Goal: Contribute content: Contribute content

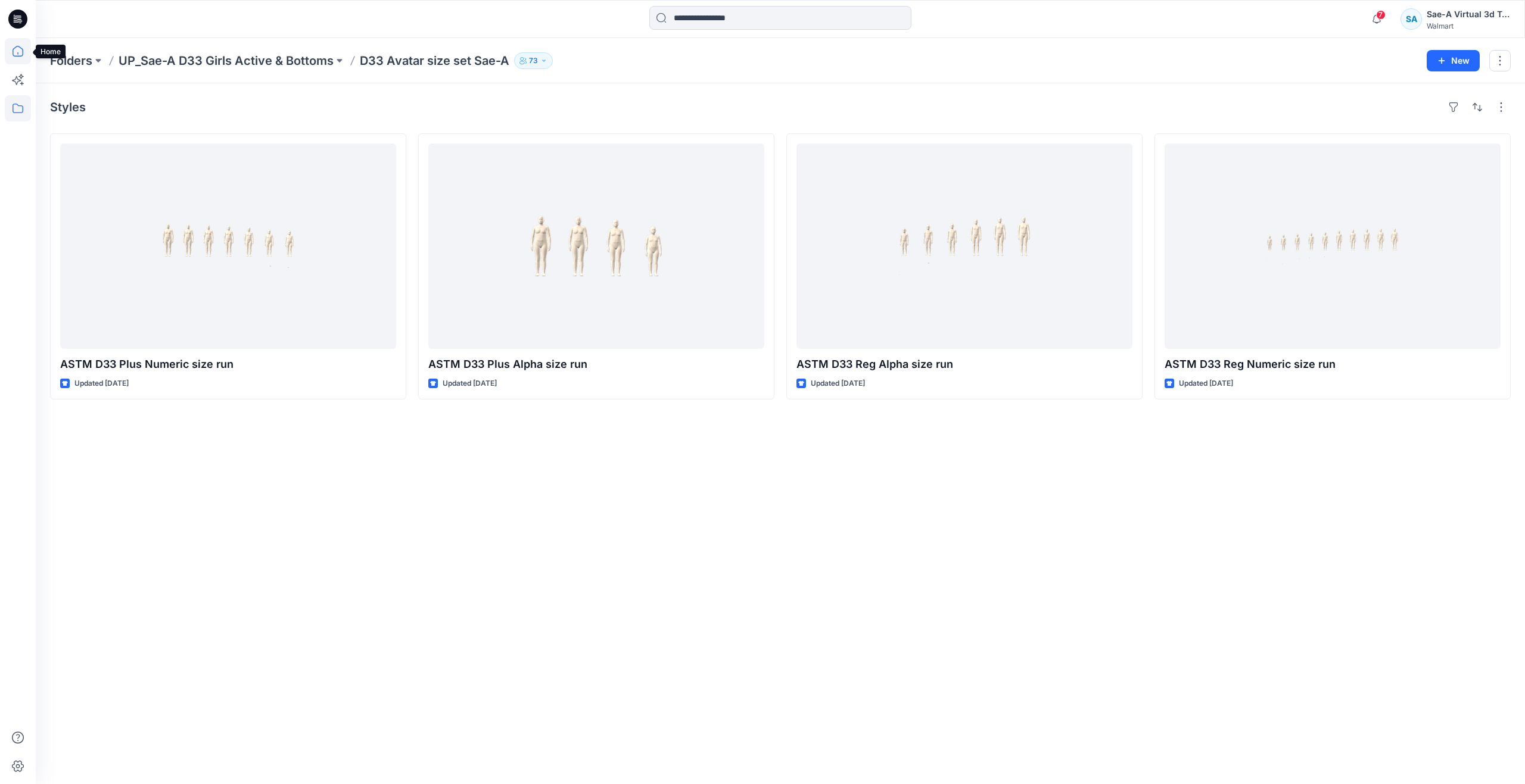
click at [24, 48] on icon at bounding box center [18, 51] width 27 height 27
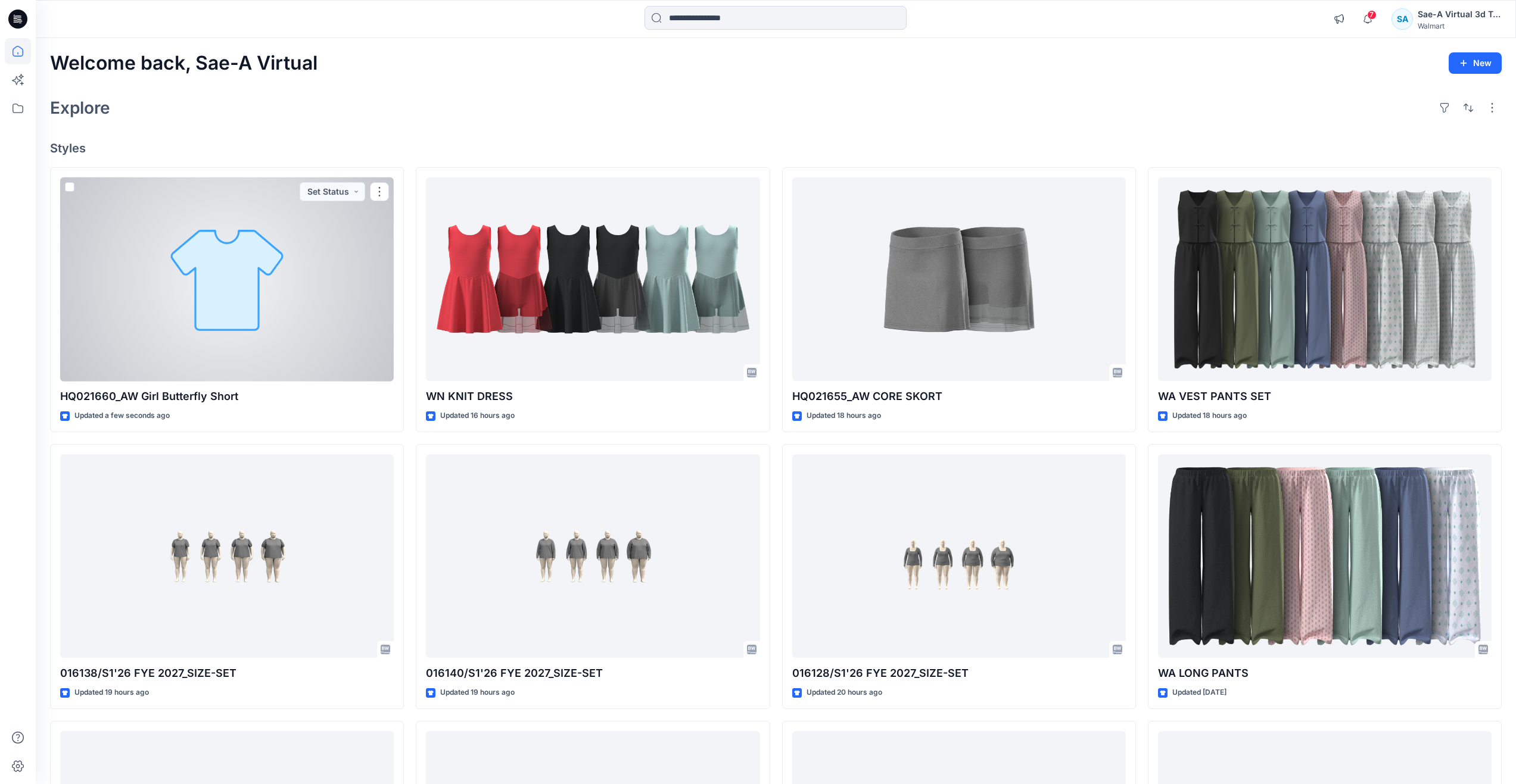
click at [156, 254] on div at bounding box center [226, 280] width 334 height 204
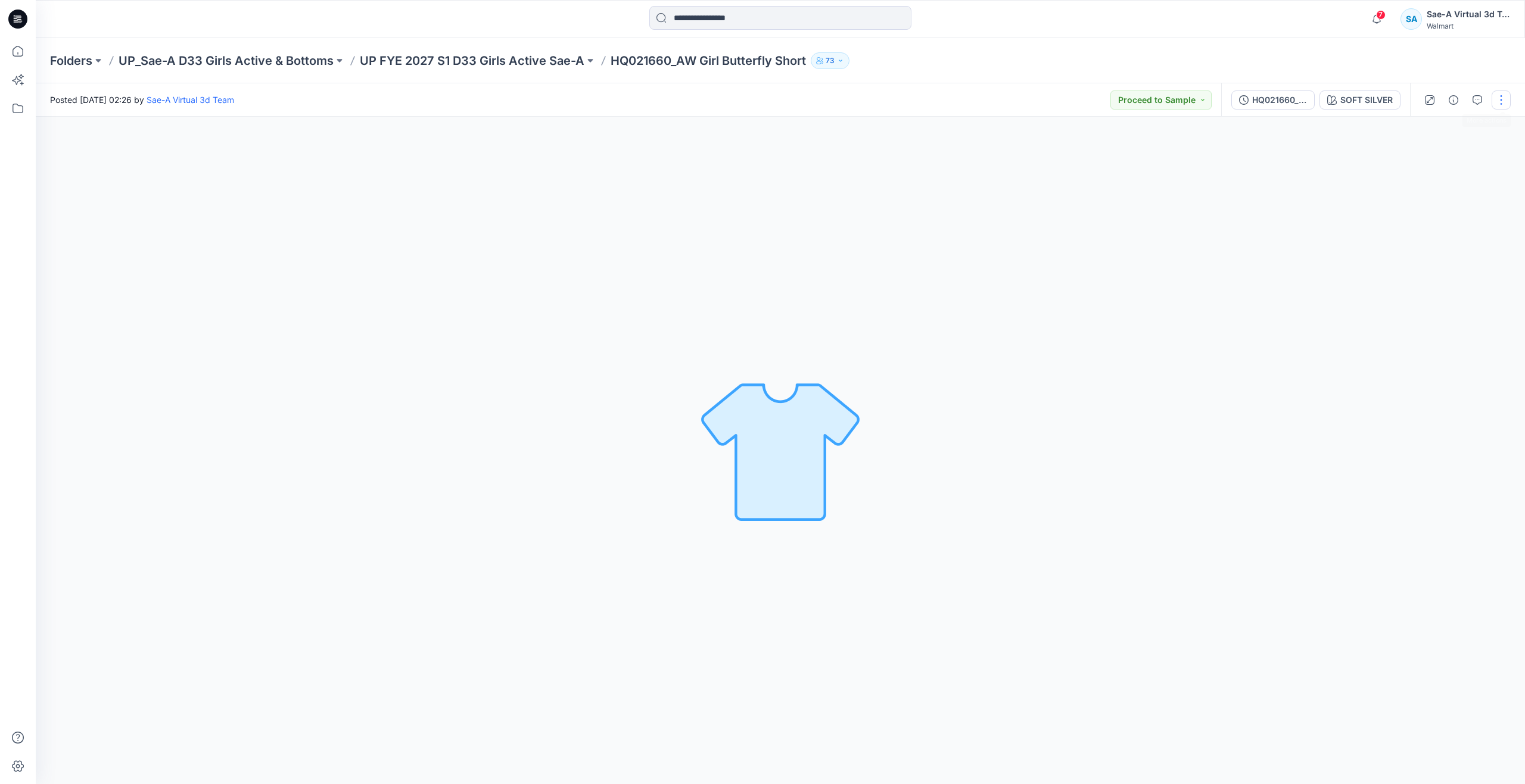
click at [1502, 100] on button "button" at bounding box center [1501, 100] width 19 height 19
click at [1430, 157] on p "Edit" at bounding box center [1425, 161] width 15 height 13
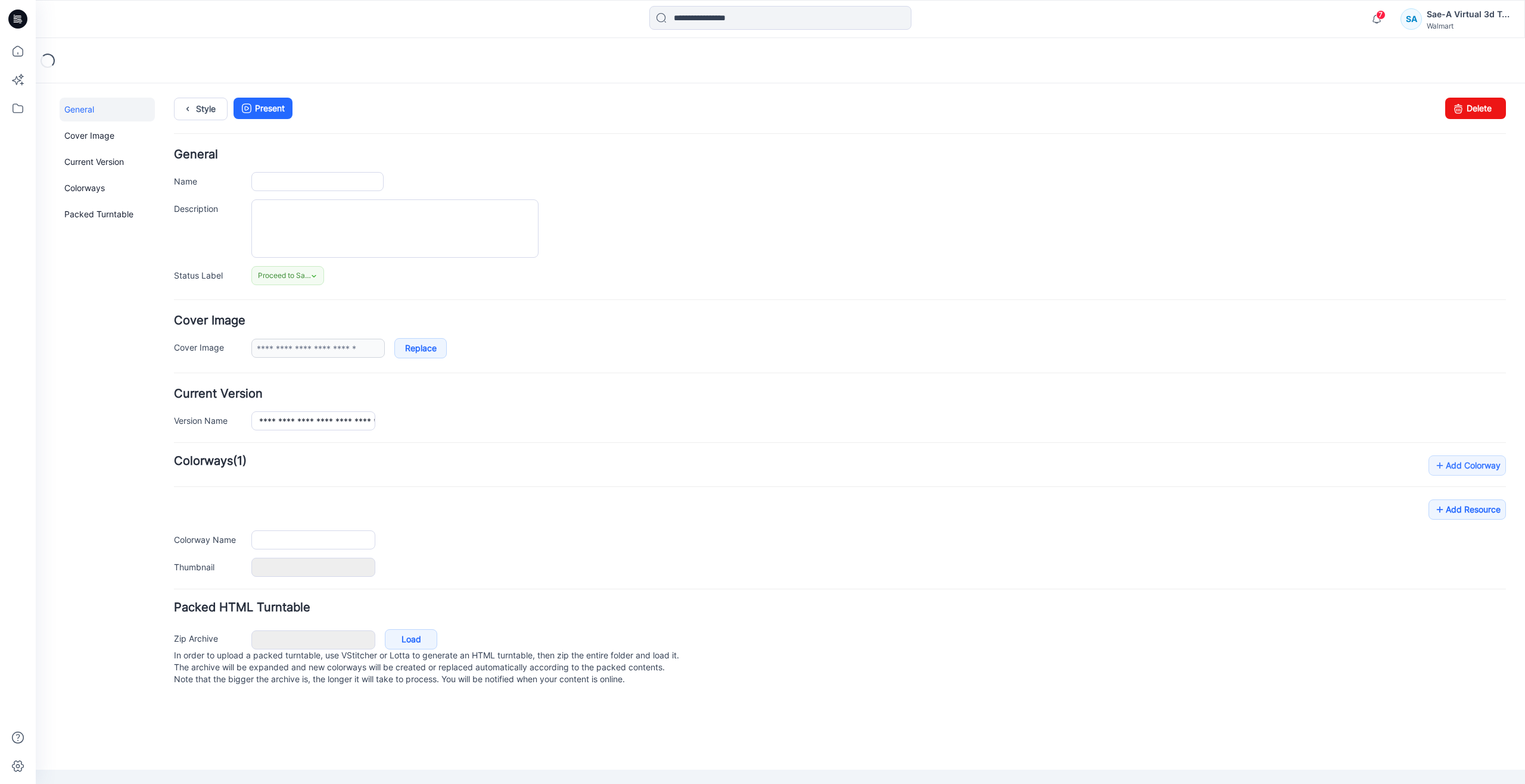
type input "**********"
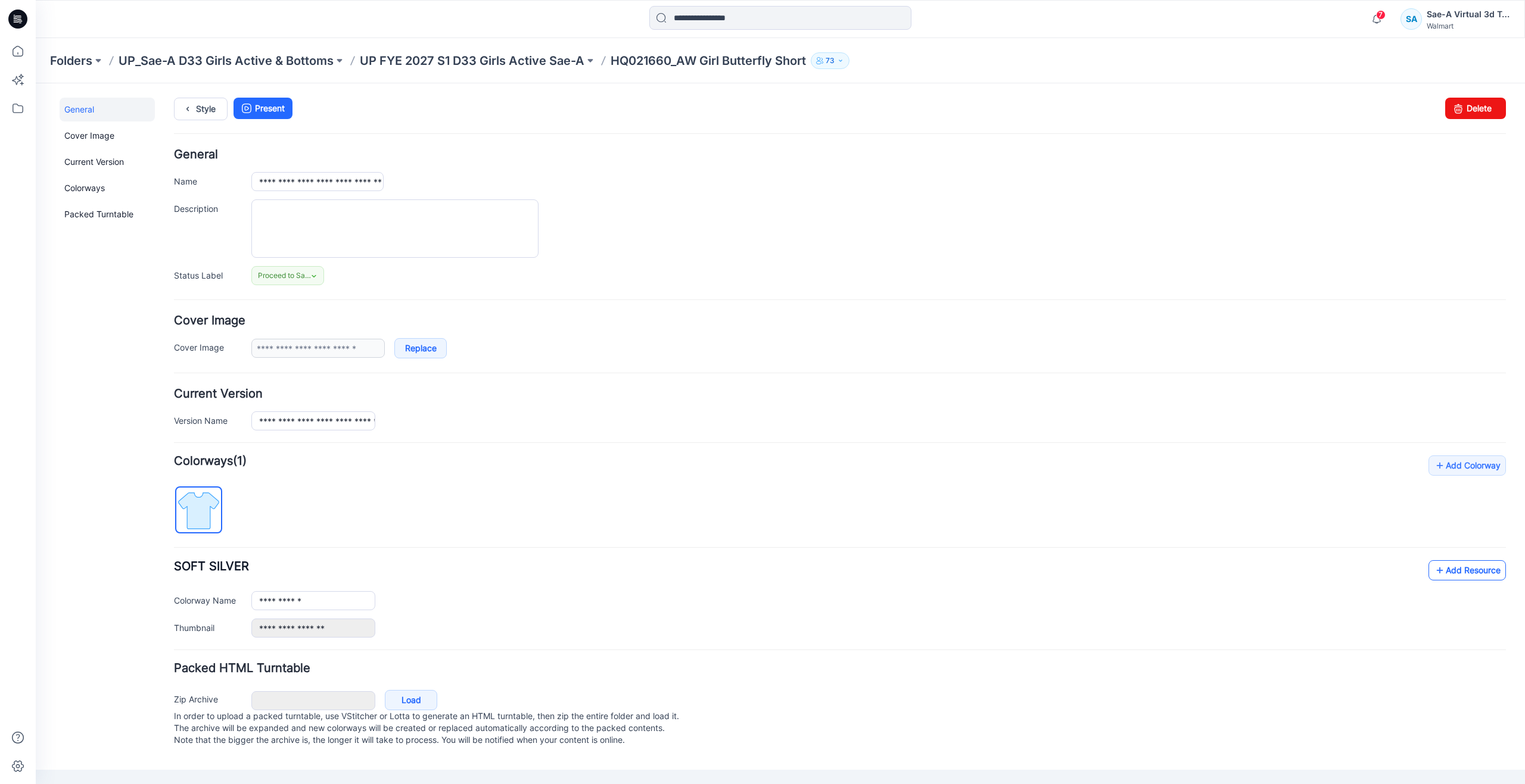
click at [1446, 568] on link "Add Resource" at bounding box center [1468, 570] width 77 height 21
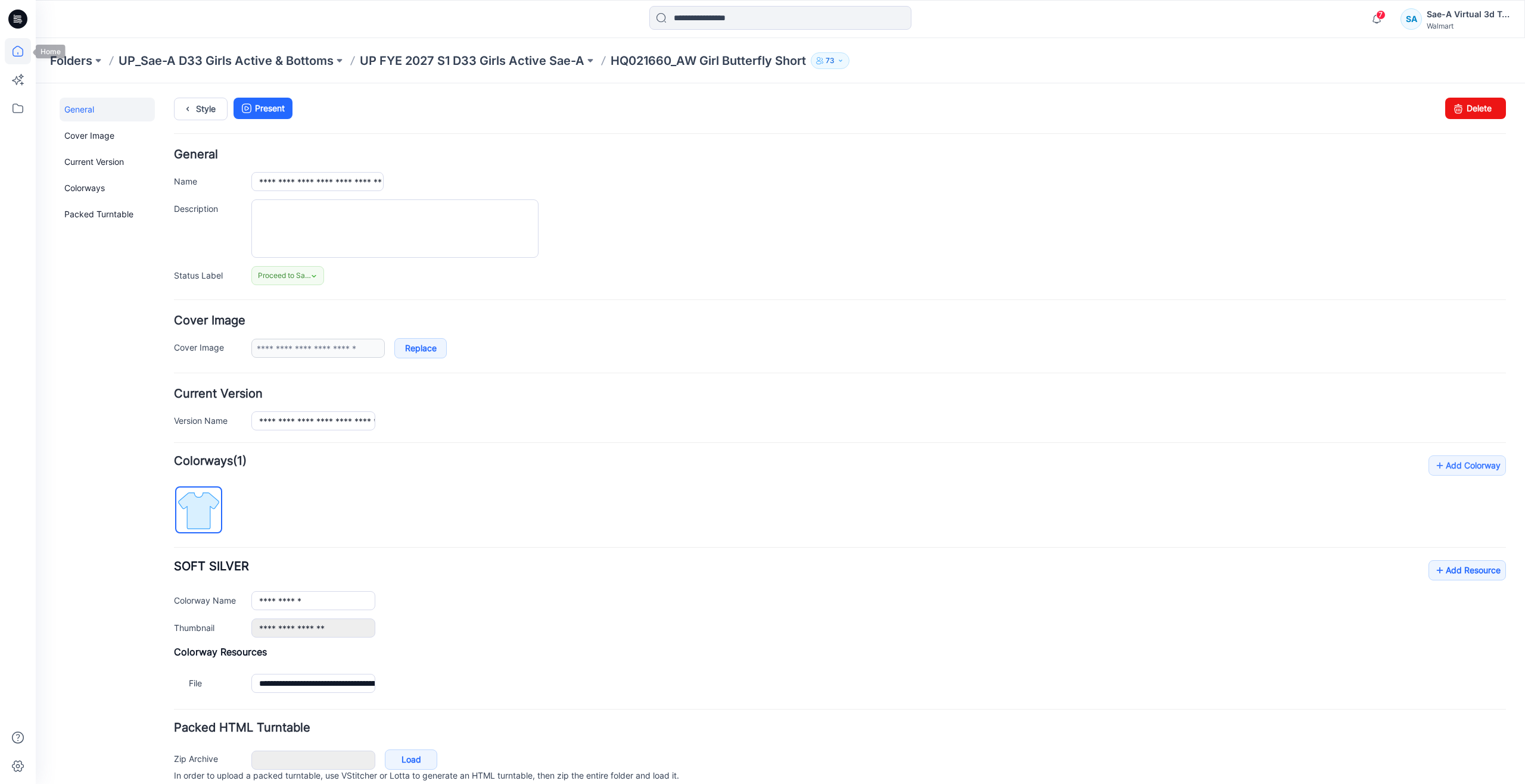
click at [25, 56] on icon at bounding box center [18, 51] width 27 height 27
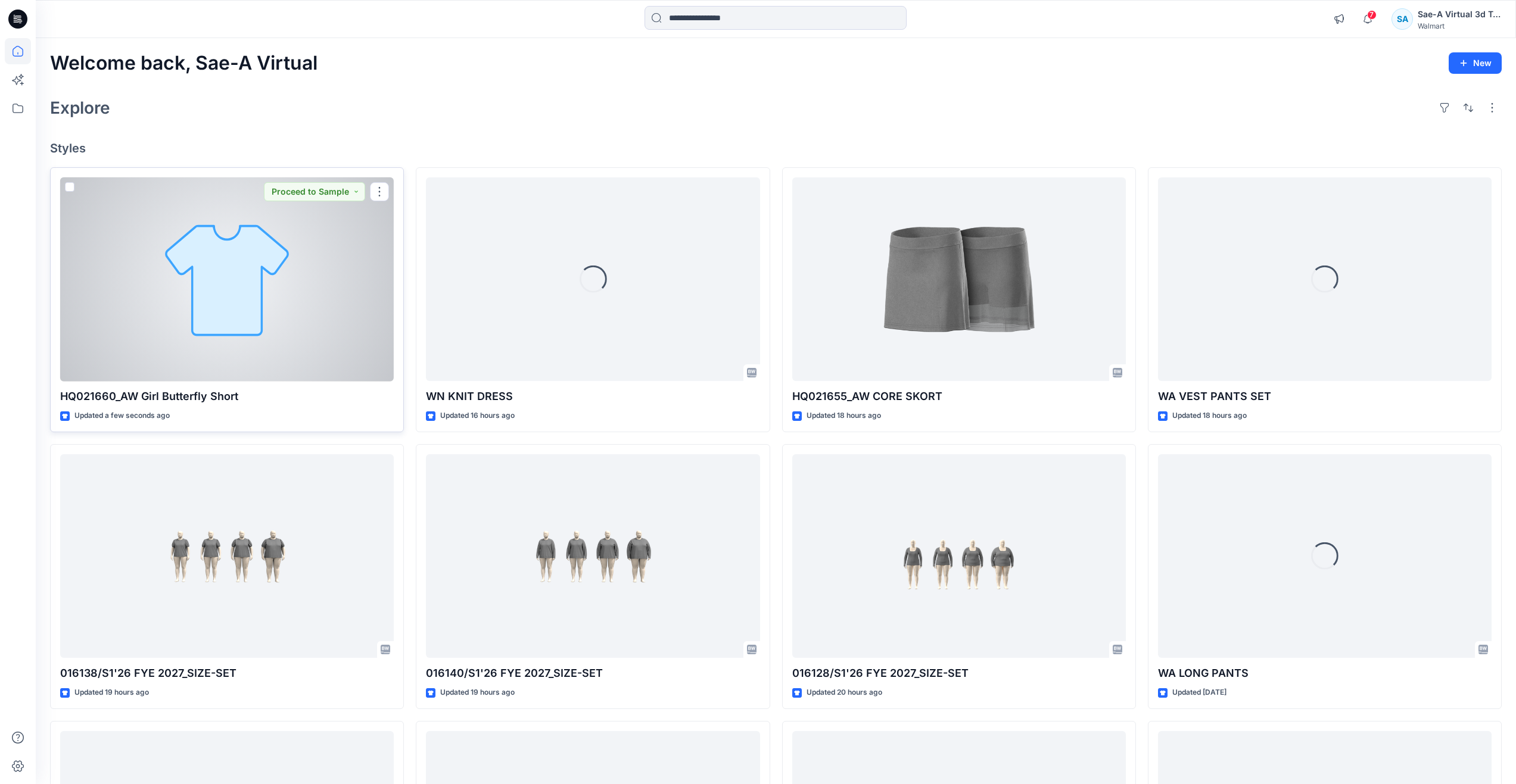
click at [154, 254] on div at bounding box center [226, 280] width 334 height 204
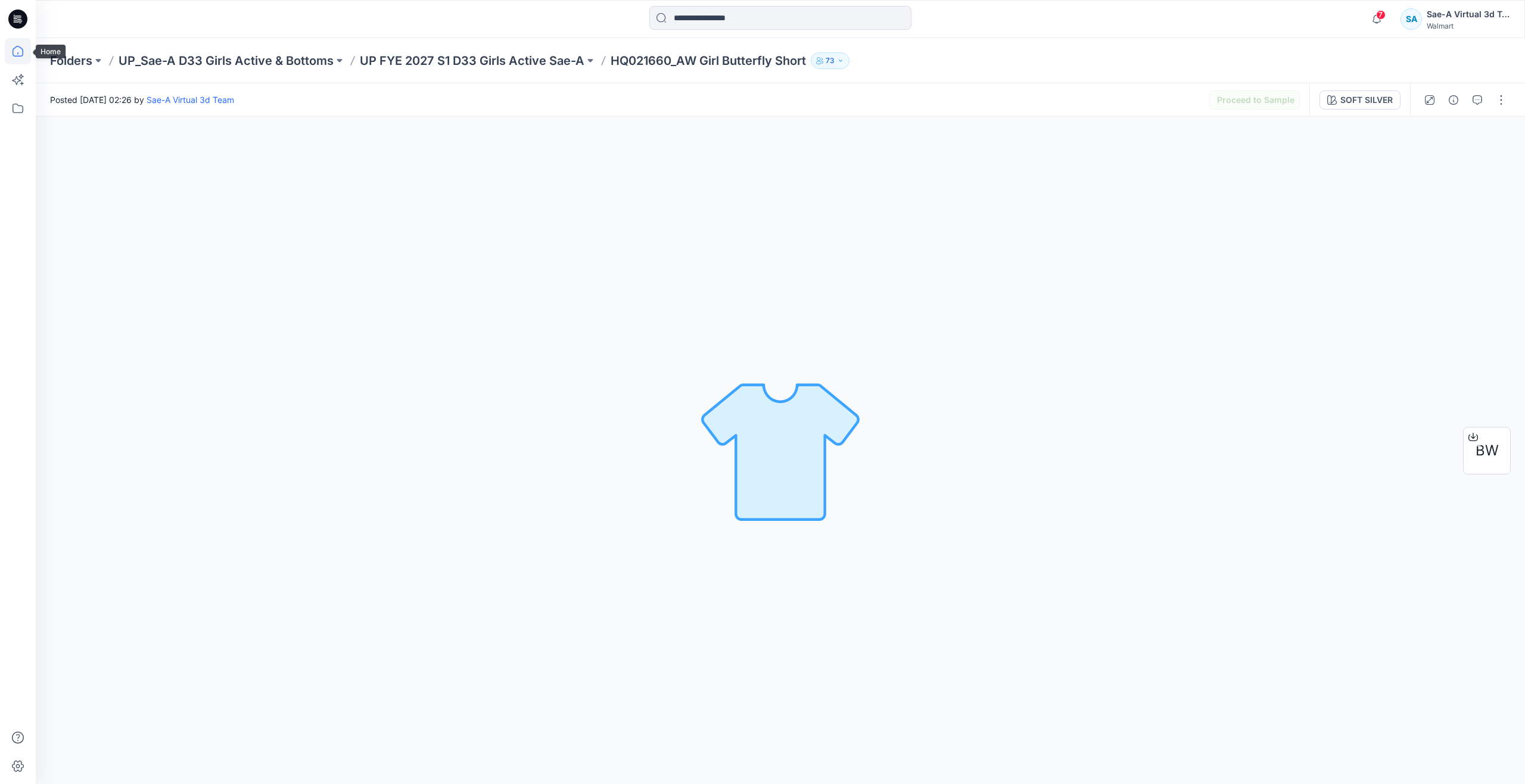
click at [19, 53] on icon at bounding box center [18, 51] width 27 height 27
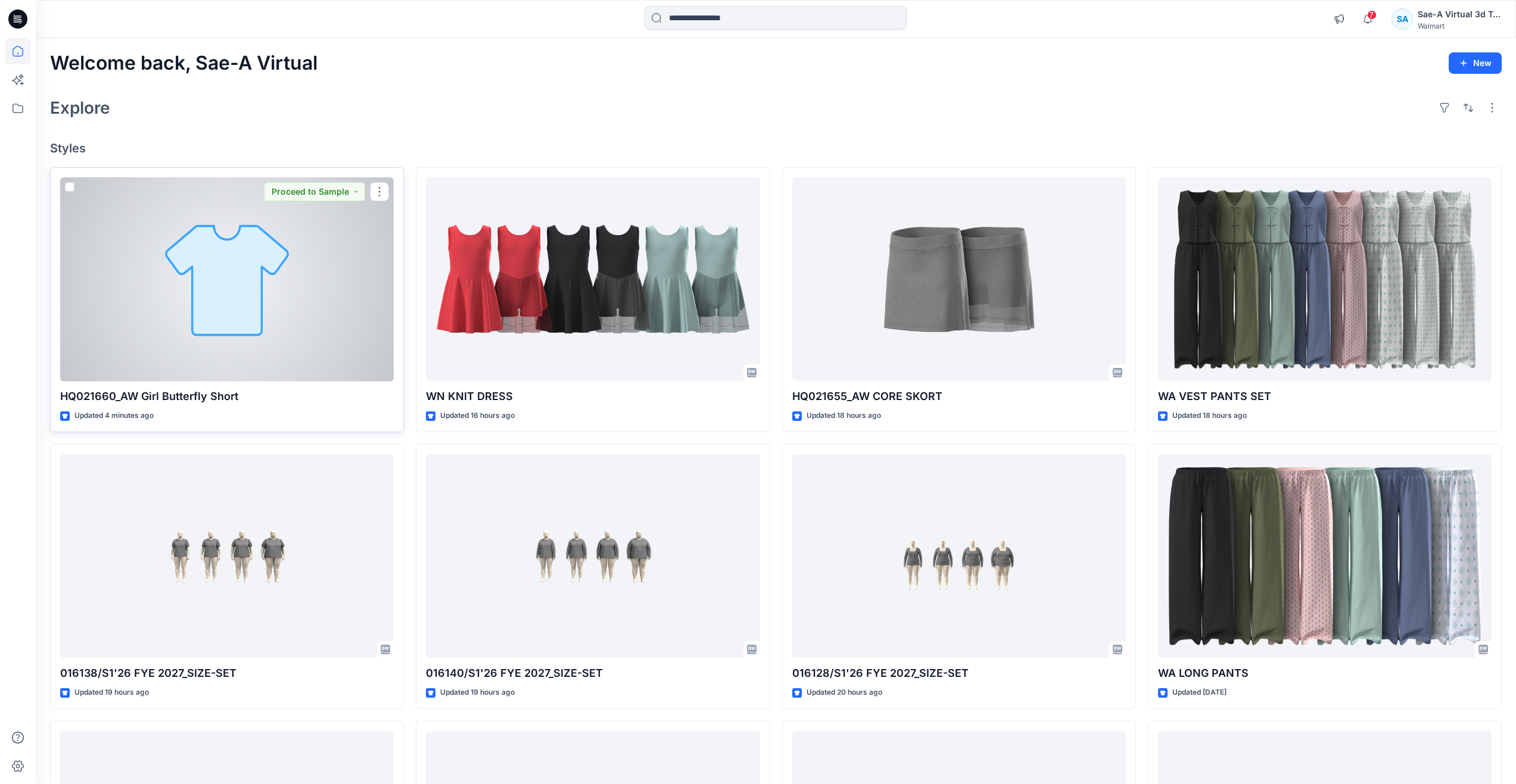
click at [180, 310] on div at bounding box center [226, 280] width 334 height 204
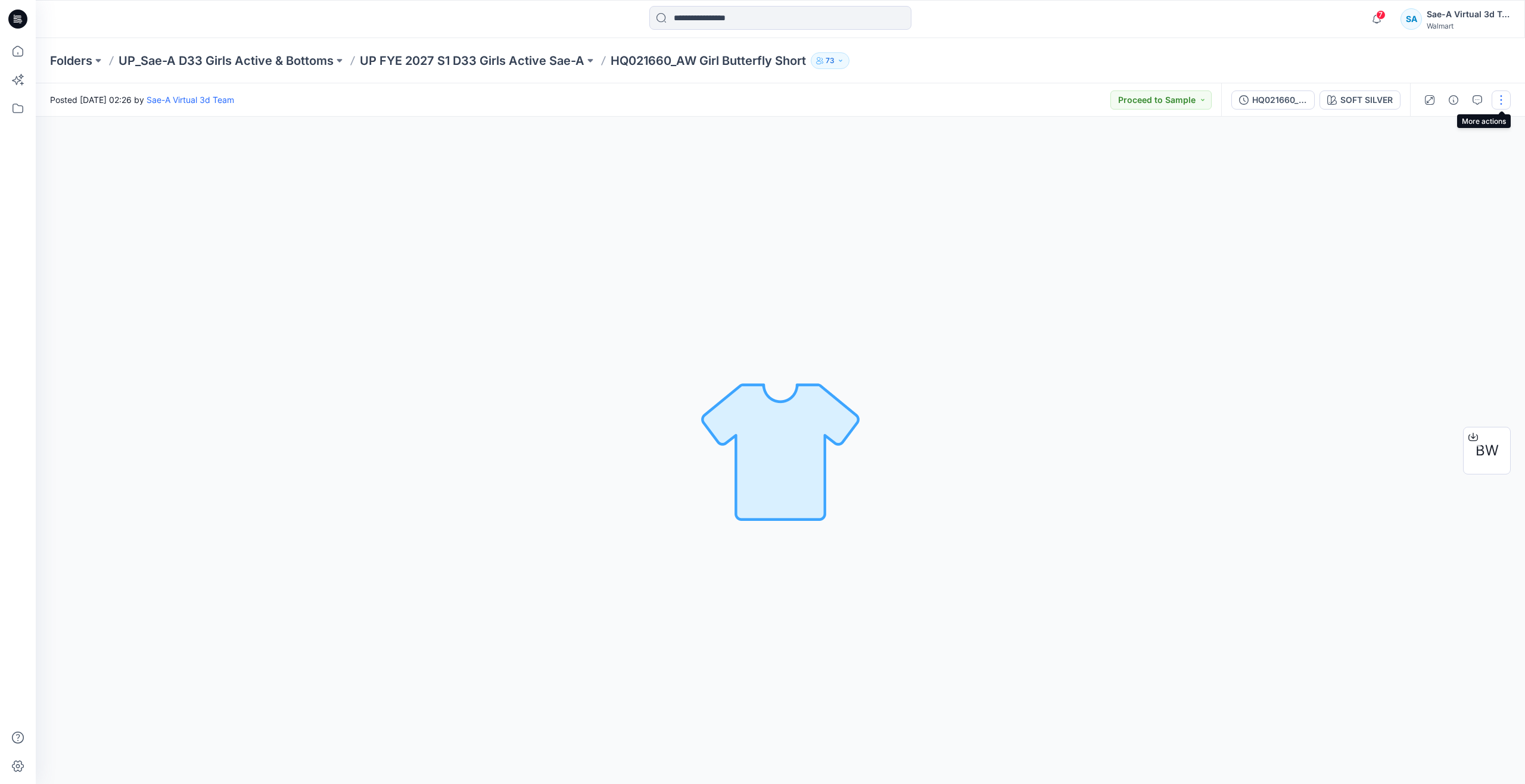
click at [1499, 104] on button "button" at bounding box center [1501, 100] width 19 height 19
click at [1416, 160] on button "Edit" at bounding box center [1451, 161] width 110 height 22
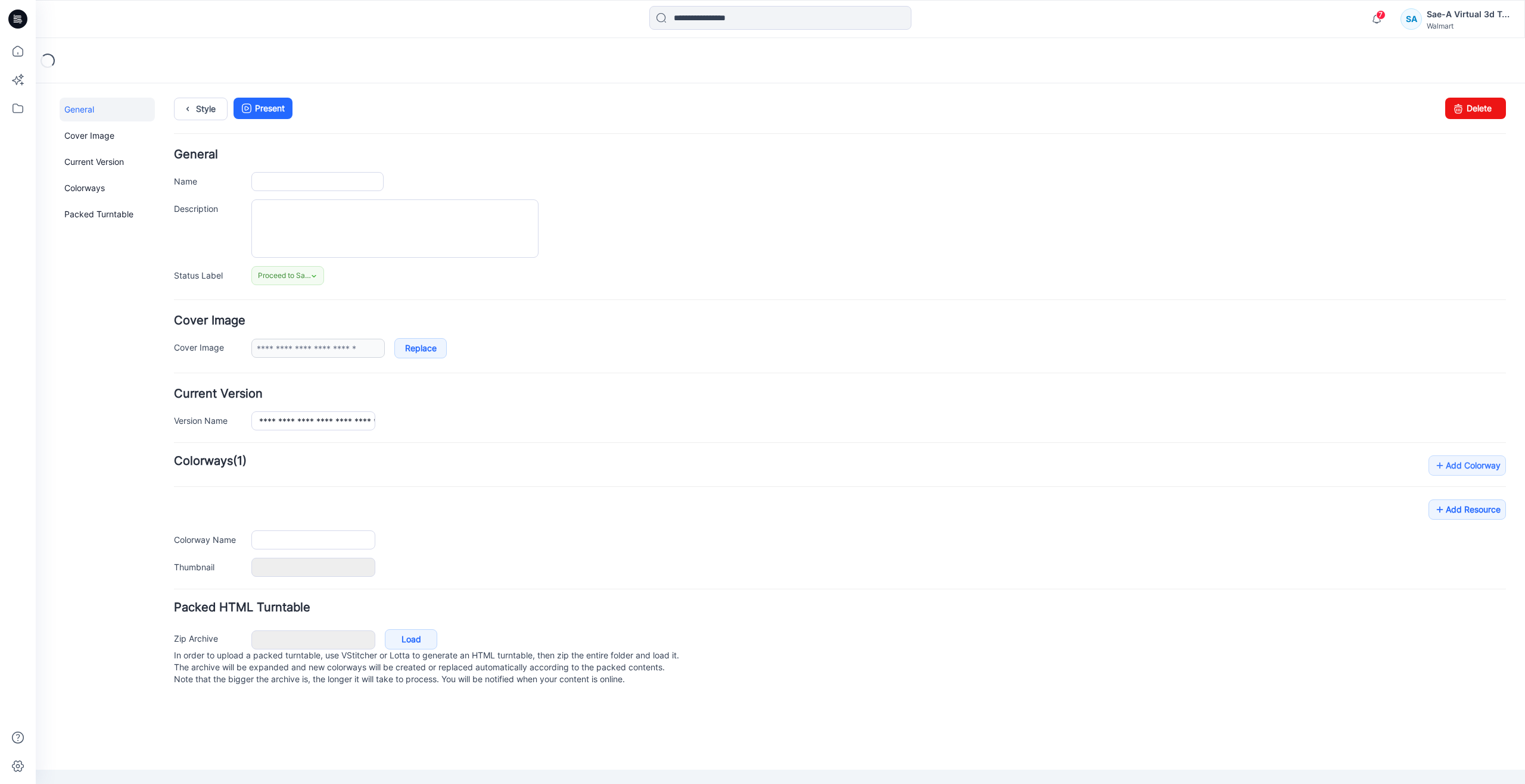
type input "**********"
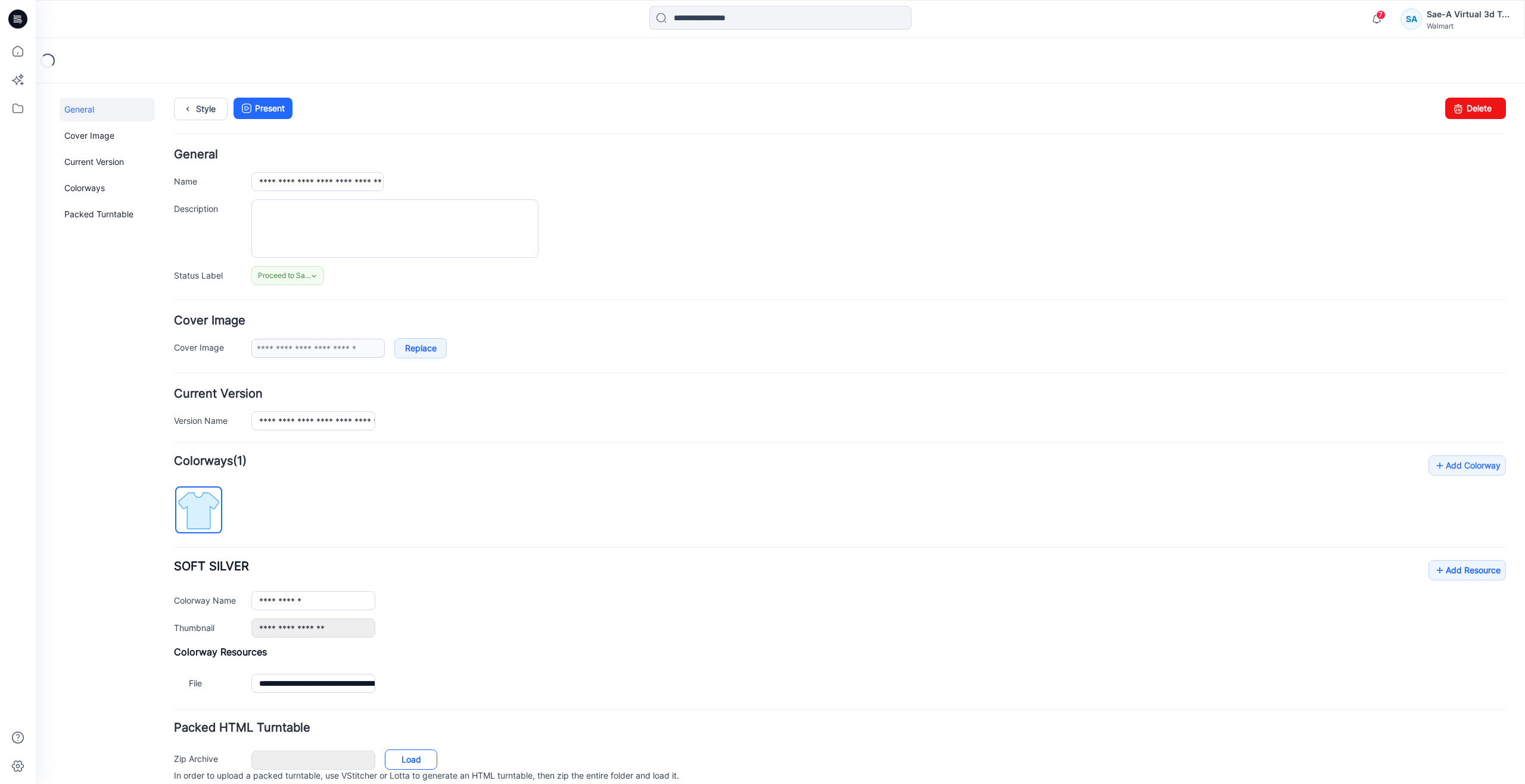
click at [405, 756] on link "Load" at bounding box center [411, 760] width 52 height 21
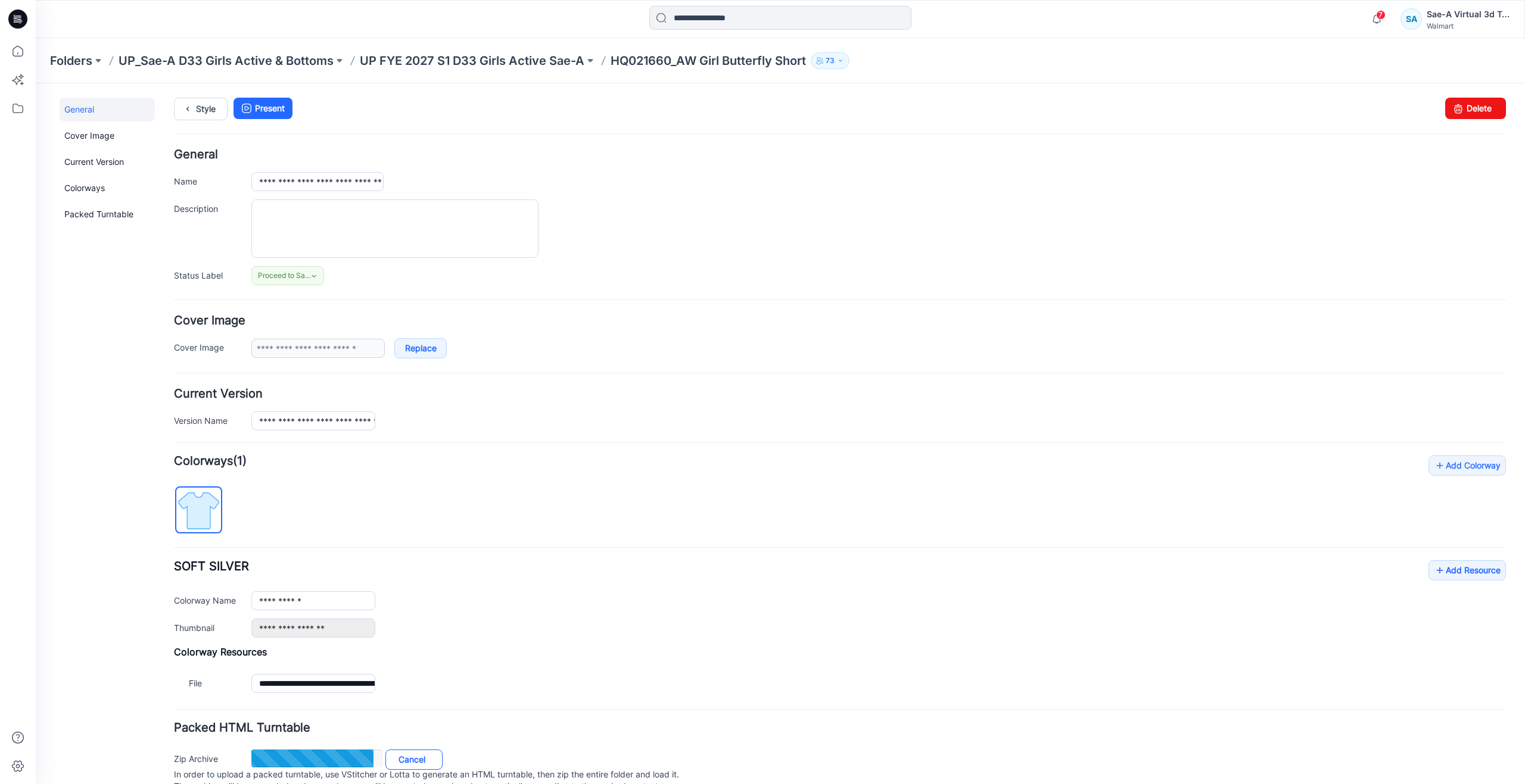
click at [420, 757] on link "Cancel" at bounding box center [414, 760] width 57 height 21
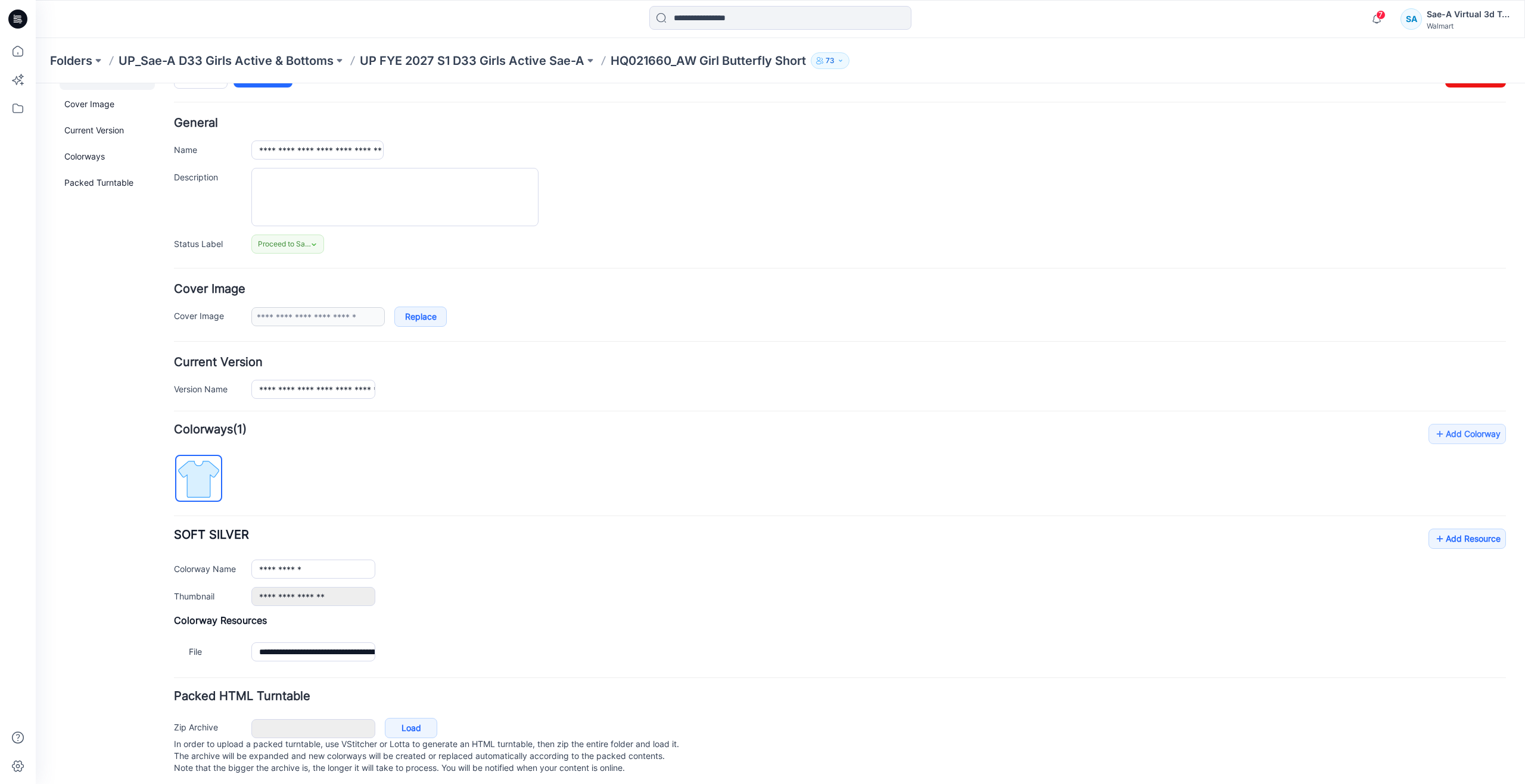
scroll to position [50, 0]
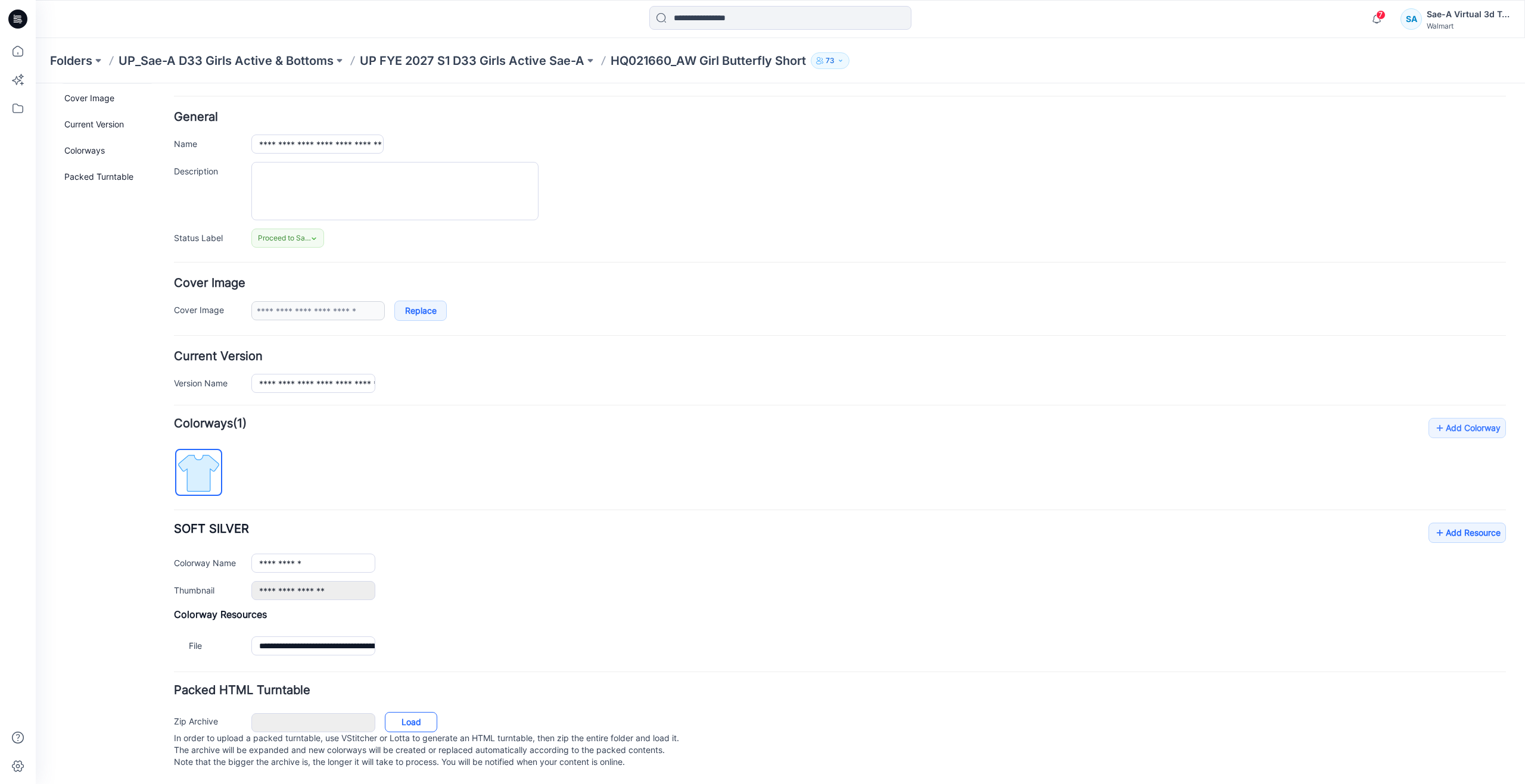
click at [417, 717] on link "Load" at bounding box center [411, 722] width 52 height 21
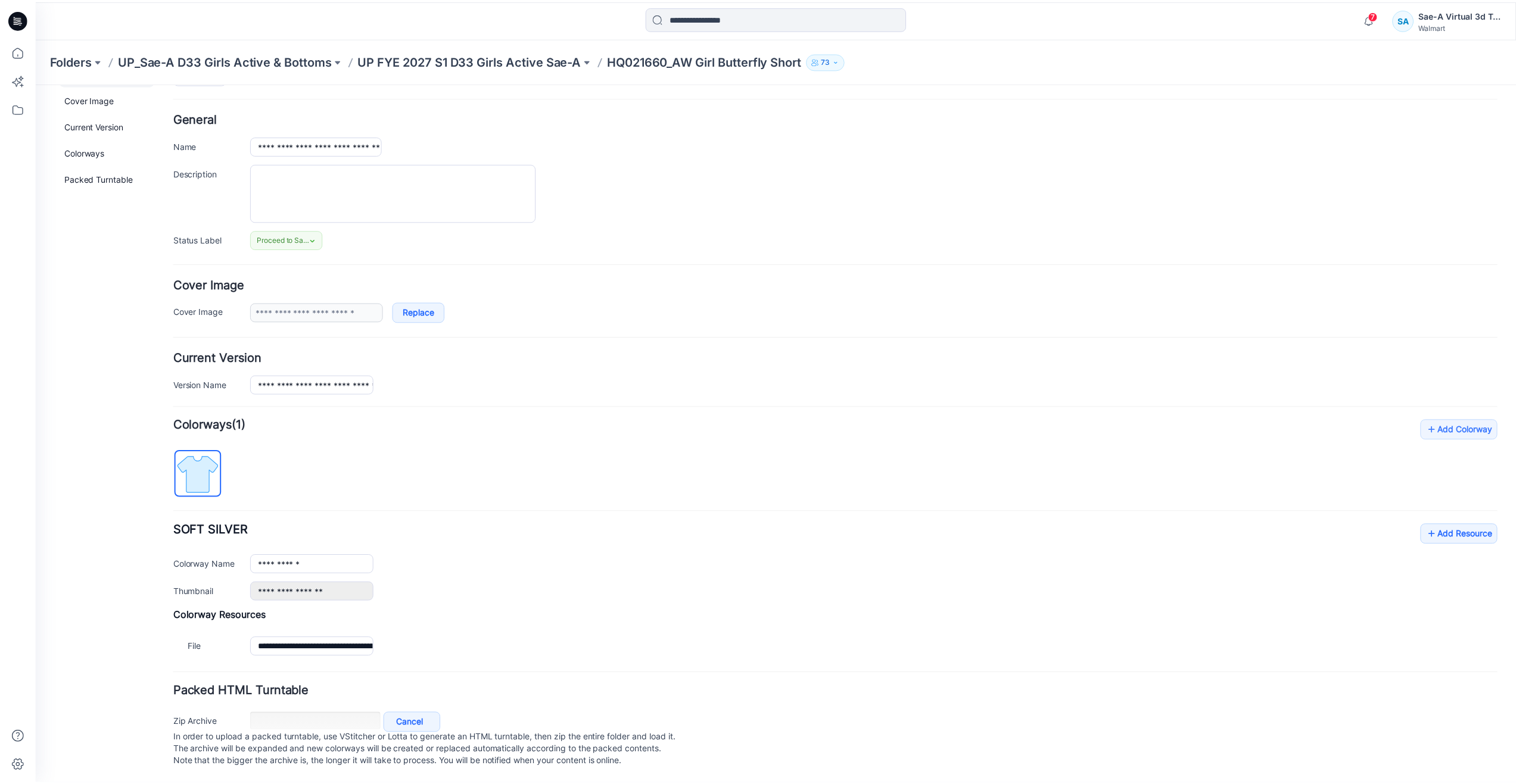
scroll to position [48, 0]
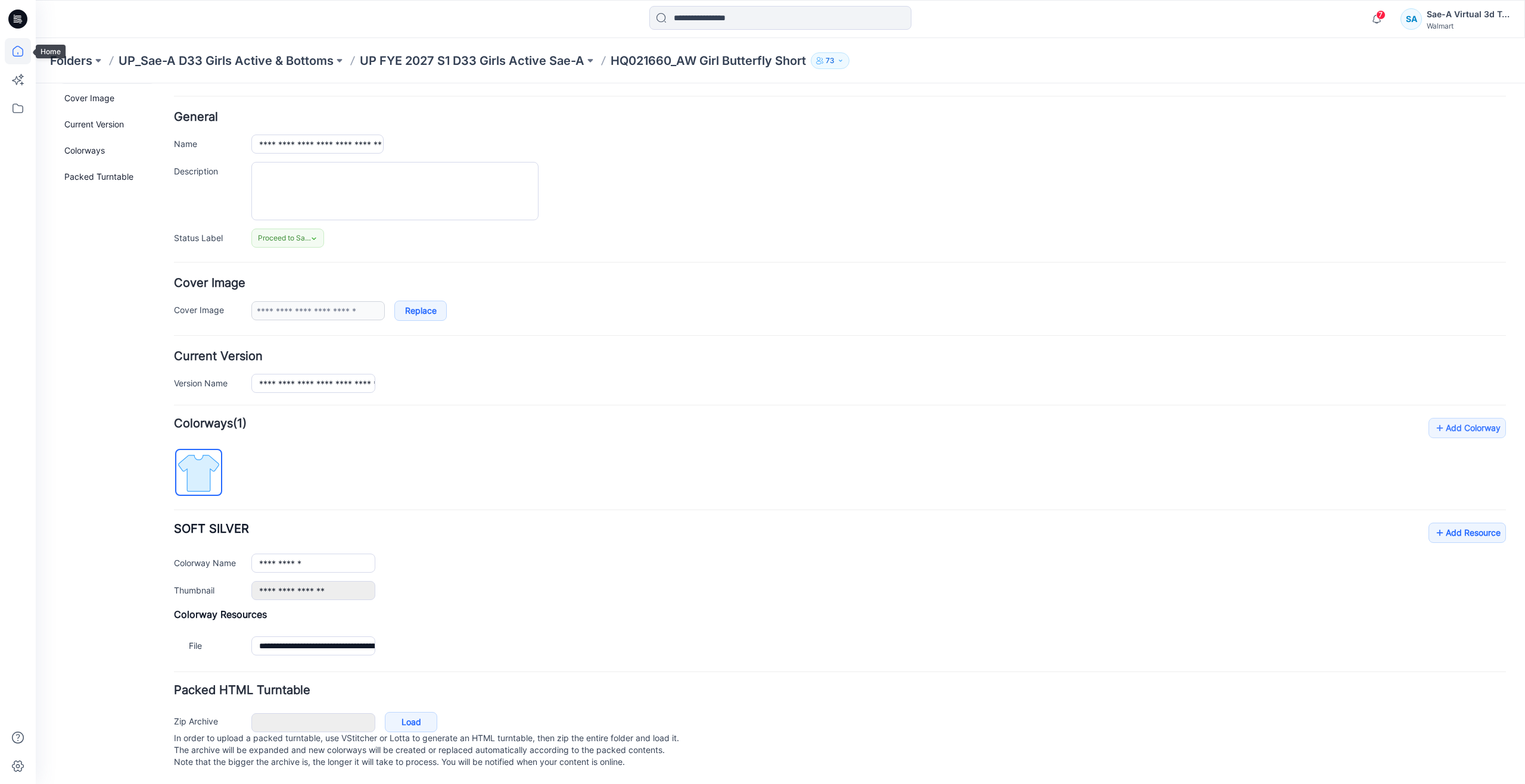
click at [19, 57] on icon at bounding box center [18, 51] width 27 height 27
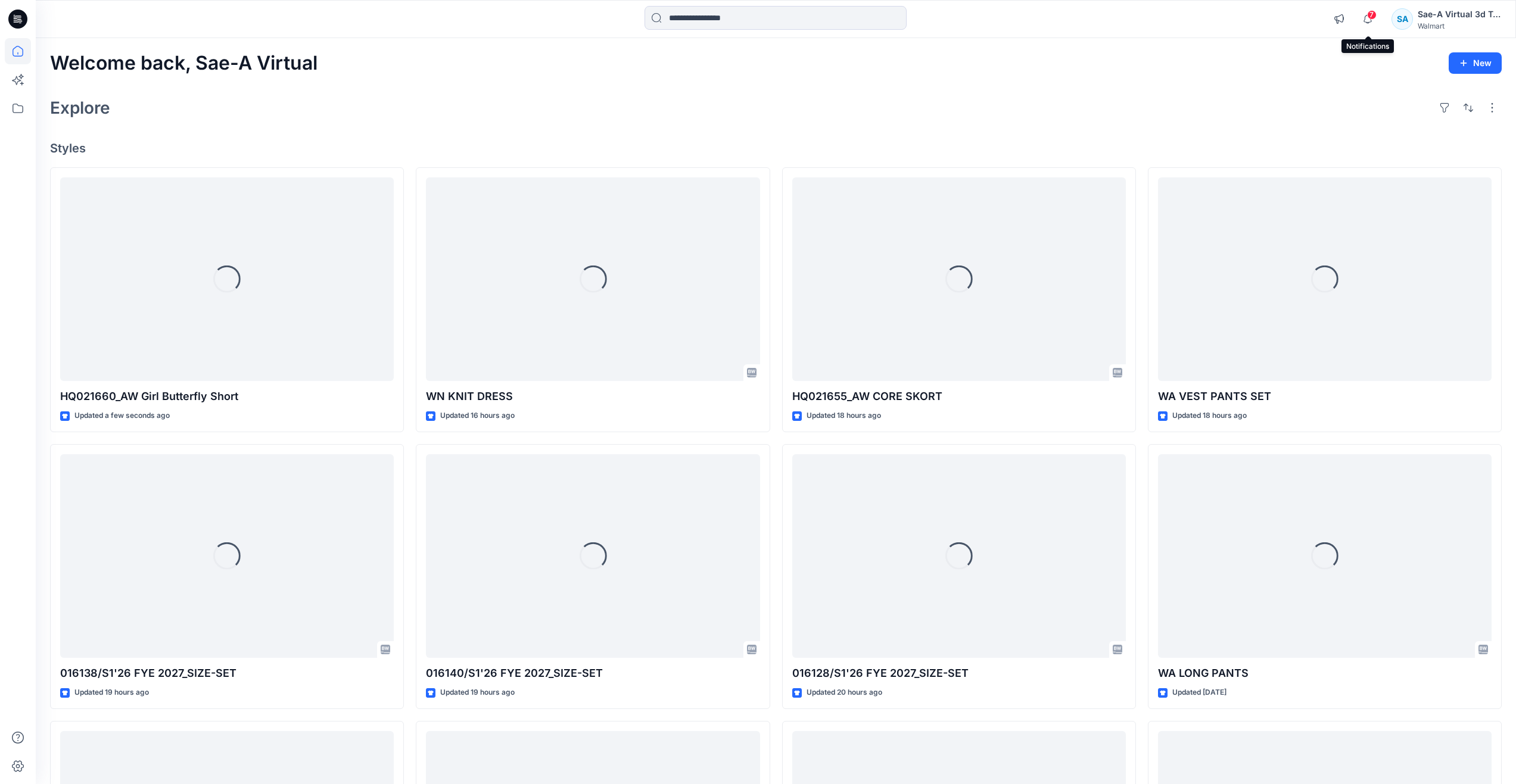
click at [1371, 16] on span "7" at bounding box center [1371, 15] width 9 height 9
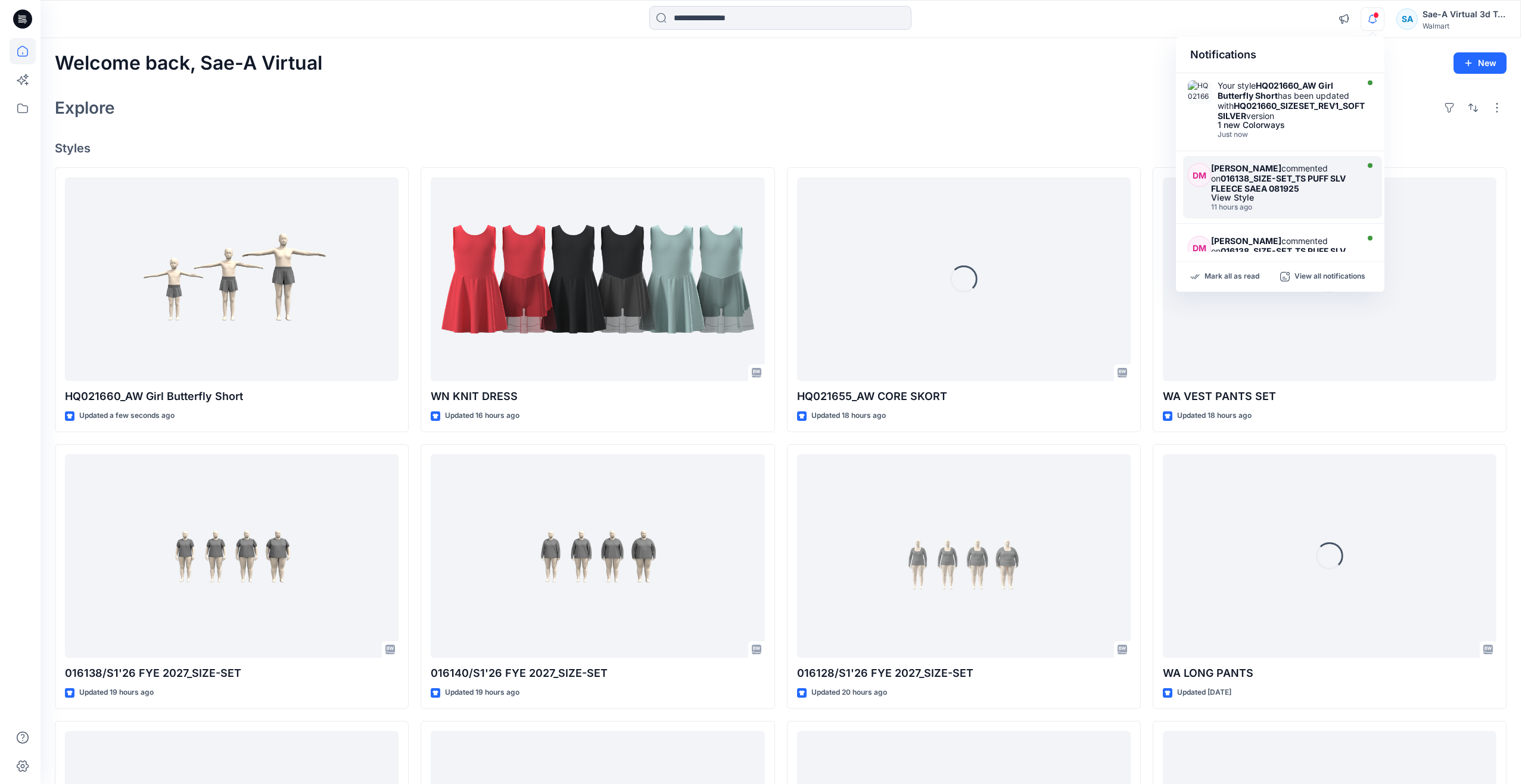
scroll to position [59, 0]
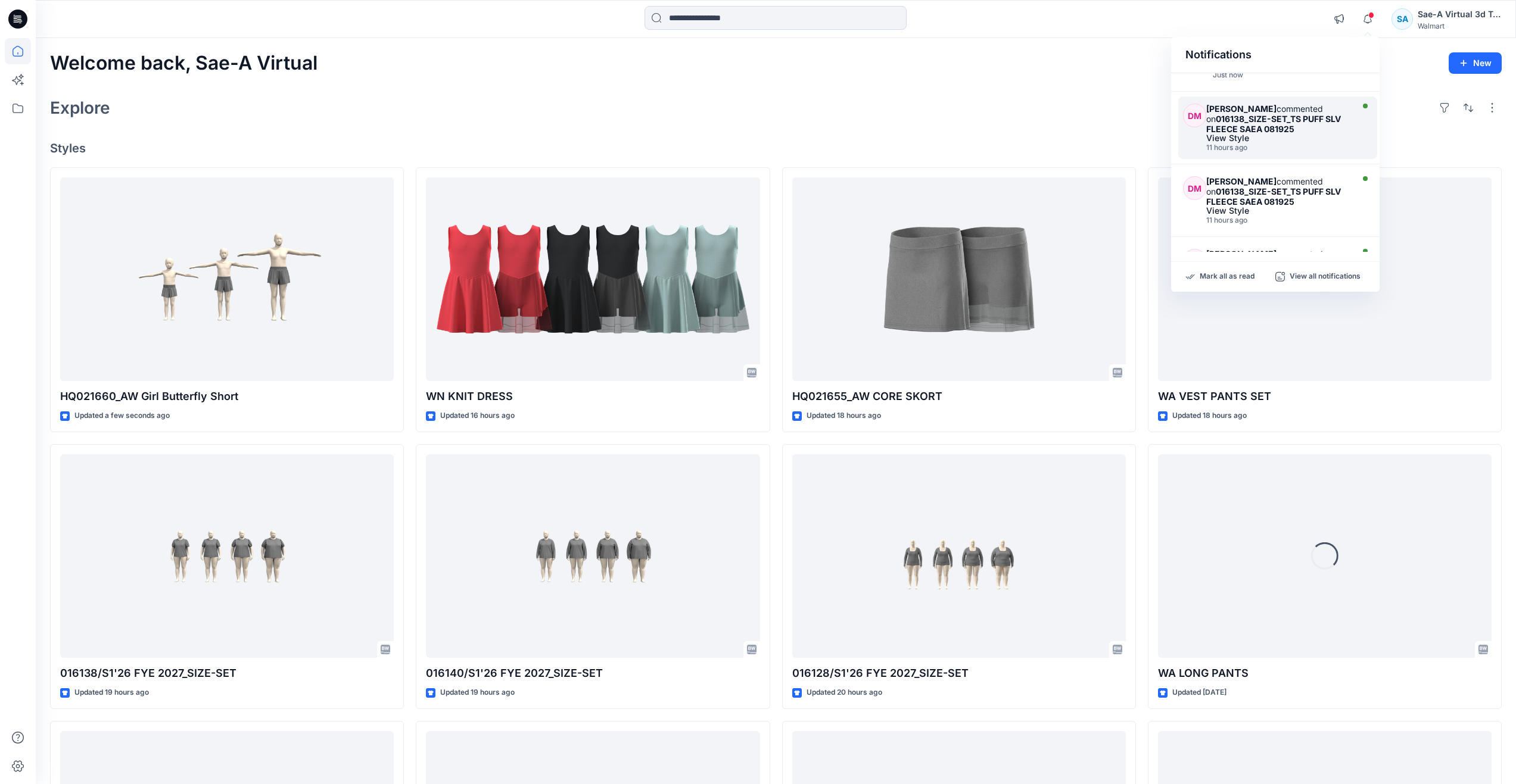
click at [1279, 134] on strong "016138_SIZE-SET_TS PUFF SLV FLEECE SAEA 081925" at bounding box center [1273, 124] width 135 height 21
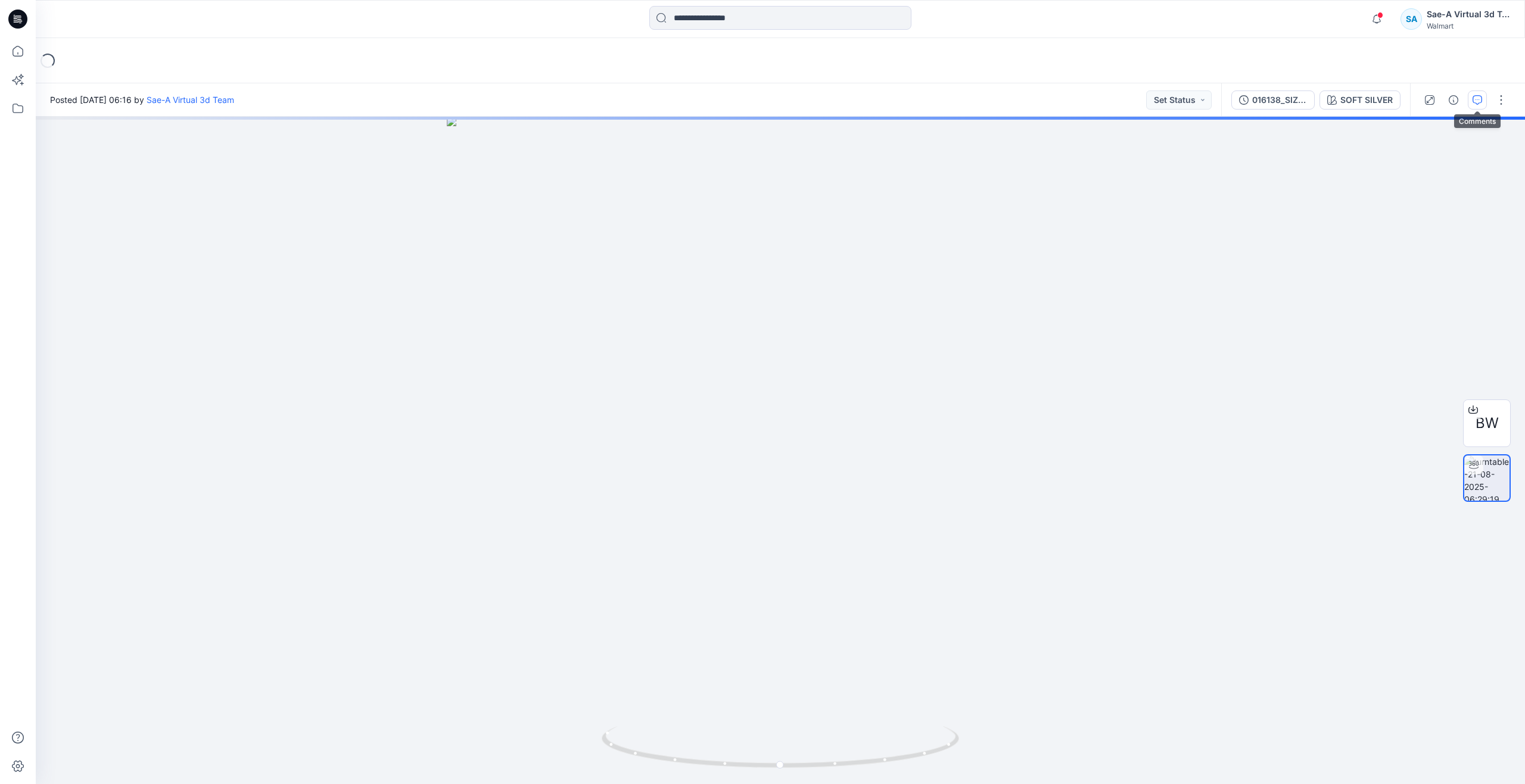
click at [1474, 106] on button "button" at bounding box center [1478, 100] width 19 height 19
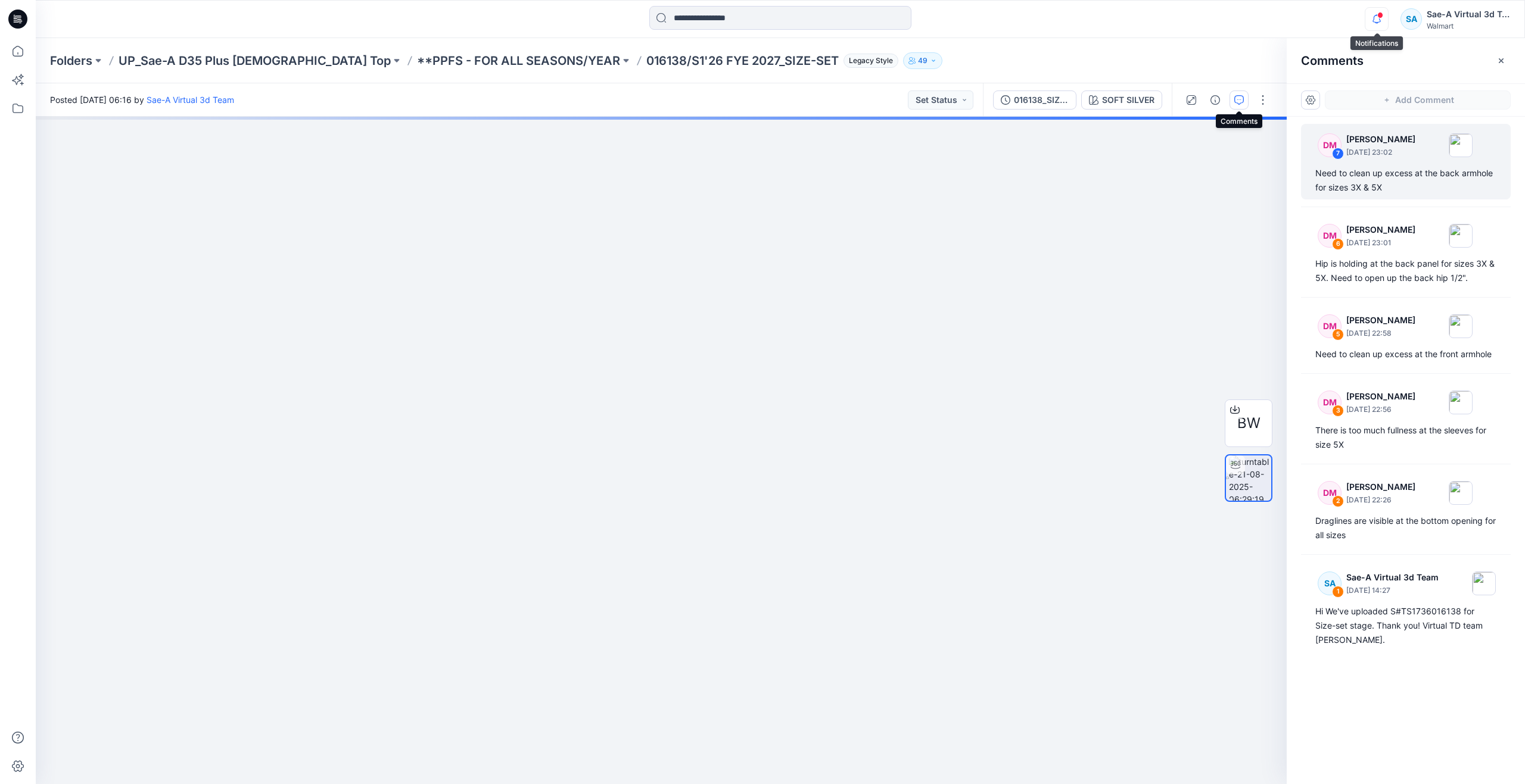
click at [1378, 19] on icon "button" at bounding box center [1377, 19] width 22 height 24
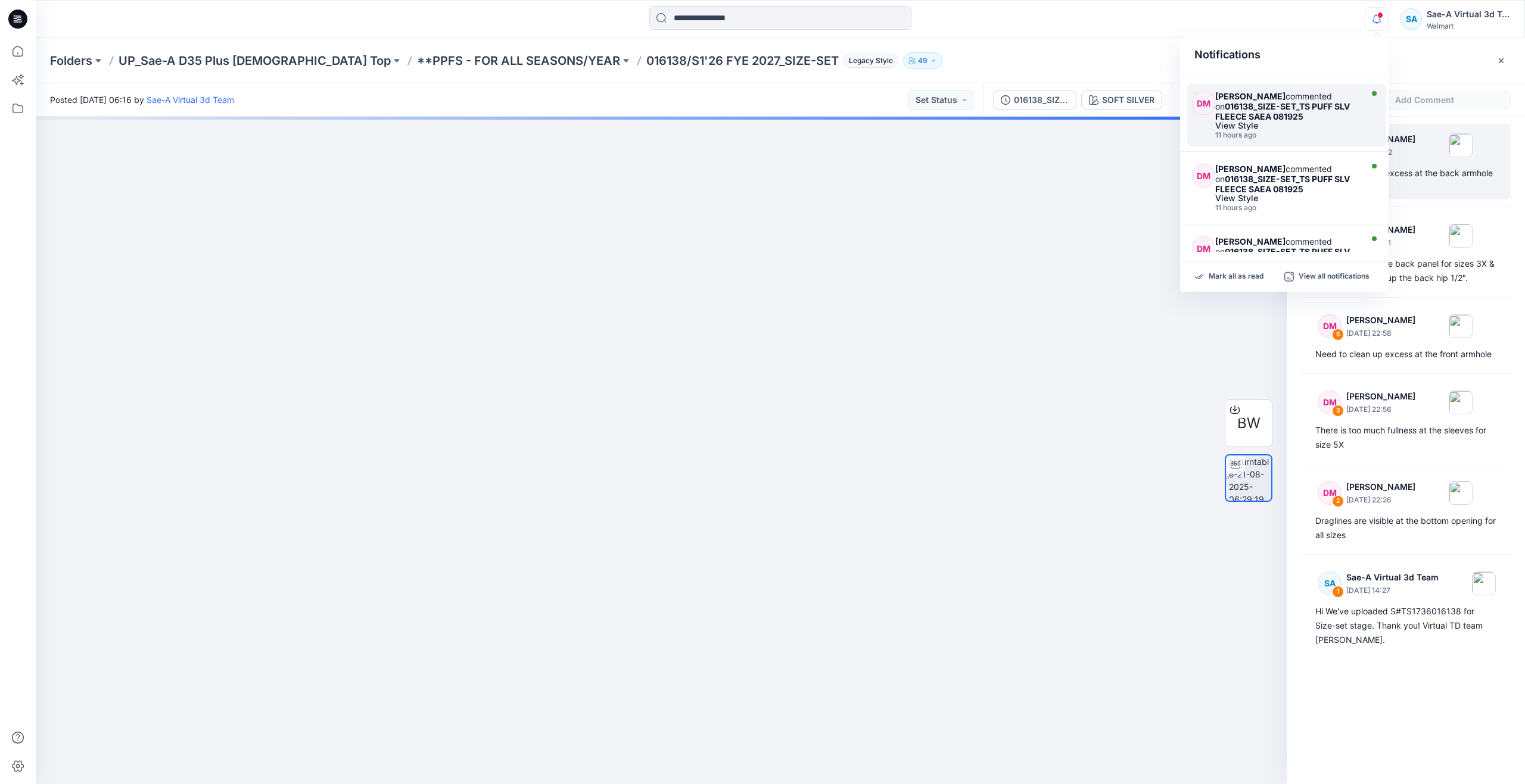
scroll to position [238, 0]
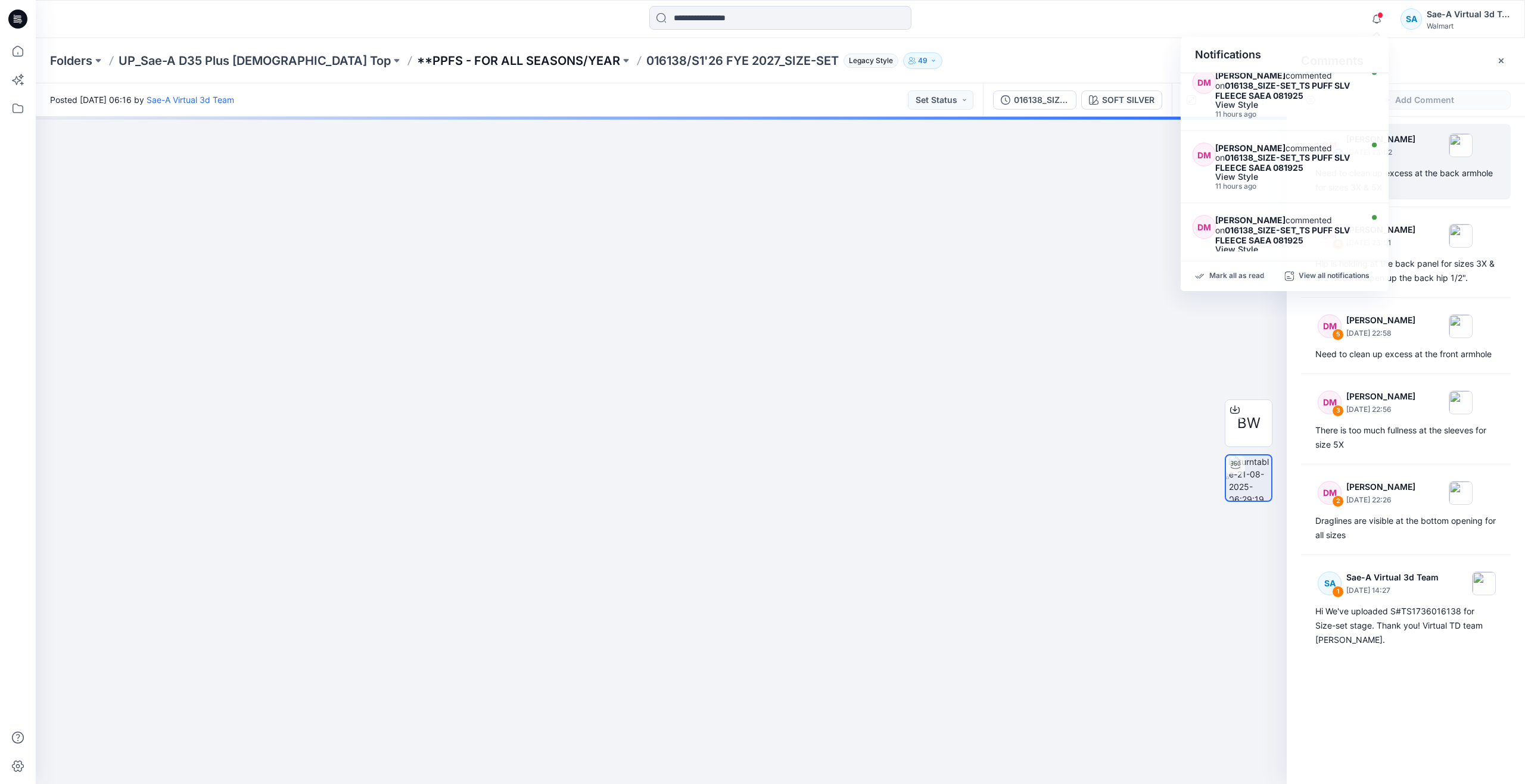
click at [477, 63] on p "**PPFS - FOR ALL SEASONS/YEAR" at bounding box center [518, 60] width 203 height 16
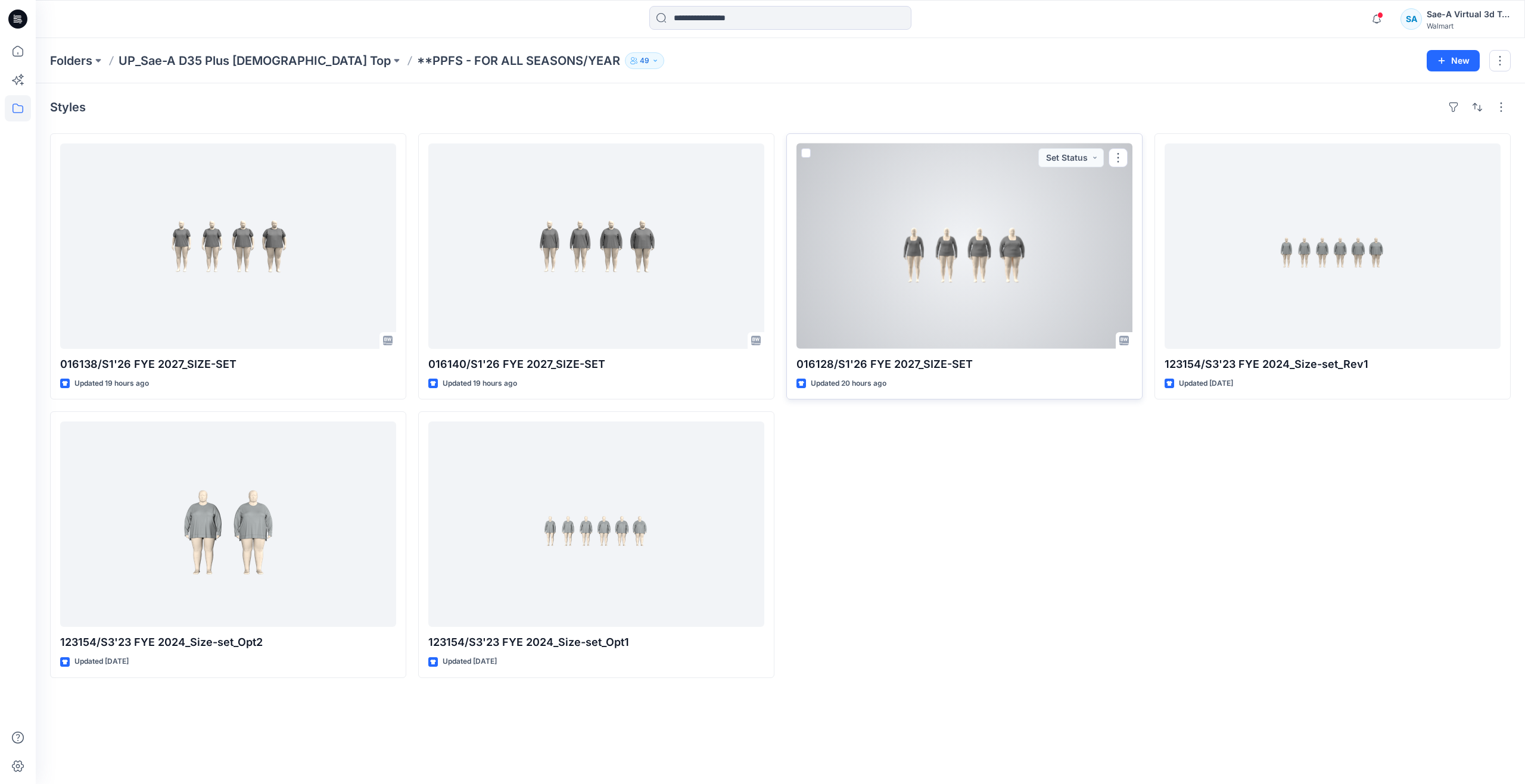
click at [956, 294] on div at bounding box center [965, 246] width 336 height 206
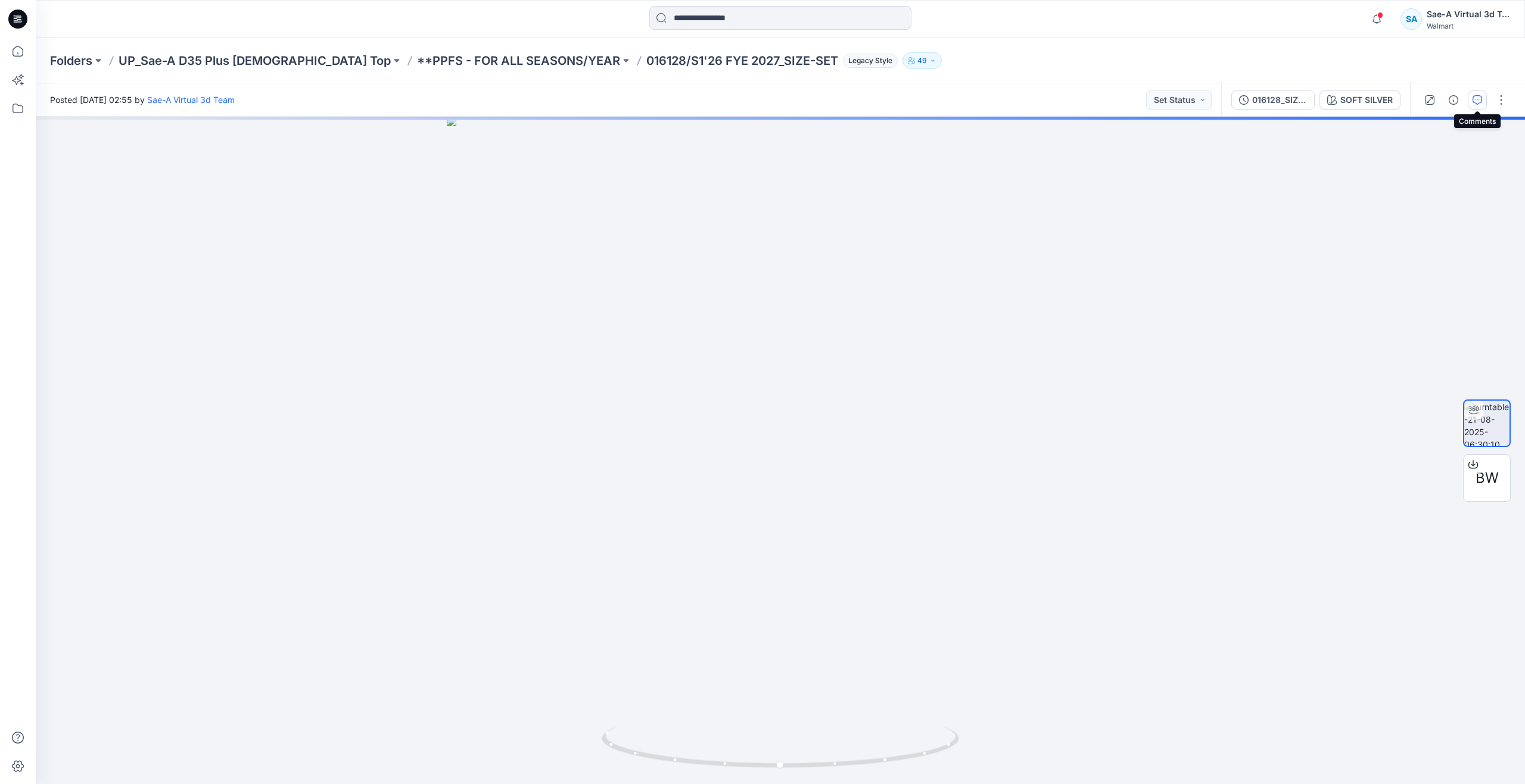
click at [1479, 97] on icon "button" at bounding box center [1477, 100] width 9 height 9
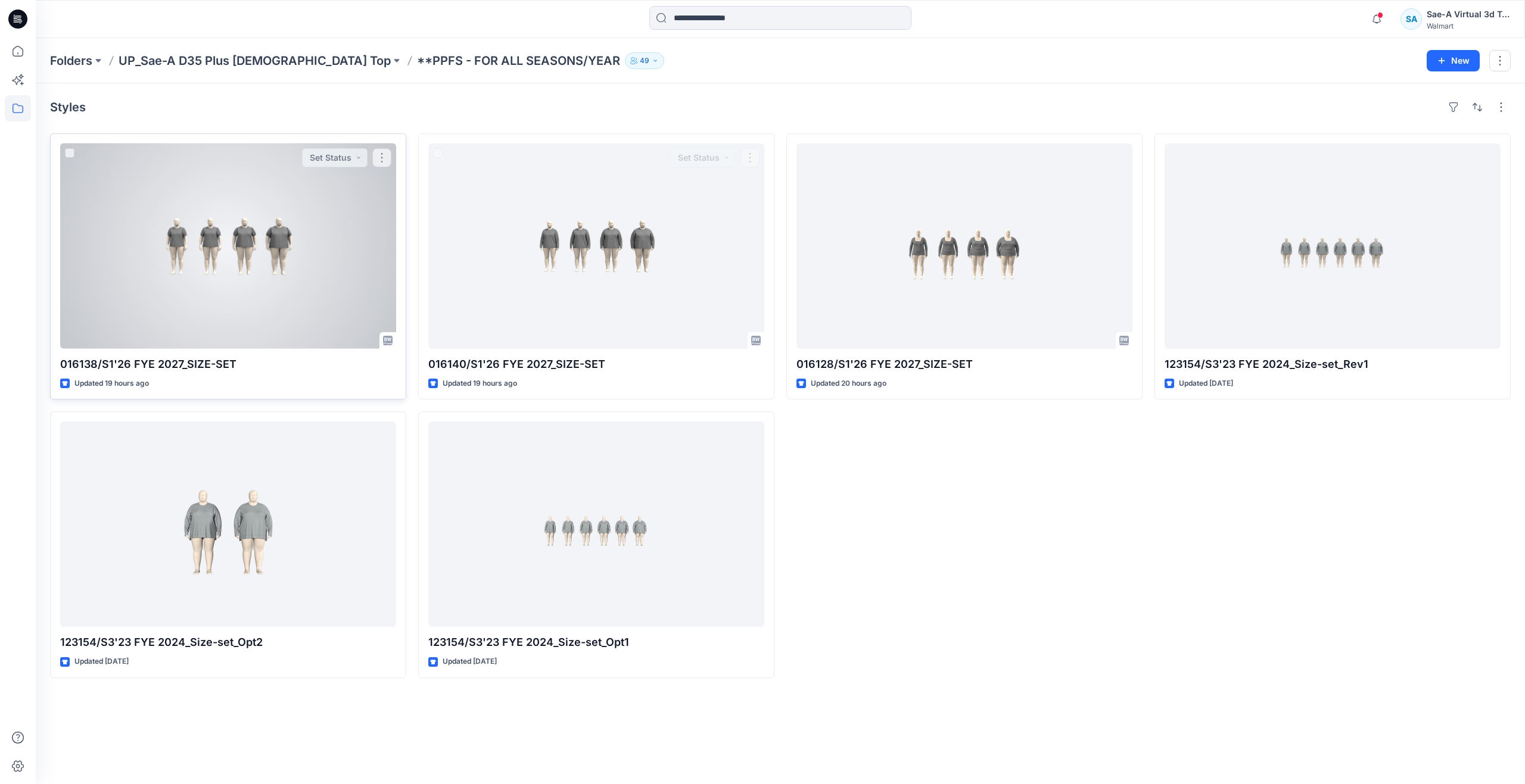
click at [343, 282] on div at bounding box center [228, 246] width 336 height 206
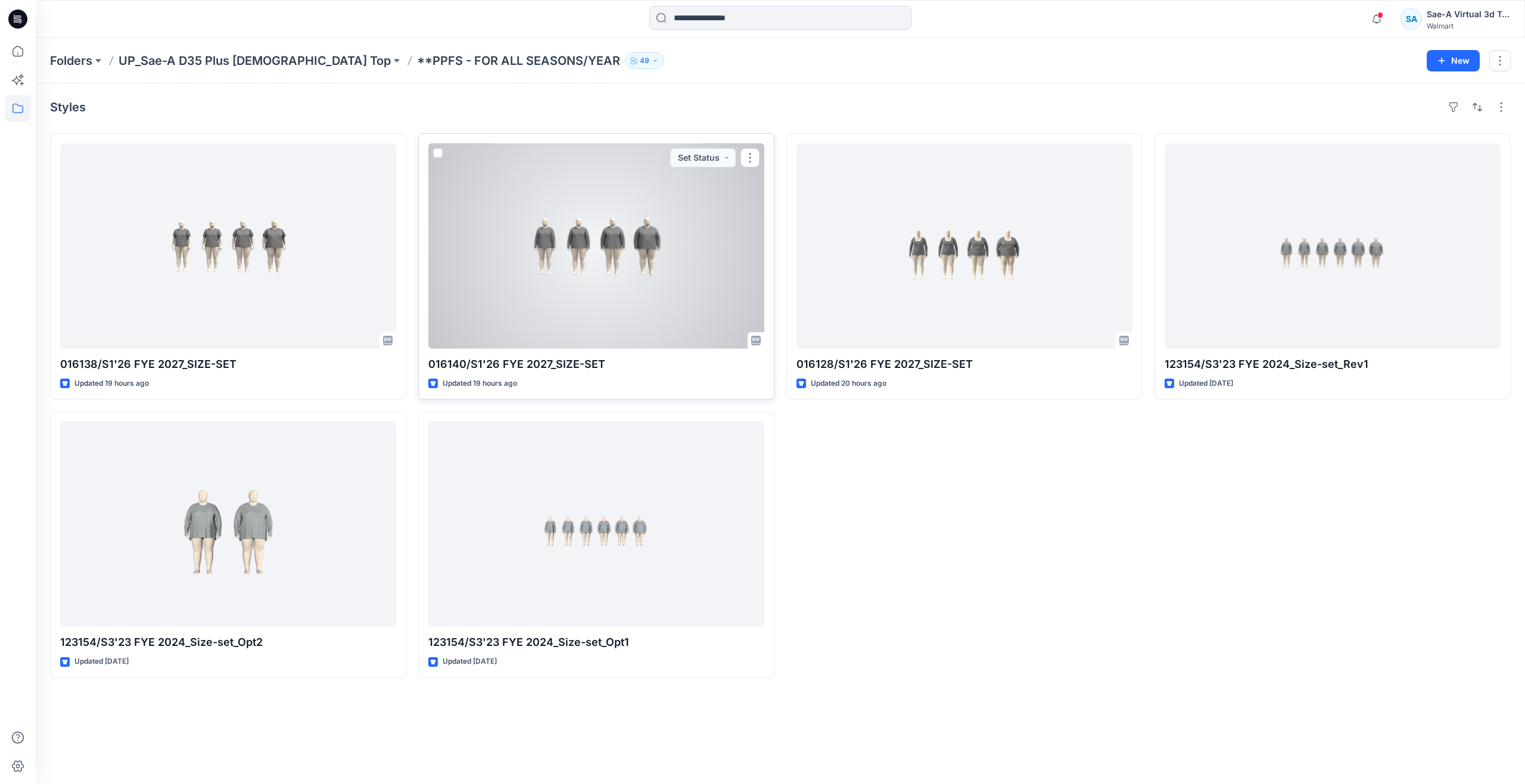
click at [500, 247] on div at bounding box center [596, 246] width 336 height 206
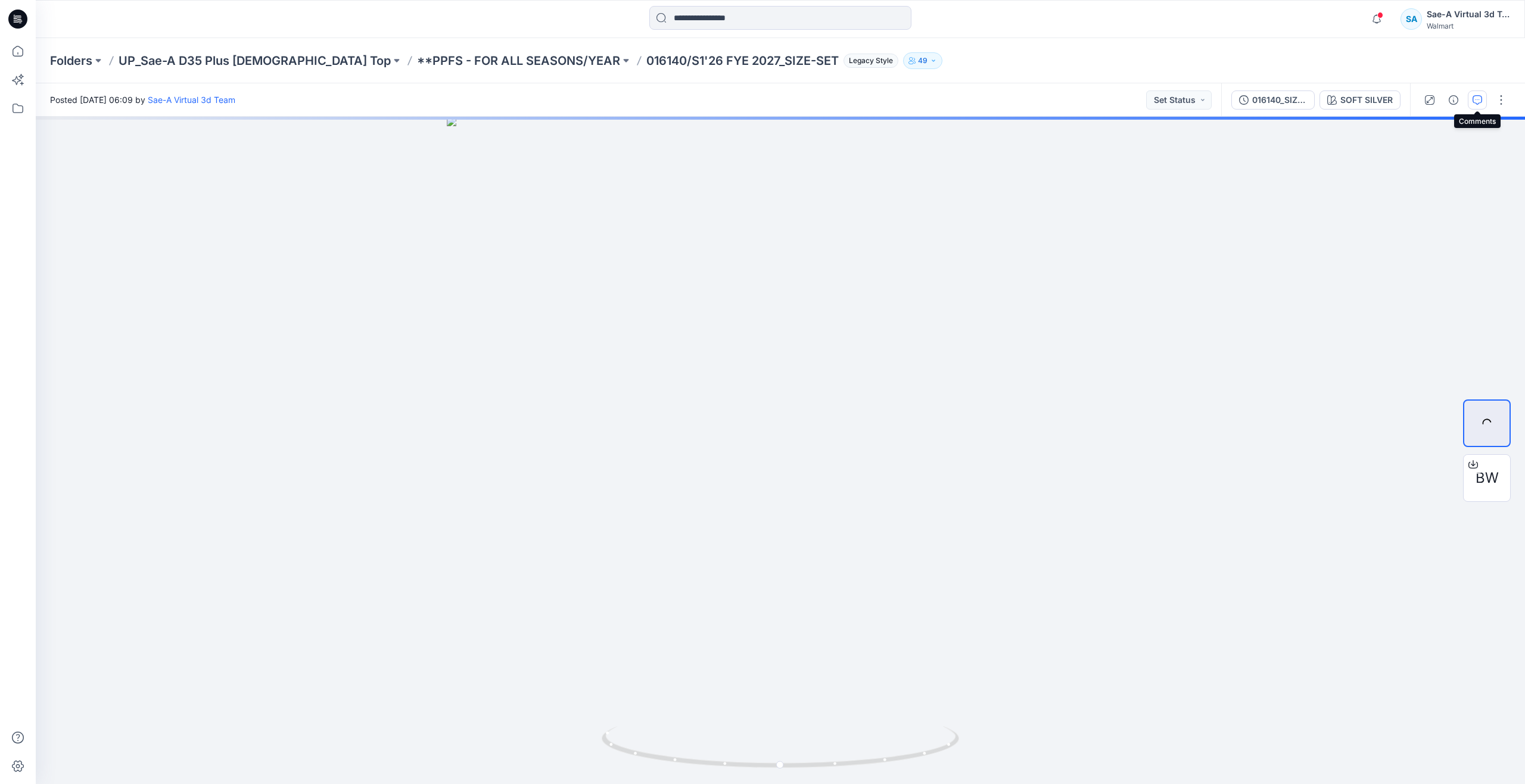
click at [1473, 96] on icon "button" at bounding box center [1477, 100] width 9 height 9
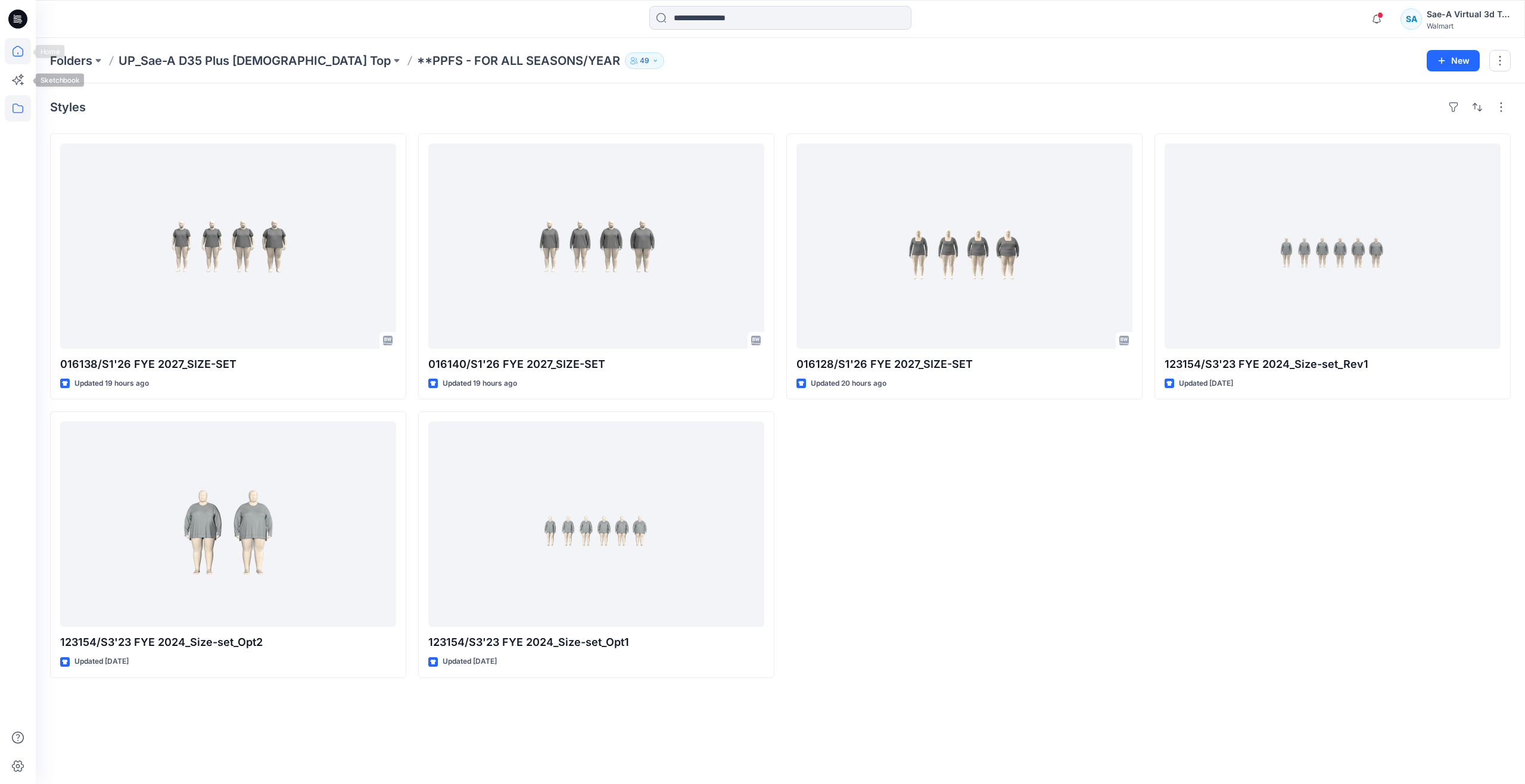
click at [17, 57] on icon at bounding box center [18, 51] width 27 height 27
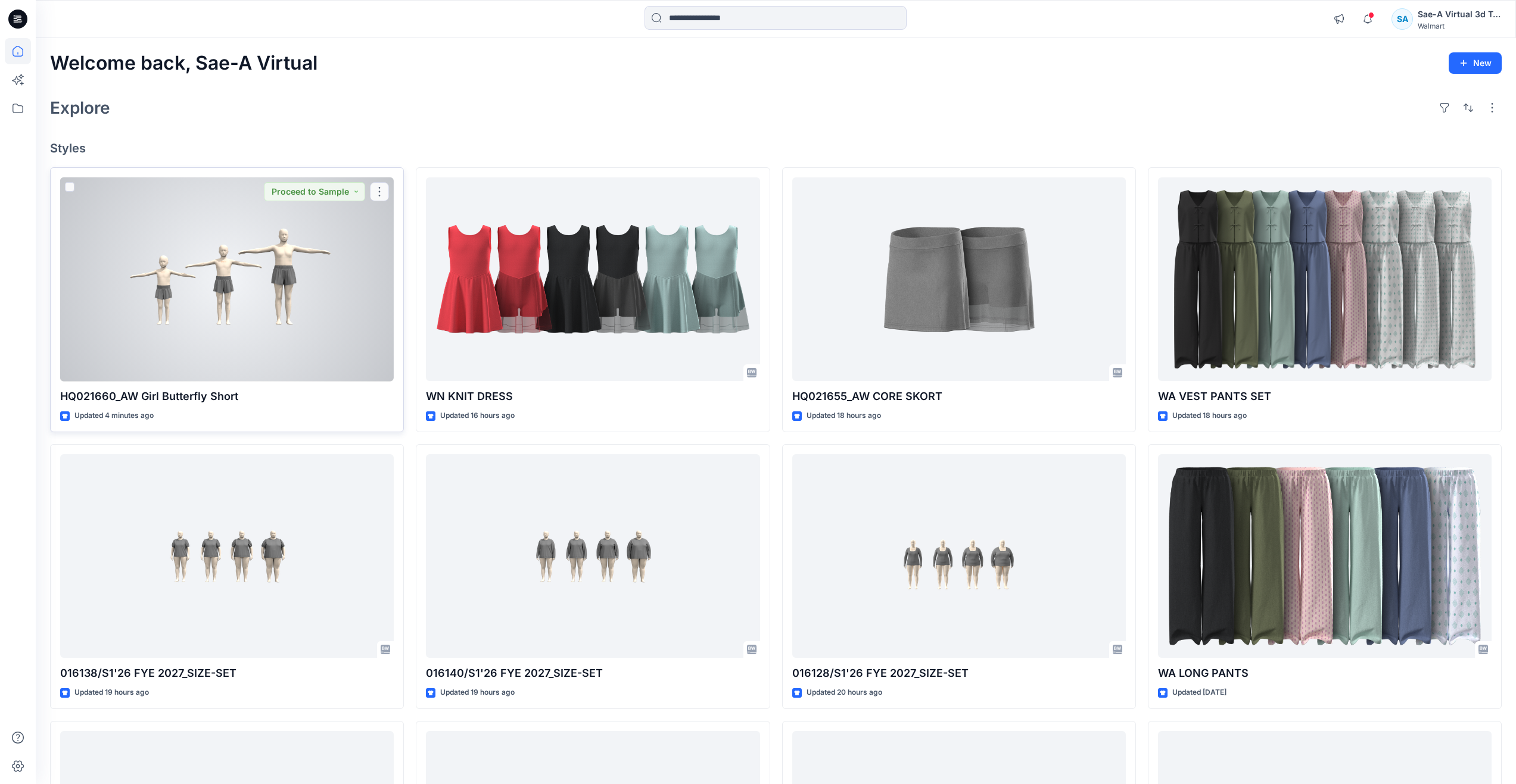
click at [249, 330] on div at bounding box center [226, 280] width 334 height 204
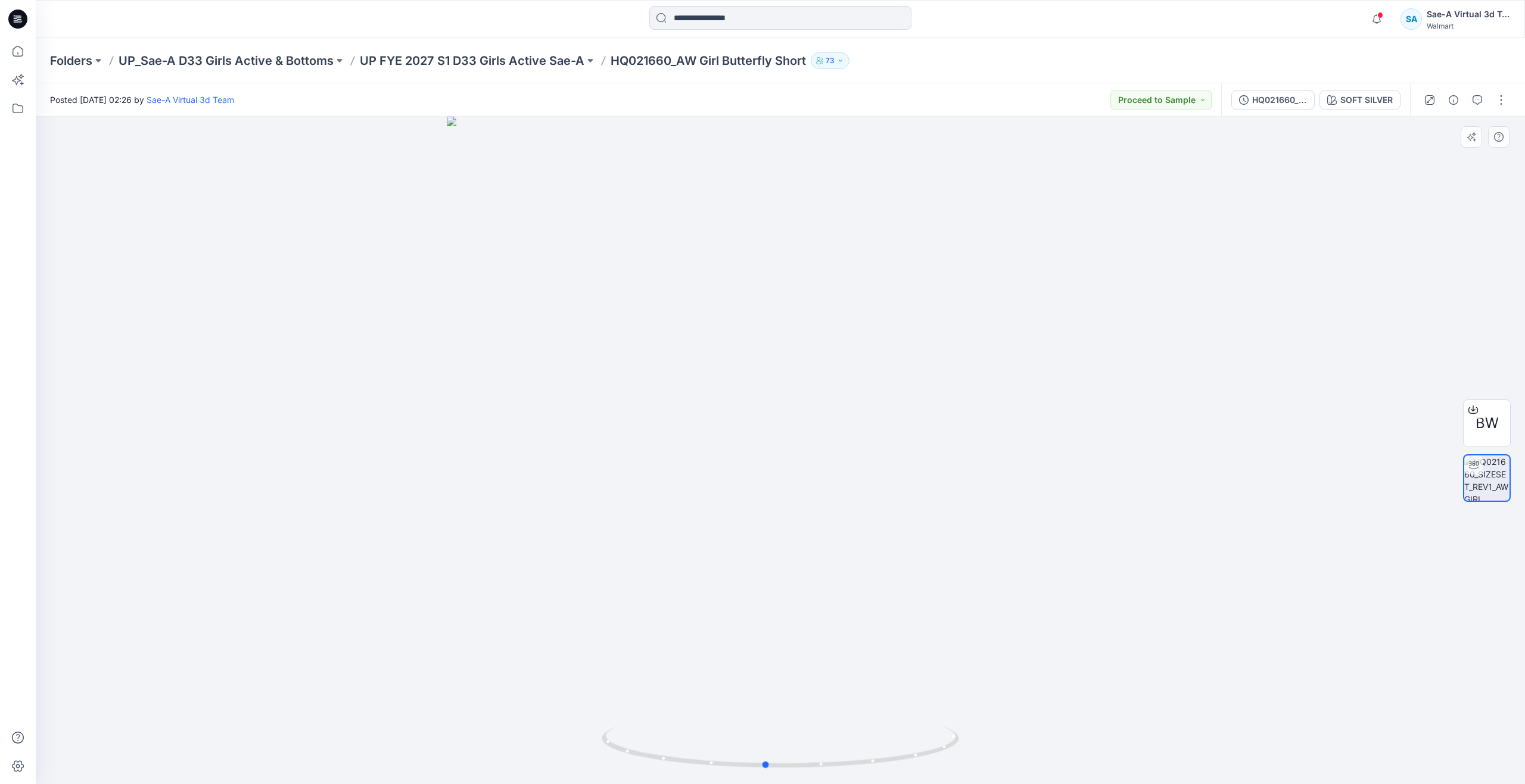
drag, startPoint x: 786, startPoint y: 765, endPoint x: 772, endPoint y: 676, distance: 90.1
click at [772, 676] on div at bounding box center [781, 450] width 1490 height 667
drag, startPoint x: 771, startPoint y: 763, endPoint x: 624, endPoint y: 710, distance: 156.3
click at [624, 710] on div at bounding box center [781, 450] width 1490 height 667
drag, startPoint x: 615, startPoint y: 746, endPoint x: 424, endPoint y: 703, distance: 195.8
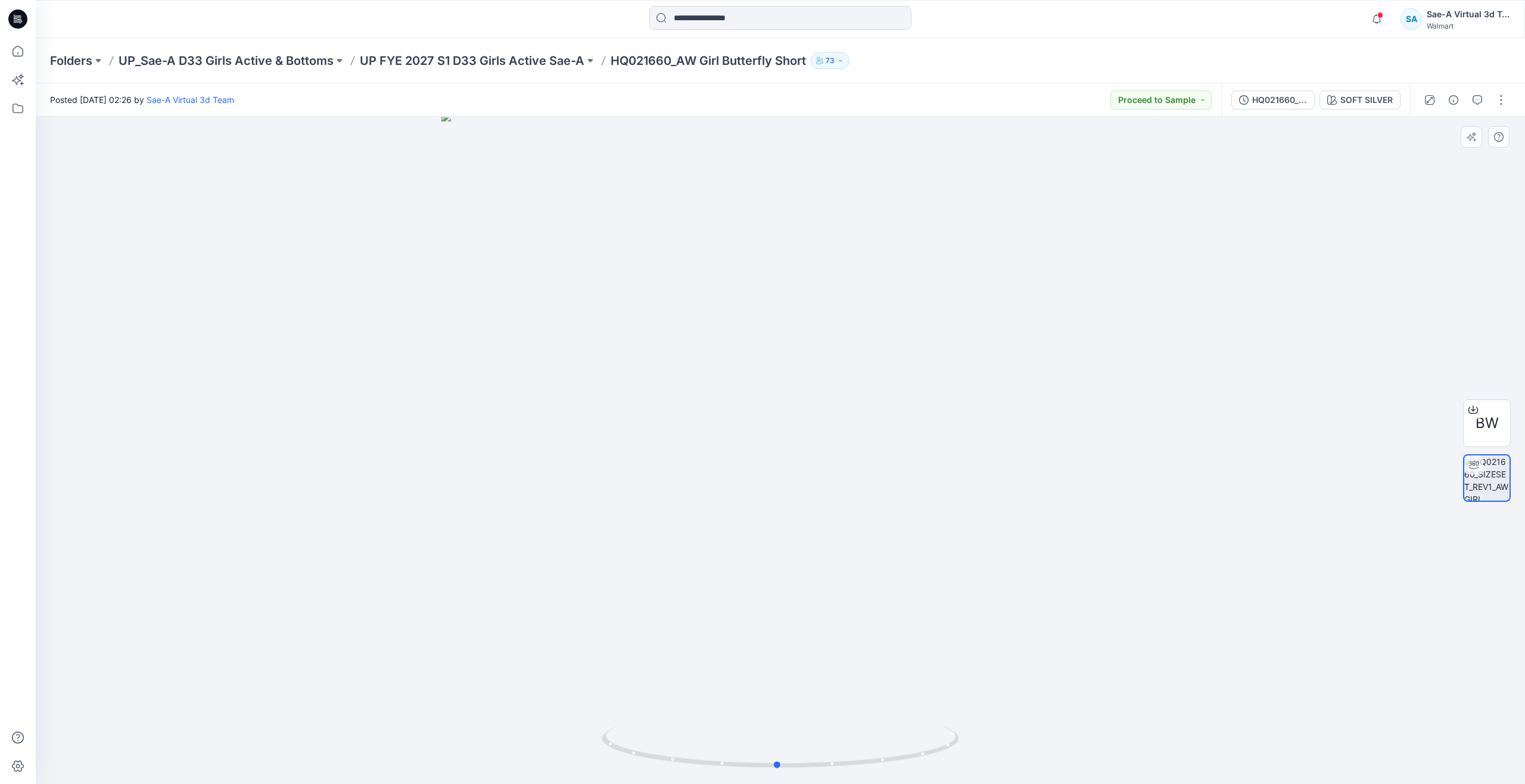
click at [424, 703] on div at bounding box center [781, 450] width 1490 height 667
click at [1272, 106] on div "HQ021660_SIZESET_REV1_SOFT SILVER" at bounding box center [1280, 100] width 55 height 13
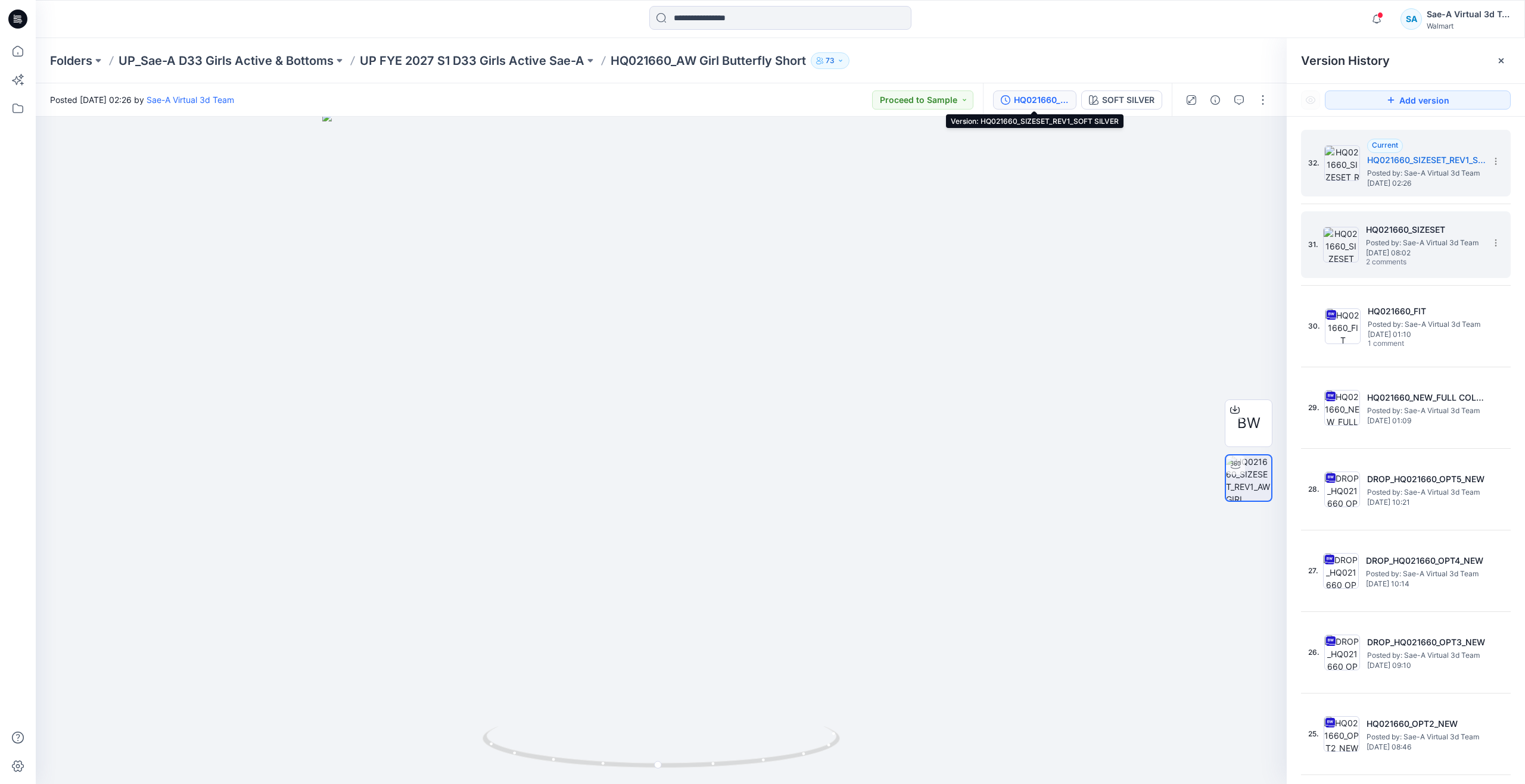
click at [1387, 246] on span "Posted by: Sae-A Virtual 3d Team" at bounding box center [1425, 243] width 119 height 12
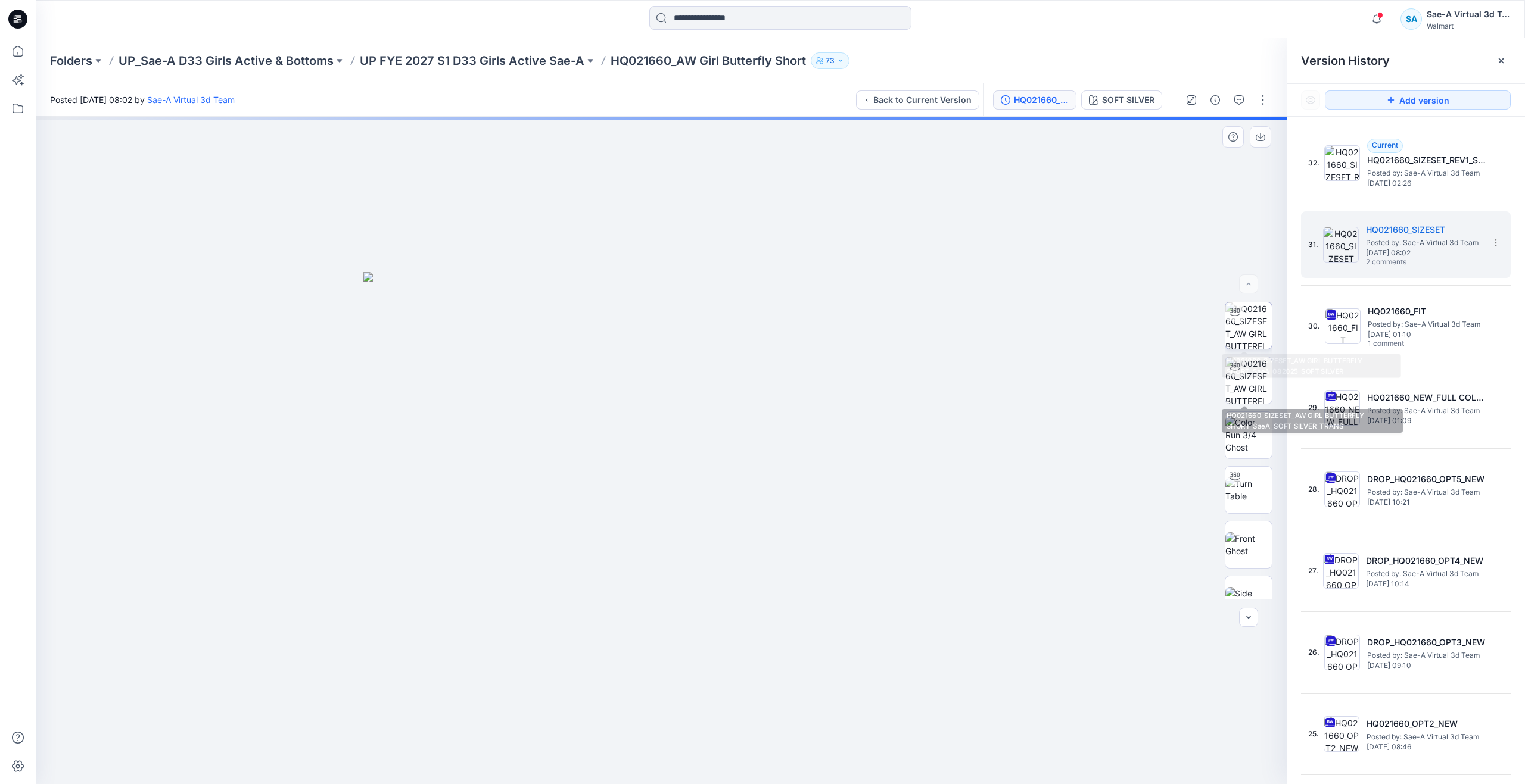
click at [1249, 335] on img at bounding box center [1249, 326] width 46 height 46
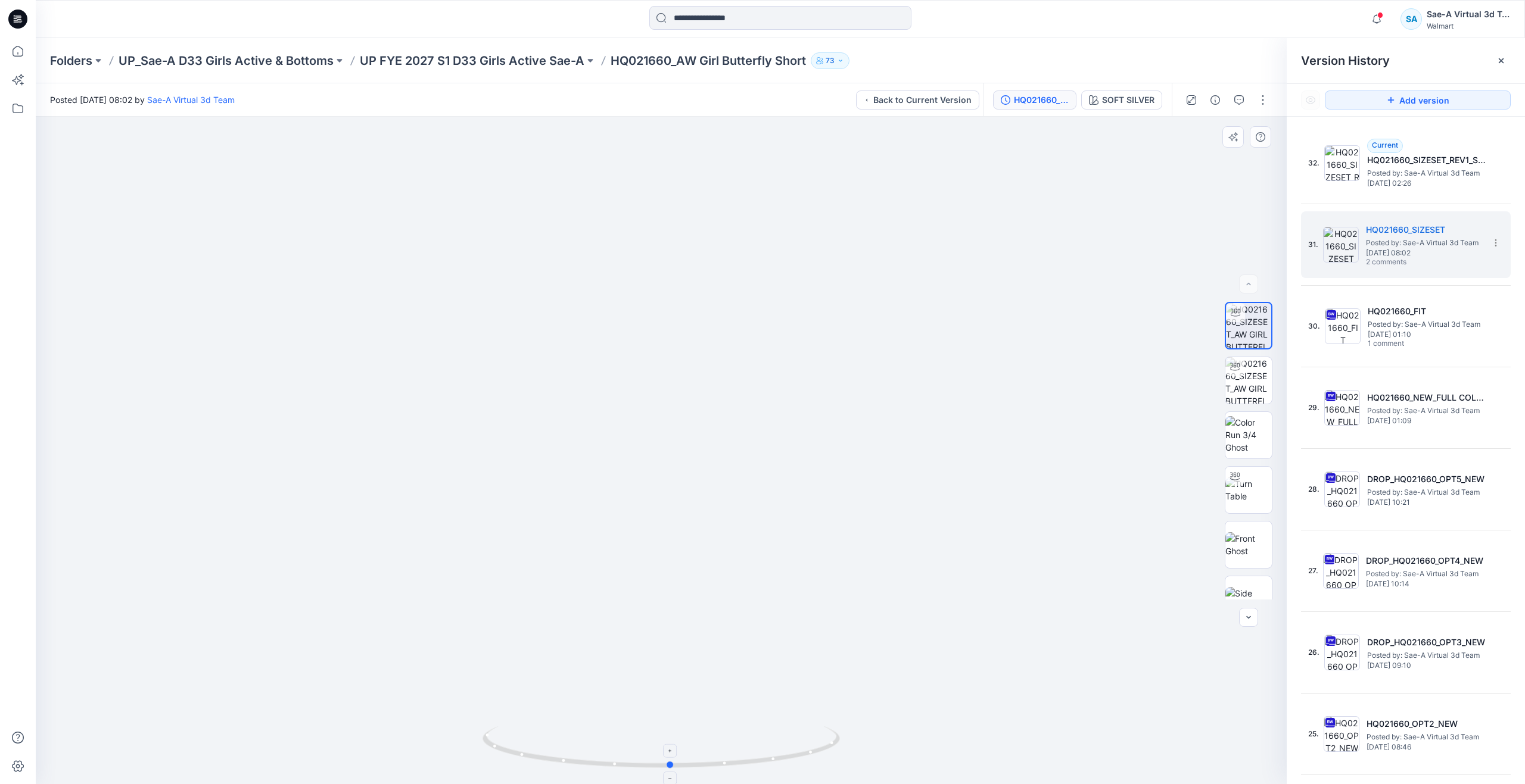
drag, startPoint x: 668, startPoint y: 763, endPoint x: 688, endPoint y: 751, distance: 23.3
click at [688, 751] on icon at bounding box center [663, 749] width 360 height 45
click at [1339, 183] on div "32. Current HQ021660_SIZESET_REV1_SOFT SILVER Posted by: Sae-A Virtual 3d Team …" at bounding box center [1398, 163] width 179 height 57
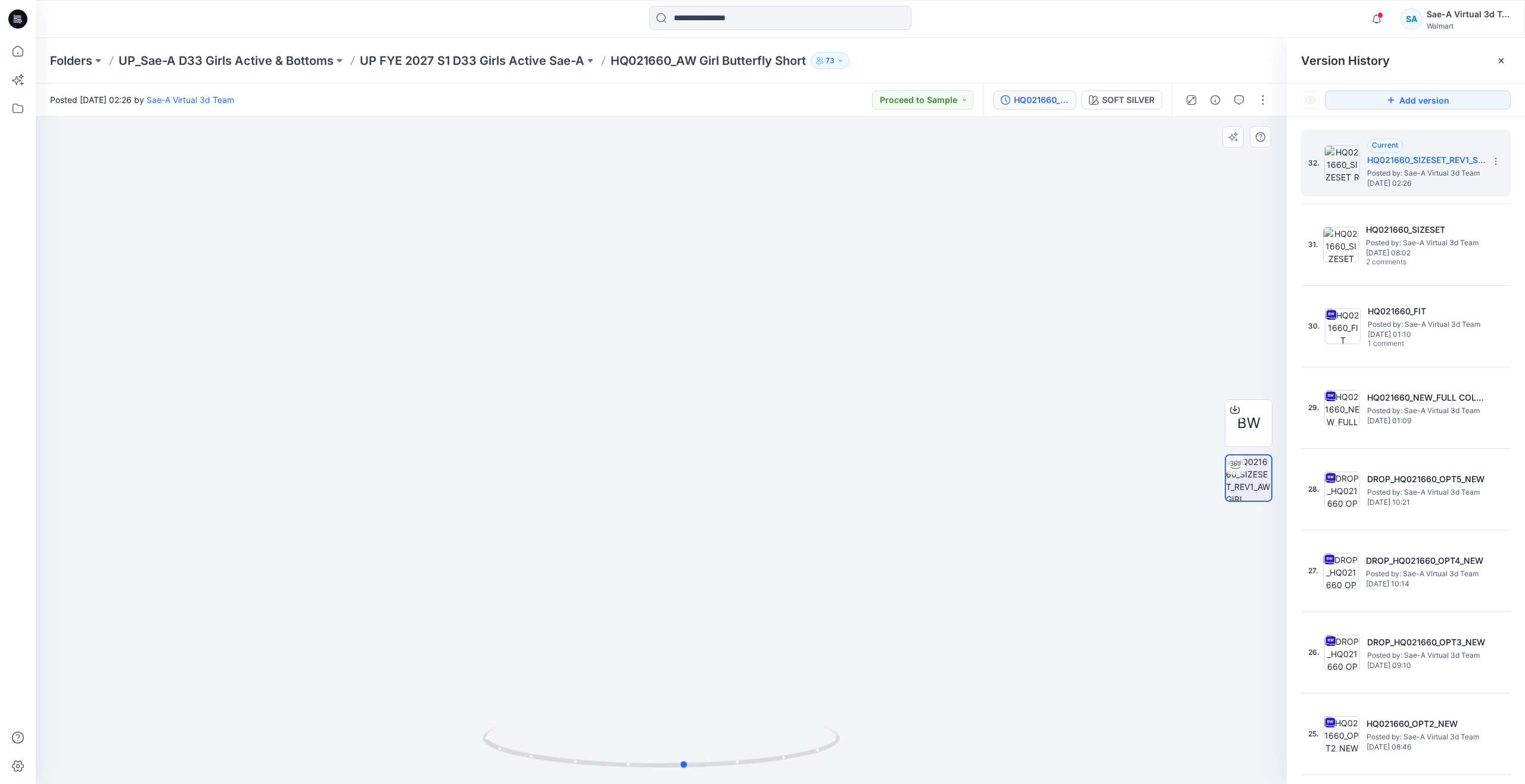
drag, startPoint x: 663, startPoint y: 761, endPoint x: 687, endPoint y: 699, distance: 66.5
click at [687, 699] on div at bounding box center [662, 450] width 1251 height 667
click at [1262, 100] on button "button" at bounding box center [1263, 100] width 19 height 19
click at [1208, 159] on button "Edit" at bounding box center [1213, 161] width 110 height 22
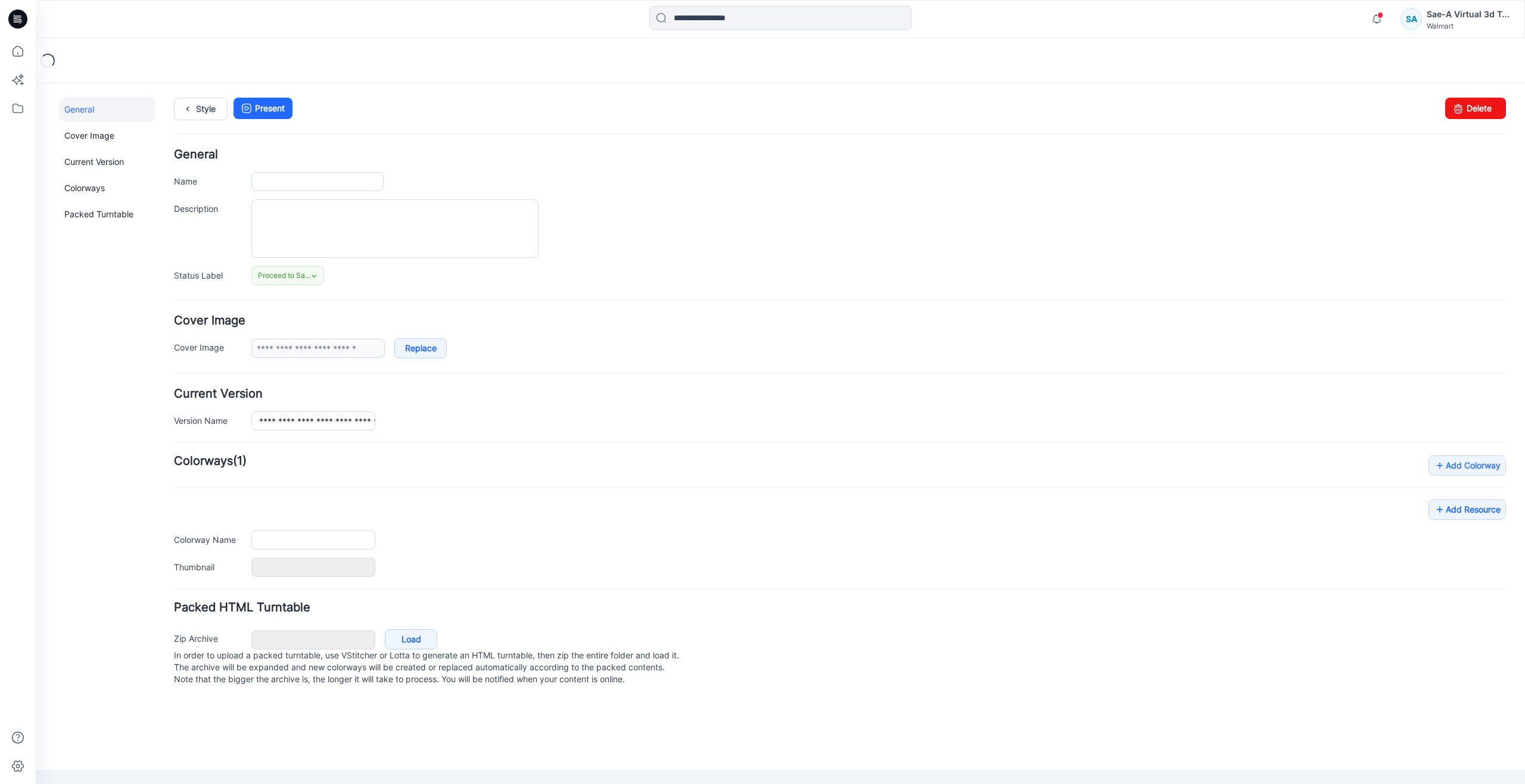
type input "**********"
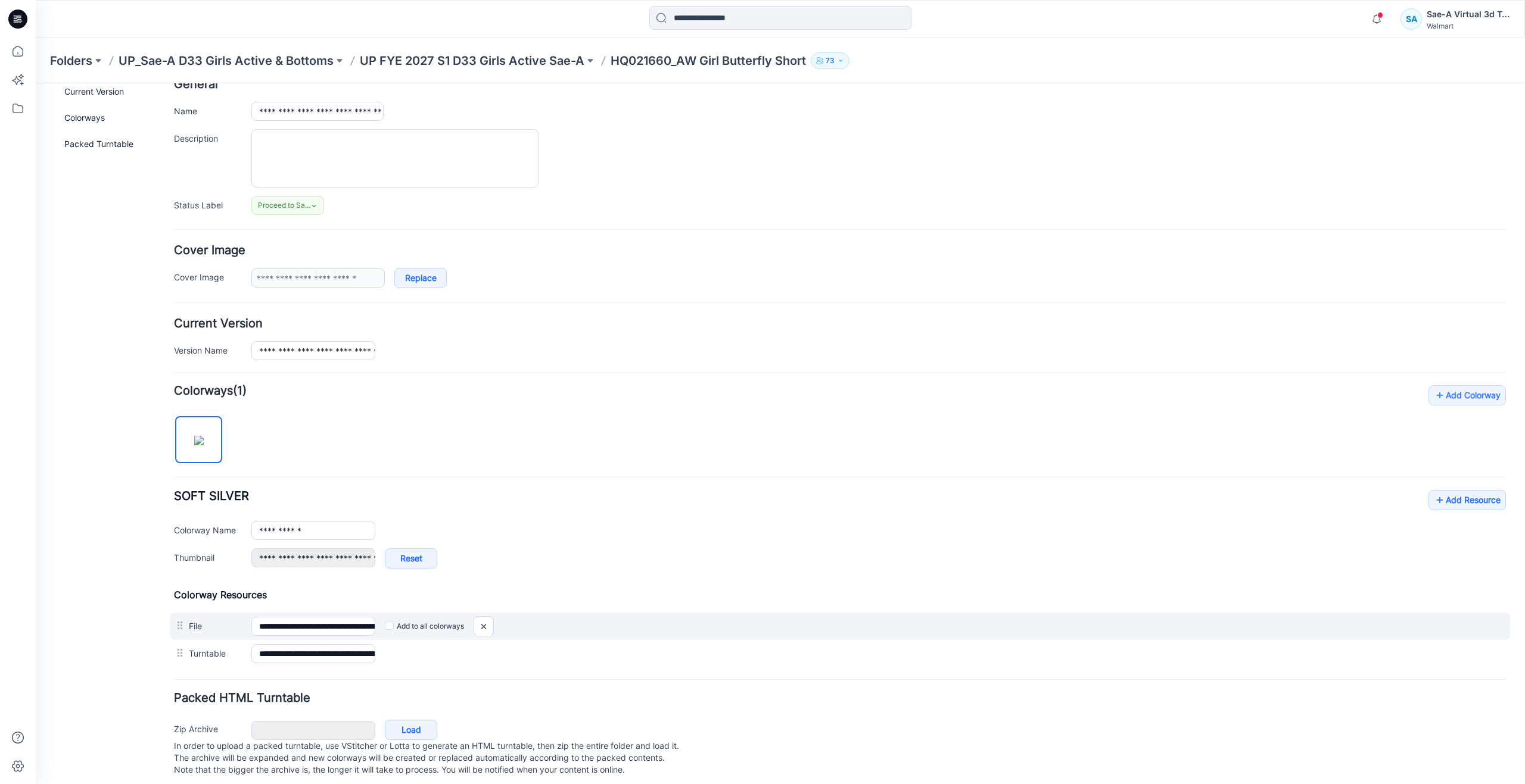
scroll to position [90, 0]
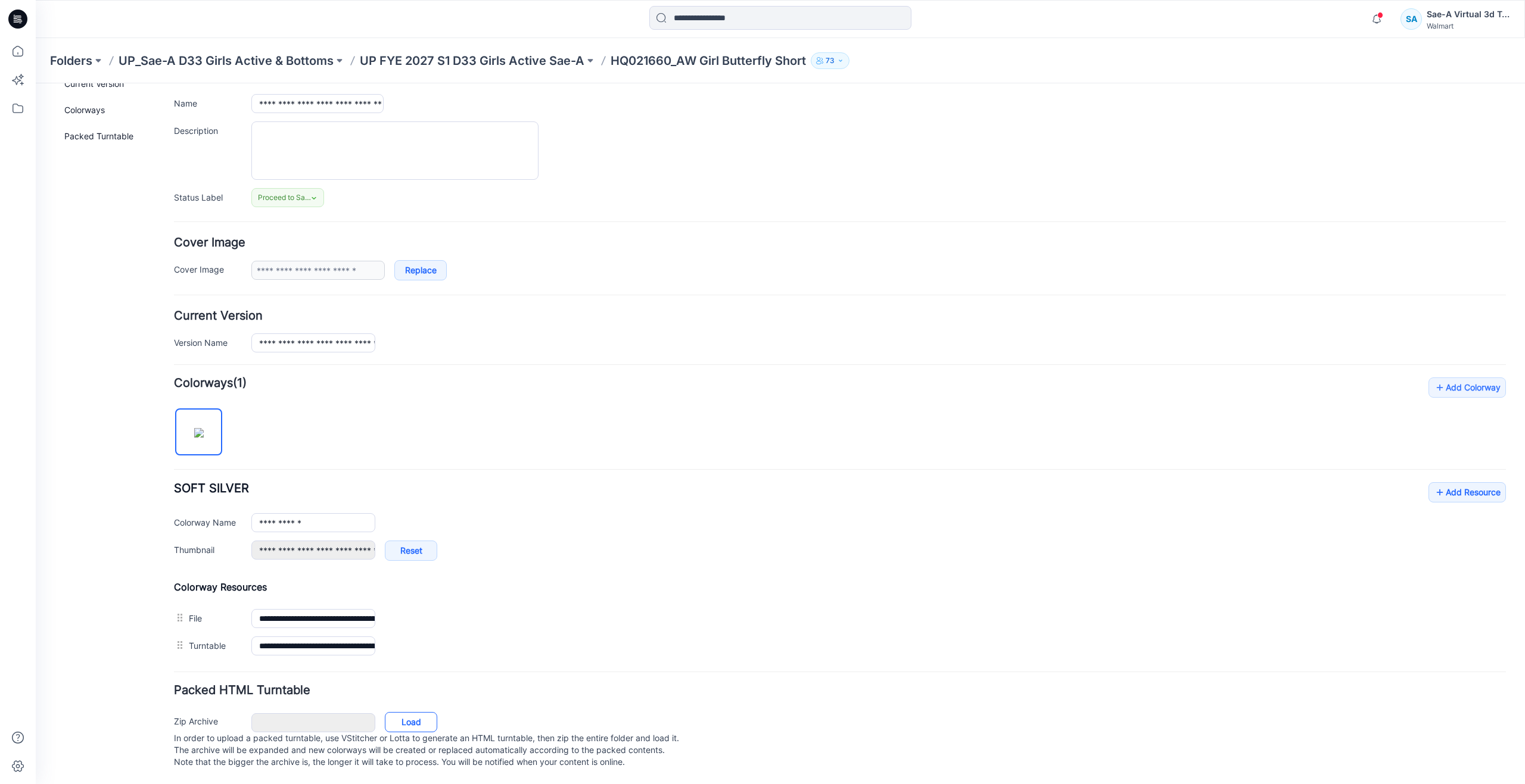
click at [412, 712] on link "Load" at bounding box center [411, 722] width 52 height 21
click at [1374, 26] on icon "button" at bounding box center [1377, 19] width 22 height 24
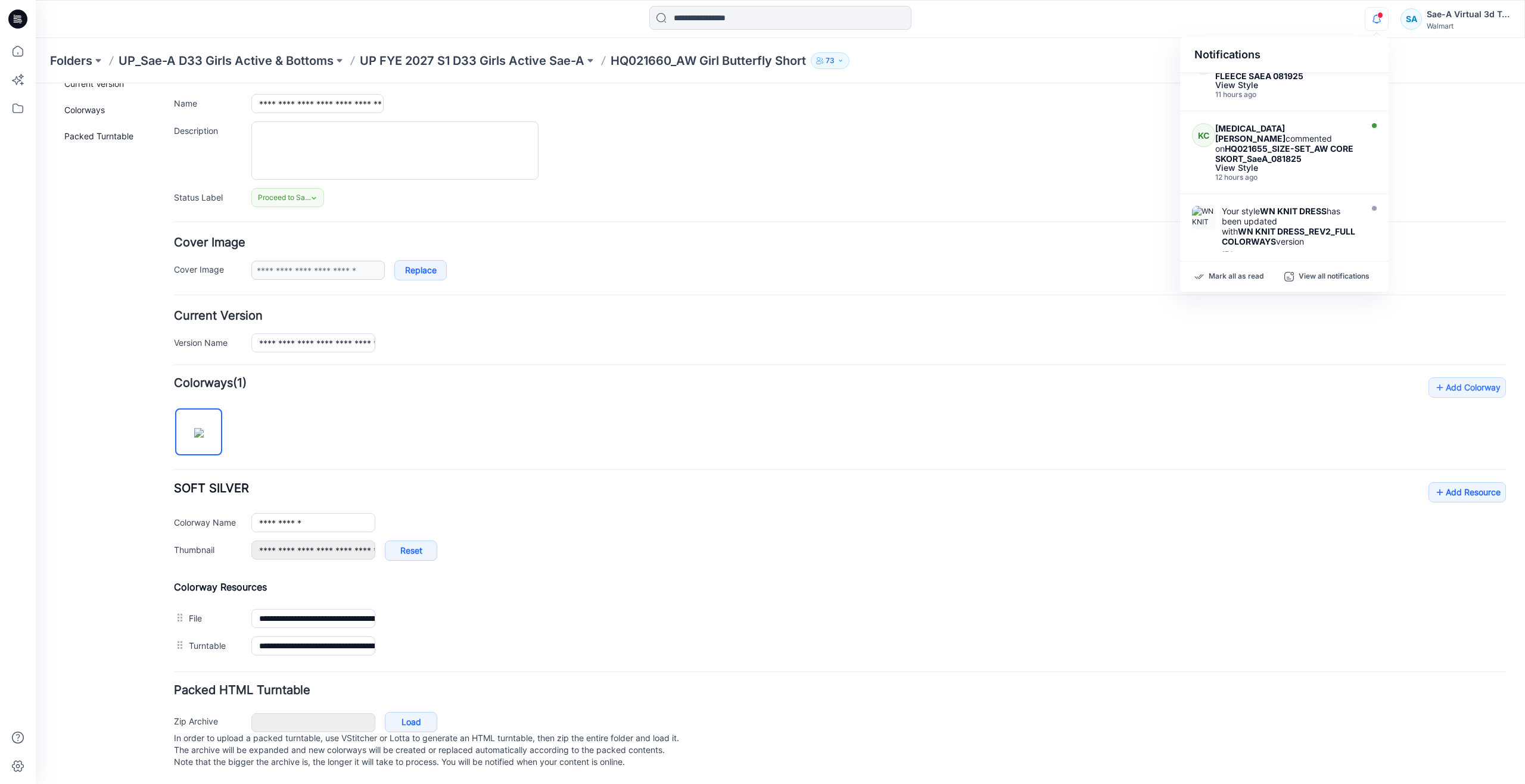
scroll to position [476, 0]
click at [1290, 149] on strong "HQ021655_SIZE-SET_AW CORE SKORT_SaeA_081825" at bounding box center [1284, 154] width 138 height 21
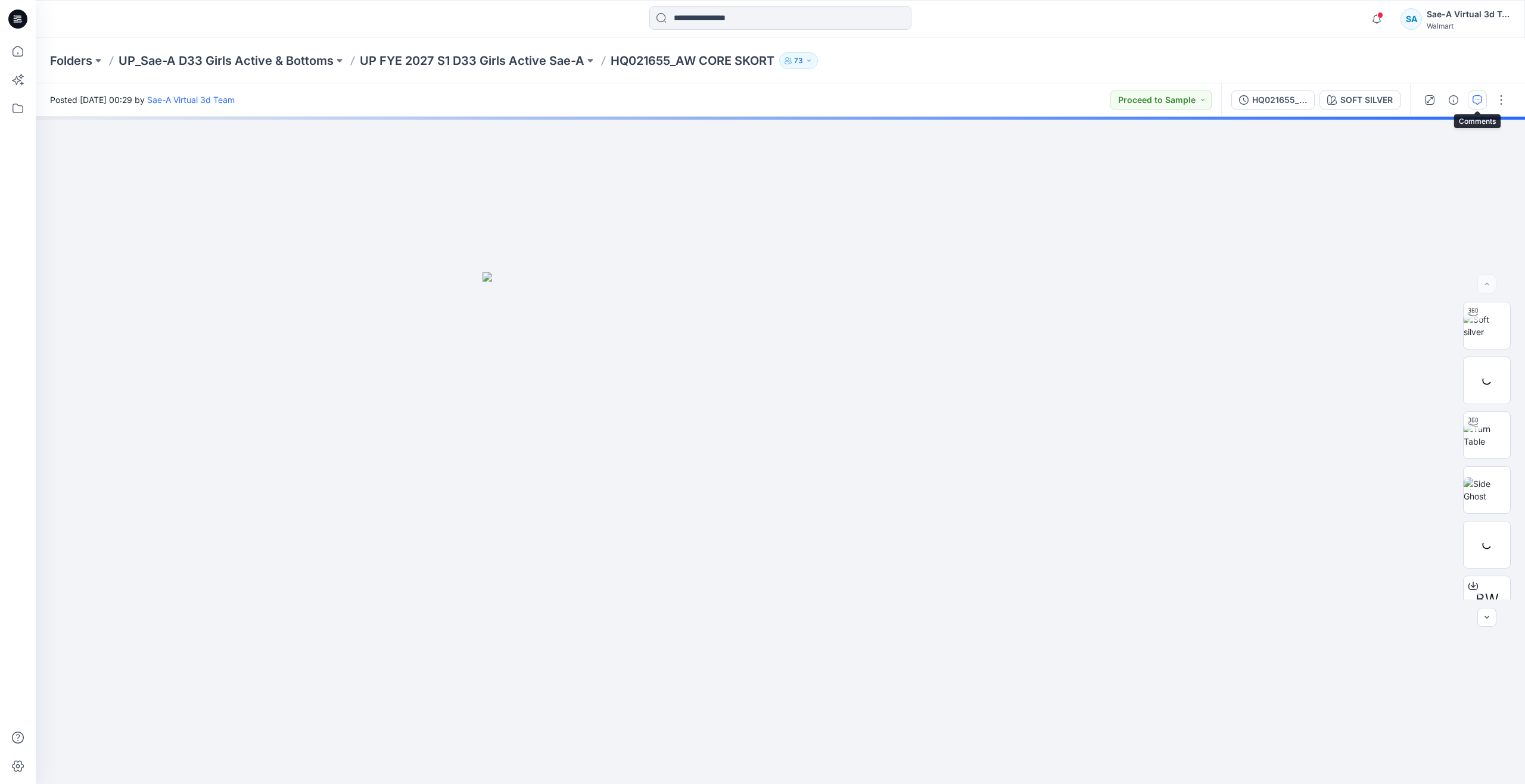
click at [1470, 99] on button "button" at bounding box center [1478, 100] width 19 height 19
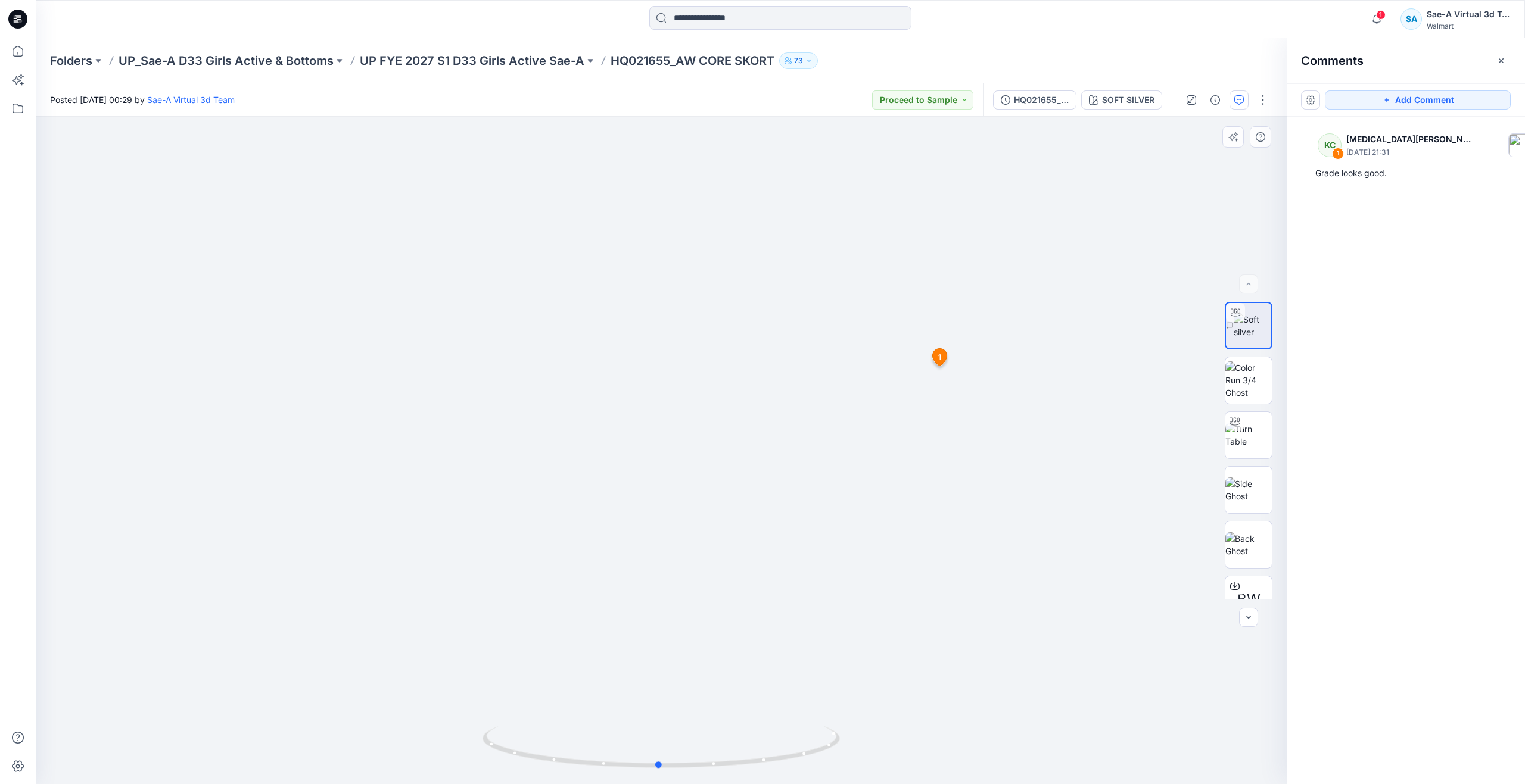
drag, startPoint x: 661, startPoint y: 769, endPoint x: 301, endPoint y: 690, distance: 368.6
click at [301, 690] on div at bounding box center [662, 450] width 1251 height 667
click at [24, 49] on icon at bounding box center [18, 51] width 27 height 27
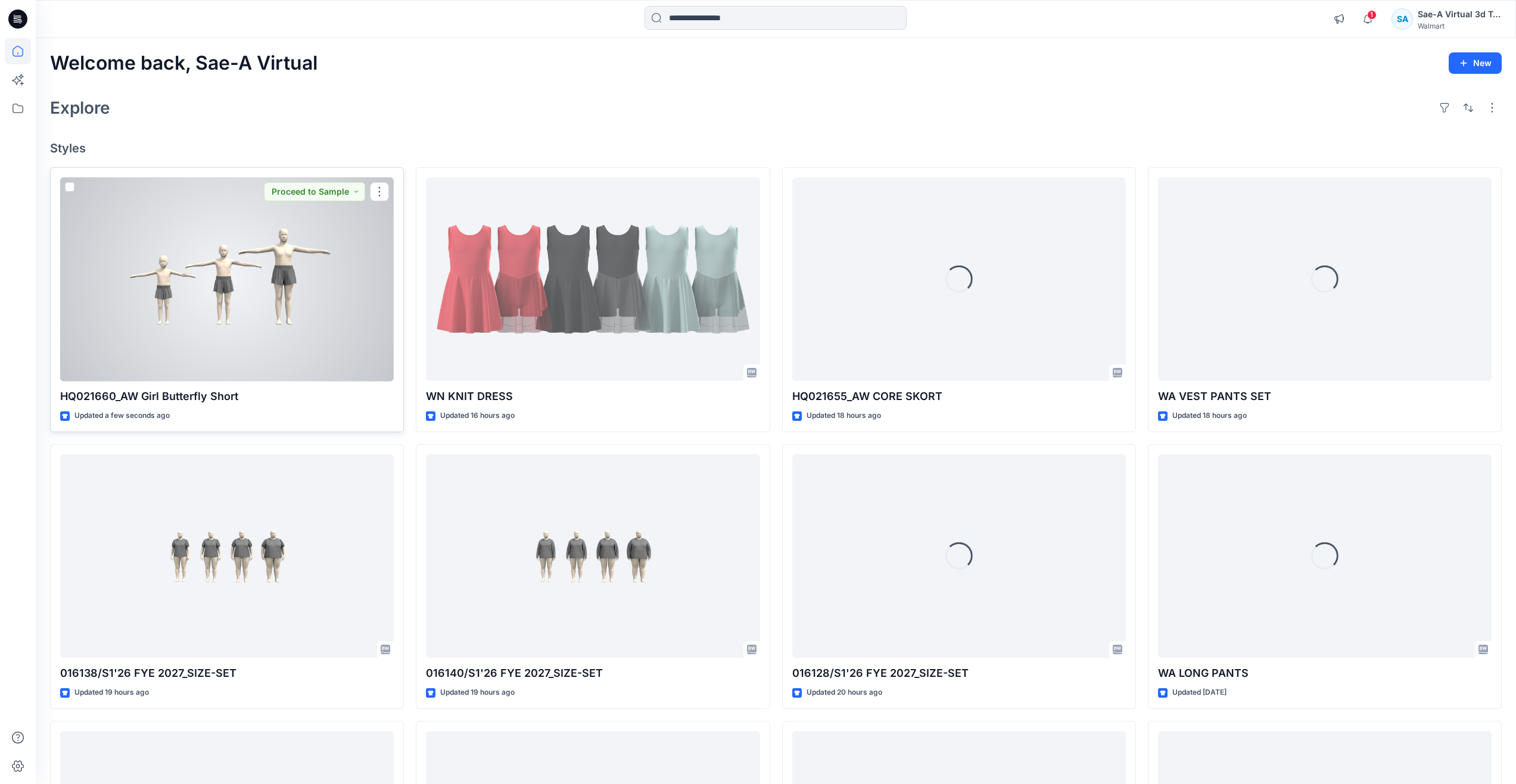
click at [178, 281] on div at bounding box center [226, 280] width 334 height 204
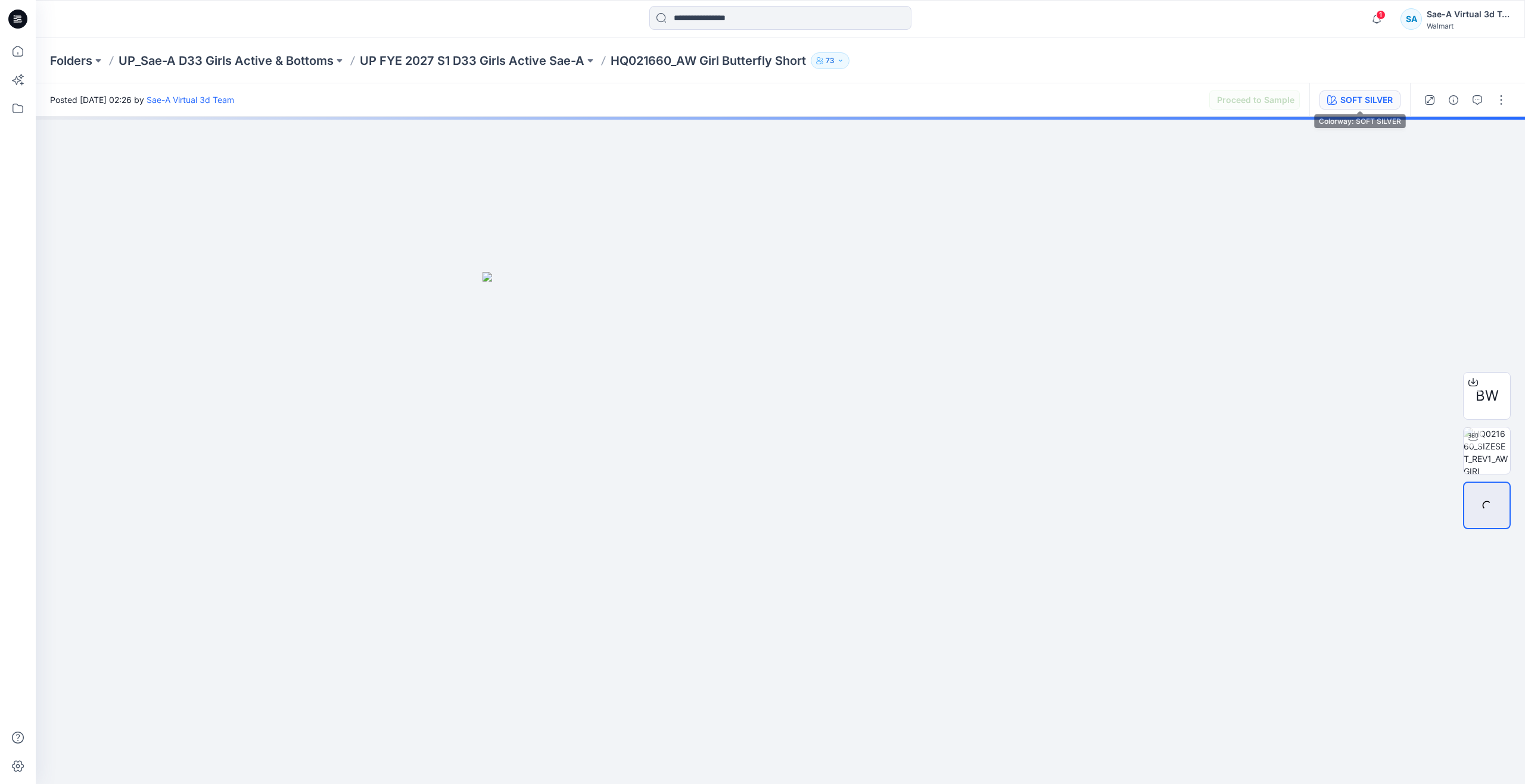
click at [1367, 99] on div "SOFT SILVER" at bounding box center [1366, 100] width 52 height 13
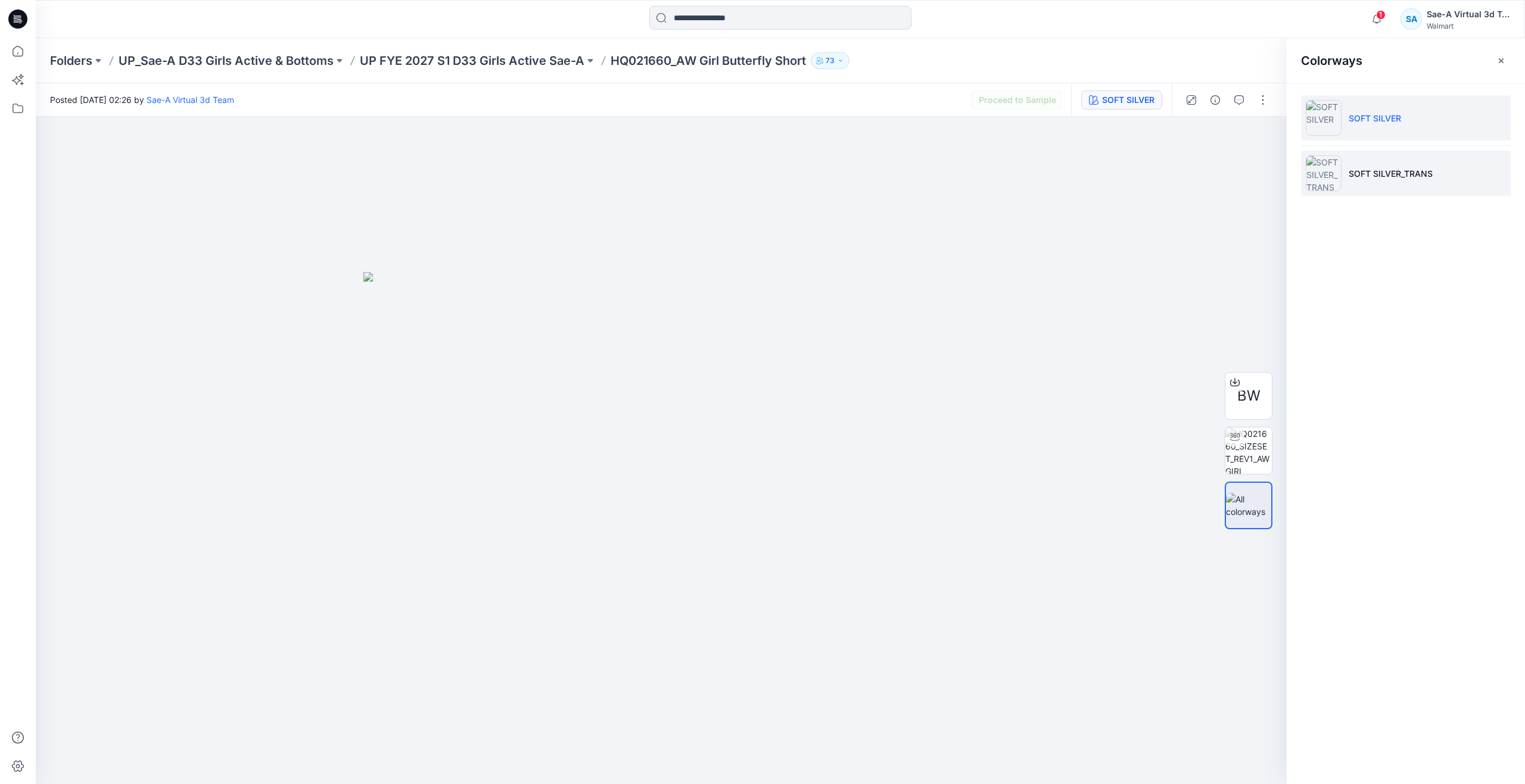
click at [1354, 181] on li "SOFT SILVER_TRANS" at bounding box center [1406, 173] width 209 height 45
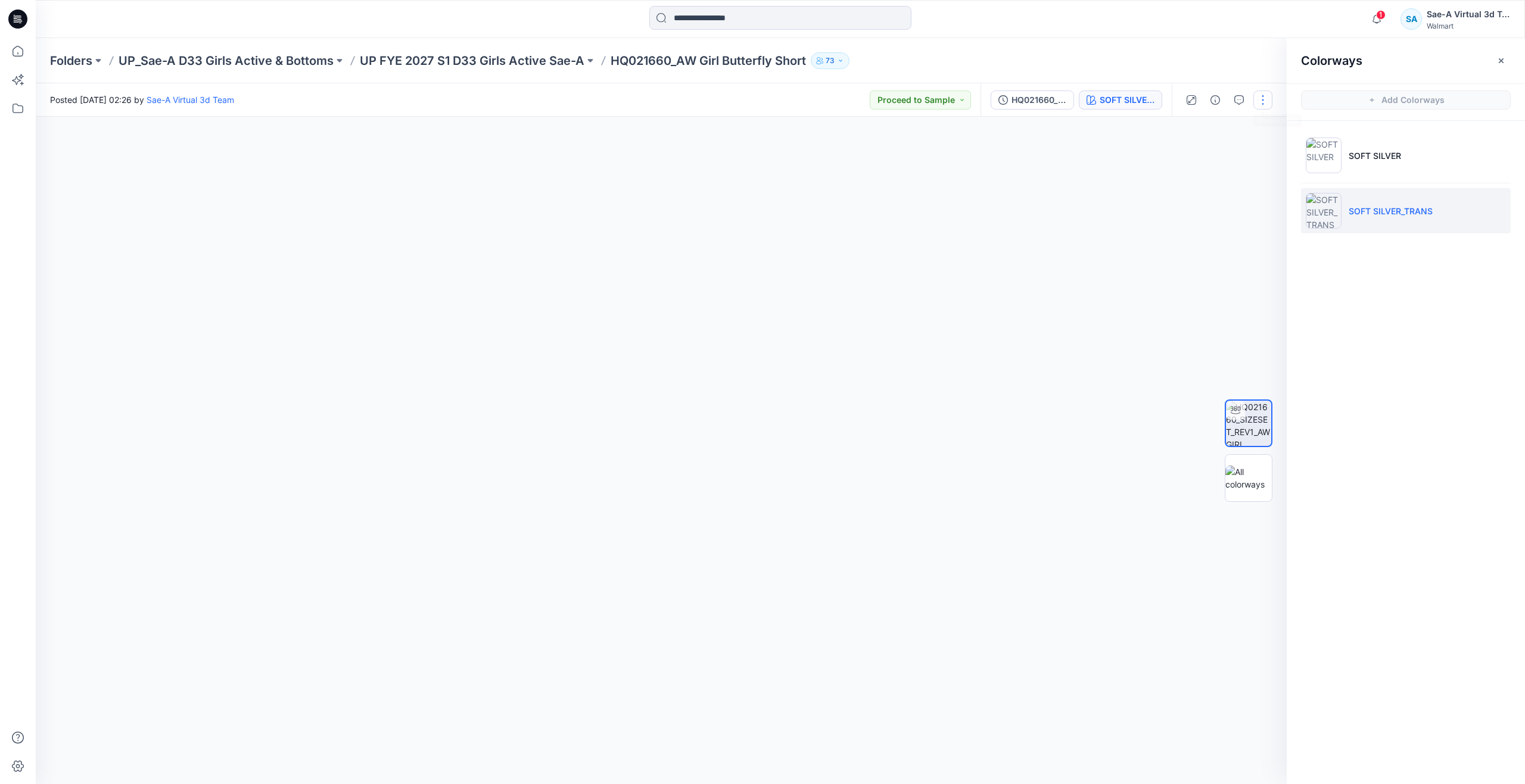
click at [1257, 96] on button "button" at bounding box center [1263, 100] width 19 height 19
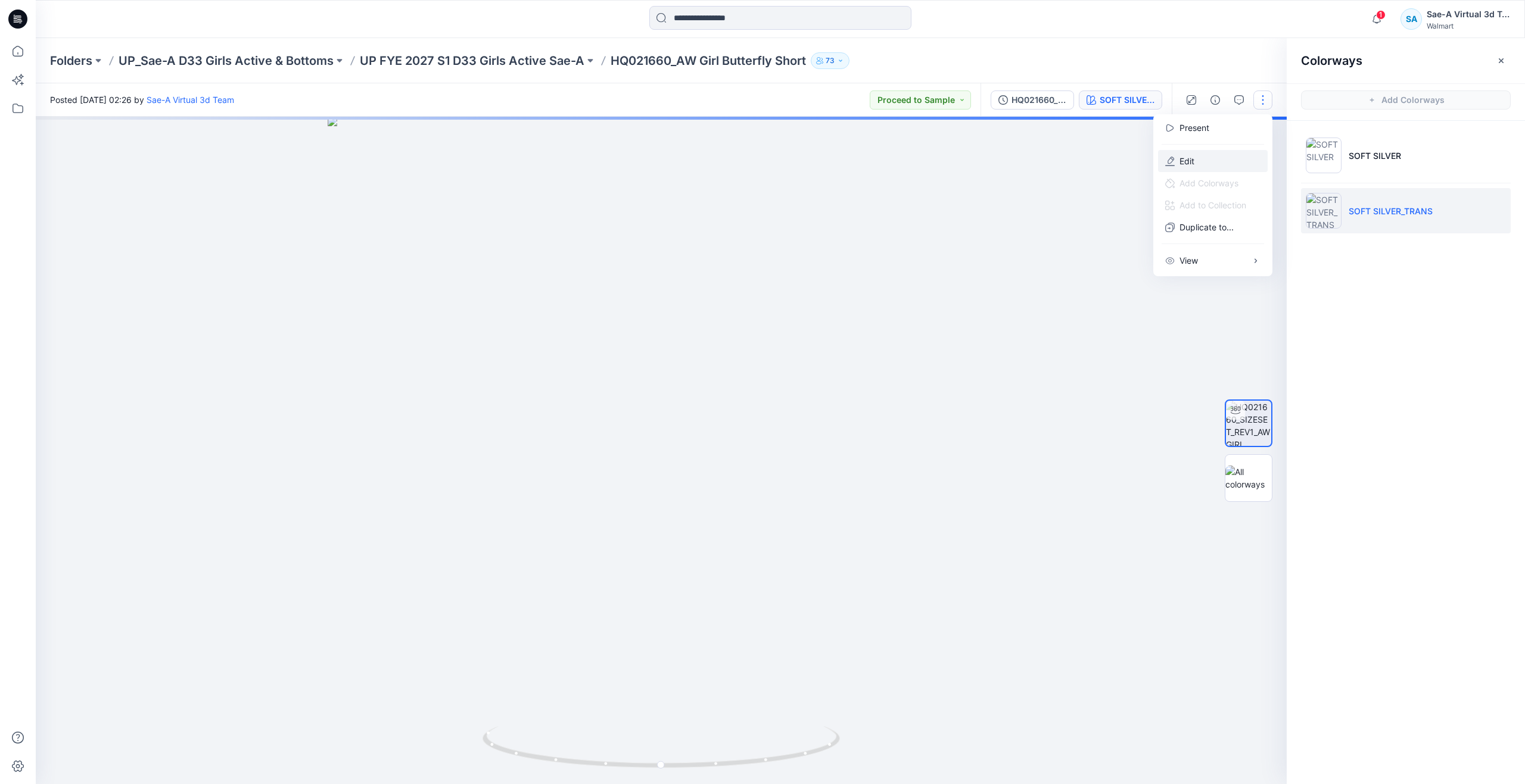
click at [1206, 153] on button "Edit" at bounding box center [1213, 161] width 110 height 22
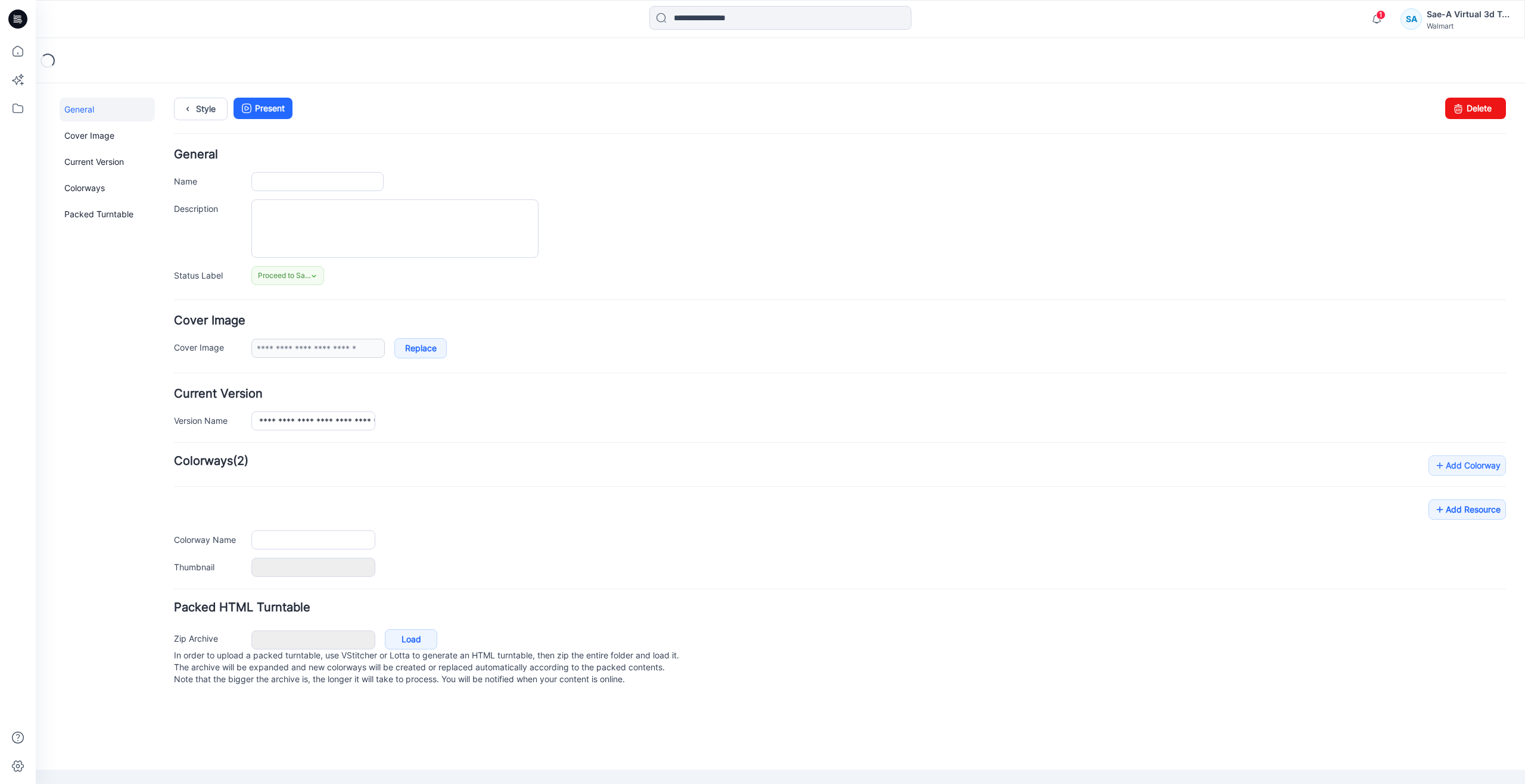
type input "**********"
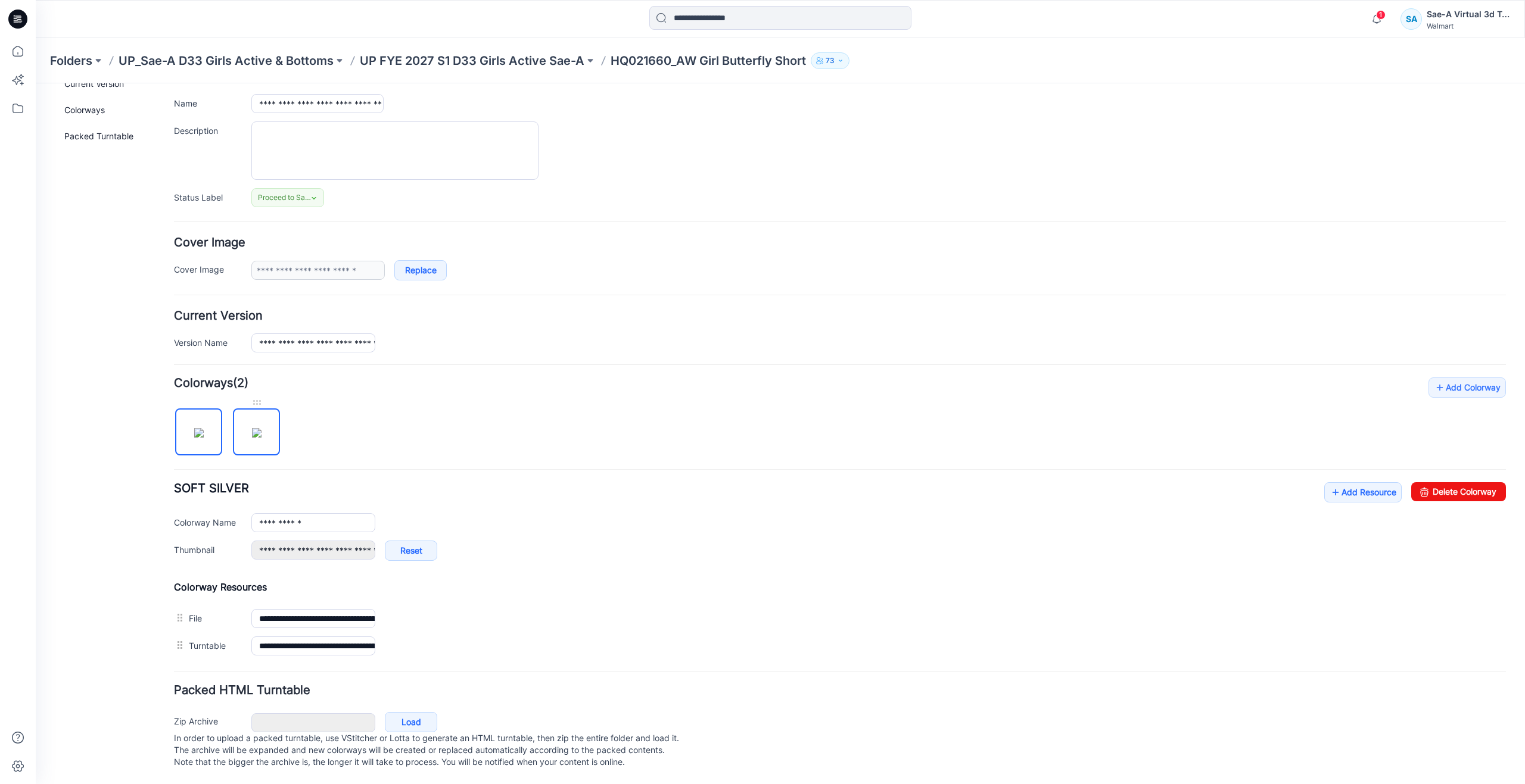
click at [258, 428] on img at bounding box center [257, 432] width 9 height 9
type input "**********"
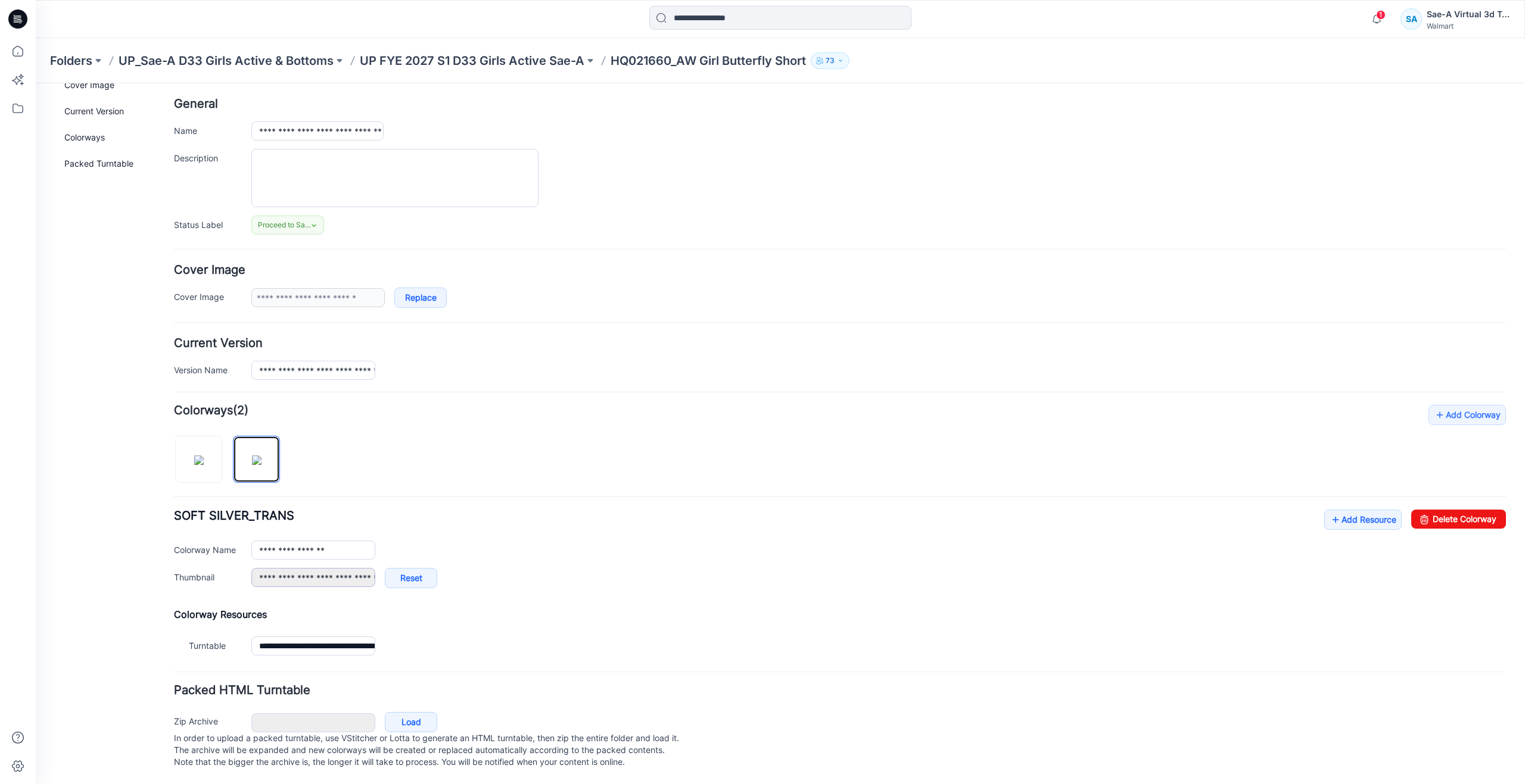
scroll to position [63, 0]
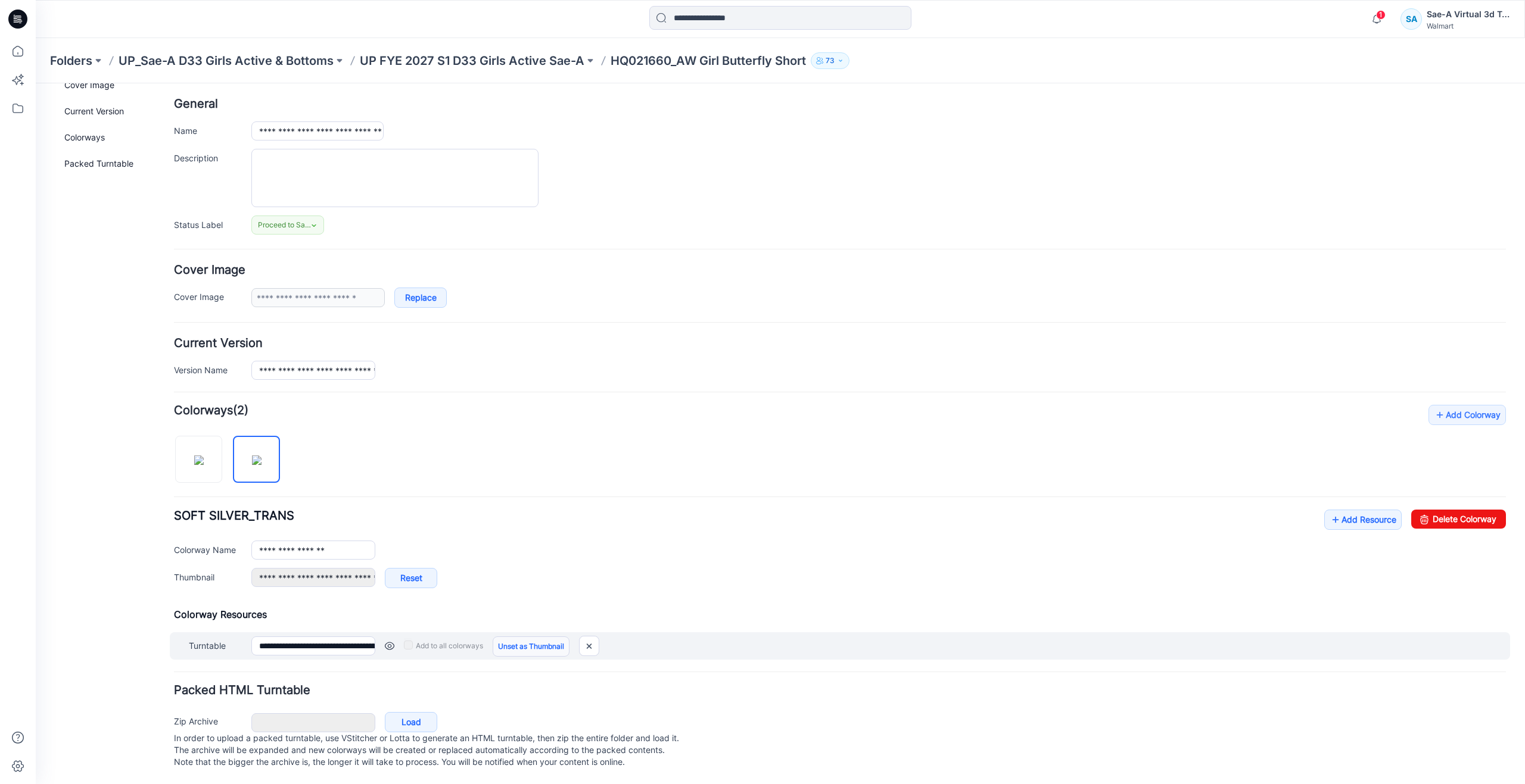
click at [540, 637] on link "Unset as Thumbnail" at bounding box center [531, 647] width 77 height 21
type input "**********"
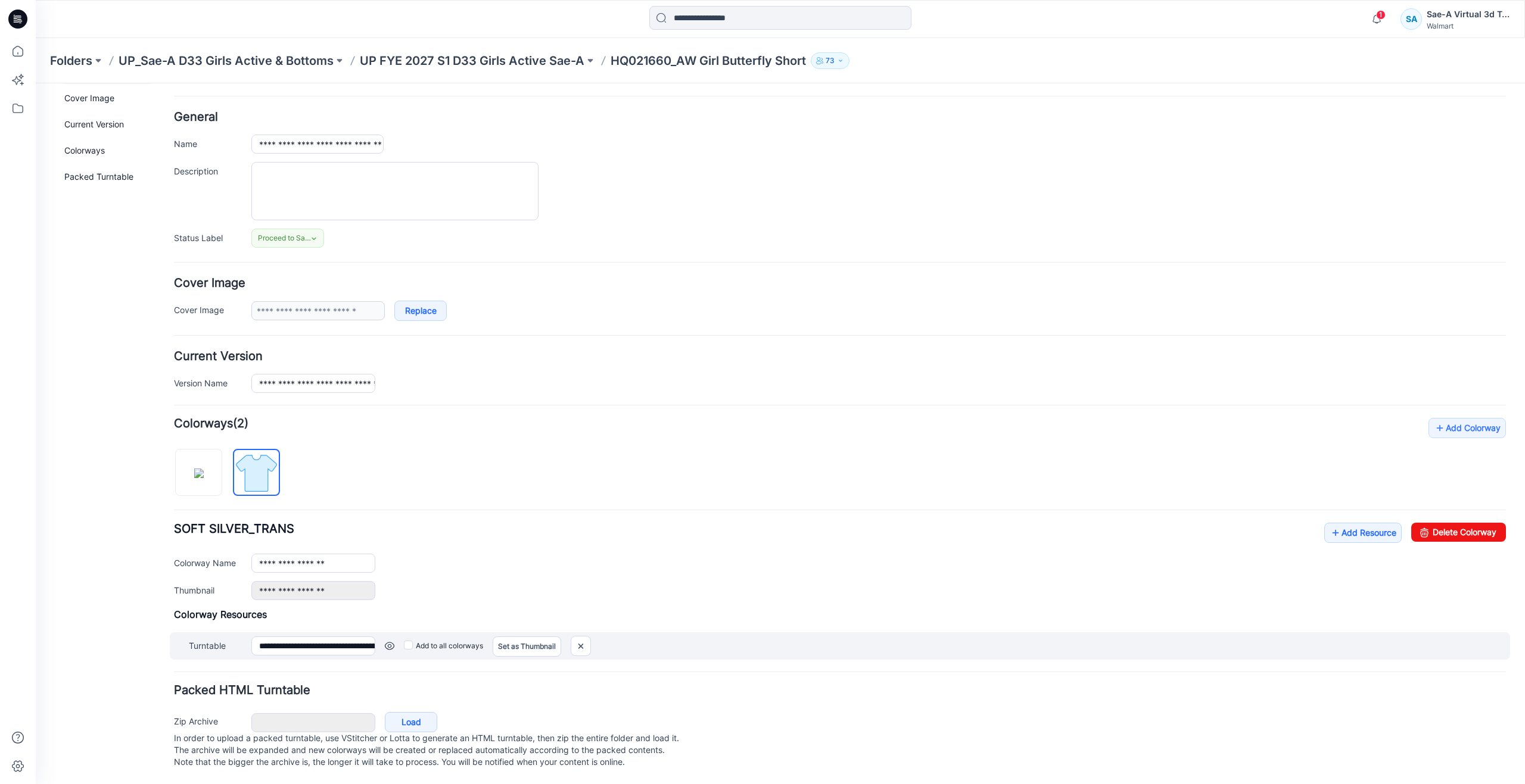
scroll to position [50, 0]
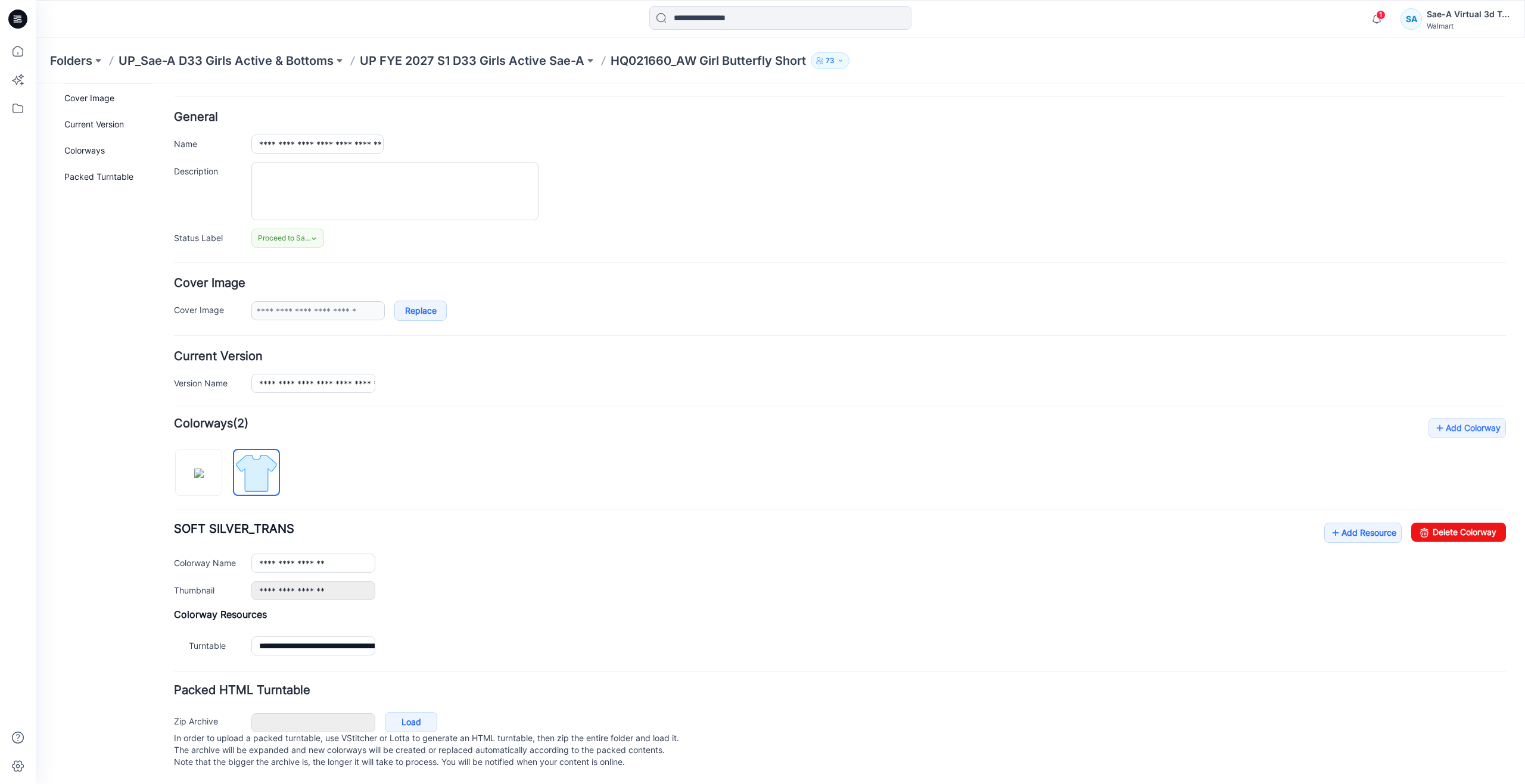
click at [91, 539] on div "General Cover Image Current Version Colorways Packed Turntable" at bounding box center [106, 422] width 95 height 724
click at [11, 55] on icon at bounding box center [18, 51] width 27 height 27
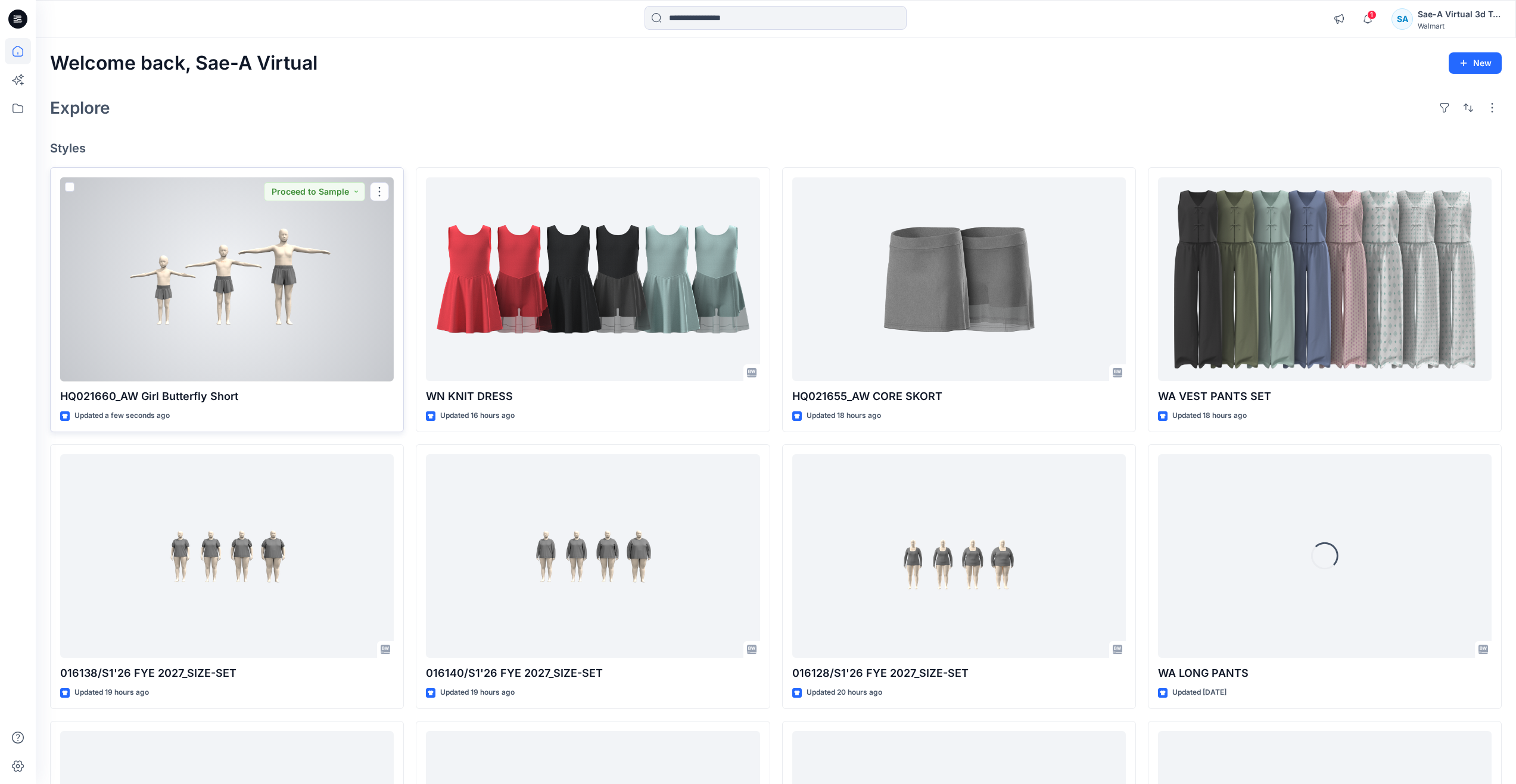
click at [270, 307] on div at bounding box center [226, 280] width 334 height 204
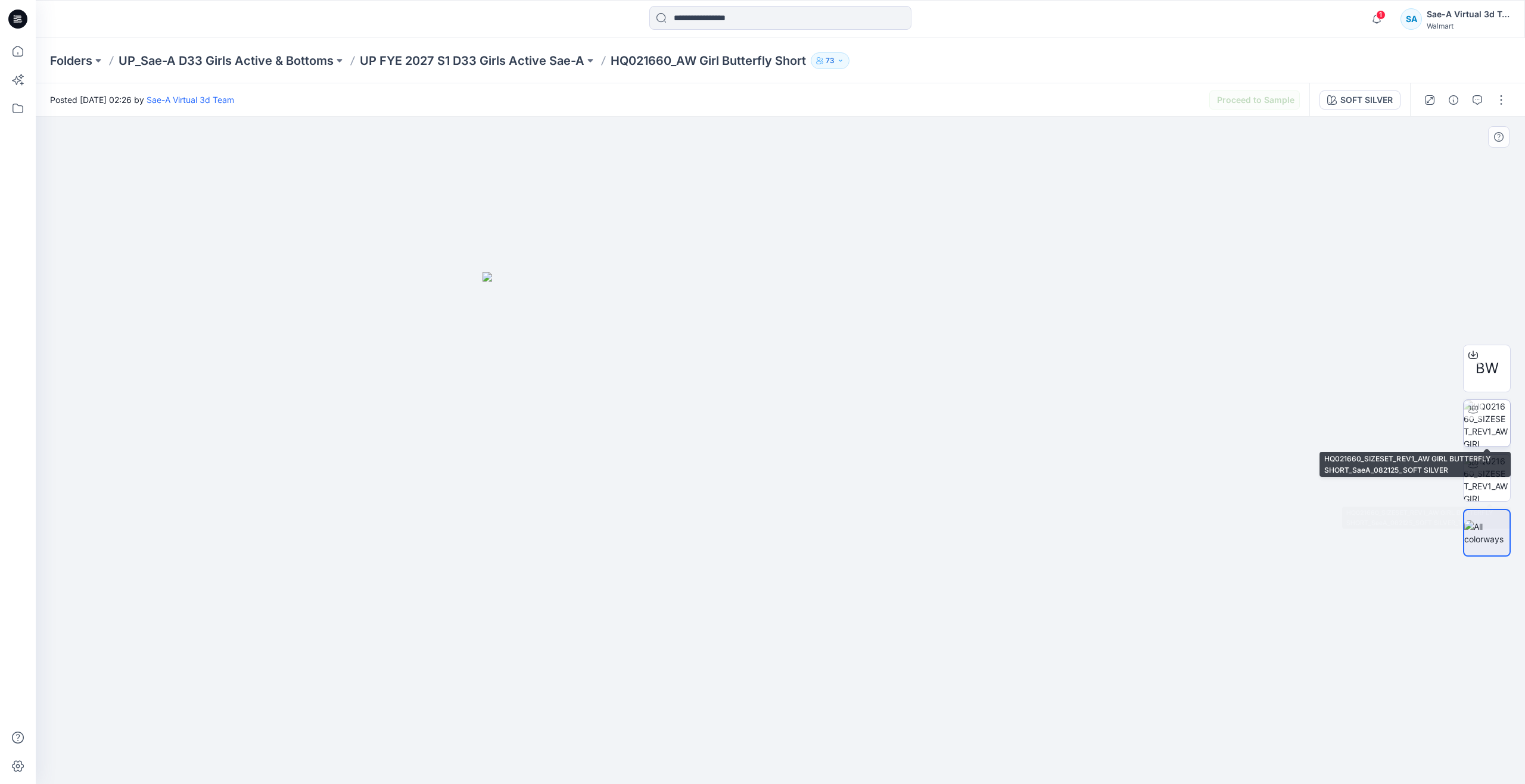
click at [1482, 431] on img at bounding box center [1487, 424] width 46 height 46
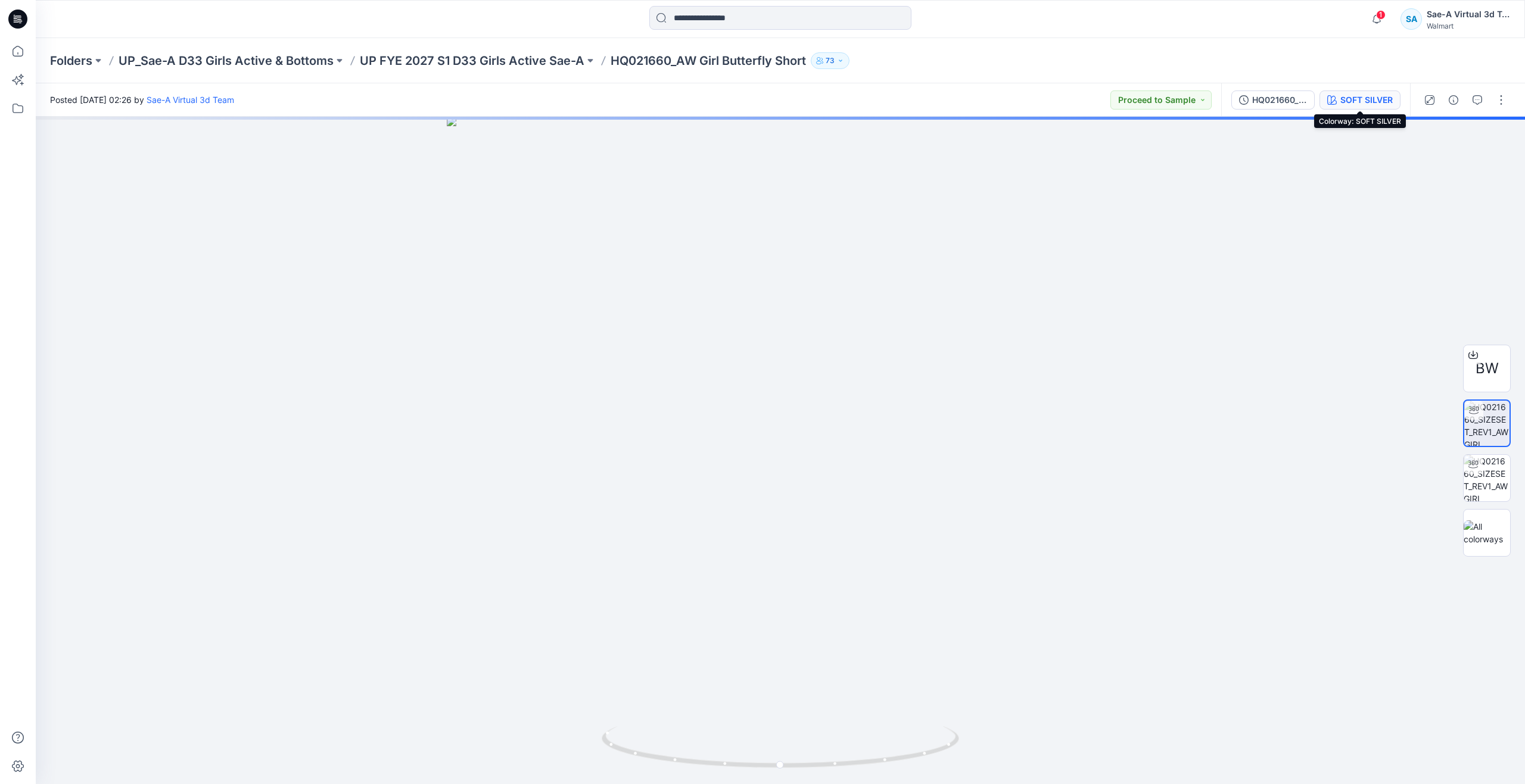
click at [1364, 93] on div "SOFT SILVER" at bounding box center [1366, 100] width 52 height 13
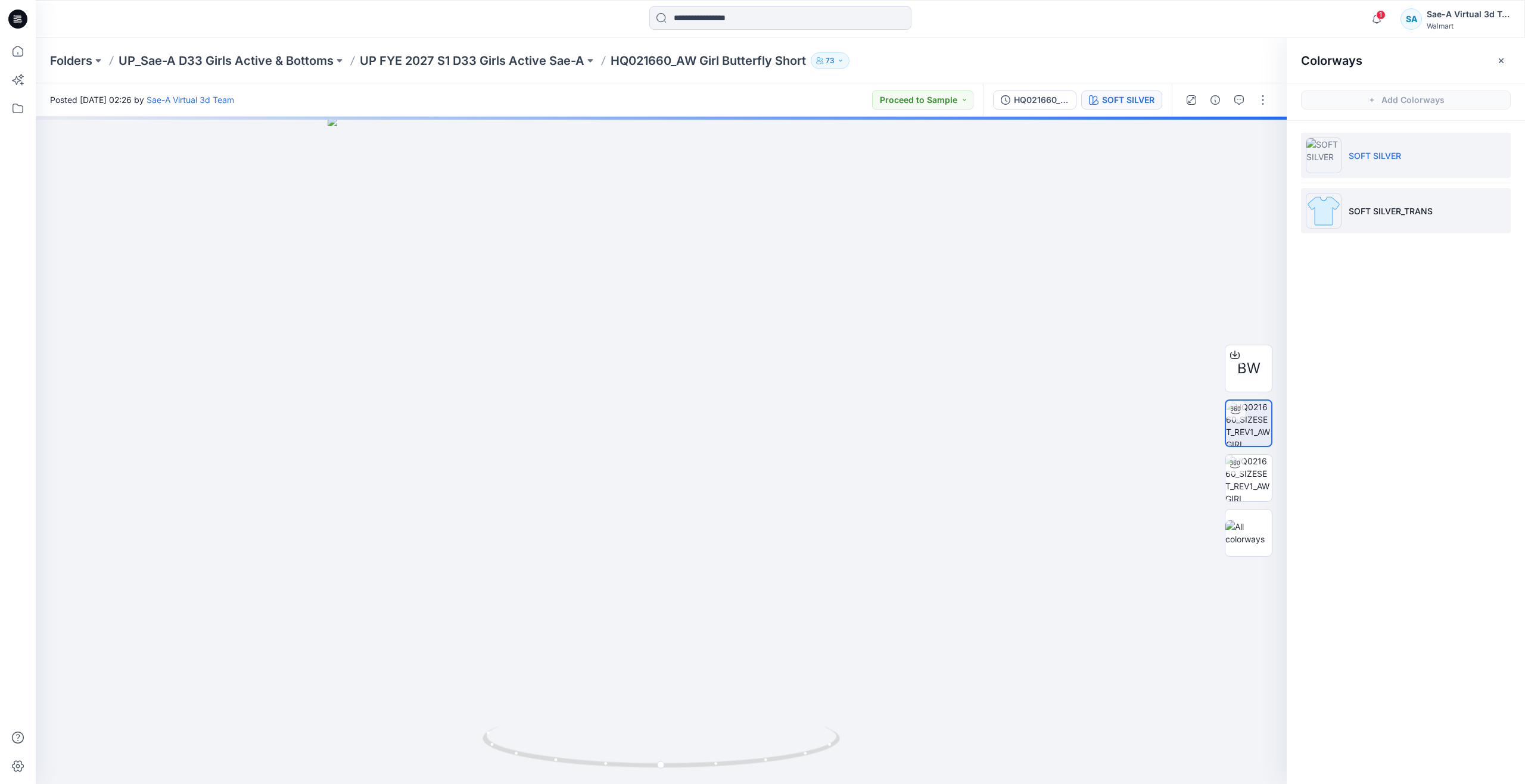
click at [1355, 202] on li "SOFT SILVER_TRANS" at bounding box center [1406, 210] width 209 height 45
click at [1353, 166] on li "SOFT SILVER" at bounding box center [1406, 155] width 209 height 45
click at [1250, 474] on img at bounding box center [1249, 478] width 46 height 46
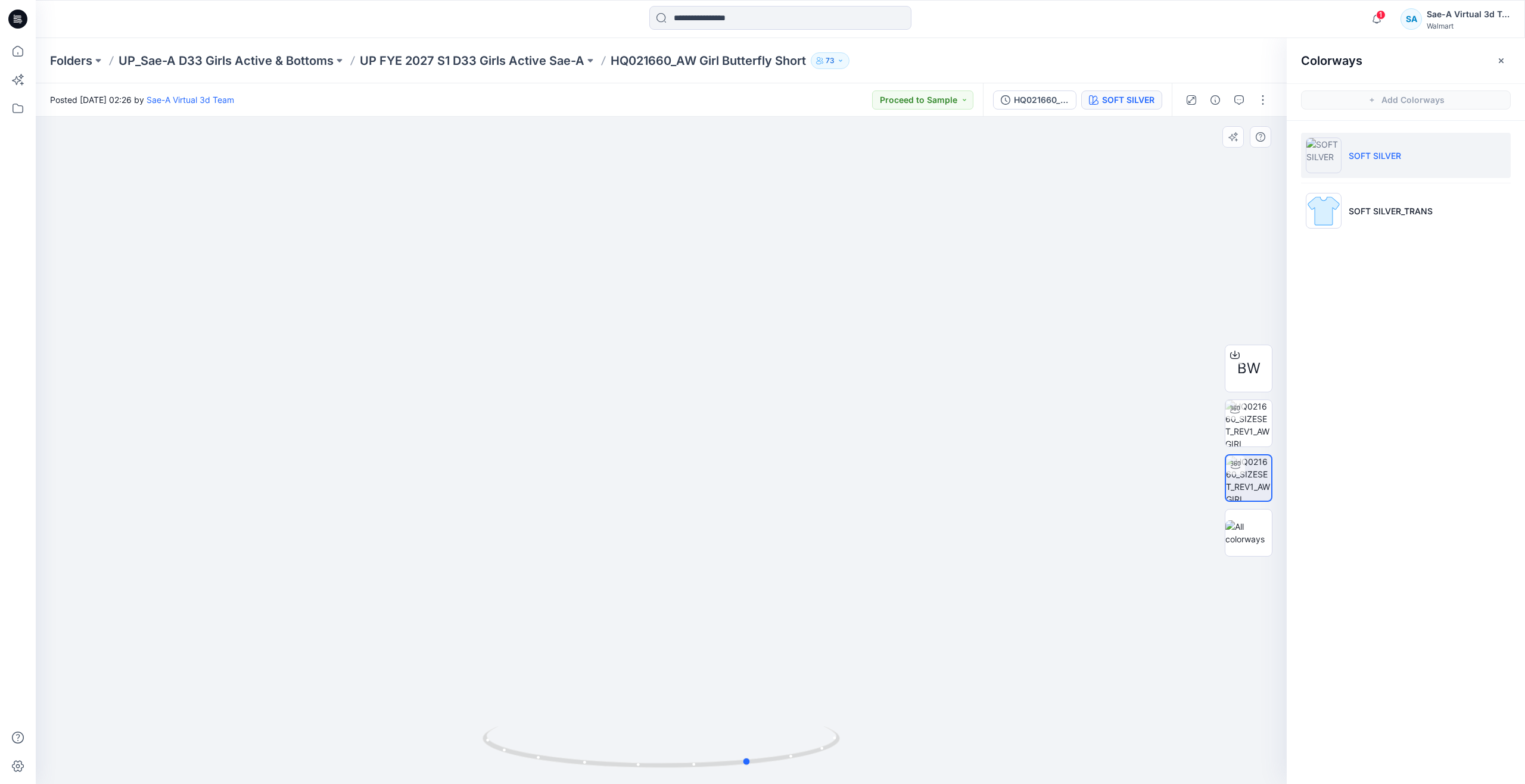
drag, startPoint x: 669, startPoint y: 768, endPoint x: 401, endPoint y: 716, distance: 273.0
click at [401, 716] on div at bounding box center [662, 450] width 1251 height 667
click at [1251, 415] on img at bounding box center [1249, 424] width 46 height 46
drag, startPoint x: 660, startPoint y: 767, endPoint x: 677, endPoint y: 690, distance: 78.9
click at [677, 690] on div at bounding box center [662, 450] width 1251 height 667
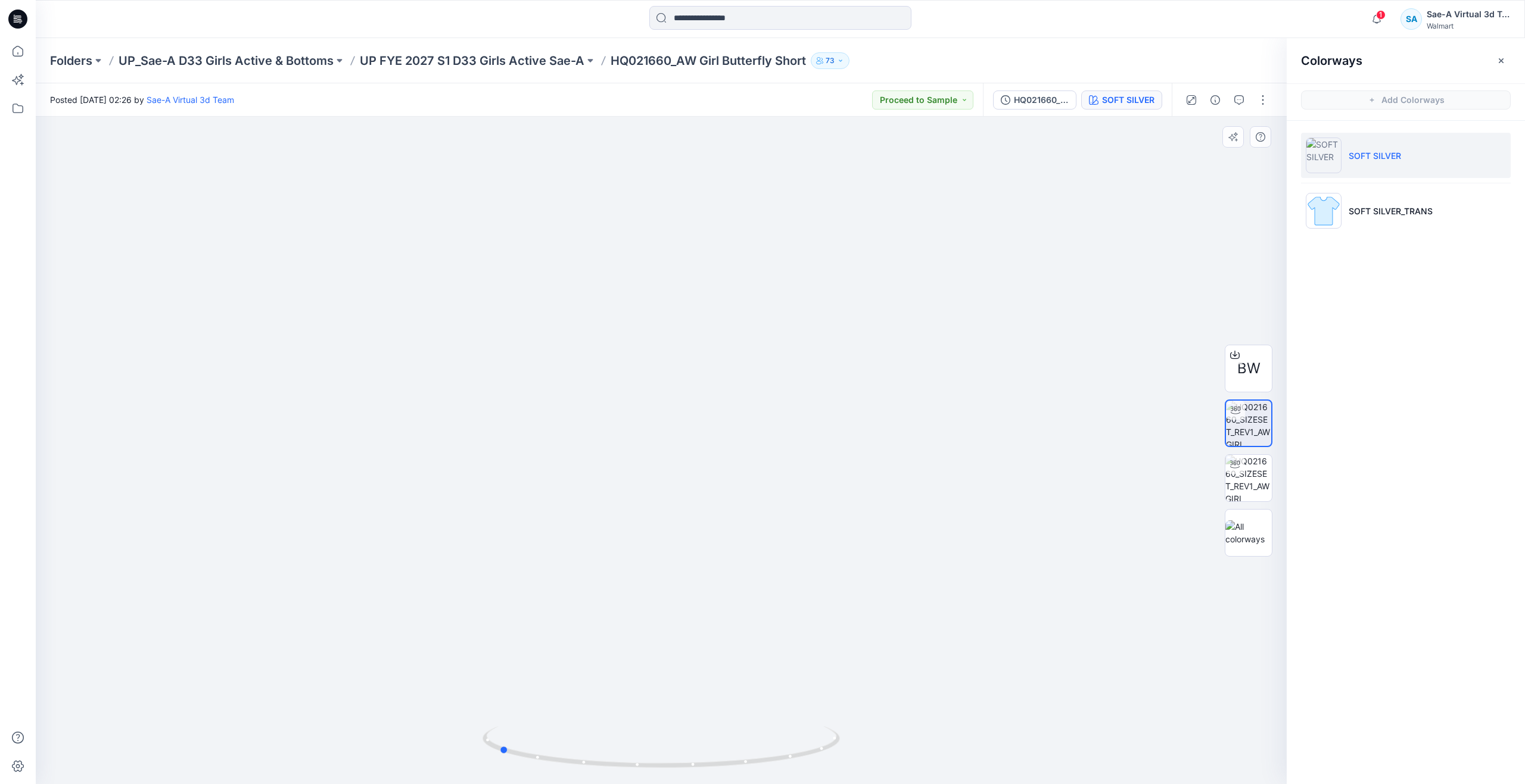
drag, startPoint x: 677, startPoint y: 763, endPoint x: 140, endPoint y: 678, distance: 543.7
click at [140, 678] on div at bounding box center [662, 450] width 1251 height 667
click at [24, 45] on icon at bounding box center [18, 51] width 27 height 27
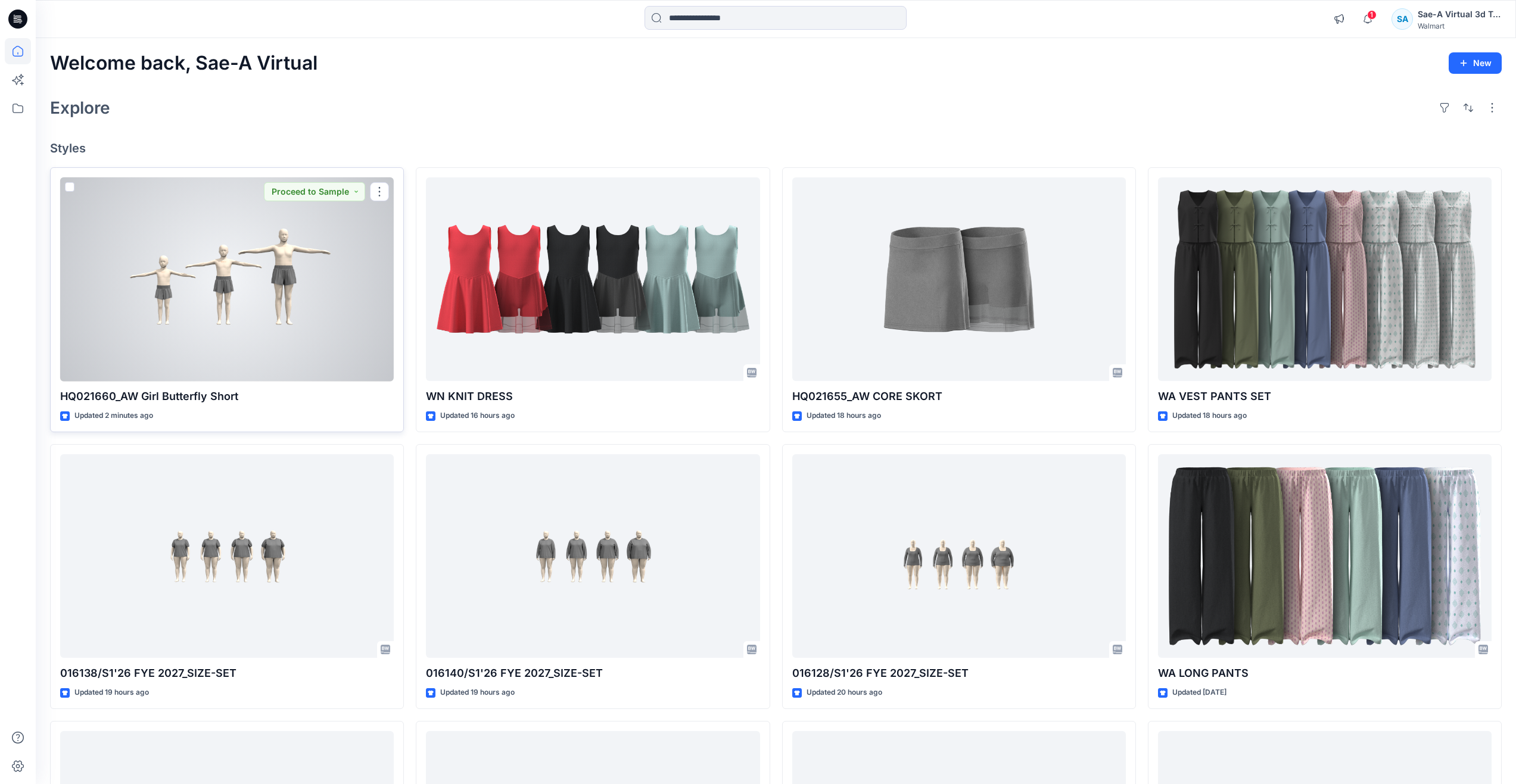
click at [212, 310] on div at bounding box center [226, 280] width 334 height 204
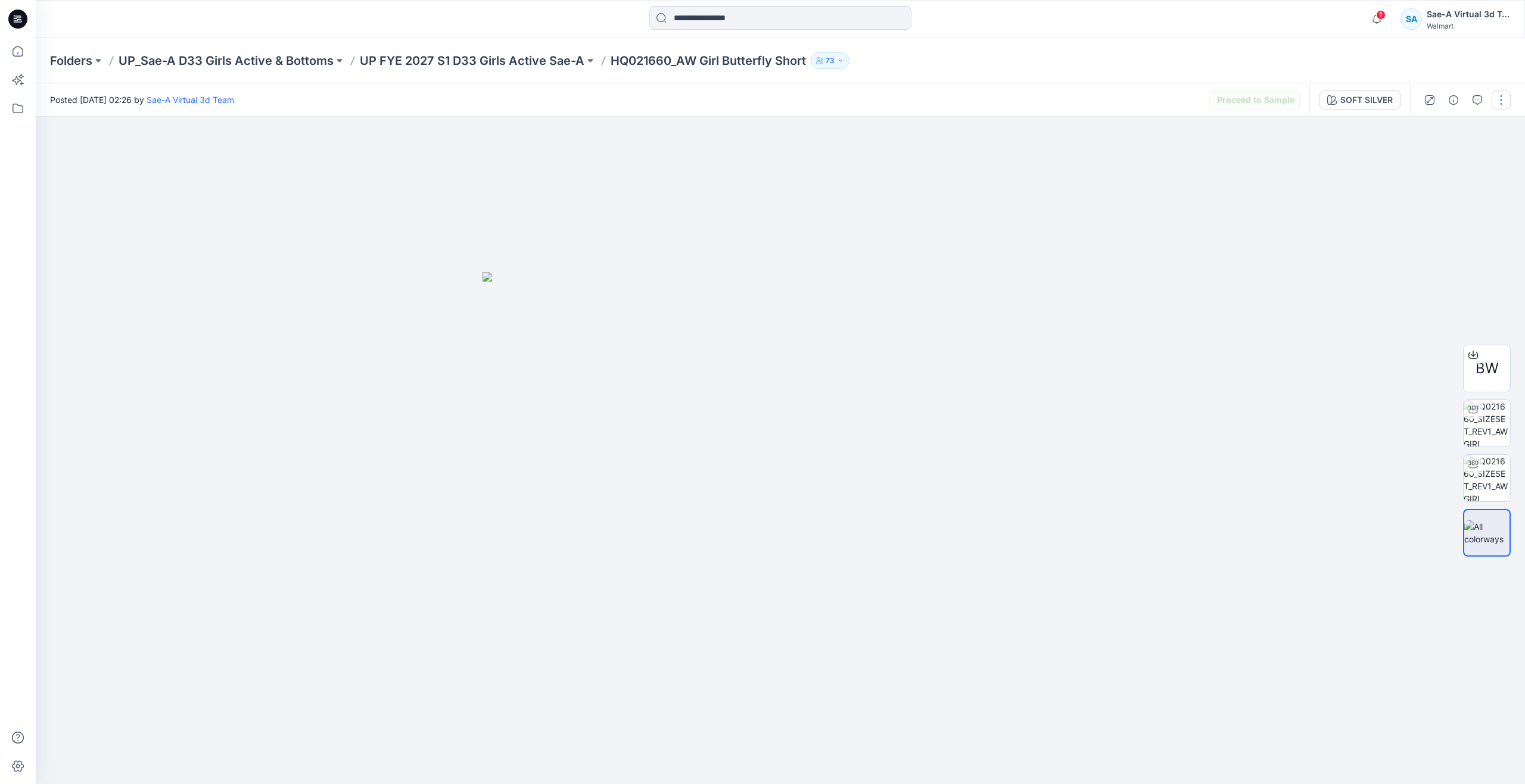
click at [1505, 100] on button "button" at bounding box center [1501, 100] width 19 height 19
click at [1444, 159] on button "Edit" at bounding box center [1451, 161] width 110 height 22
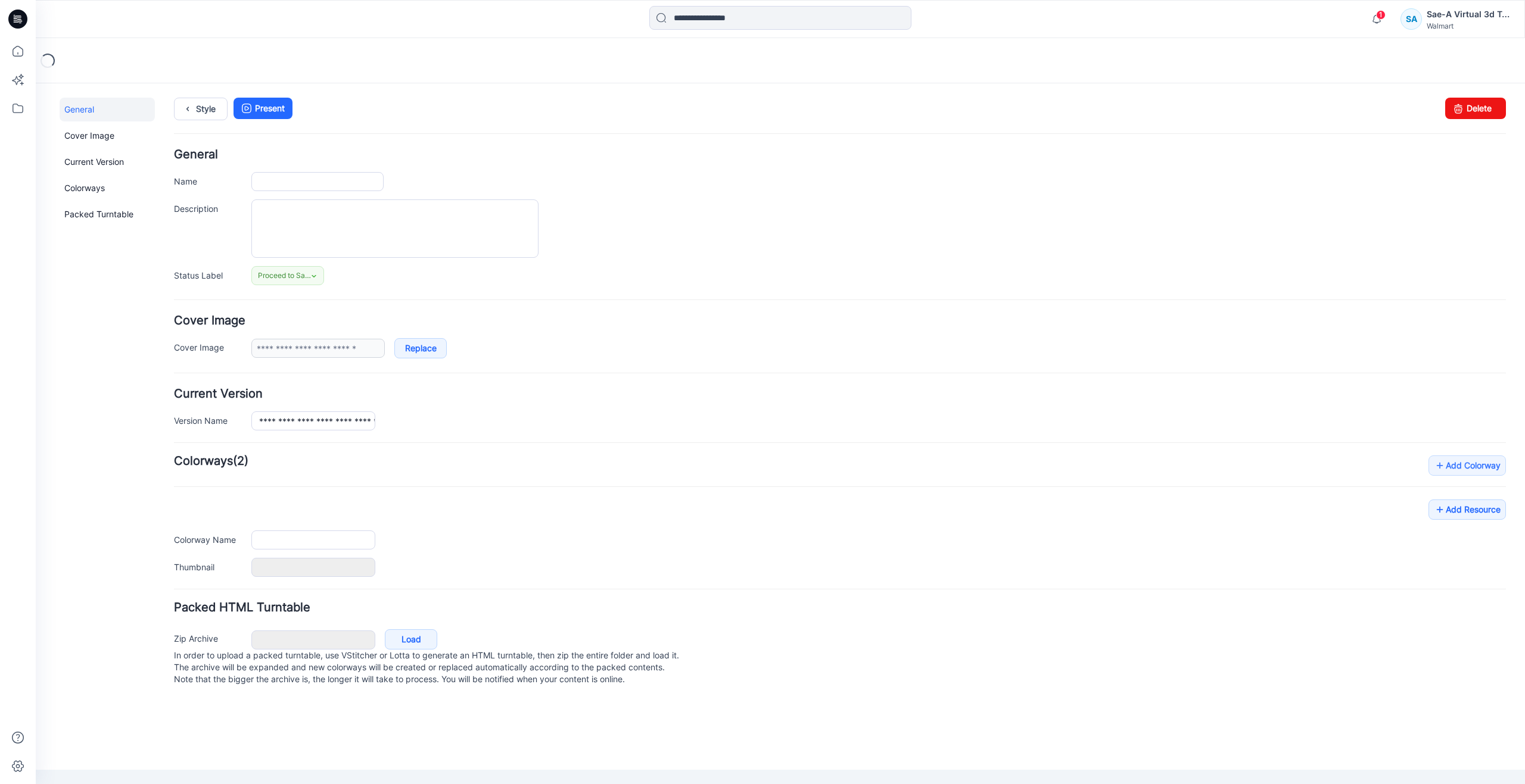
type input "**********"
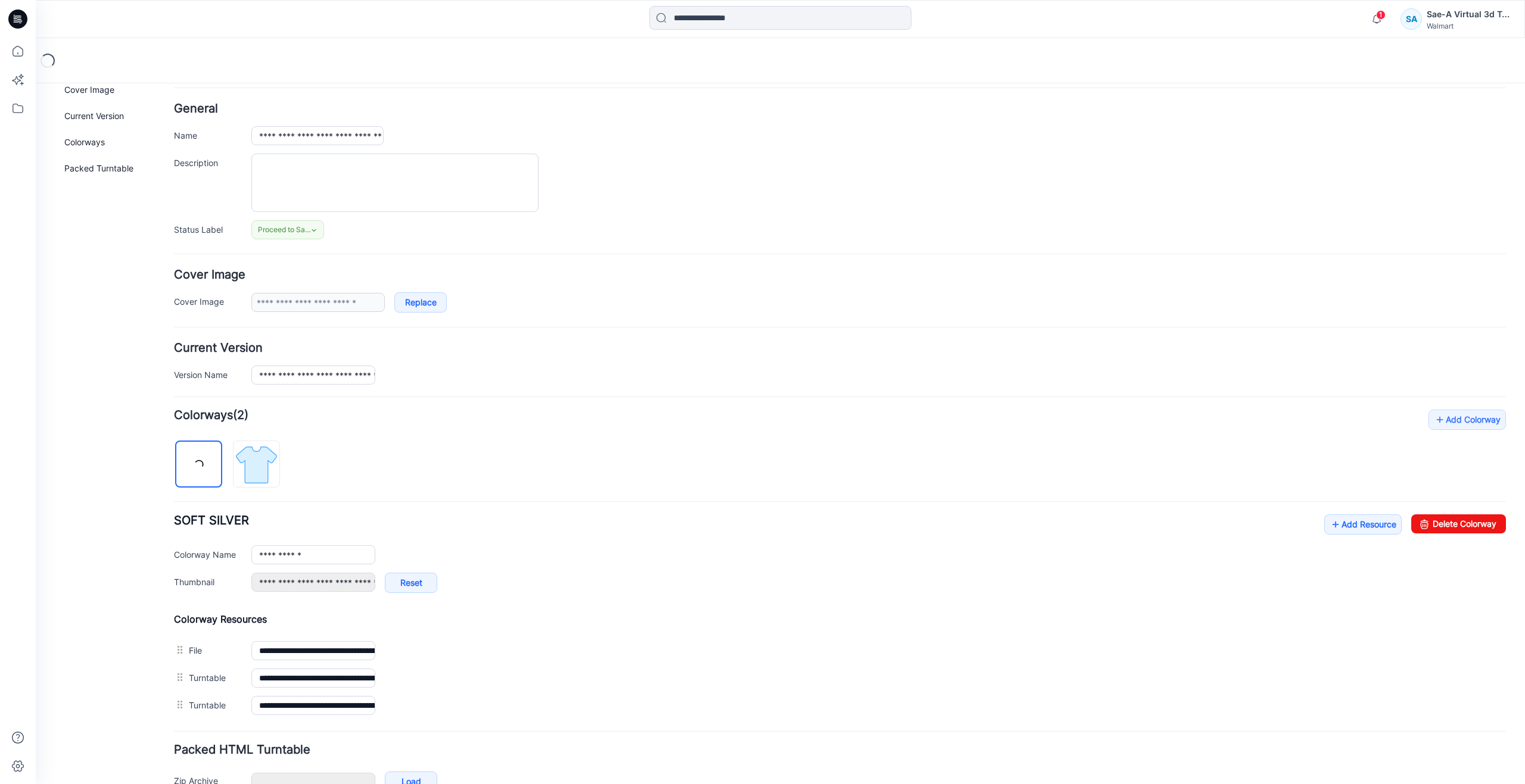
scroll to position [118, 0]
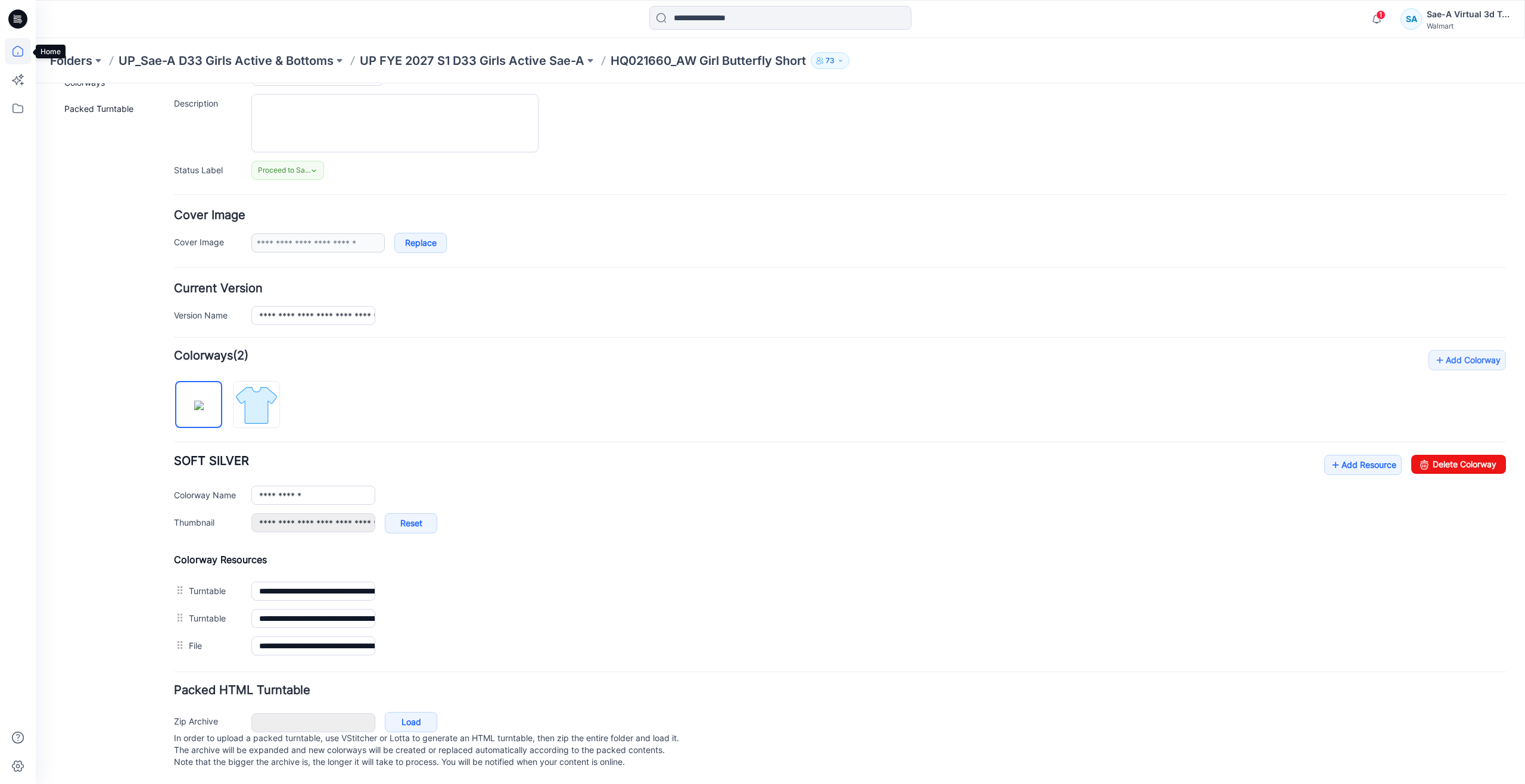
click at [14, 52] on icon at bounding box center [18, 51] width 27 height 27
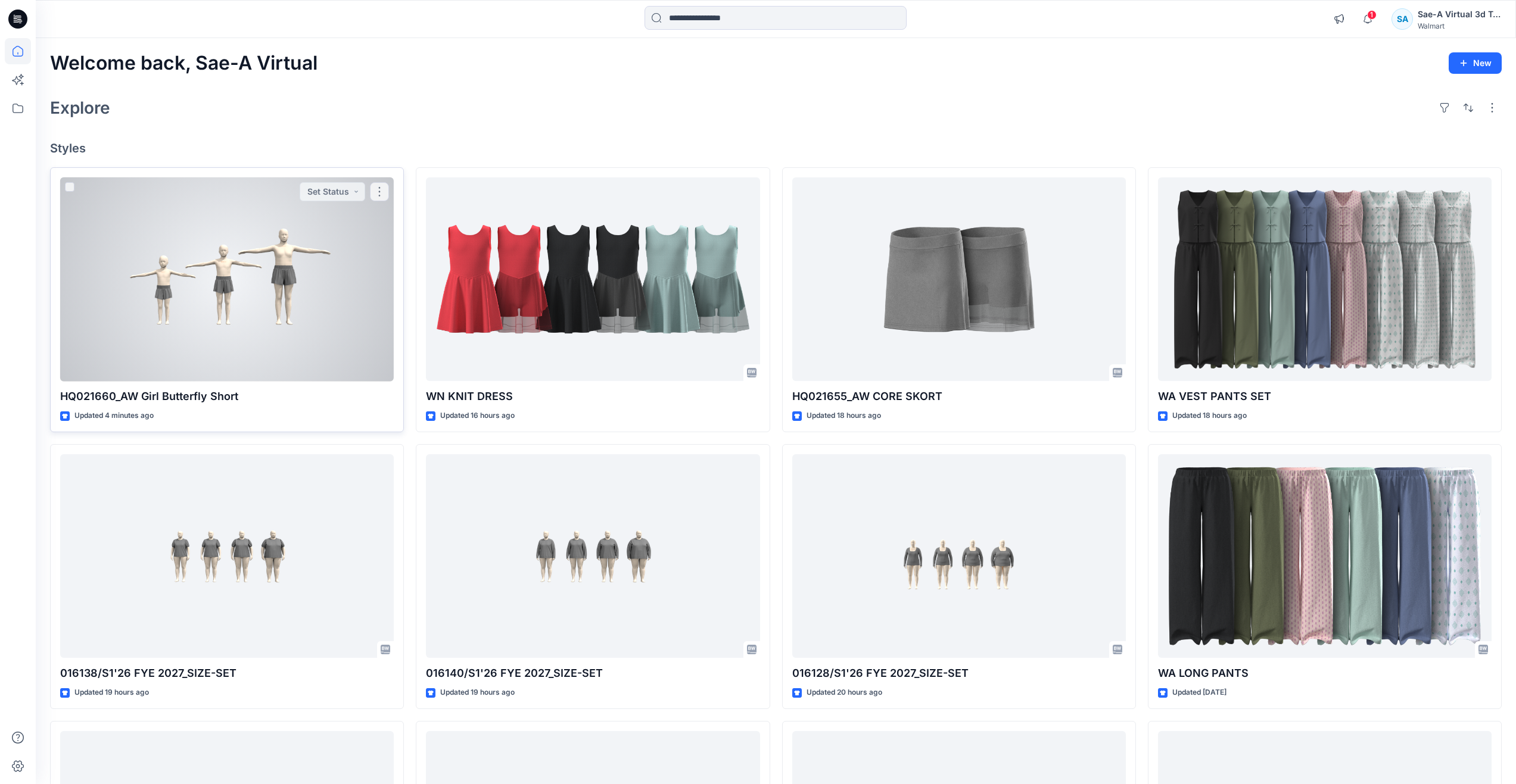
click at [254, 315] on div at bounding box center [226, 280] width 334 height 204
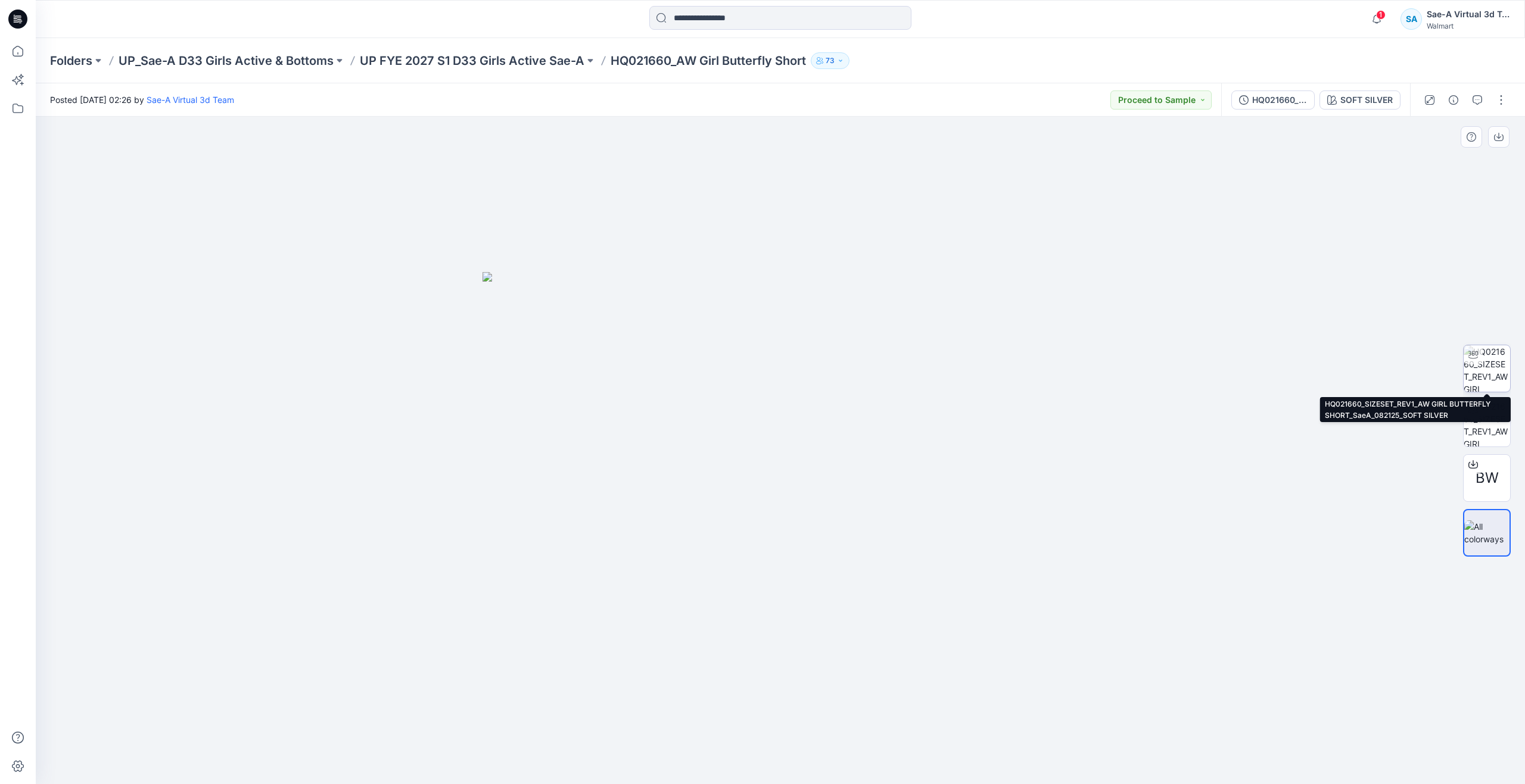
click at [1490, 381] on img at bounding box center [1487, 369] width 46 height 46
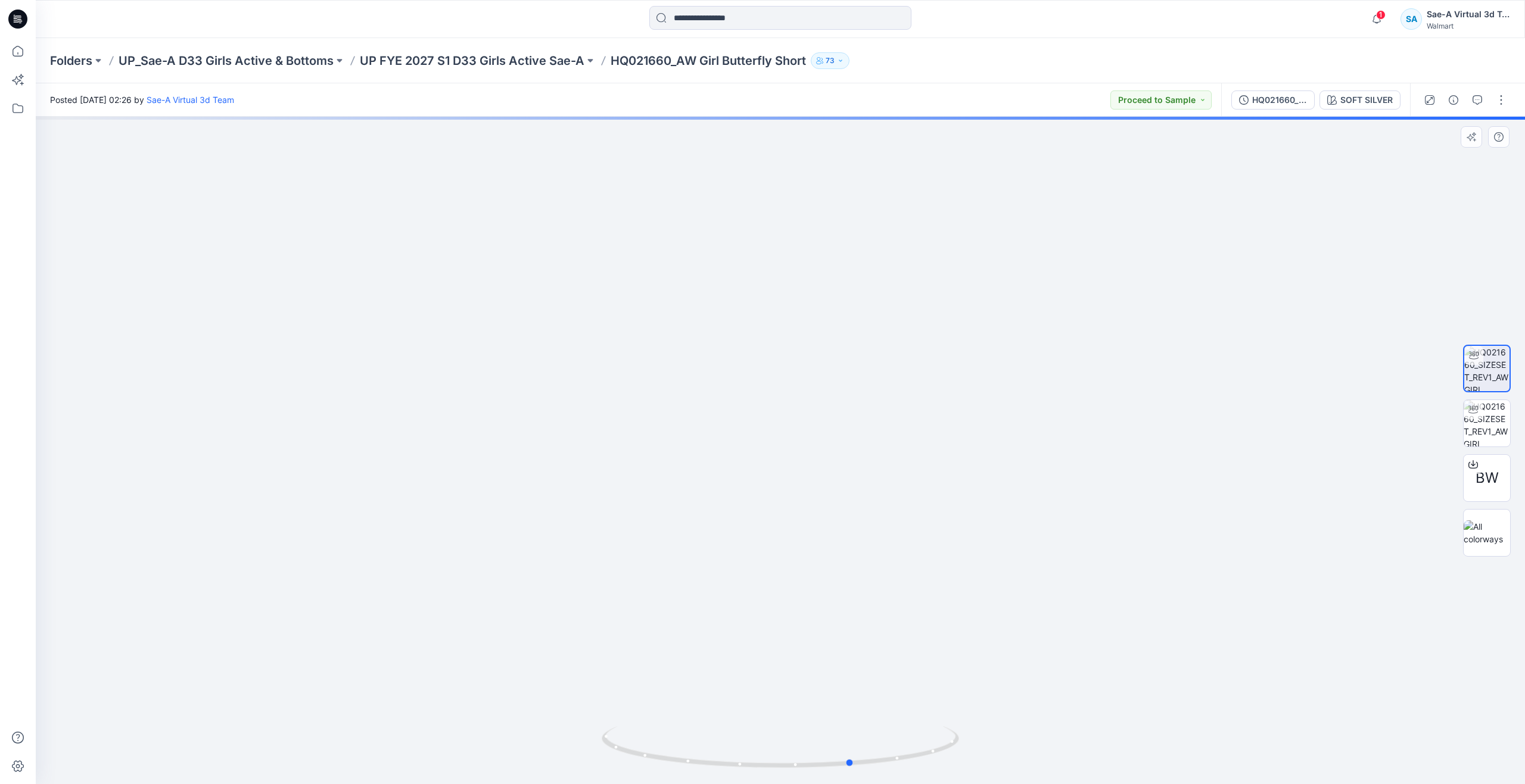
drag, startPoint x: 784, startPoint y: 766, endPoint x: 856, endPoint y: 717, distance: 87.1
click at [856, 717] on div at bounding box center [781, 450] width 1490 height 667
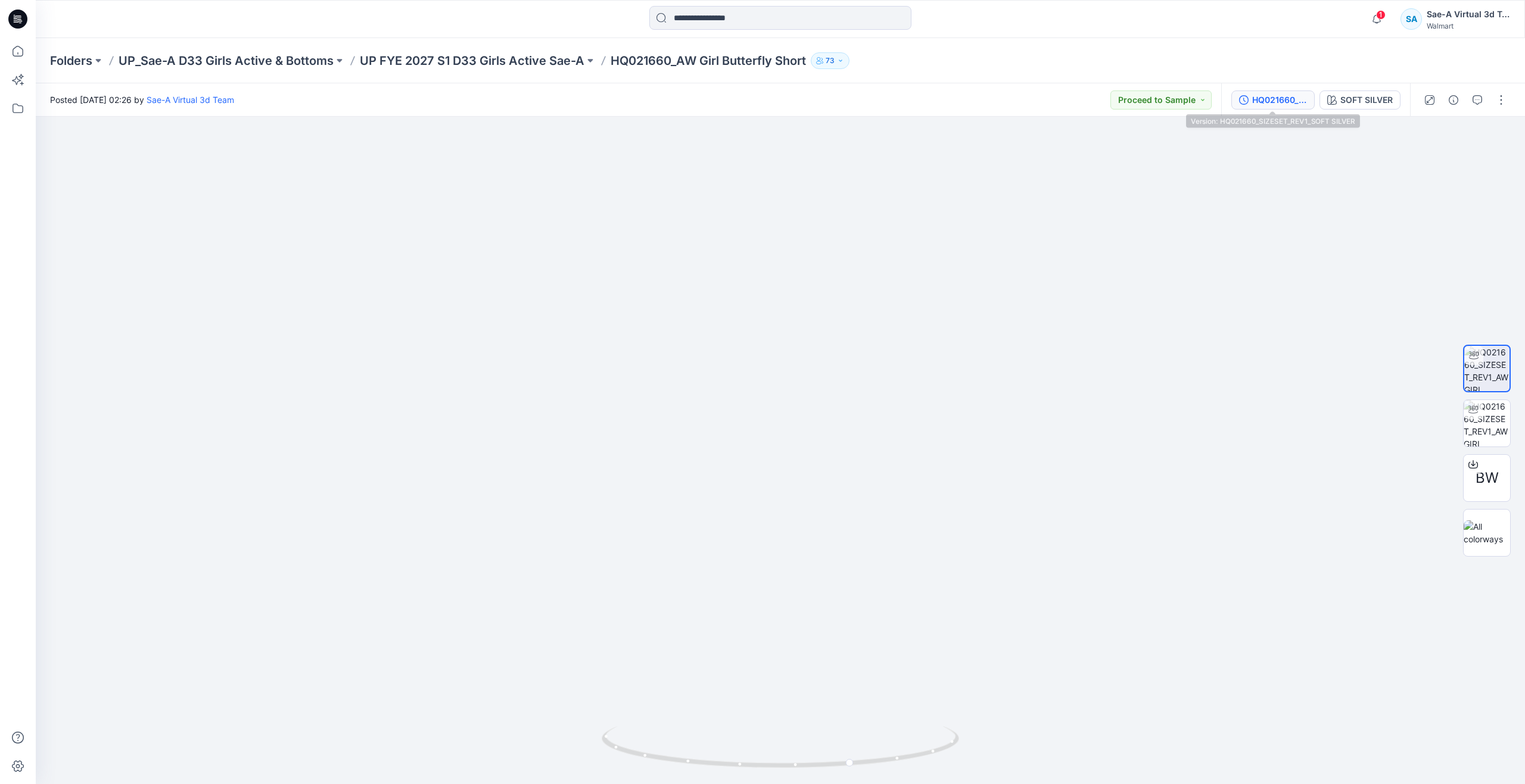
click at [1270, 101] on div "HQ021660_SIZESET_REV1_SOFT SILVER" at bounding box center [1280, 100] width 55 height 13
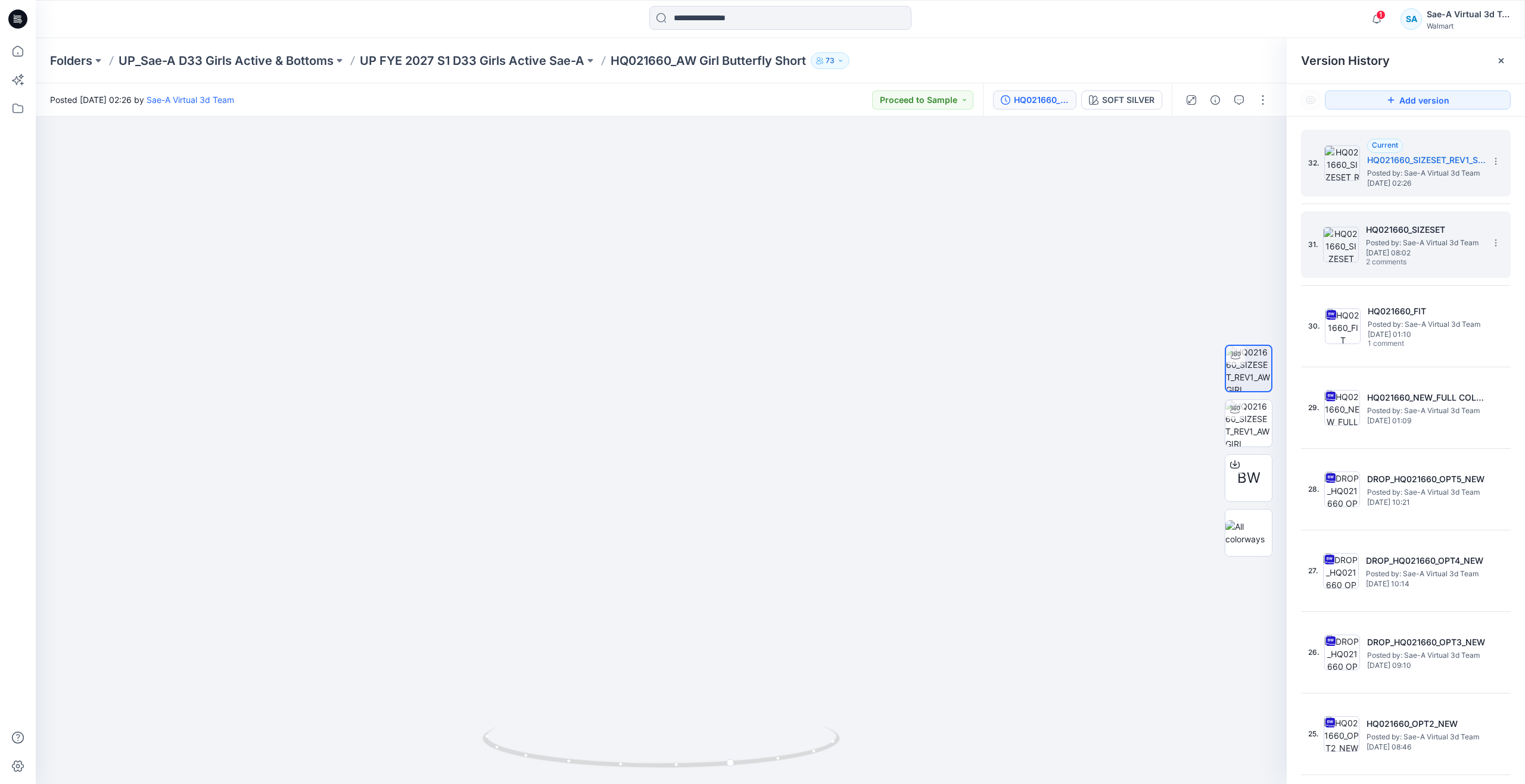
click at [1382, 254] on span "[DATE] 08:02" at bounding box center [1425, 253] width 119 height 9
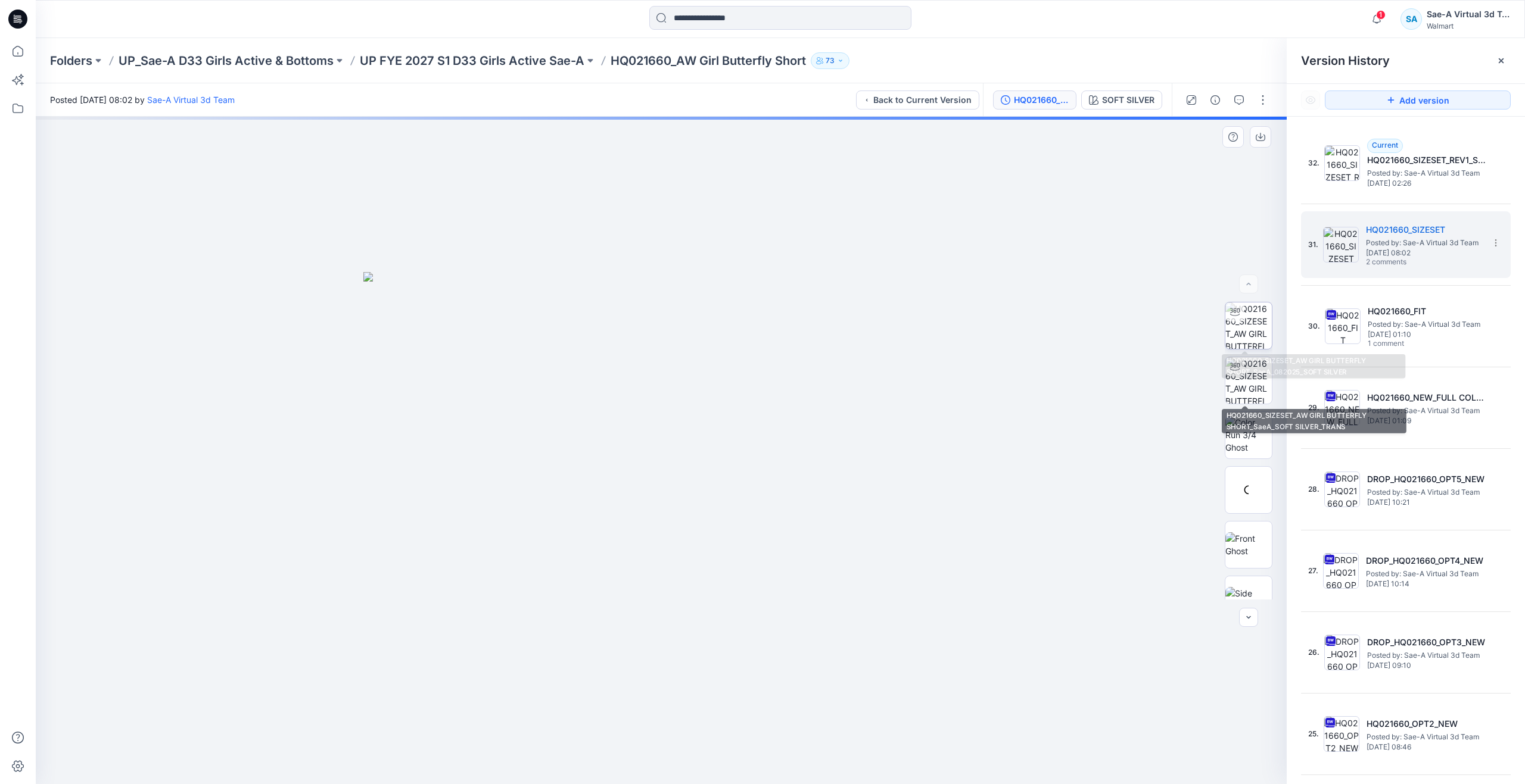
click at [1240, 329] on img at bounding box center [1249, 326] width 46 height 46
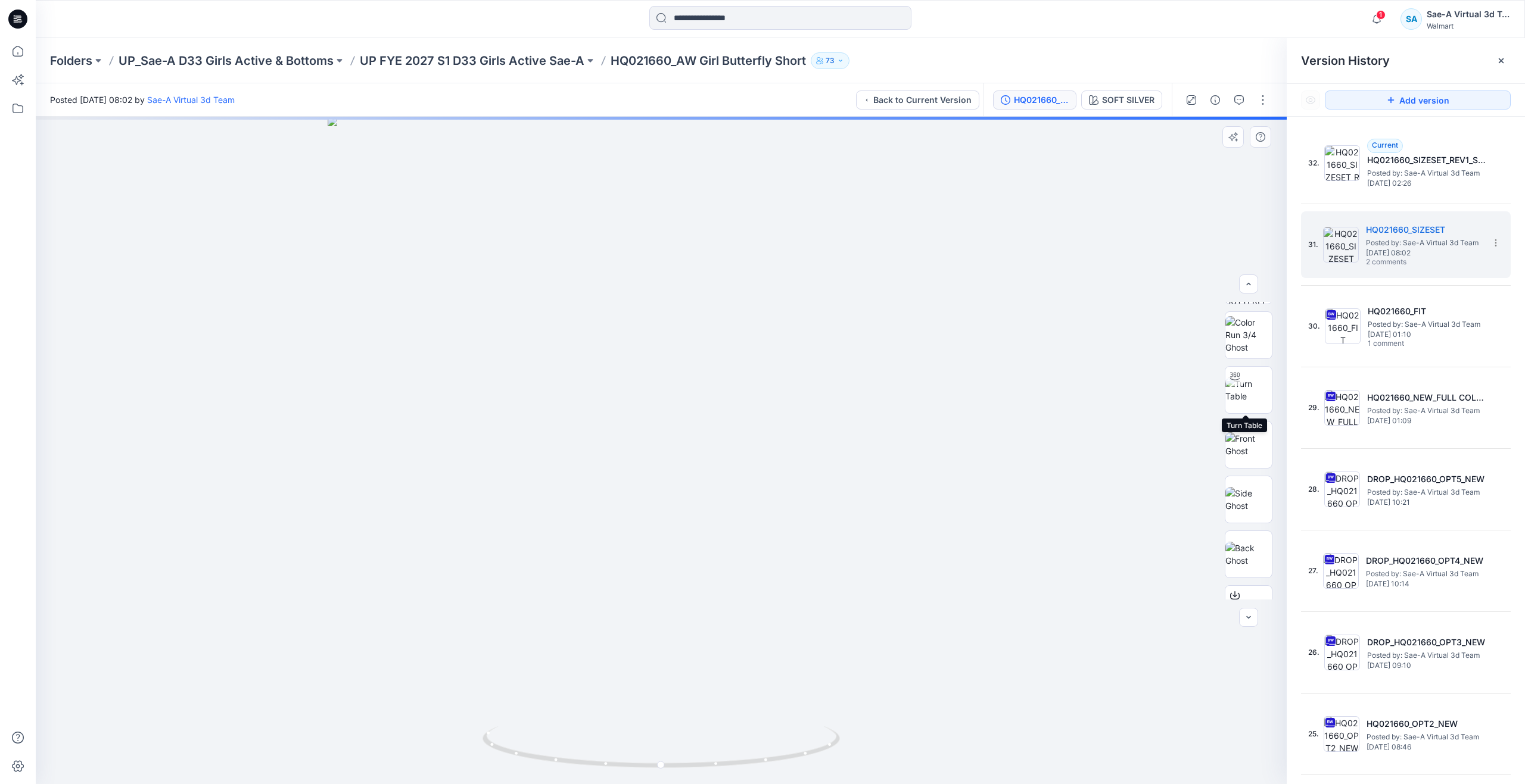
scroll to position [188, 0]
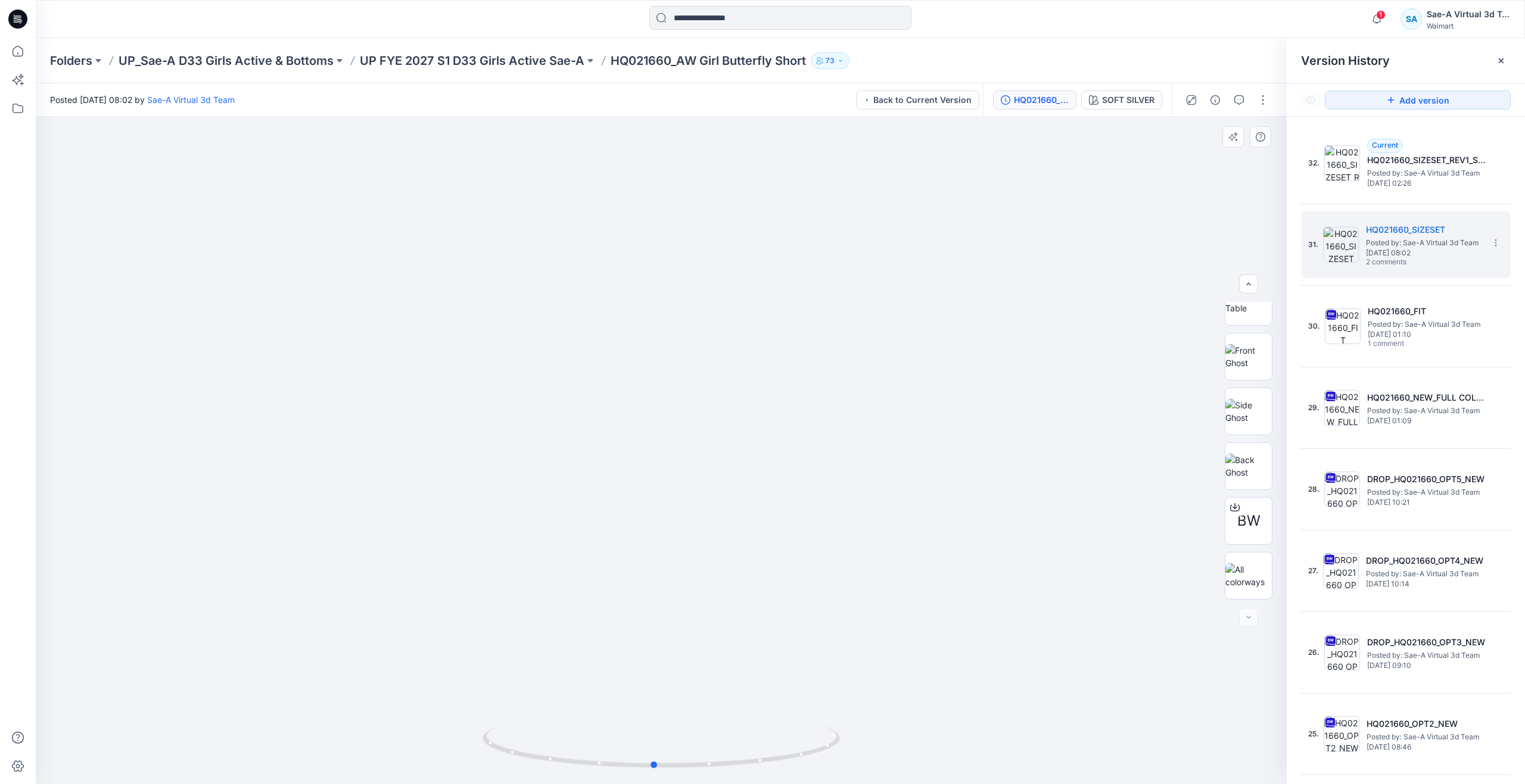
drag, startPoint x: 662, startPoint y: 763, endPoint x: 655, endPoint y: 710, distance: 53.5
click at [655, 710] on div at bounding box center [662, 450] width 1251 height 667
click at [1338, 187] on div "32. Current HQ021660_SIZESET_REV1_SOFT SILVER Posted by: Sae-A Virtual 3d Team …" at bounding box center [1398, 163] width 179 height 57
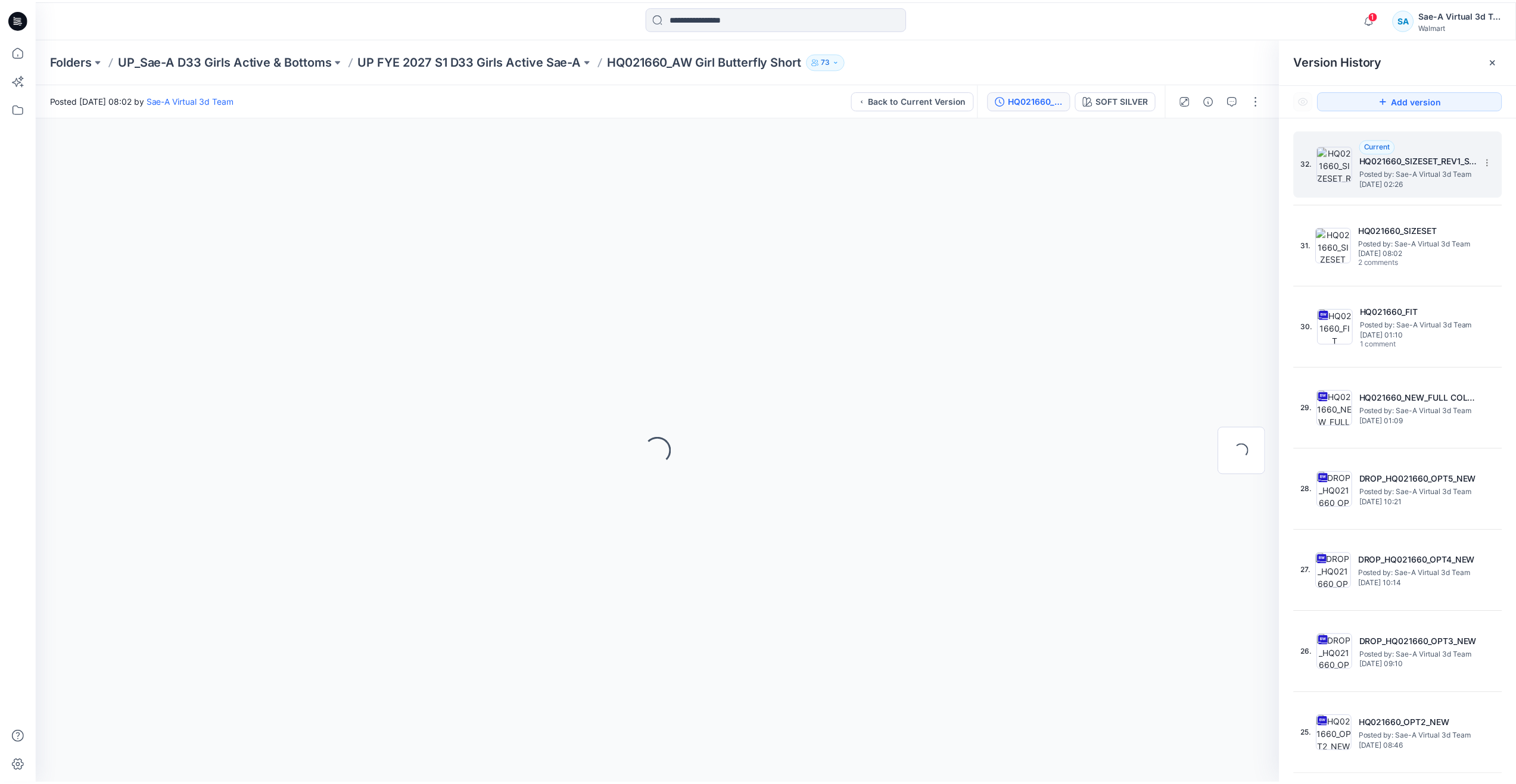
scroll to position [0, 0]
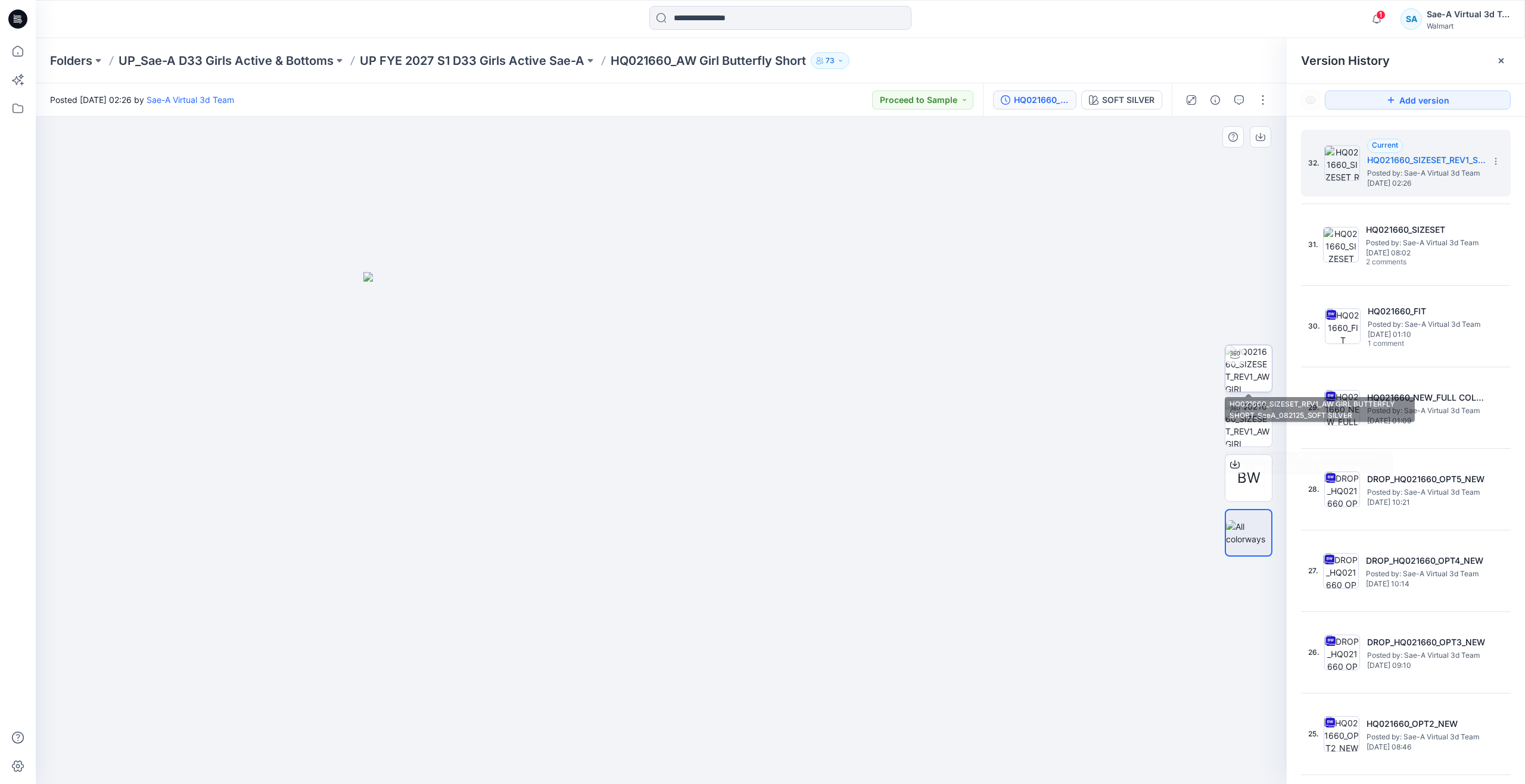
click at [1244, 364] on img at bounding box center [1249, 369] width 46 height 46
drag, startPoint x: 661, startPoint y: 765, endPoint x: 732, endPoint y: 756, distance: 71.6
click at [732, 756] on icon at bounding box center [663, 749] width 360 height 45
drag, startPoint x: 709, startPoint y: 763, endPoint x: 644, endPoint y: 754, distance: 65.6
click at [644, 754] on icon at bounding box center [663, 749] width 360 height 45
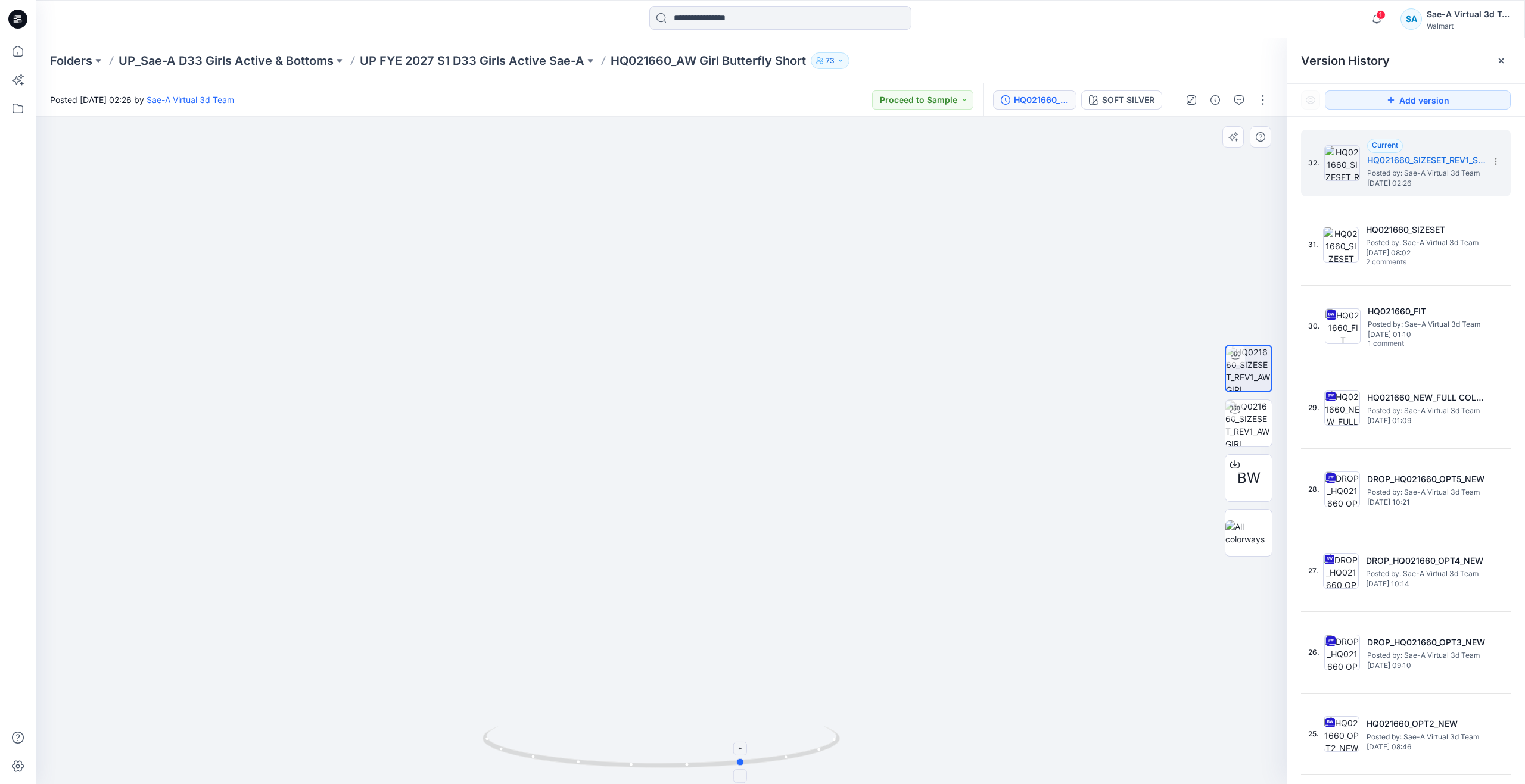
drag, startPoint x: 668, startPoint y: 764, endPoint x: 747, endPoint y: 758, distance: 79.2
click at [747, 758] on icon at bounding box center [663, 749] width 360 height 45
drag, startPoint x: 750, startPoint y: 763, endPoint x: 1062, endPoint y: 721, distance: 314.8
click at [1062, 721] on div at bounding box center [662, 450] width 1251 height 667
drag, startPoint x: 709, startPoint y: 766, endPoint x: 687, endPoint y: 747, distance: 29.1
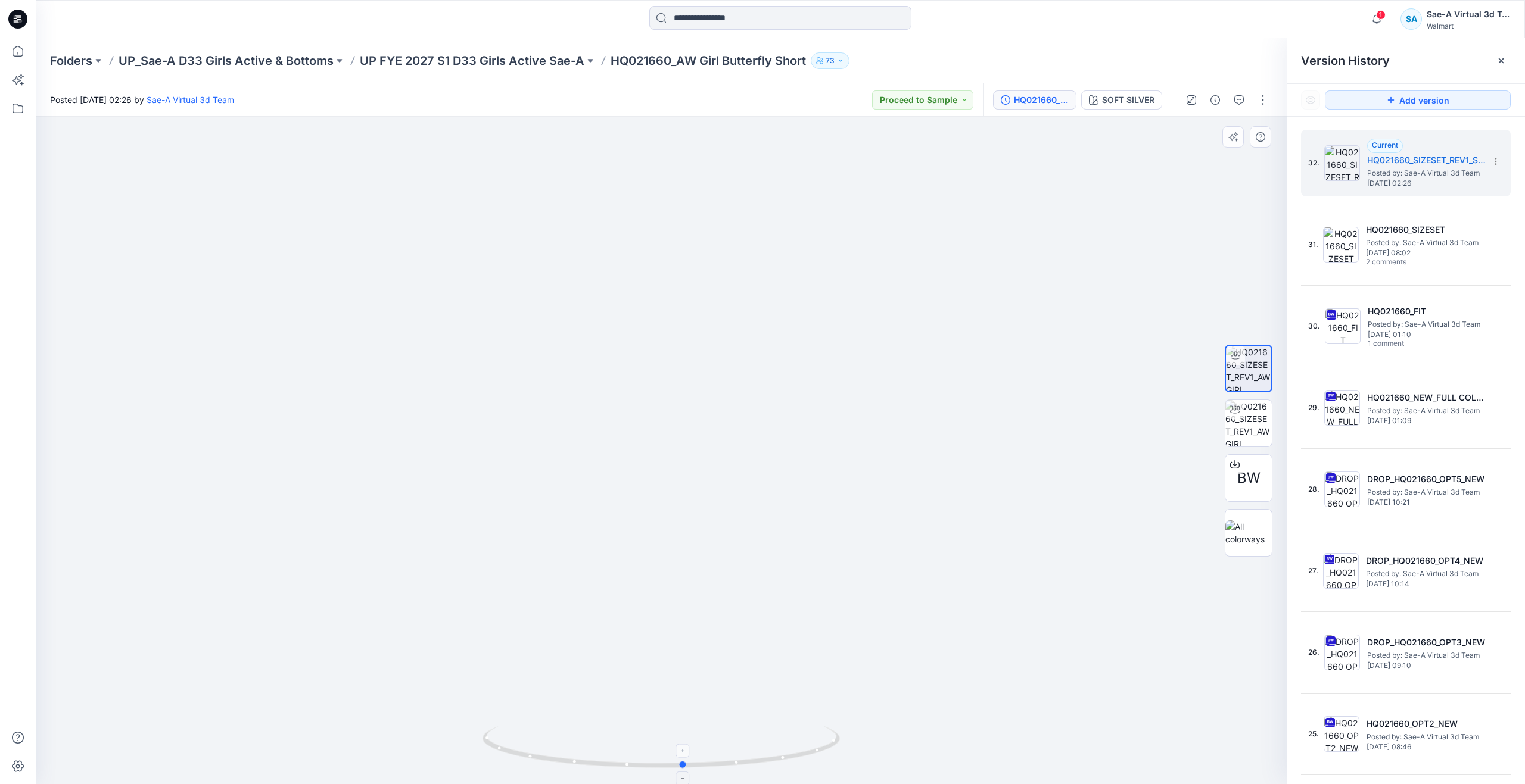
click at [687, 747] on icon at bounding box center [663, 749] width 360 height 45
click at [21, 48] on icon at bounding box center [18, 51] width 27 height 27
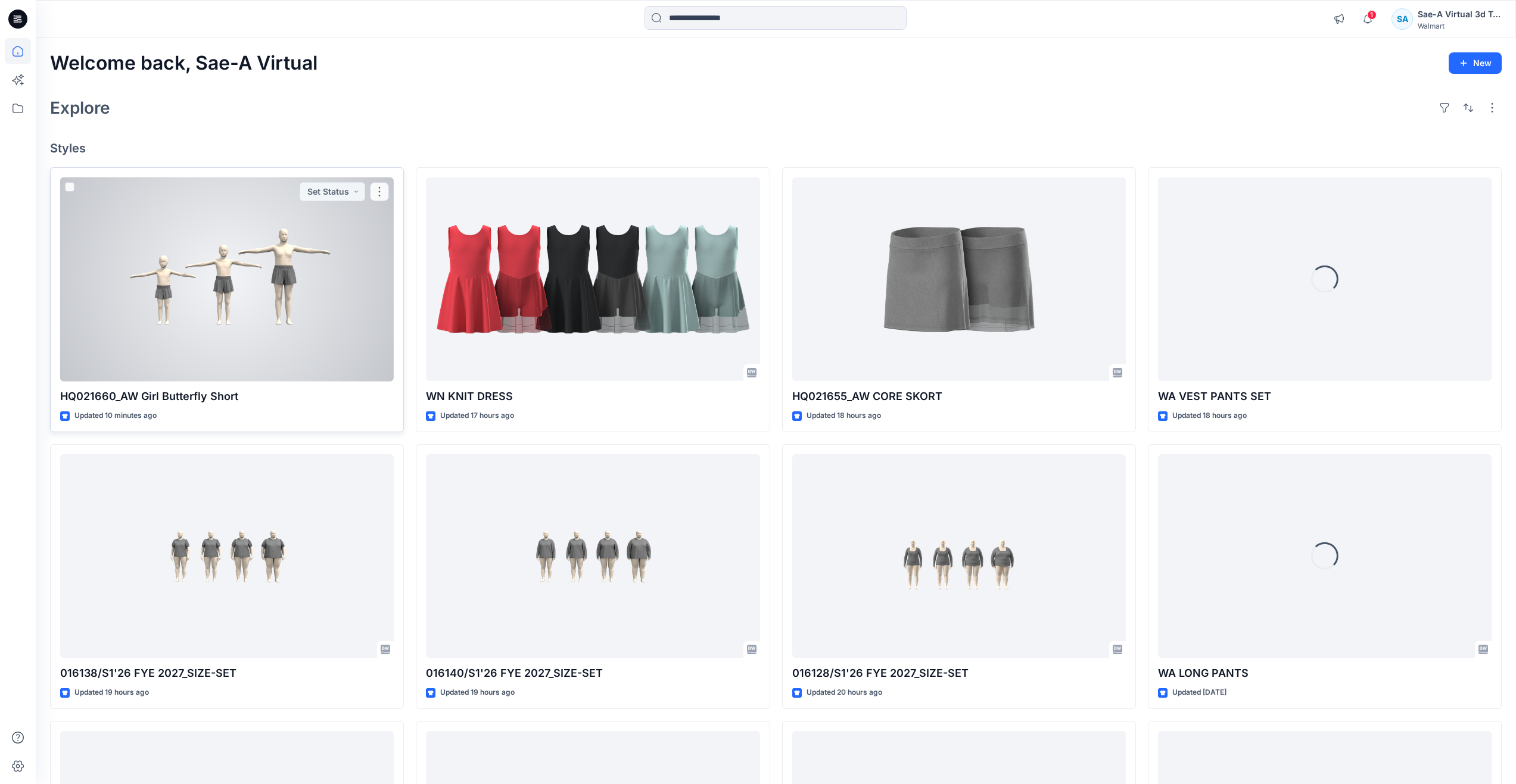
click at [239, 278] on div at bounding box center [226, 280] width 334 height 204
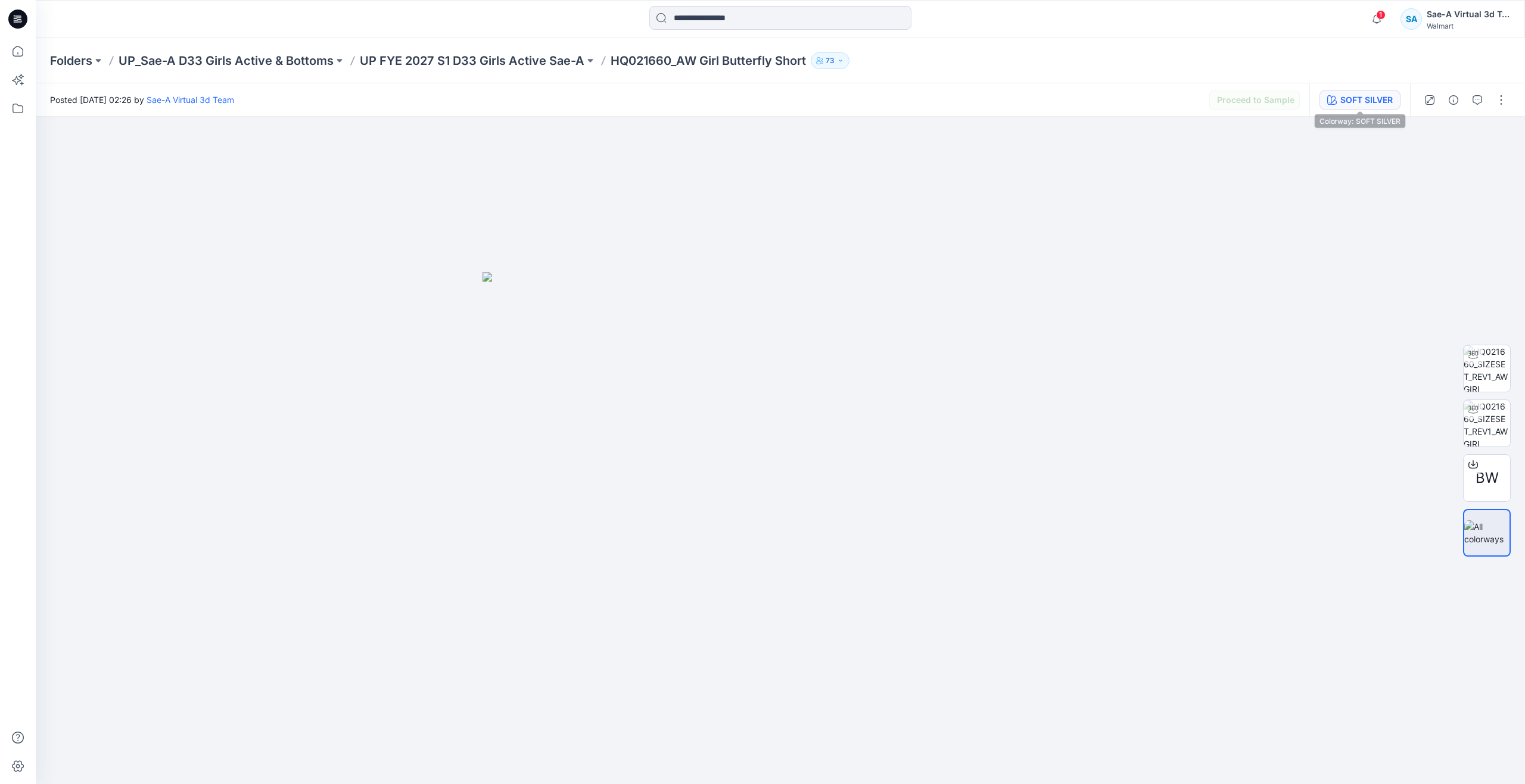
click at [1364, 100] on div "SOFT SILVER" at bounding box center [1366, 100] width 52 height 13
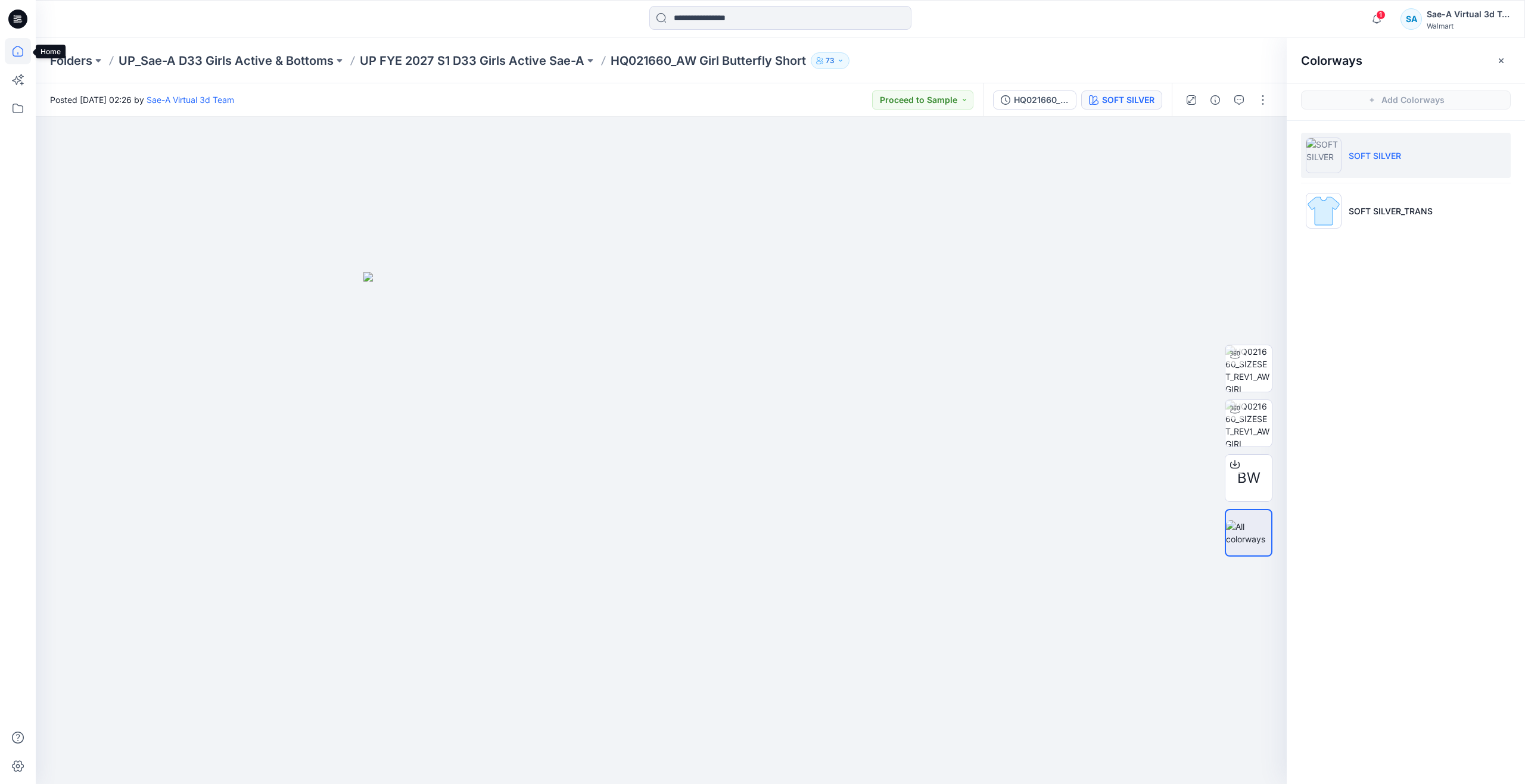
click at [10, 51] on icon at bounding box center [18, 51] width 27 height 27
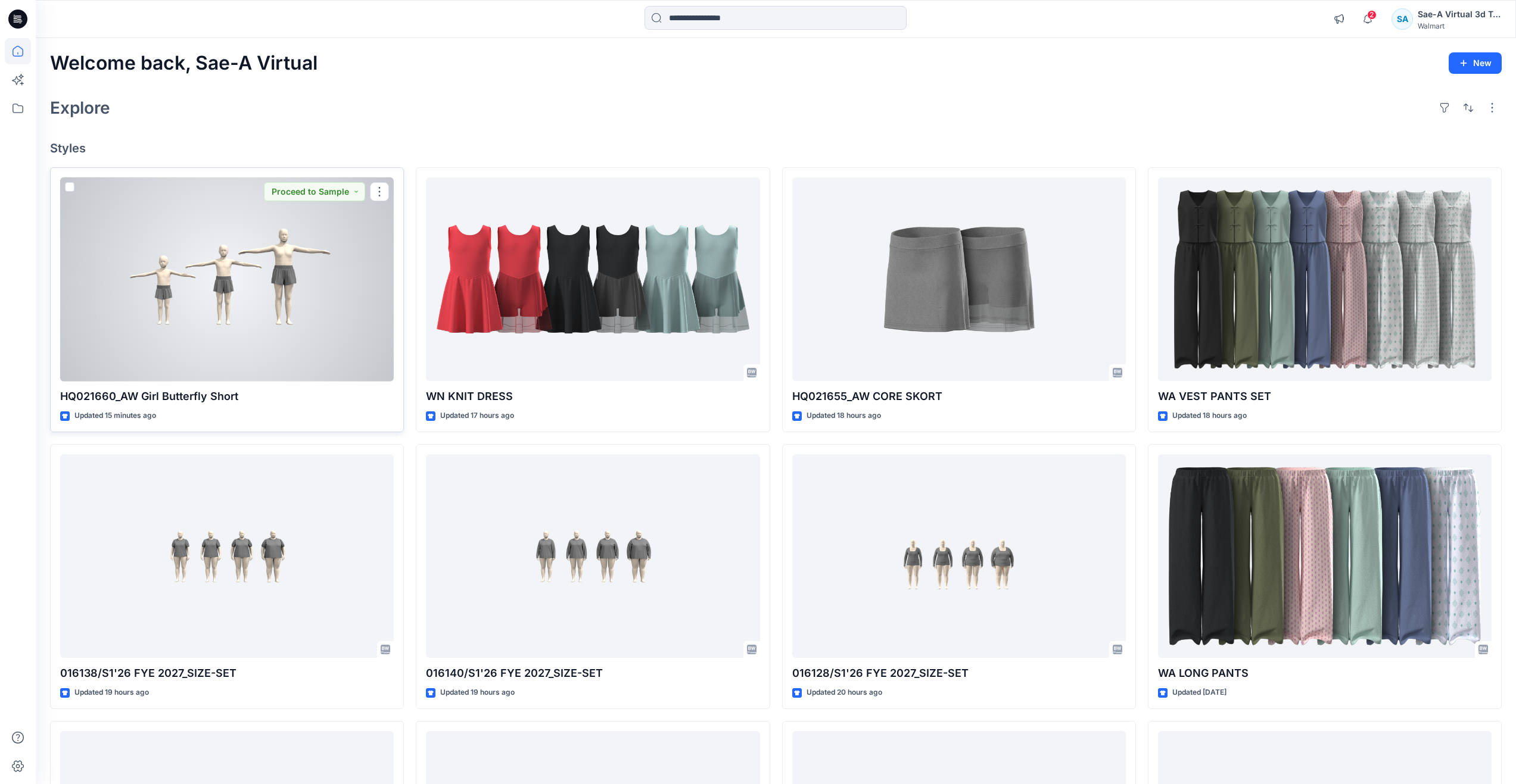
click at [233, 349] on div at bounding box center [226, 280] width 334 height 204
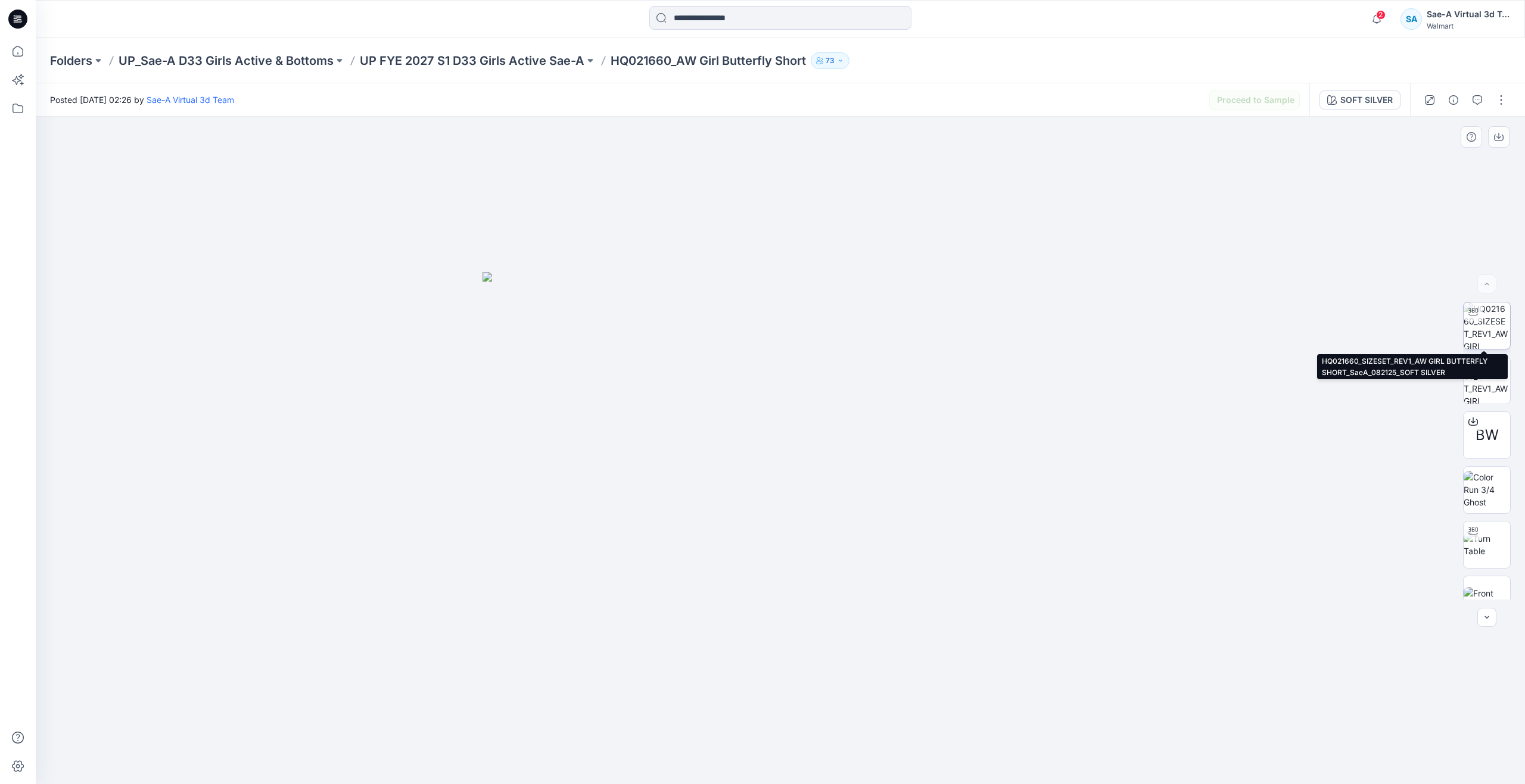
click at [1474, 328] on img at bounding box center [1487, 326] width 46 height 46
drag, startPoint x: 781, startPoint y: 767, endPoint x: 973, endPoint y: 724, distance: 196.8
click at [973, 724] on div at bounding box center [781, 450] width 1490 height 667
drag, startPoint x: 734, startPoint y: 761, endPoint x: 815, endPoint y: 763, distance: 81.0
click at [815, 763] on icon at bounding box center [782, 749] width 360 height 45
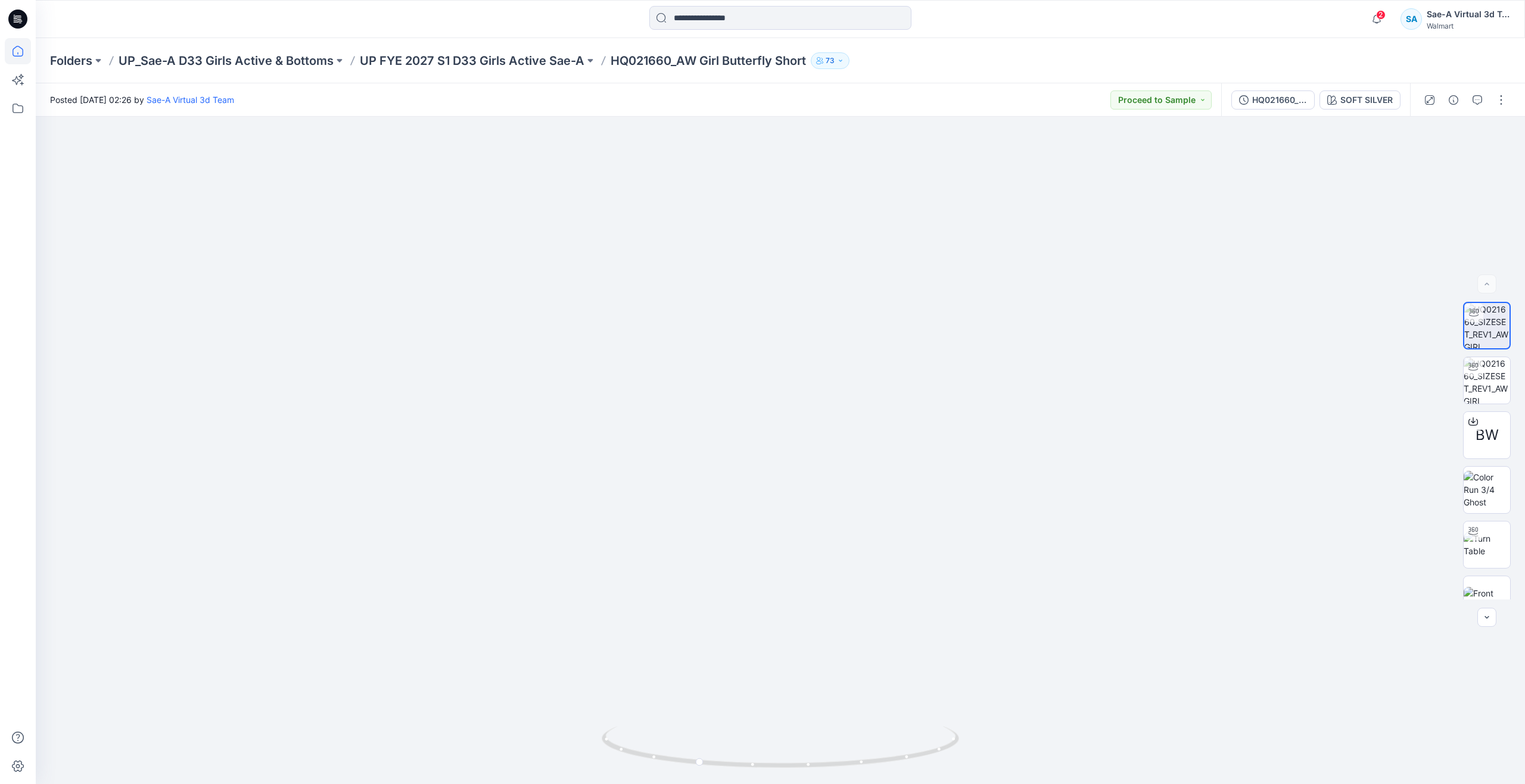
click at [22, 57] on icon at bounding box center [18, 51] width 27 height 27
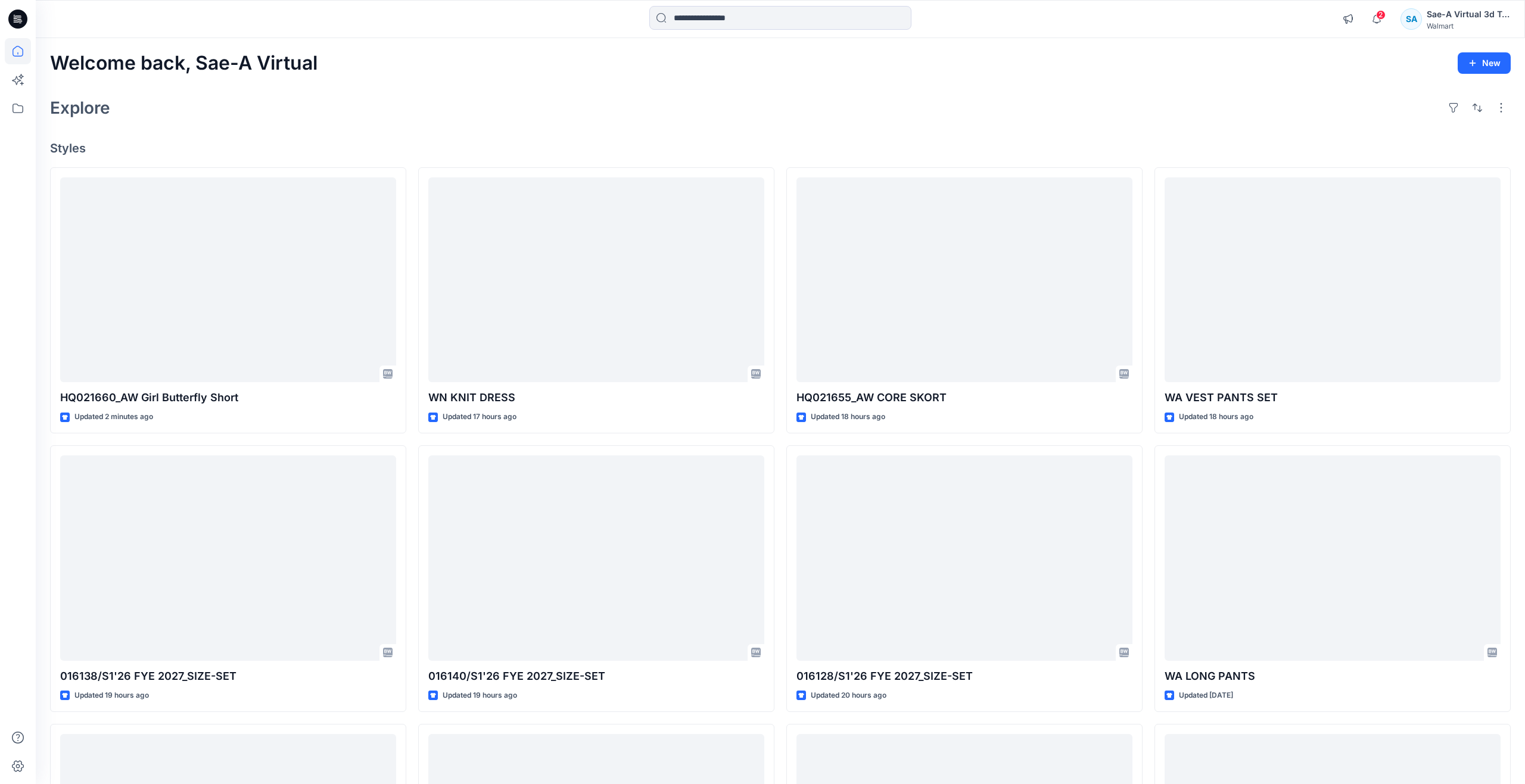
click at [16, 53] on icon at bounding box center [18, 51] width 27 height 27
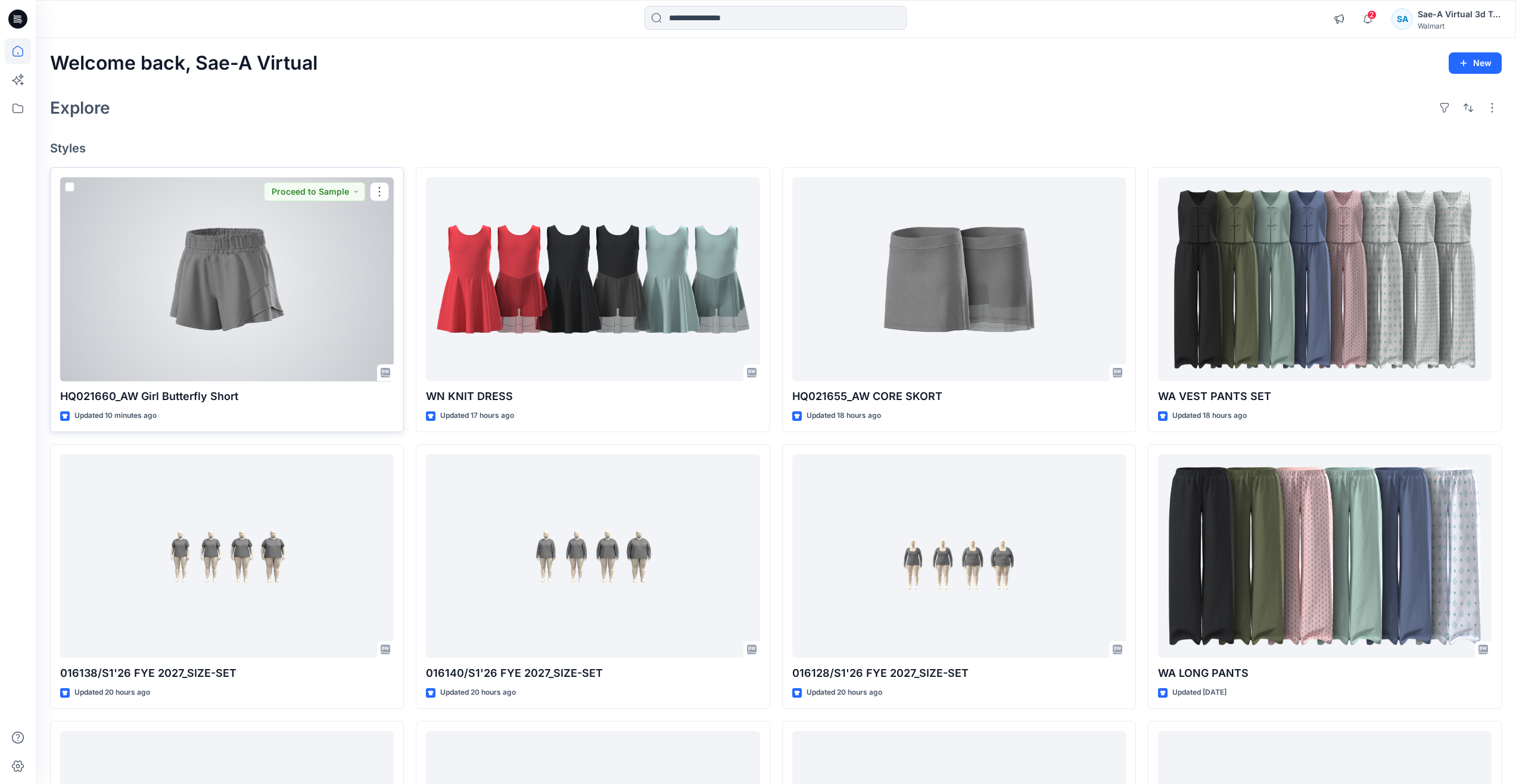
click at [256, 293] on div at bounding box center [226, 280] width 334 height 204
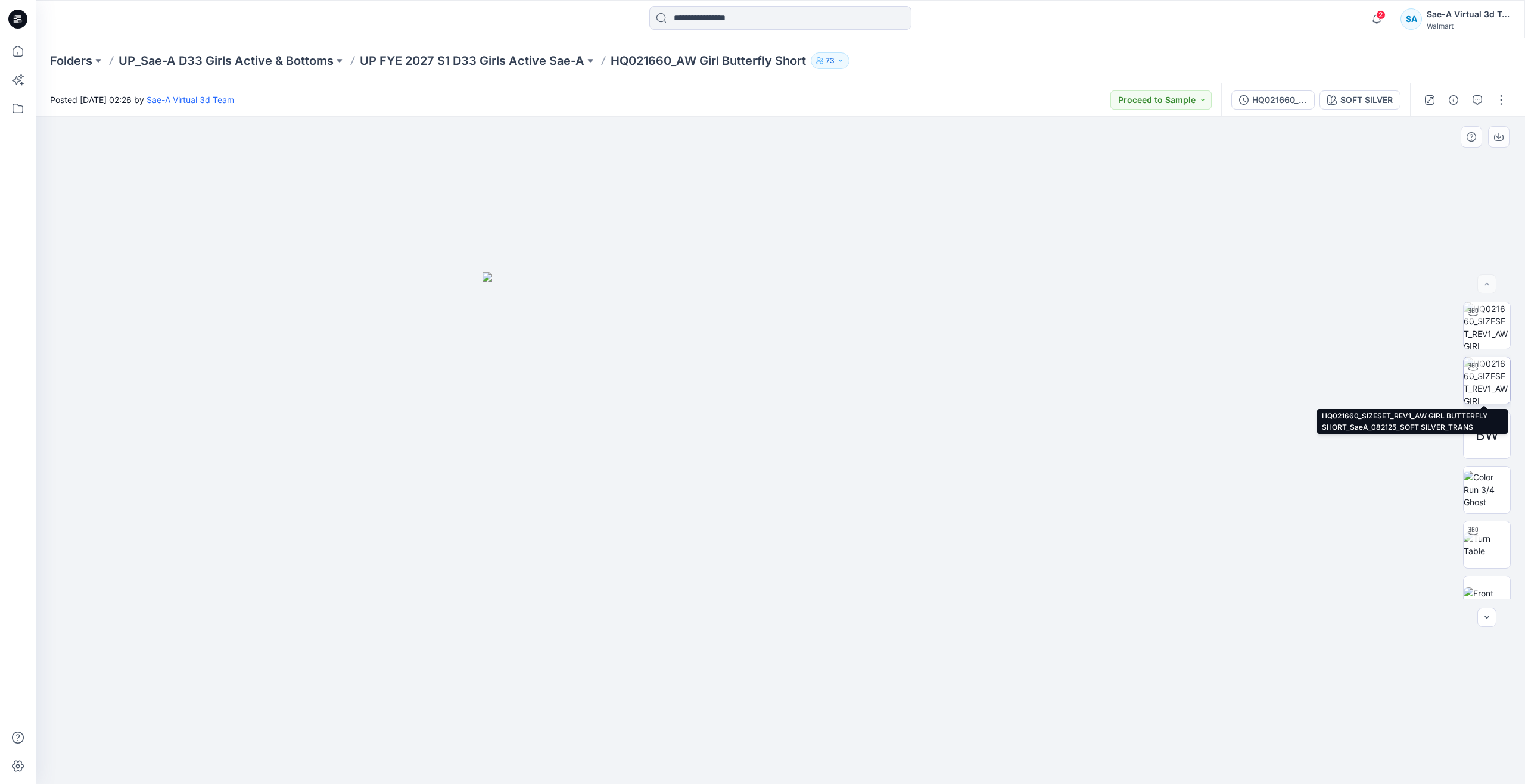
click at [1493, 379] on img at bounding box center [1487, 381] width 46 height 46
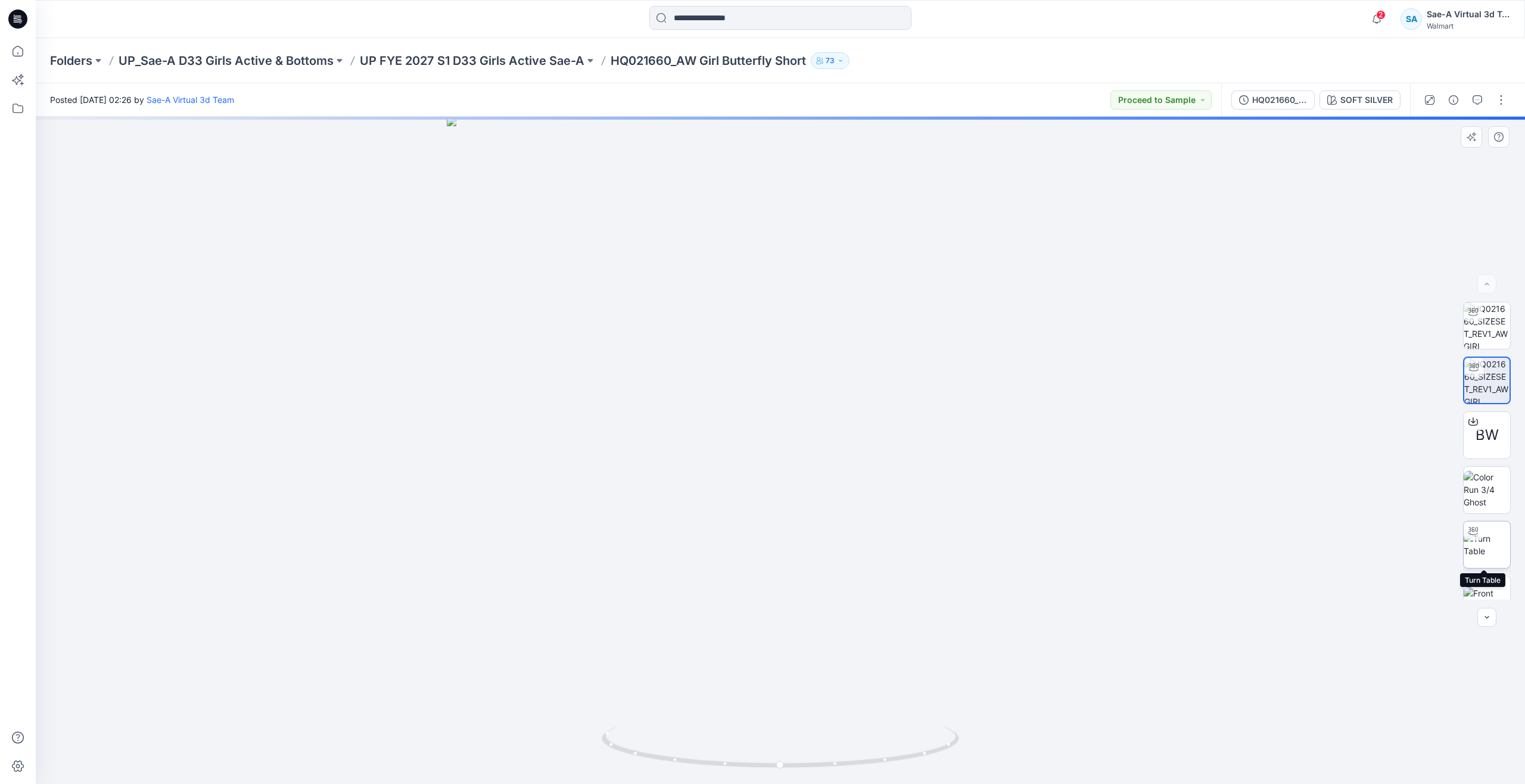
click at [1486, 550] on img at bounding box center [1487, 545] width 46 height 25
click at [1502, 324] on img at bounding box center [1487, 326] width 46 height 46
click at [1478, 101] on icon "button" at bounding box center [1477, 100] width 9 height 9
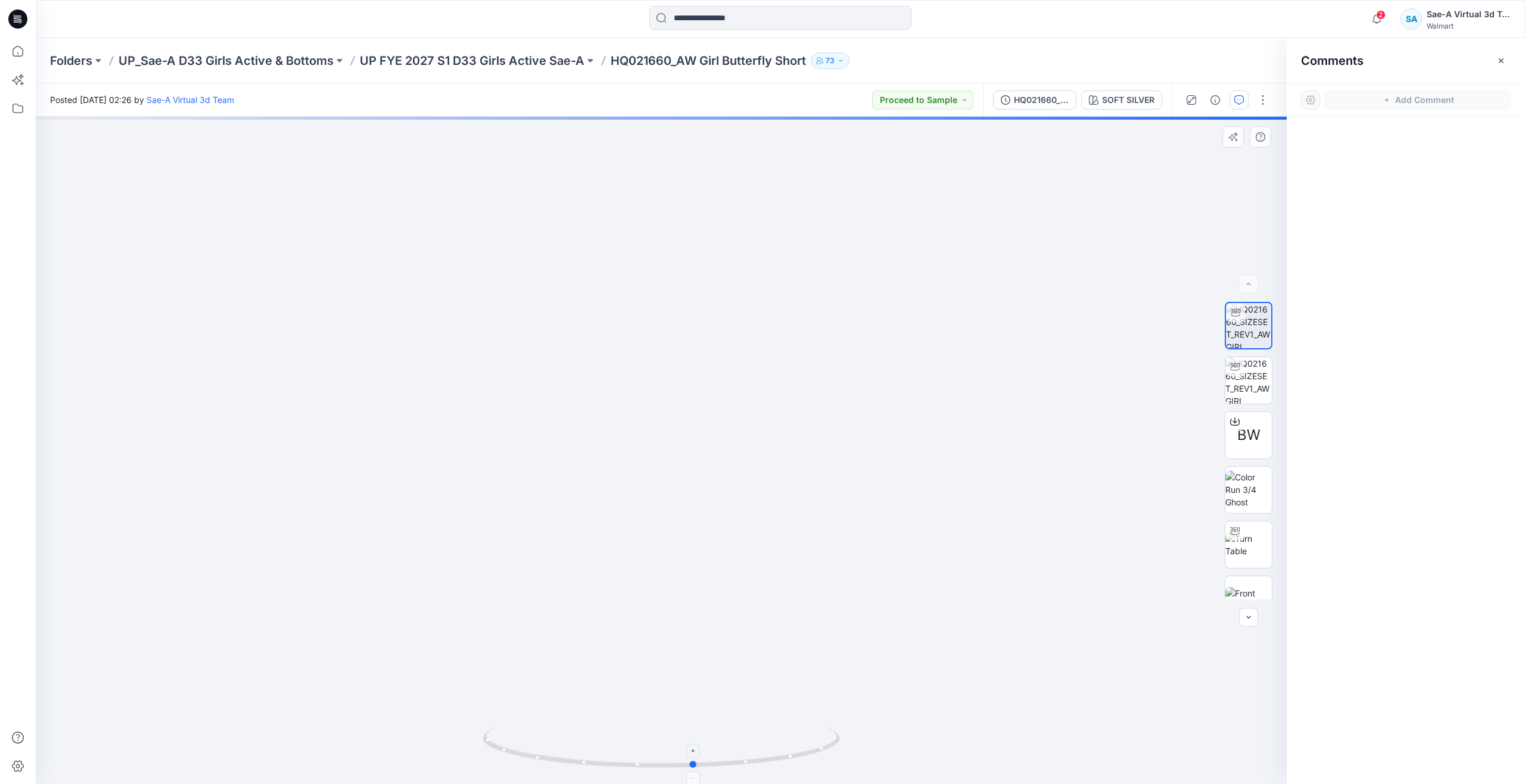
drag, startPoint x: 662, startPoint y: 772, endPoint x: 695, endPoint y: 762, distance: 34.5
click at [695, 762] on icon at bounding box center [663, 749] width 360 height 45
click at [1506, 59] on button "button" at bounding box center [1501, 61] width 19 height 19
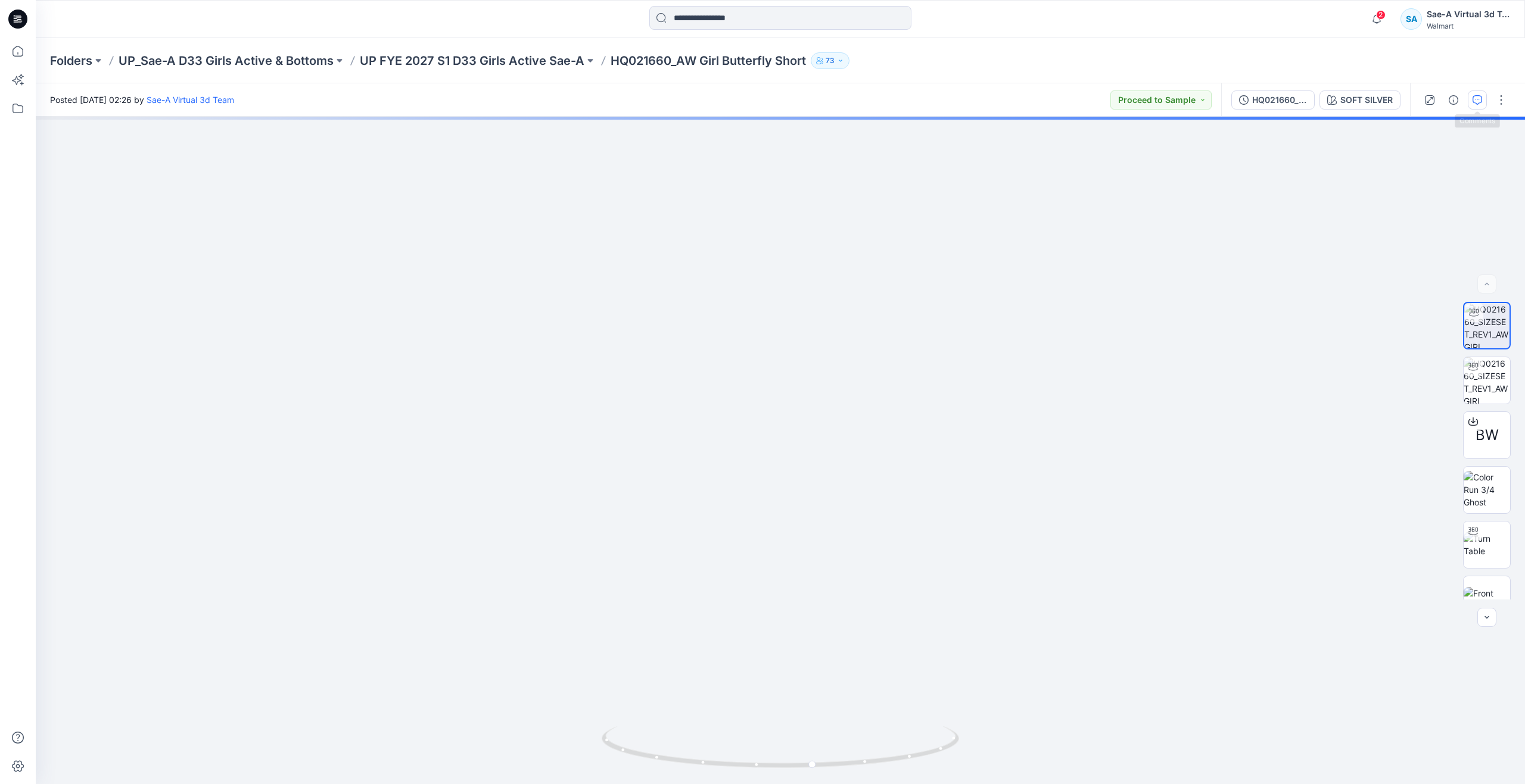
click at [1475, 99] on icon "button" at bounding box center [1477, 100] width 9 height 9
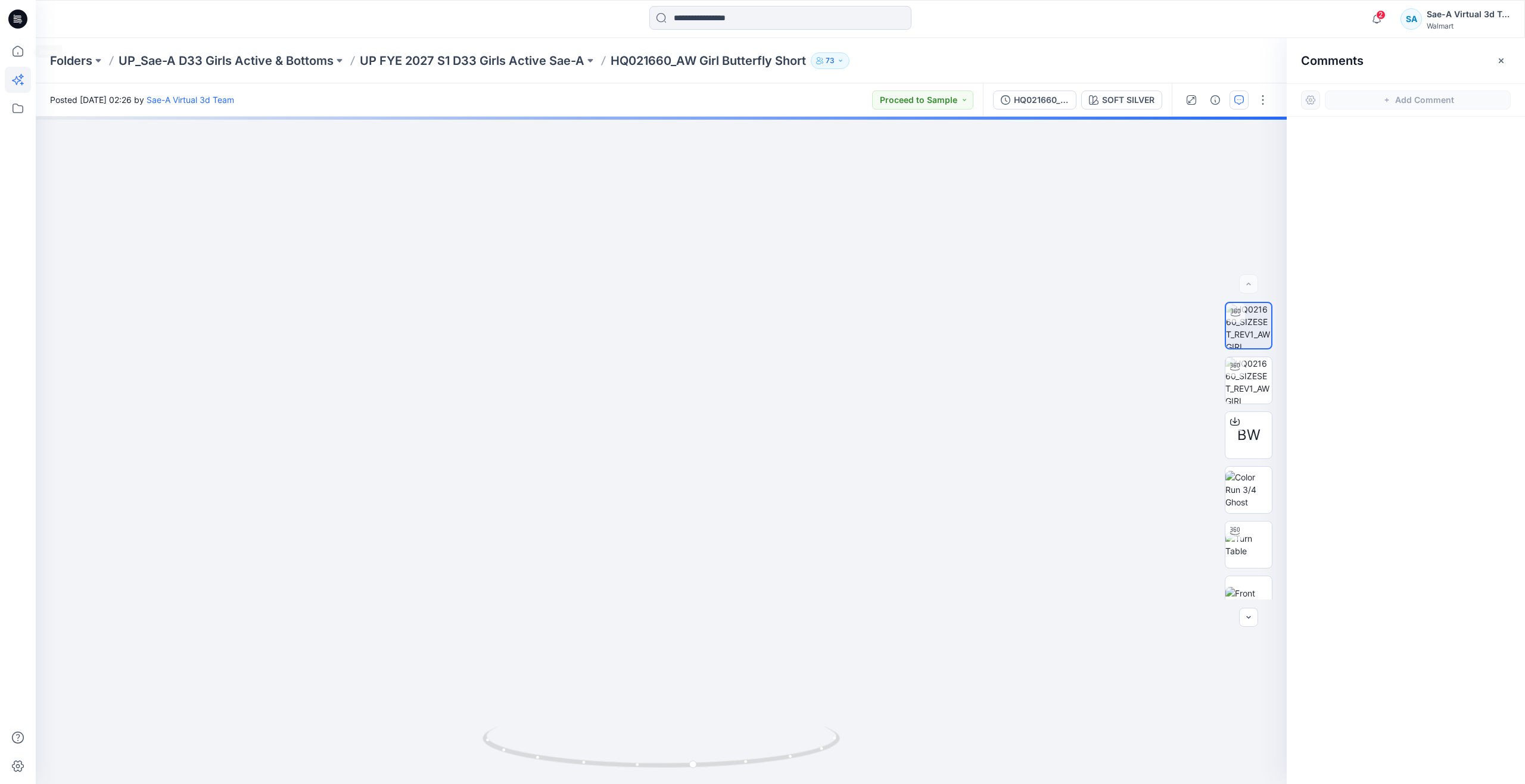
drag, startPoint x: 16, startPoint y: 53, endPoint x: 29, endPoint y: 72, distance: 23.0
click at [16, 53] on icon at bounding box center [18, 51] width 27 height 27
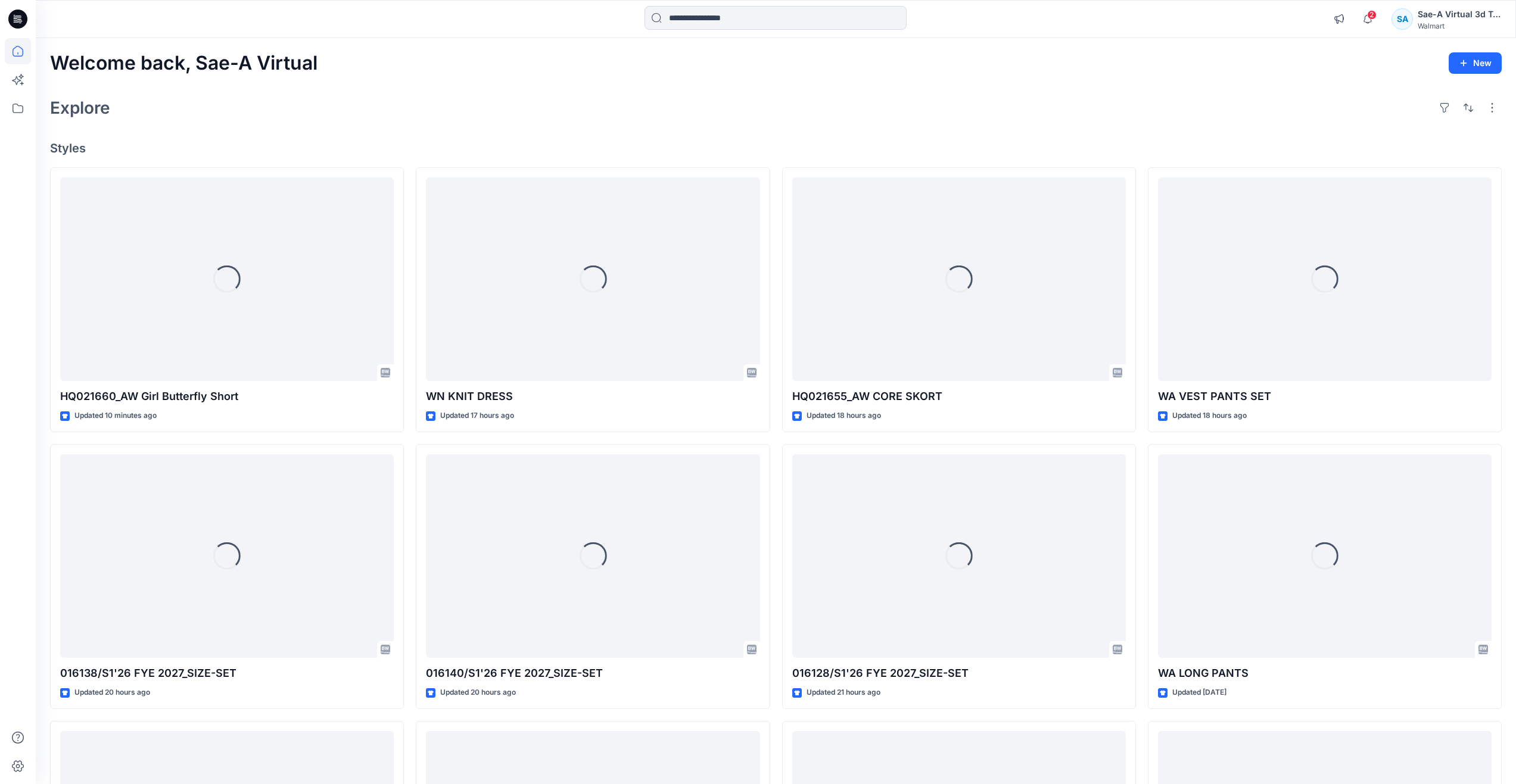
click at [377, 88] on div "Welcome back, Sae-A Virtual New Explore Styles Loading... HQ021660_AW Girl Butt…" at bounding box center [776, 540] width 1480 height 1005
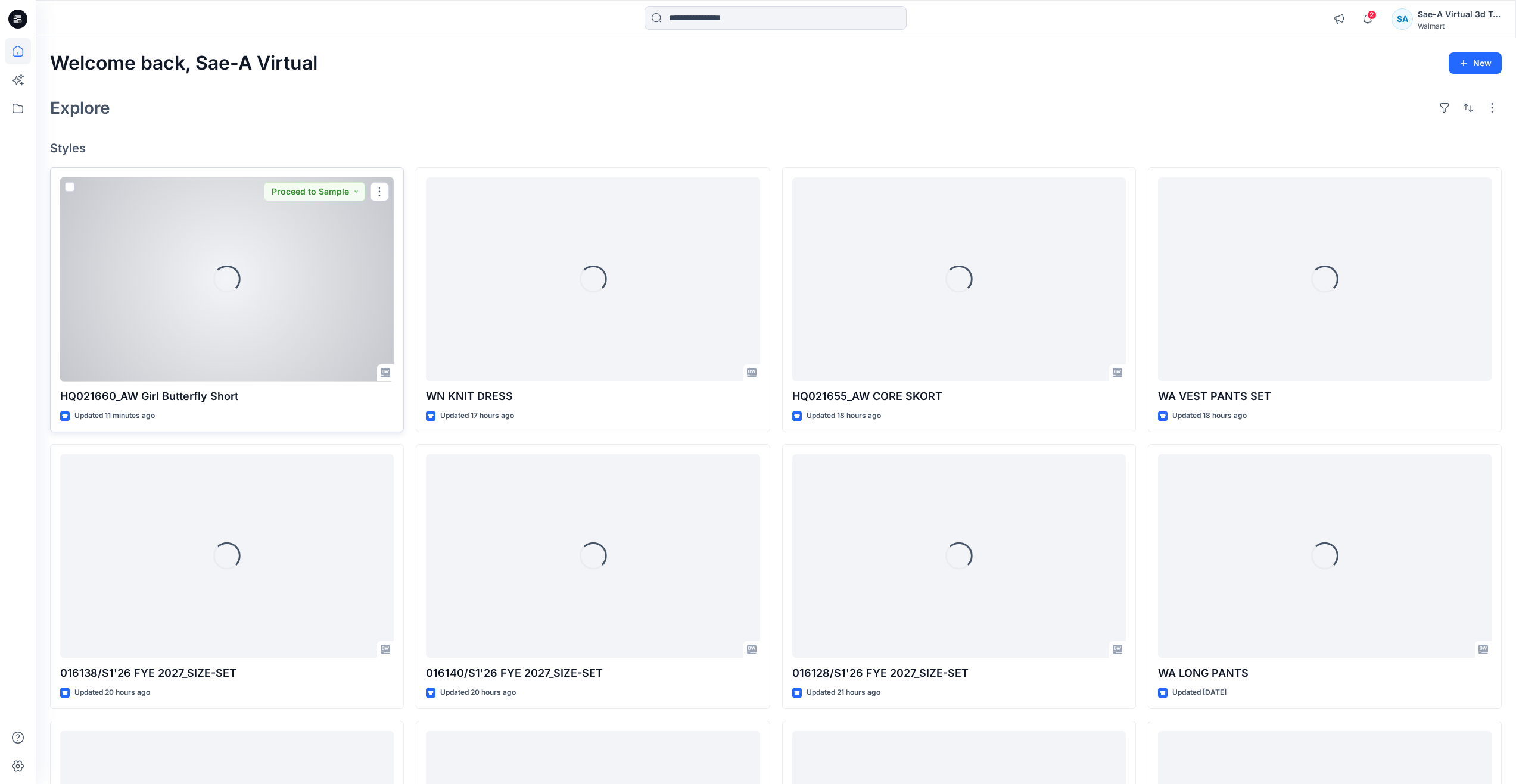
click at [160, 290] on div "Loading..." at bounding box center [226, 280] width 334 height 204
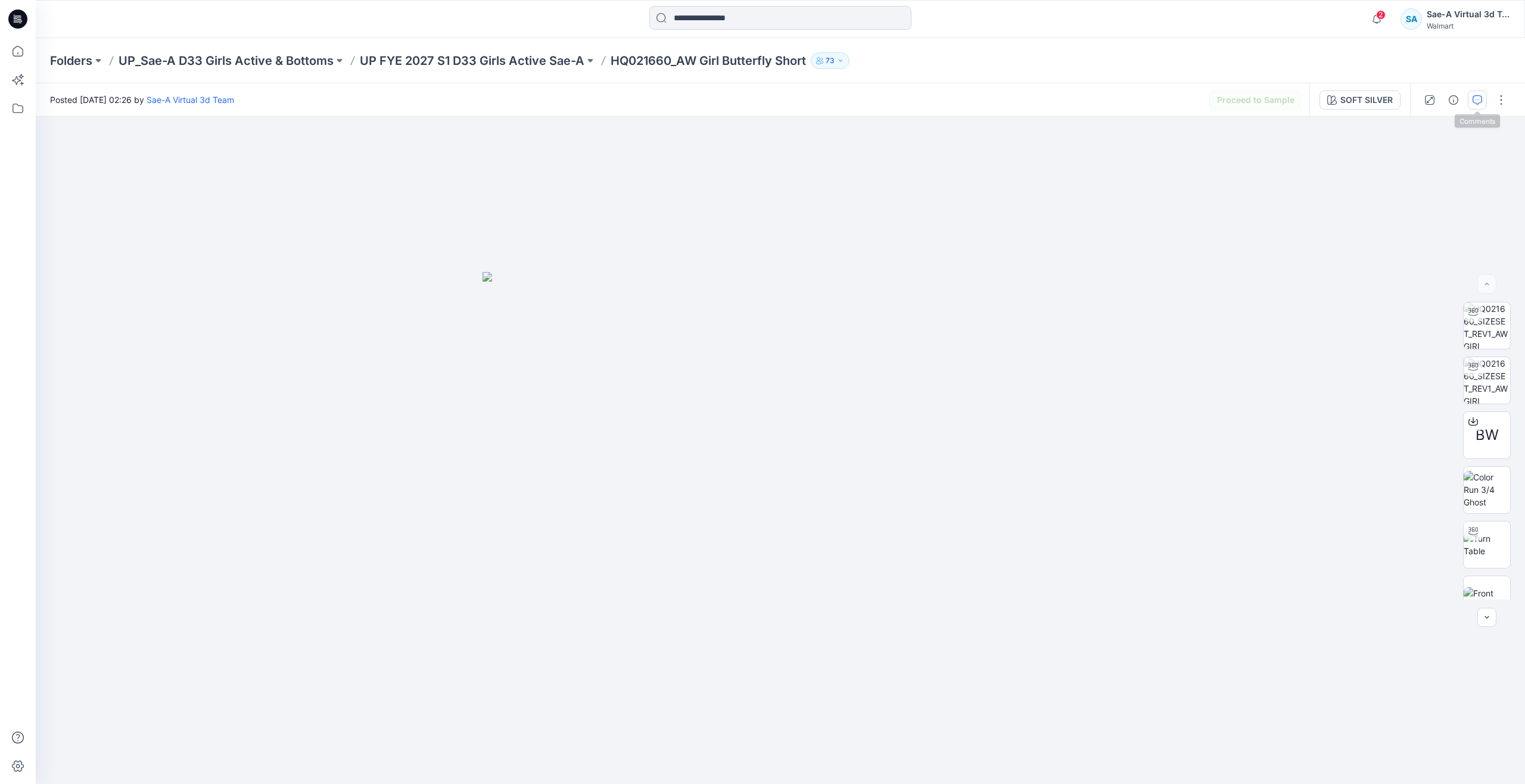
click at [1479, 97] on icon "button" at bounding box center [1477, 100] width 9 height 9
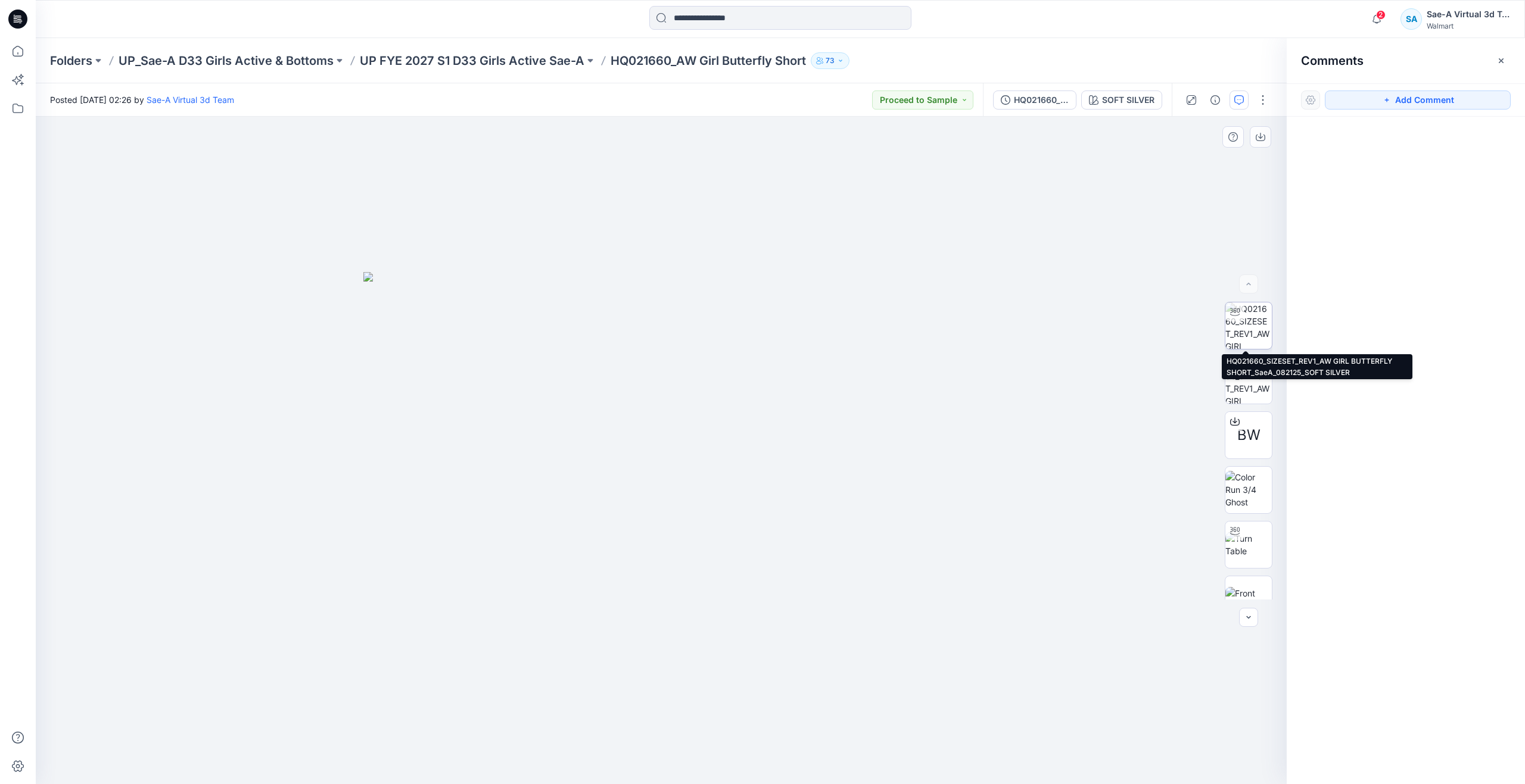
drag, startPoint x: 1241, startPoint y: 323, endPoint x: 1250, endPoint y: 315, distance: 12.0
click at [1243, 323] on img at bounding box center [1249, 326] width 46 height 46
click at [1353, 101] on button "Add Comment" at bounding box center [1418, 100] width 186 height 19
click at [953, 225] on div "1" at bounding box center [662, 450] width 1251 height 667
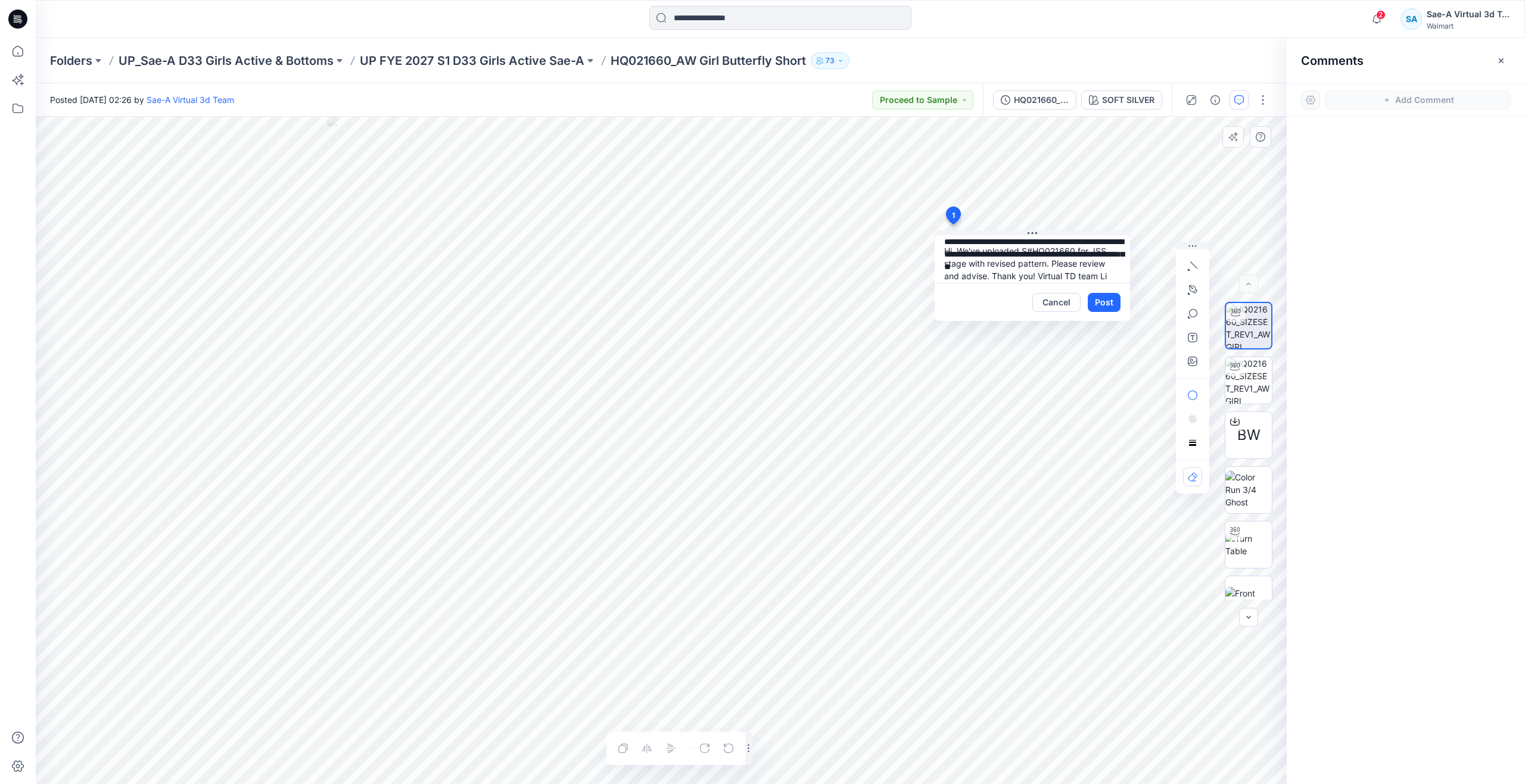
scroll to position [10, 0]
type textarea "**********"
click at [1101, 299] on button "Post" at bounding box center [1104, 303] width 33 height 19
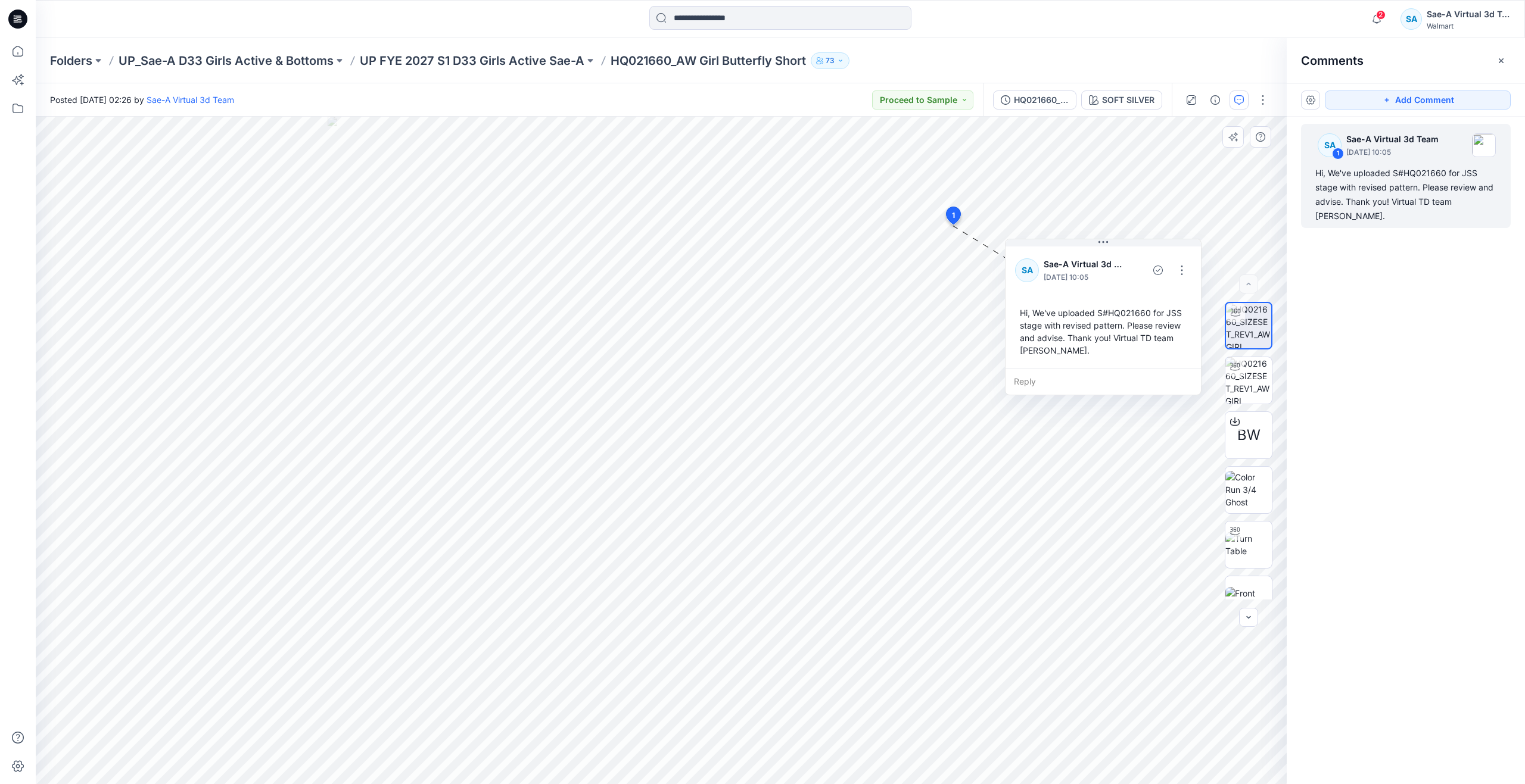
drag, startPoint x: 1038, startPoint y: 238, endPoint x: 1108, endPoint y: 248, distance: 70.7
click at [1108, 248] on div "SA Sae-A Virtual 3d Team [DATE] 10:05 Hi, We've uploaded S#HQ021660 for JSS sta…" at bounding box center [1104, 306] width 196 height 124
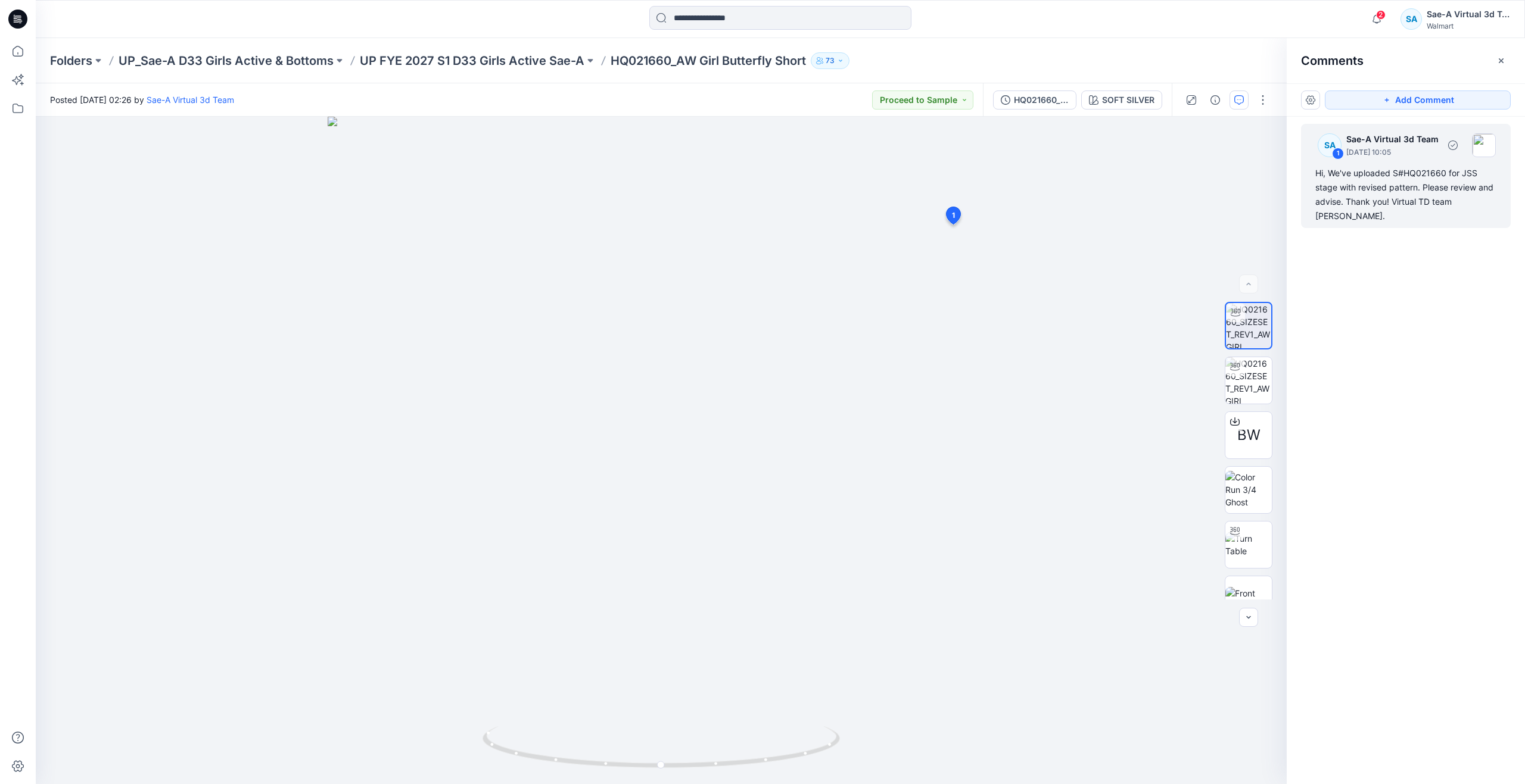
click at [1375, 182] on div "Hi, We've uploaded S#HQ021660 for JSS stage with revised pattern. Please review…" at bounding box center [1406, 195] width 181 height 57
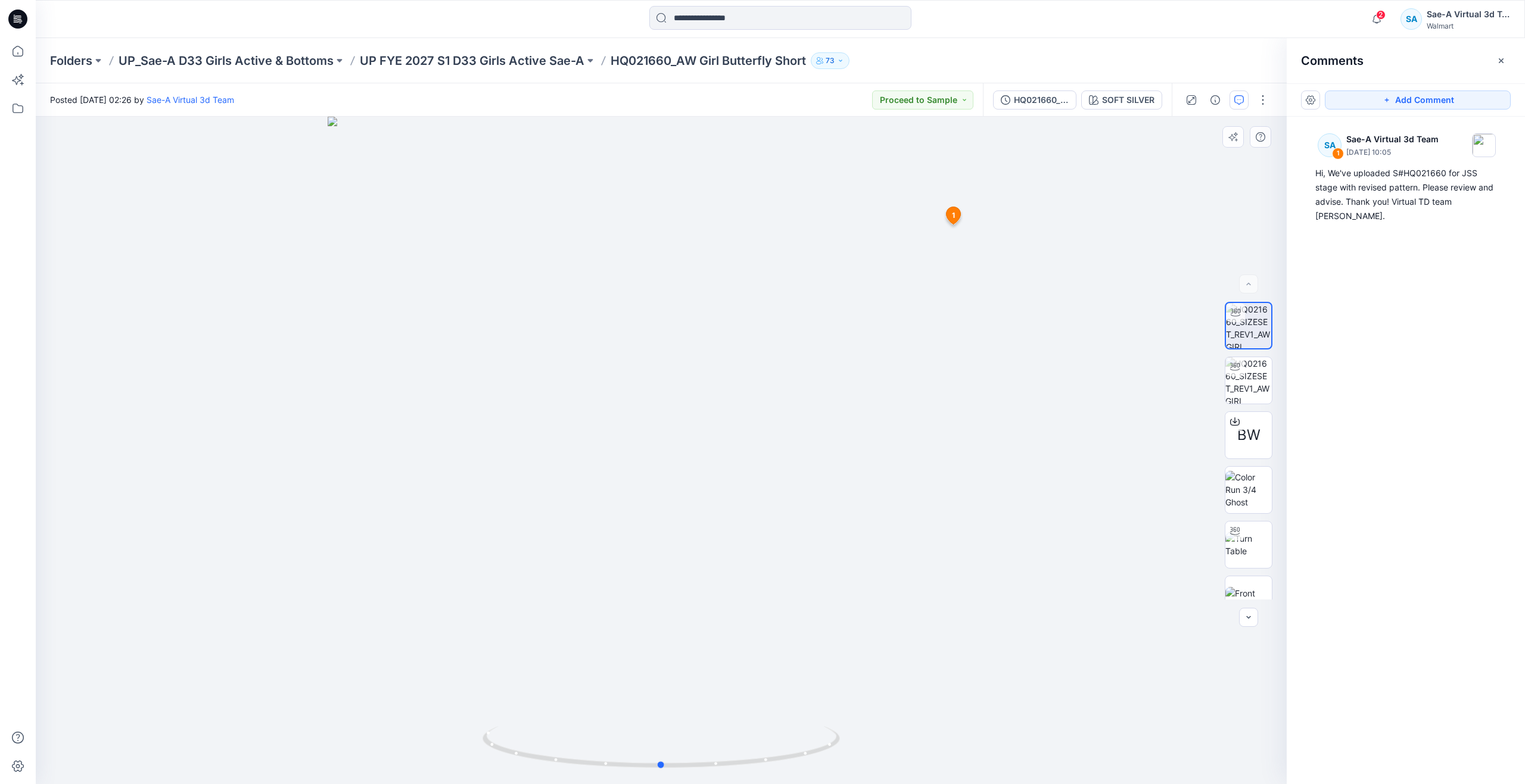
click at [899, 443] on div at bounding box center [662, 450] width 1251 height 667
drag, startPoint x: 669, startPoint y: 764, endPoint x: 1064, endPoint y: 674, distance: 405.1
click at [1064, 674] on div at bounding box center [662, 450] width 1251 height 667
drag, startPoint x: 699, startPoint y: 761, endPoint x: 514, endPoint y: 718, distance: 189.9
click at [514, 718] on div at bounding box center [662, 450] width 1251 height 667
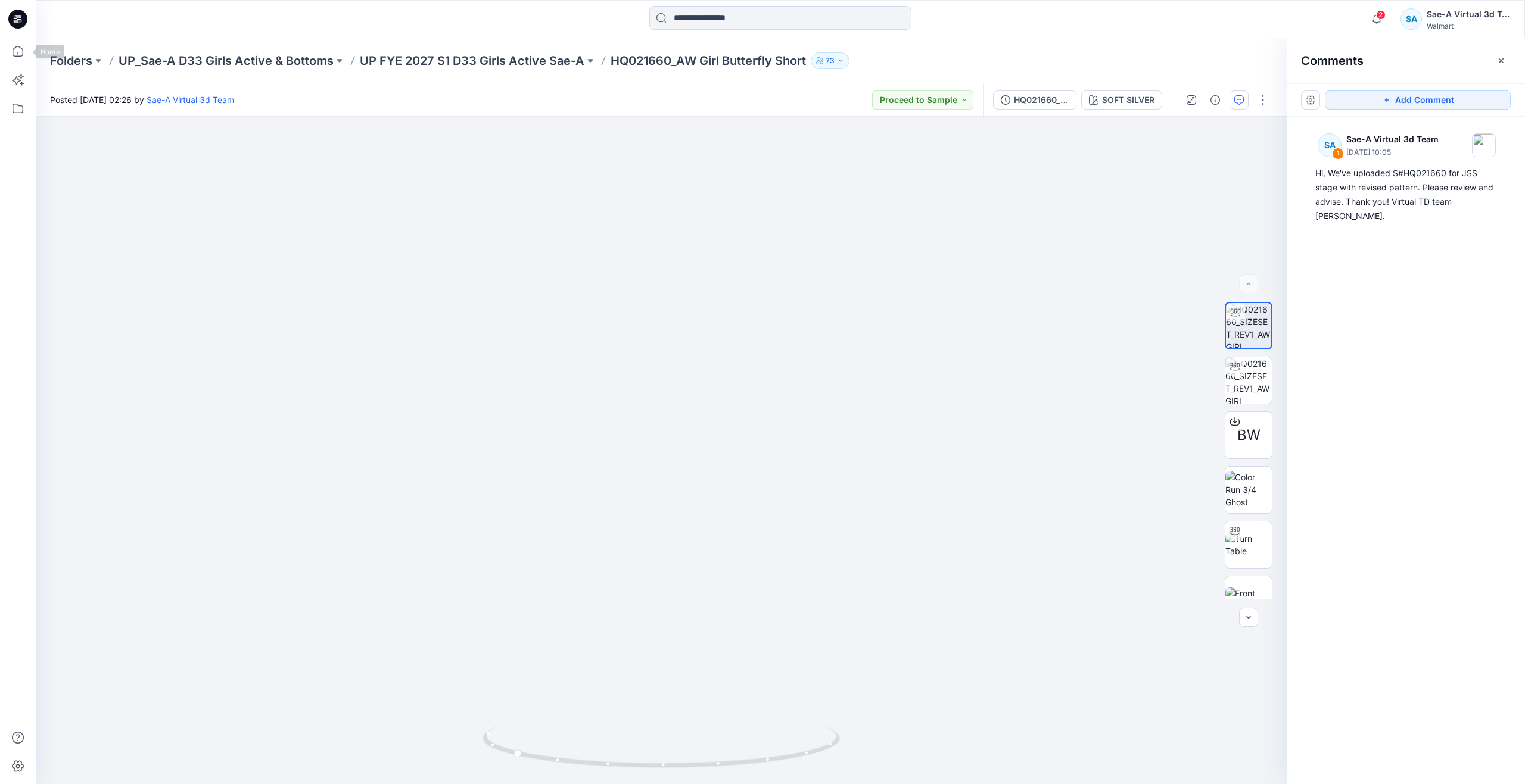
click at [4, 53] on div at bounding box center [18, 392] width 36 height 784
click at [16, 53] on icon at bounding box center [18, 51] width 27 height 27
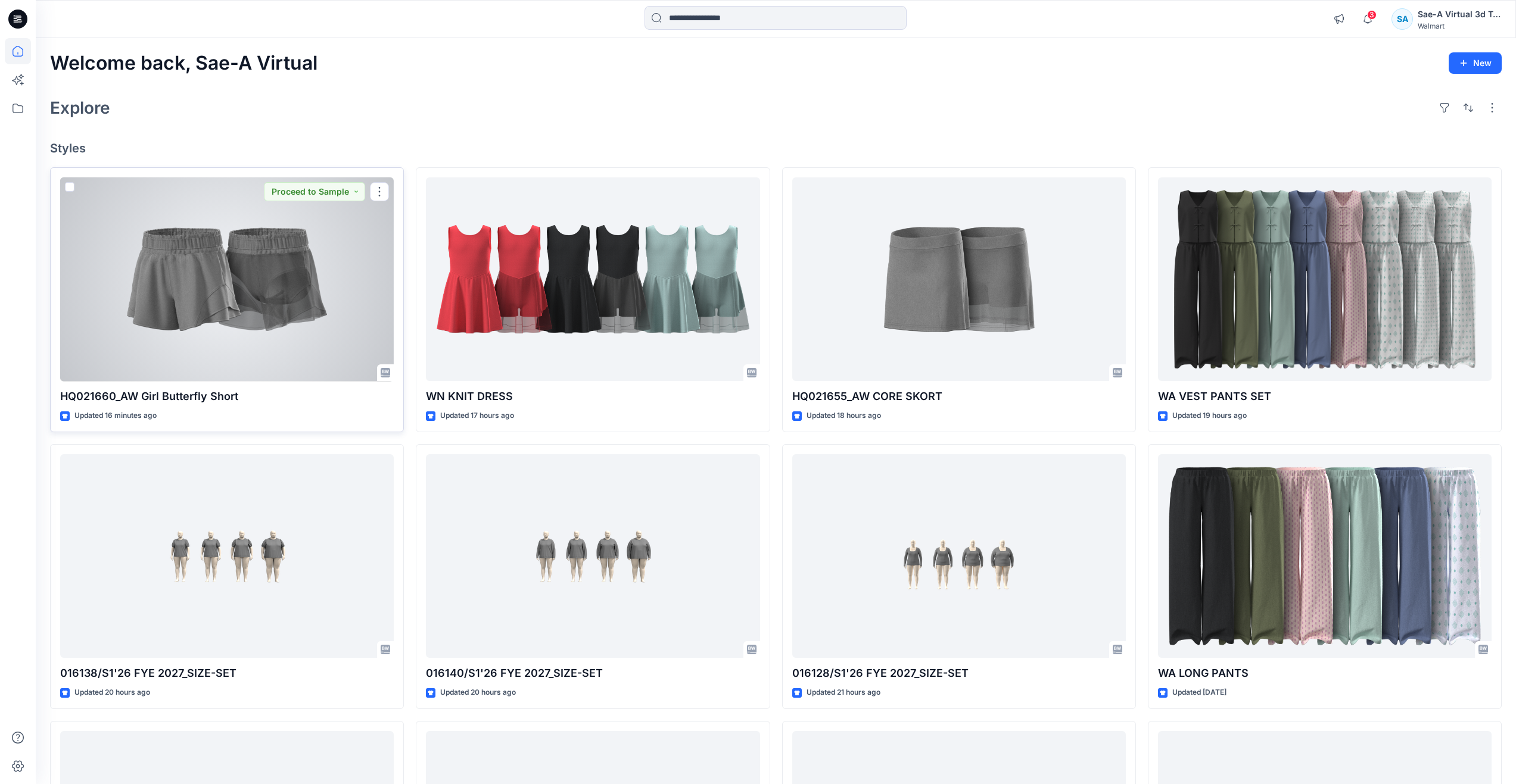
click at [155, 311] on div at bounding box center [226, 280] width 334 height 204
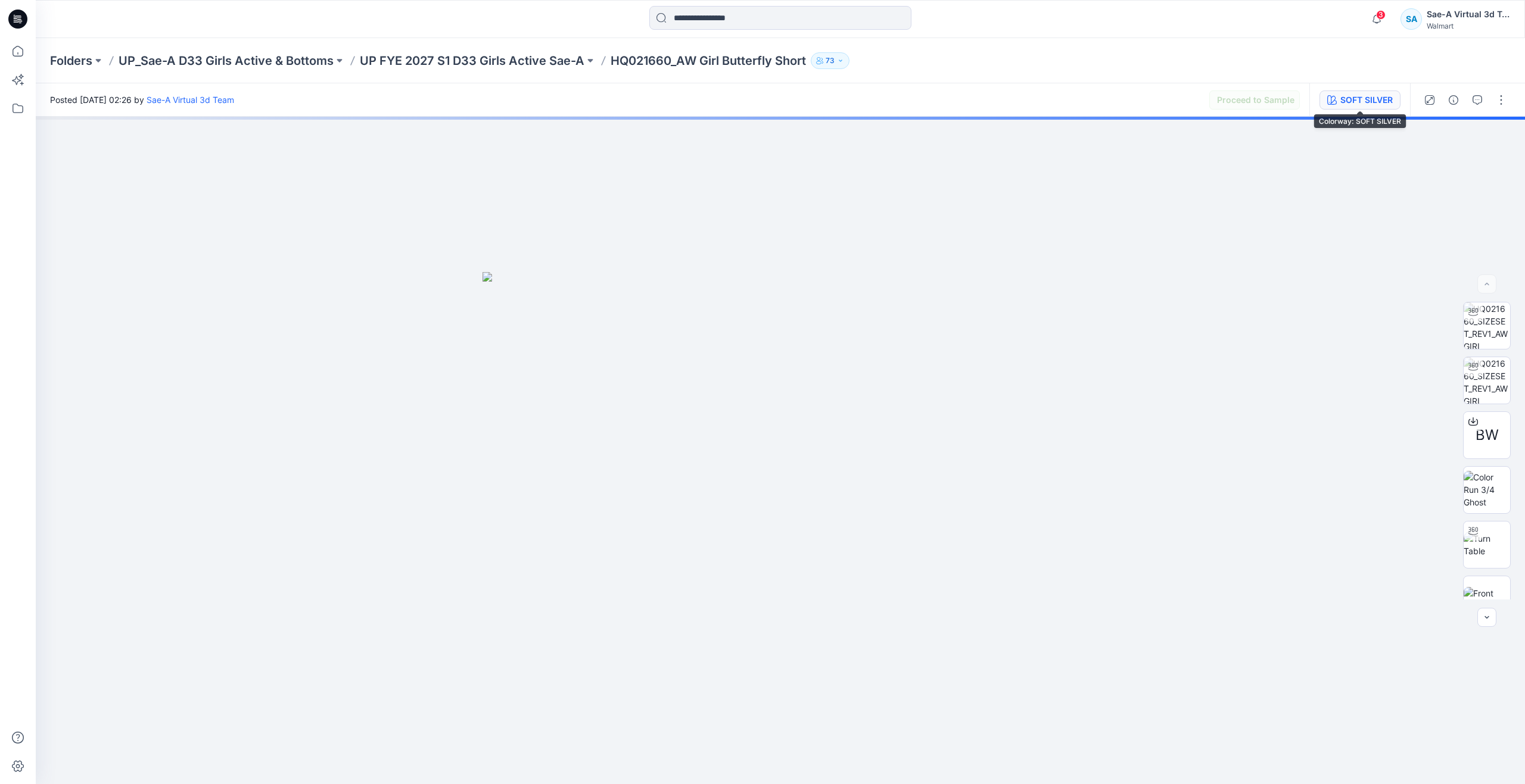
click at [1369, 100] on div "SOFT SILVER" at bounding box center [1366, 100] width 52 height 13
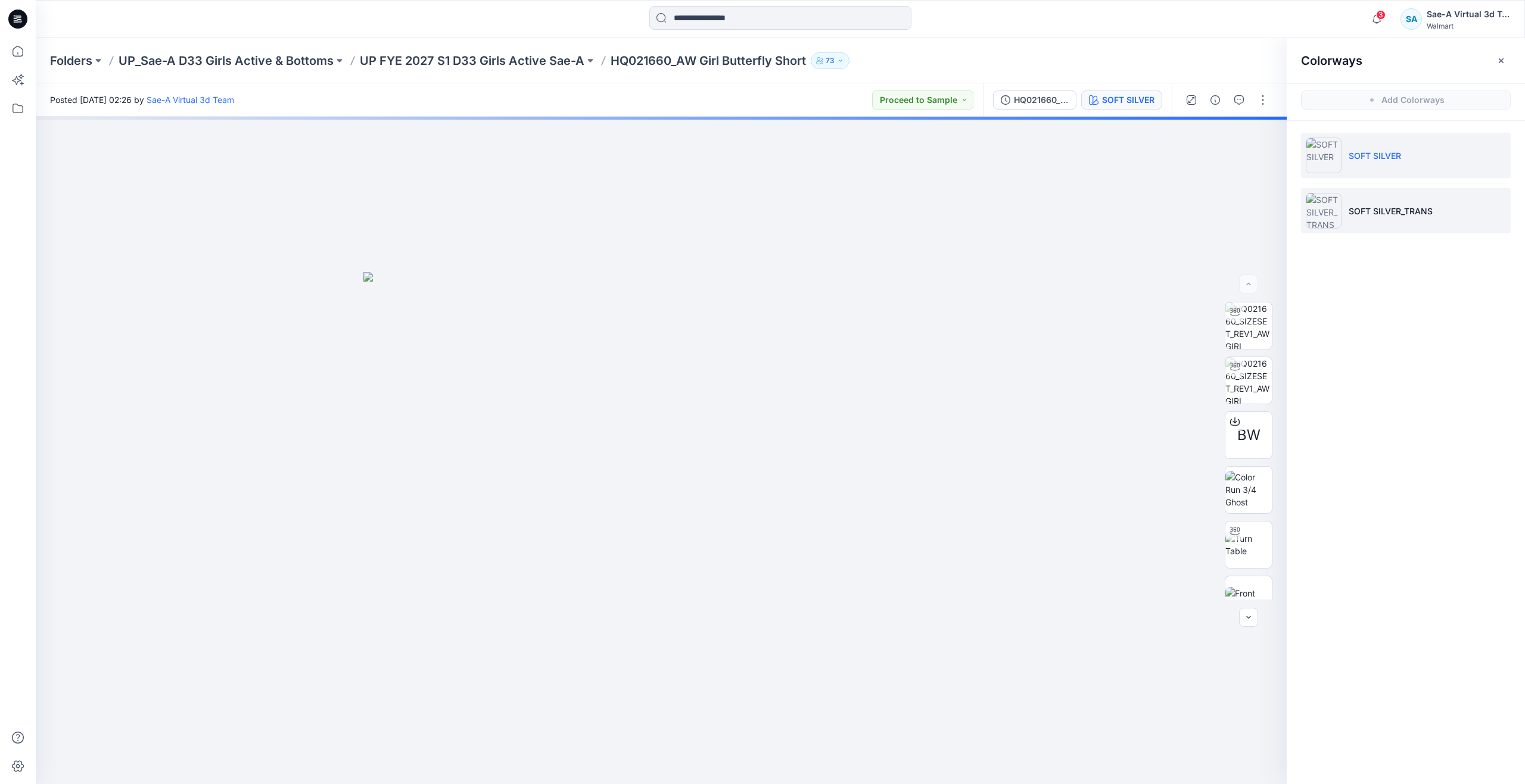
click at [1364, 168] on li "SOFT SILVER" at bounding box center [1406, 155] width 209 height 45
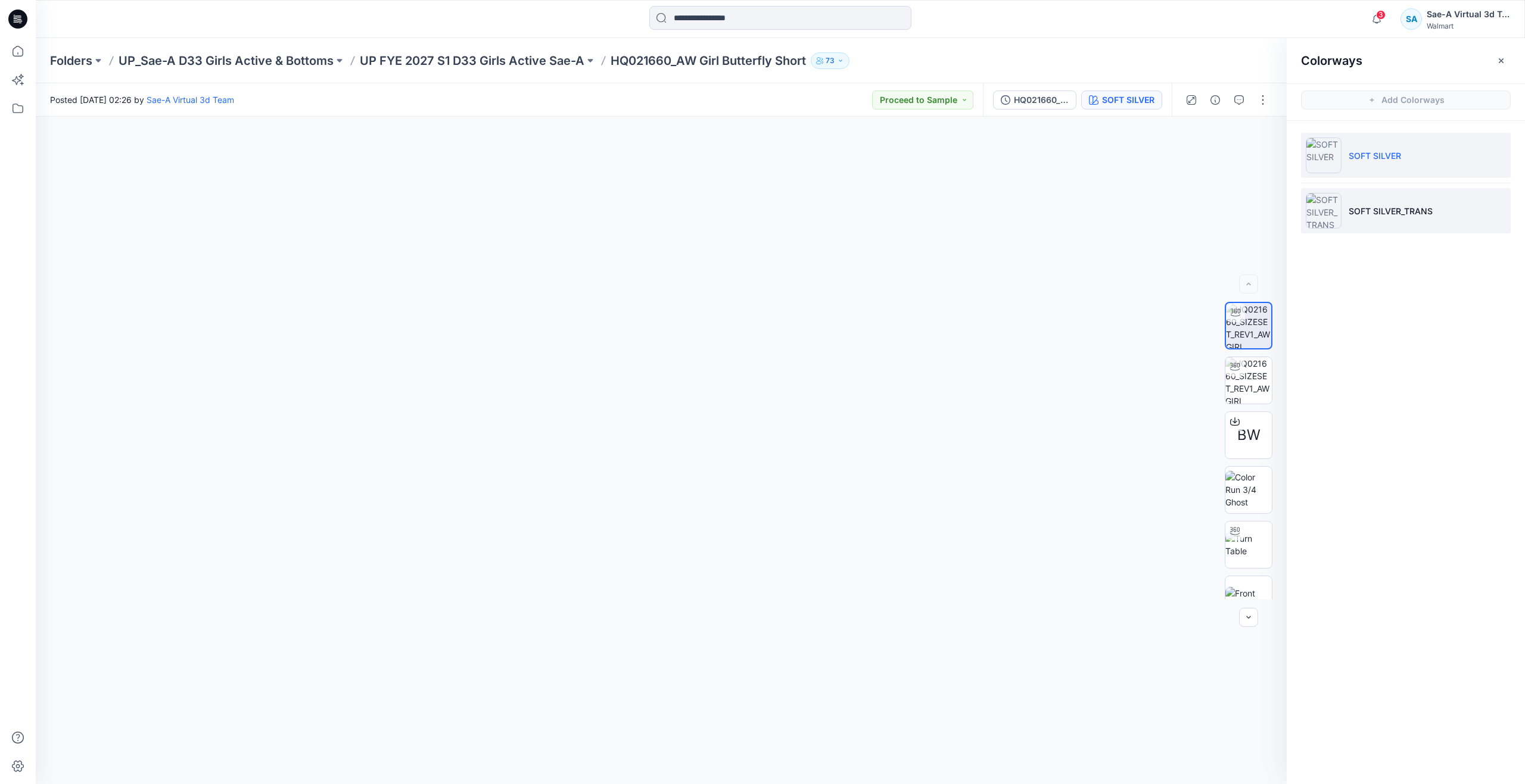
click at [1356, 200] on li "SOFT SILVER_TRANS" at bounding box center [1406, 210] width 209 height 45
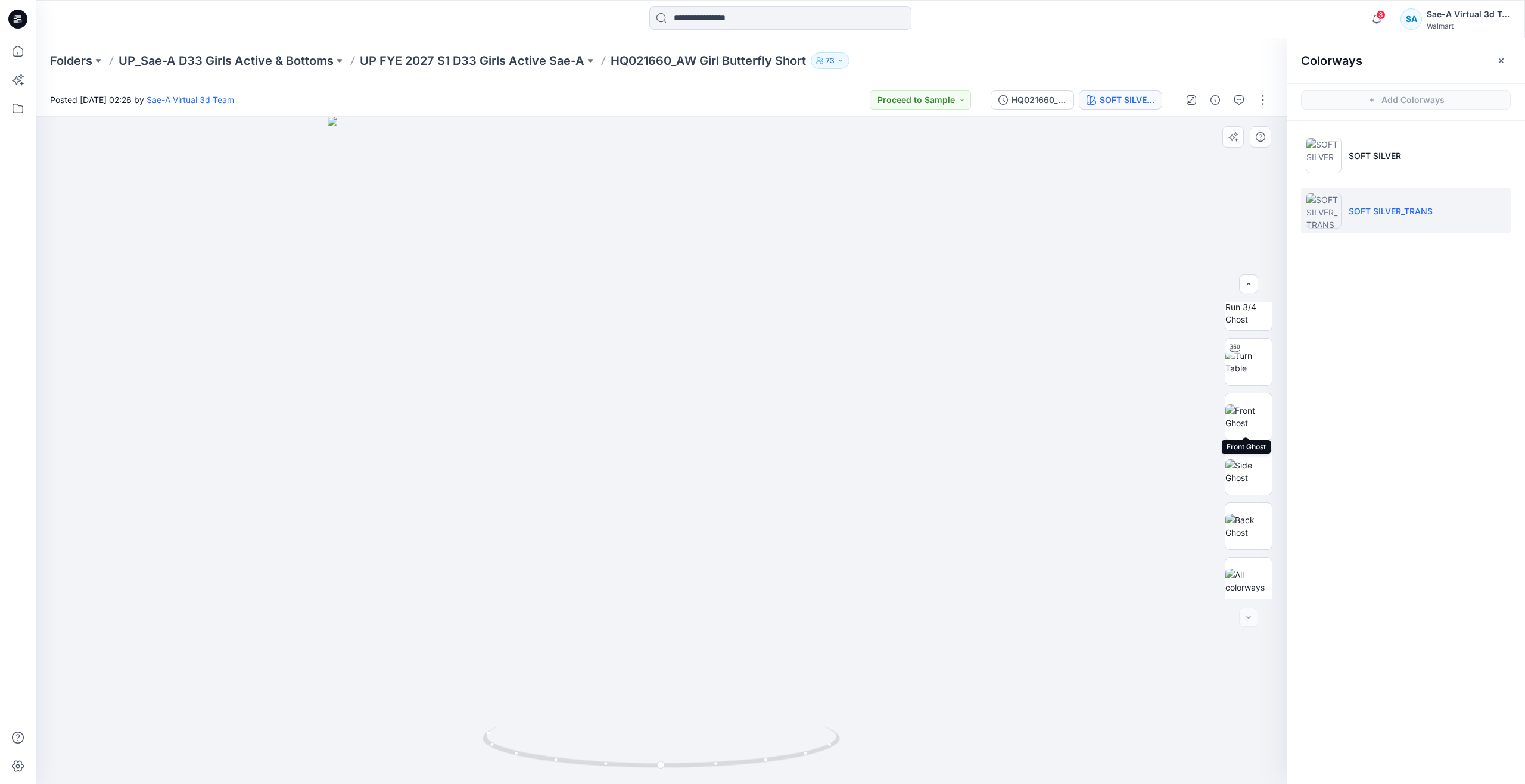
scroll to position [79, 0]
click at [1259, 359] on img at bounding box center [1249, 356] width 46 height 25
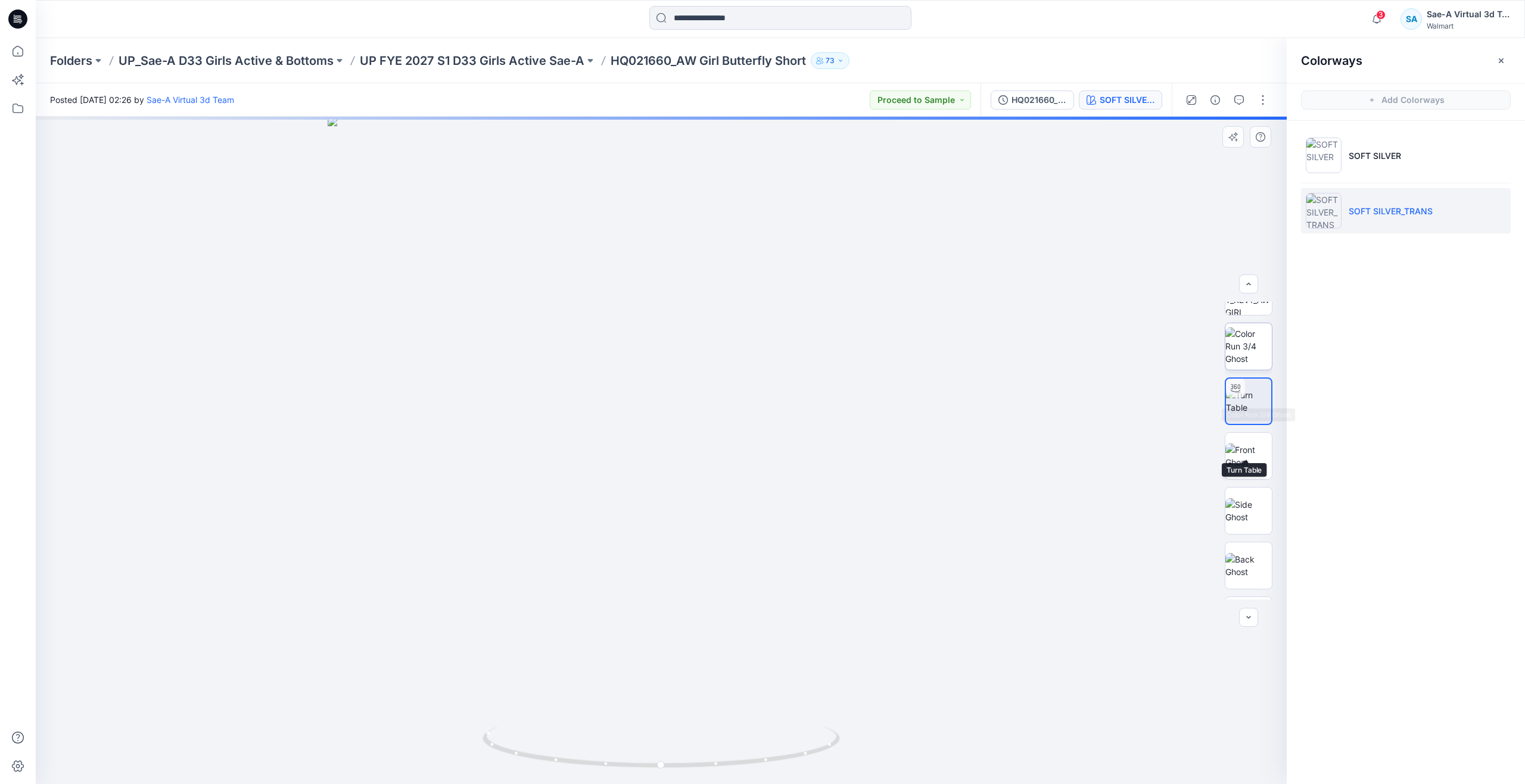
scroll to position [0, 0]
click at [1252, 330] on img at bounding box center [1249, 326] width 46 height 46
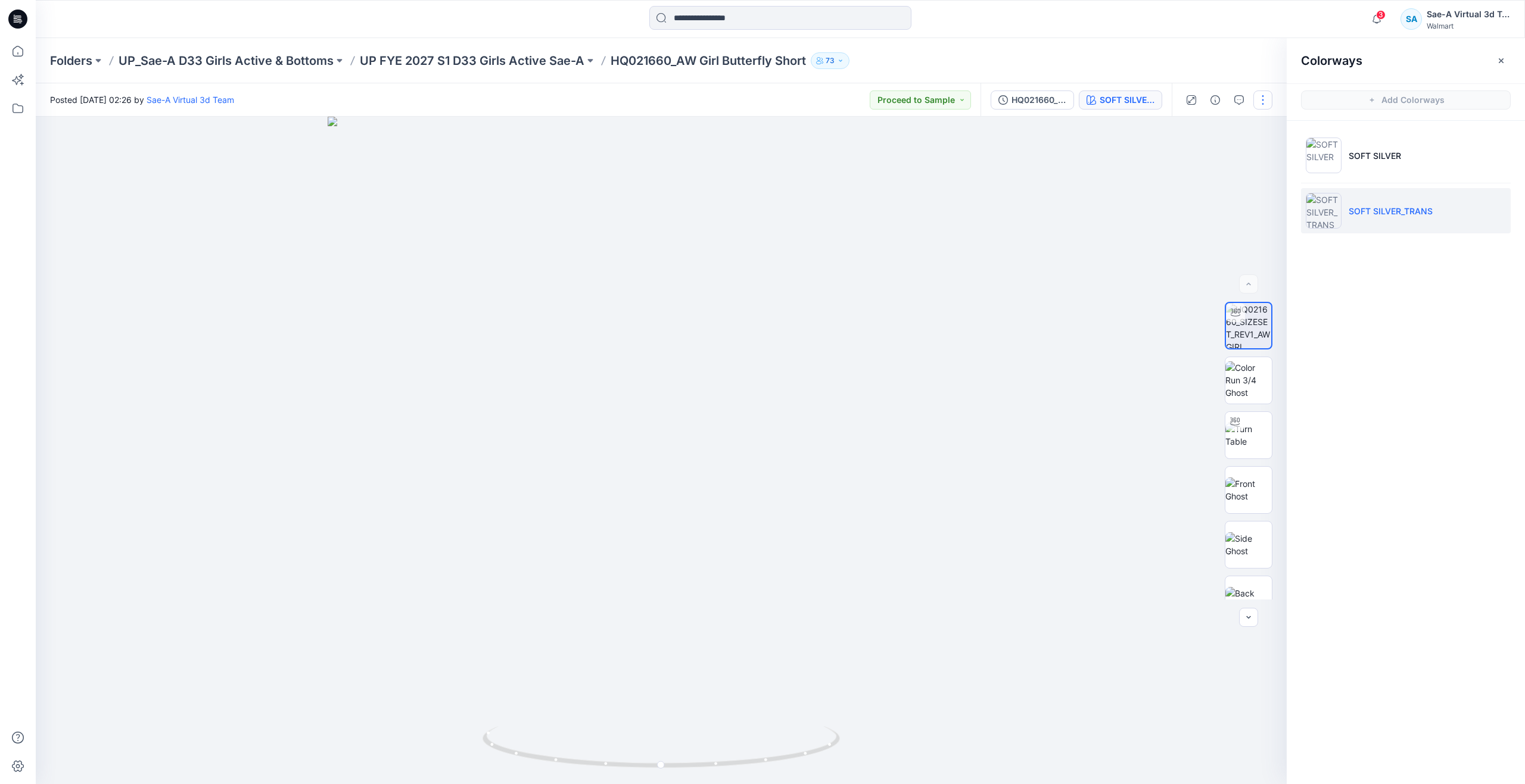
click at [1263, 100] on button "button" at bounding box center [1263, 100] width 19 height 19
click at [1195, 161] on button "Edit" at bounding box center [1213, 161] width 110 height 22
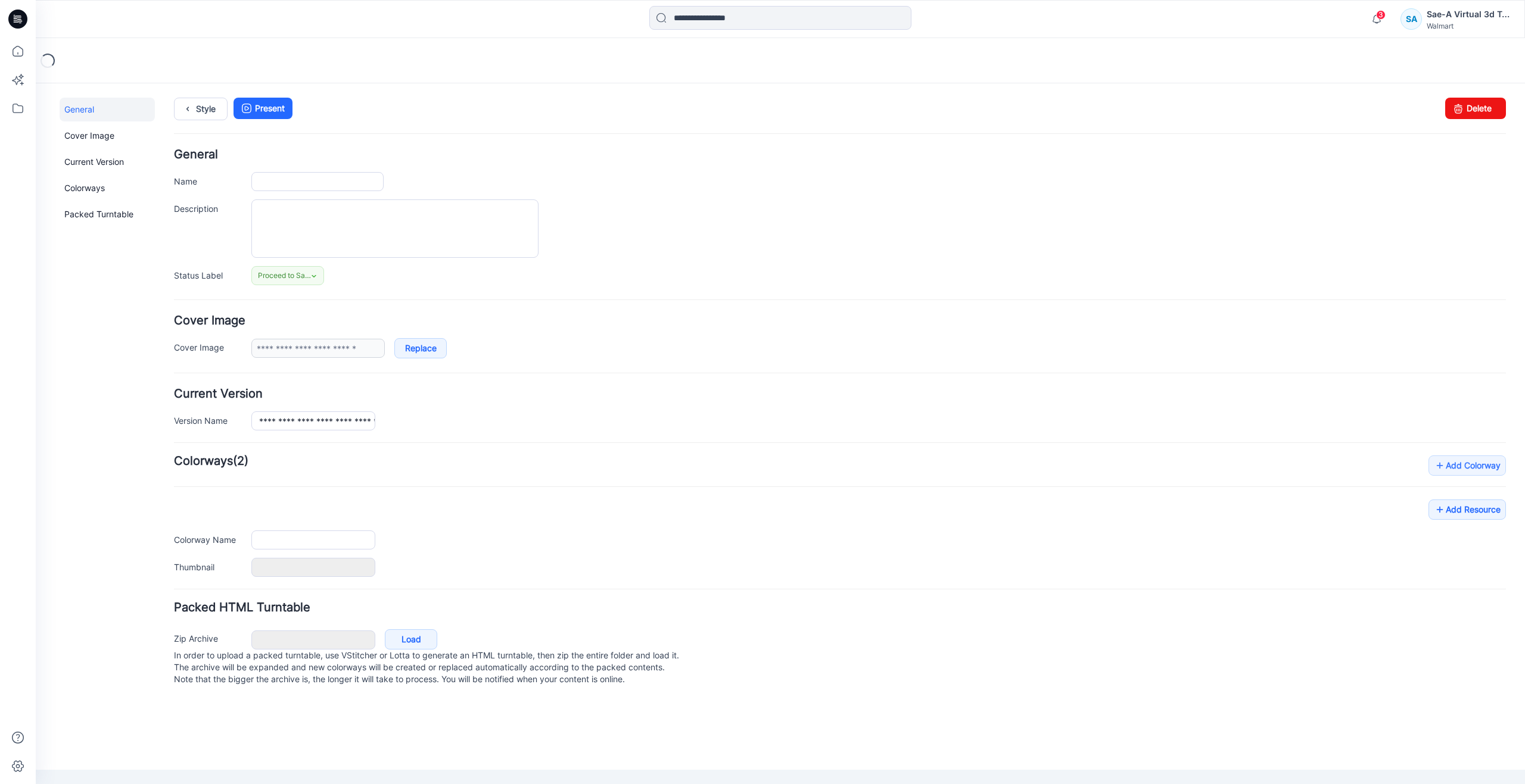
type input "**********"
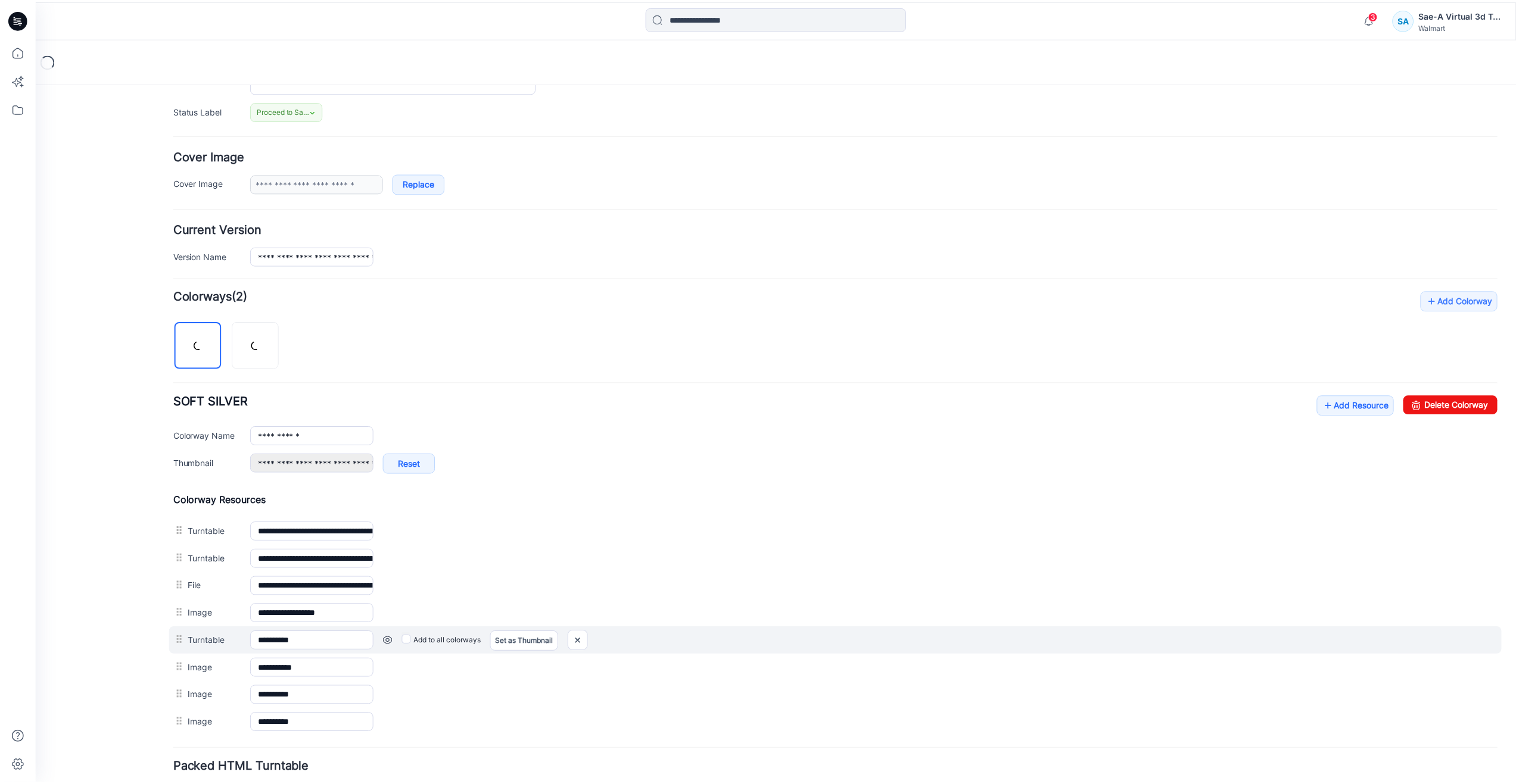
scroll to position [178, 0]
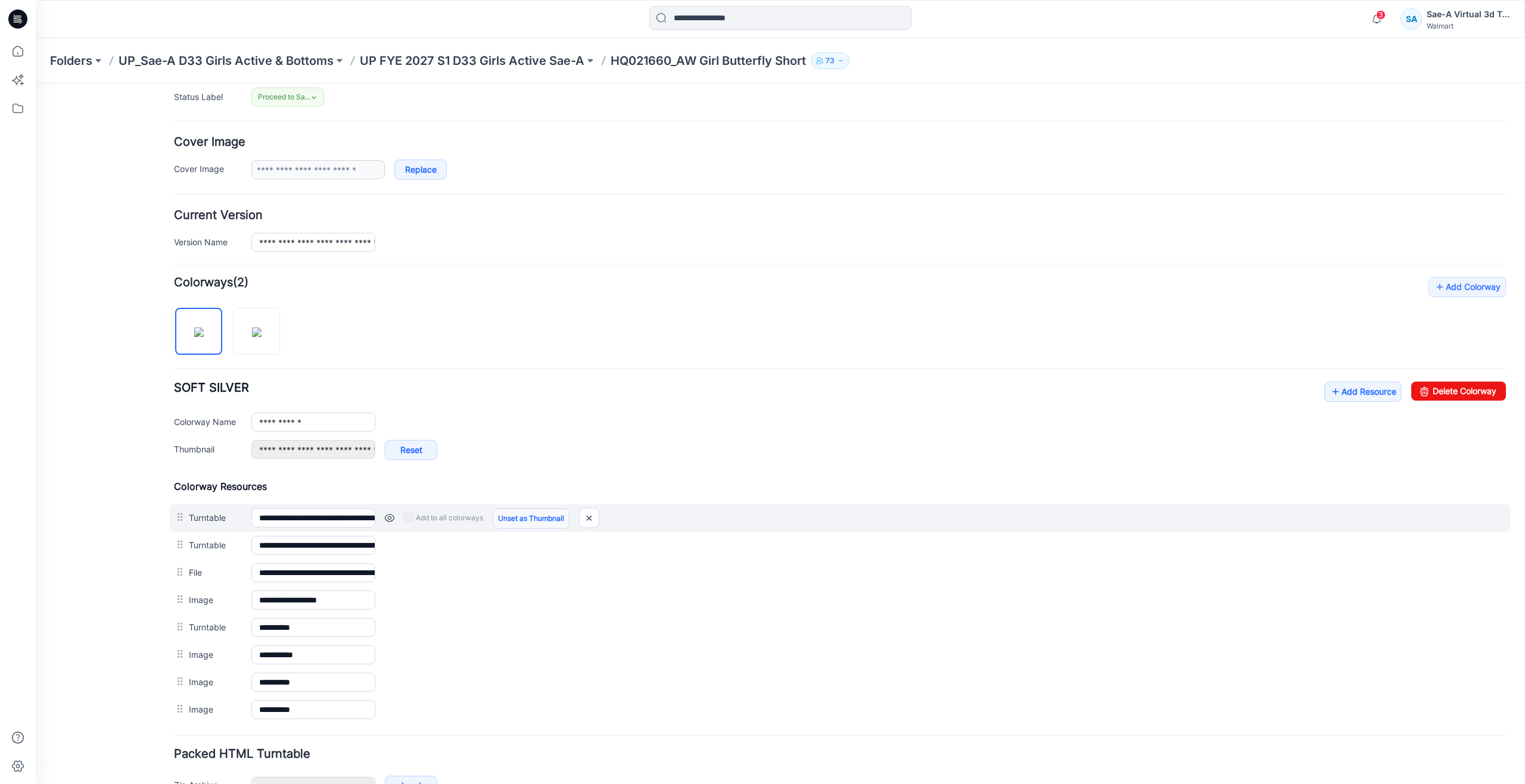
click at [516, 516] on link "Unset as Thumbnail" at bounding box center [531, 519] width 77 height 21
type input "**********"
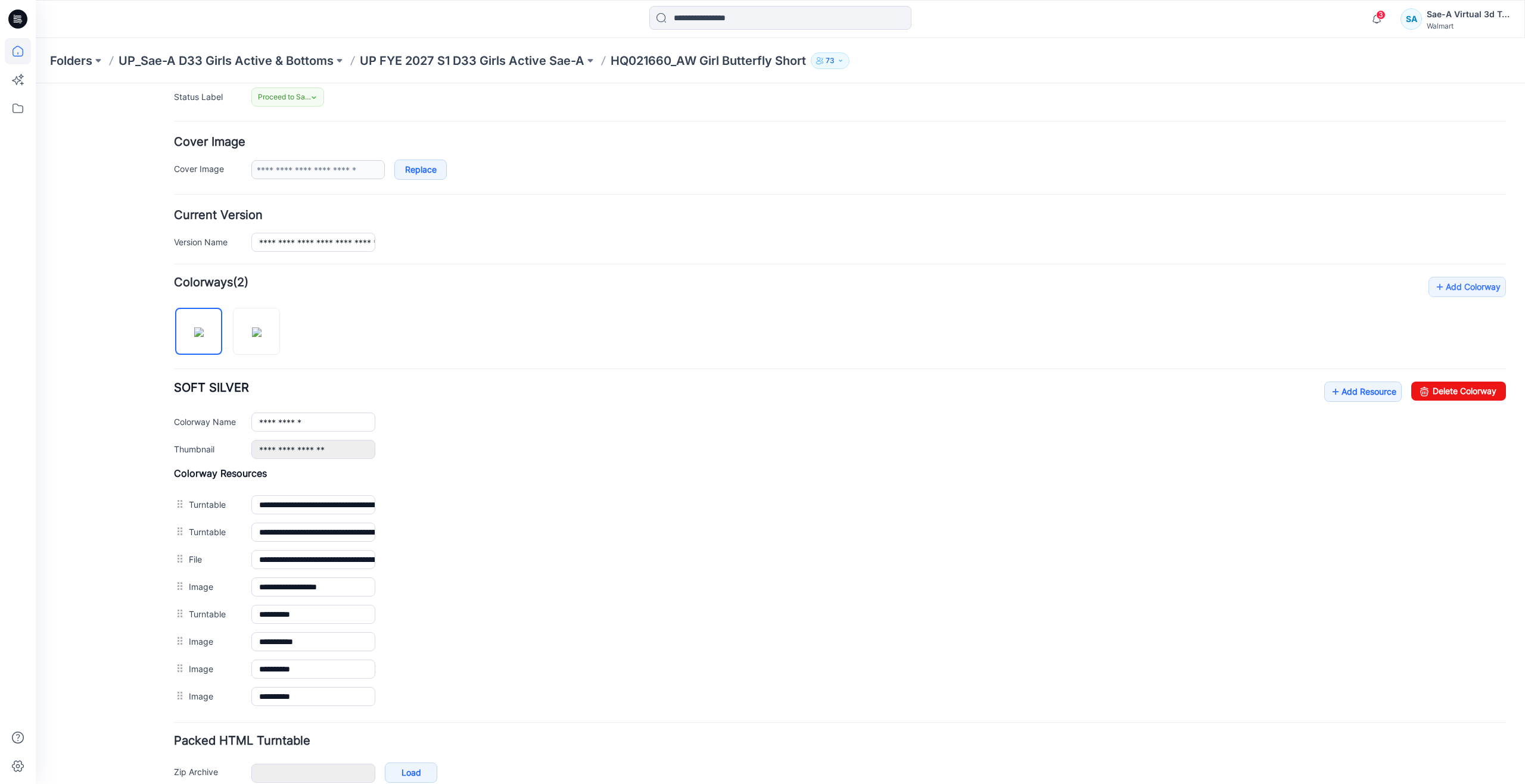
click at [28, 52] on icon at bounding box center [18, 51] width 27 height 27
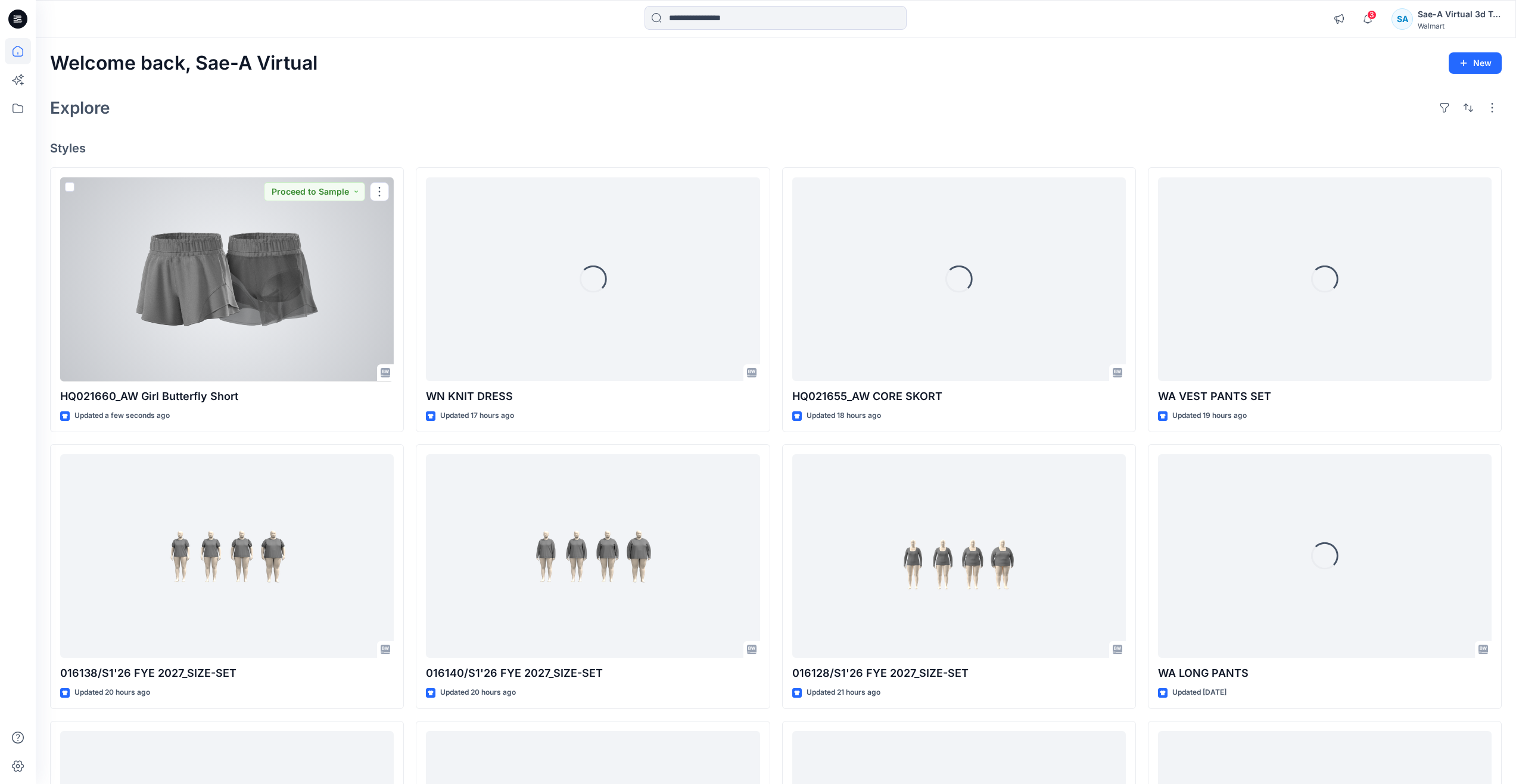
click at [210, 321] on div at bounding box center [226, 280] width 334 height 204
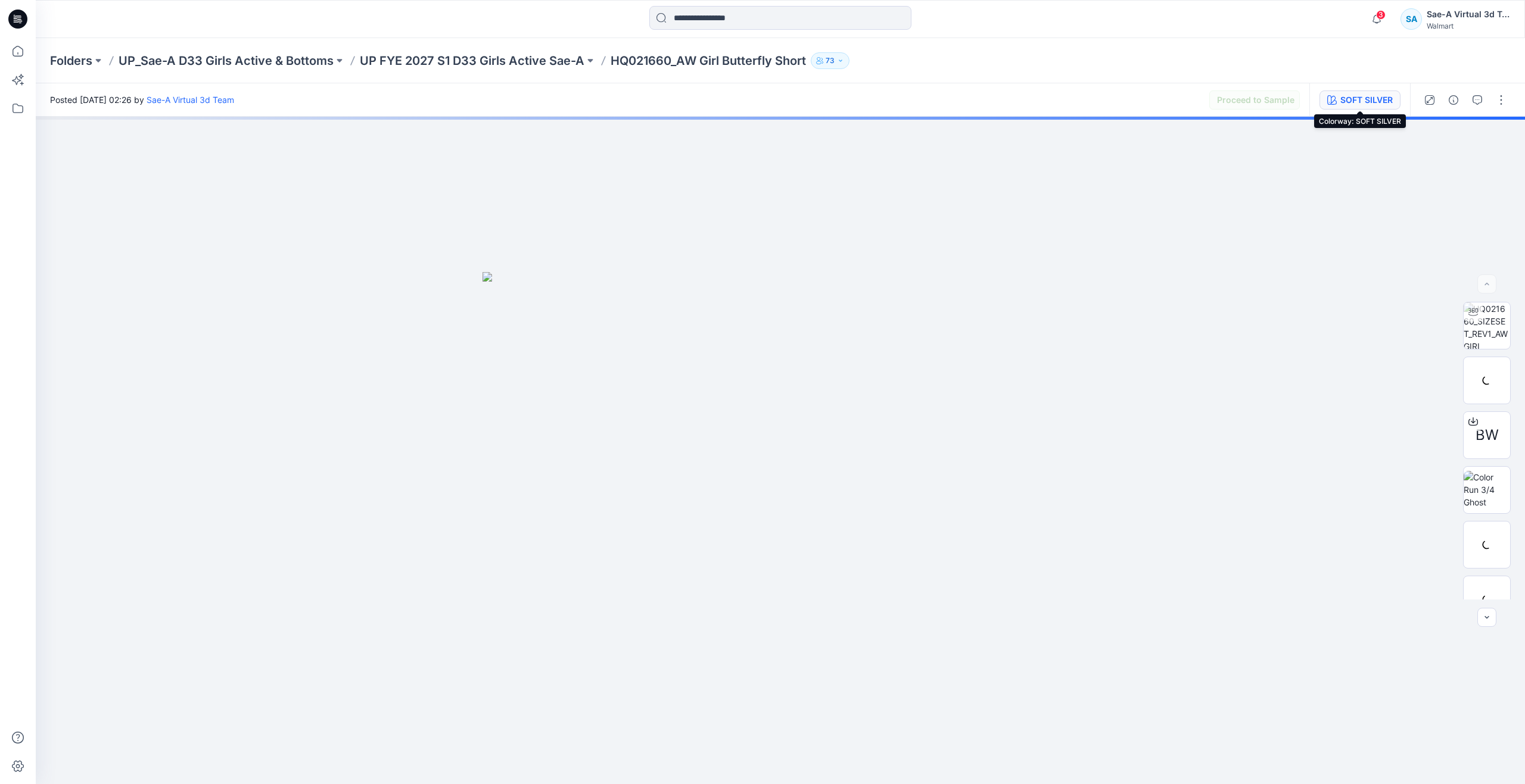
click at [1334, 102] on icon "button" at bounding box center [1332, 100] width 9 height 9
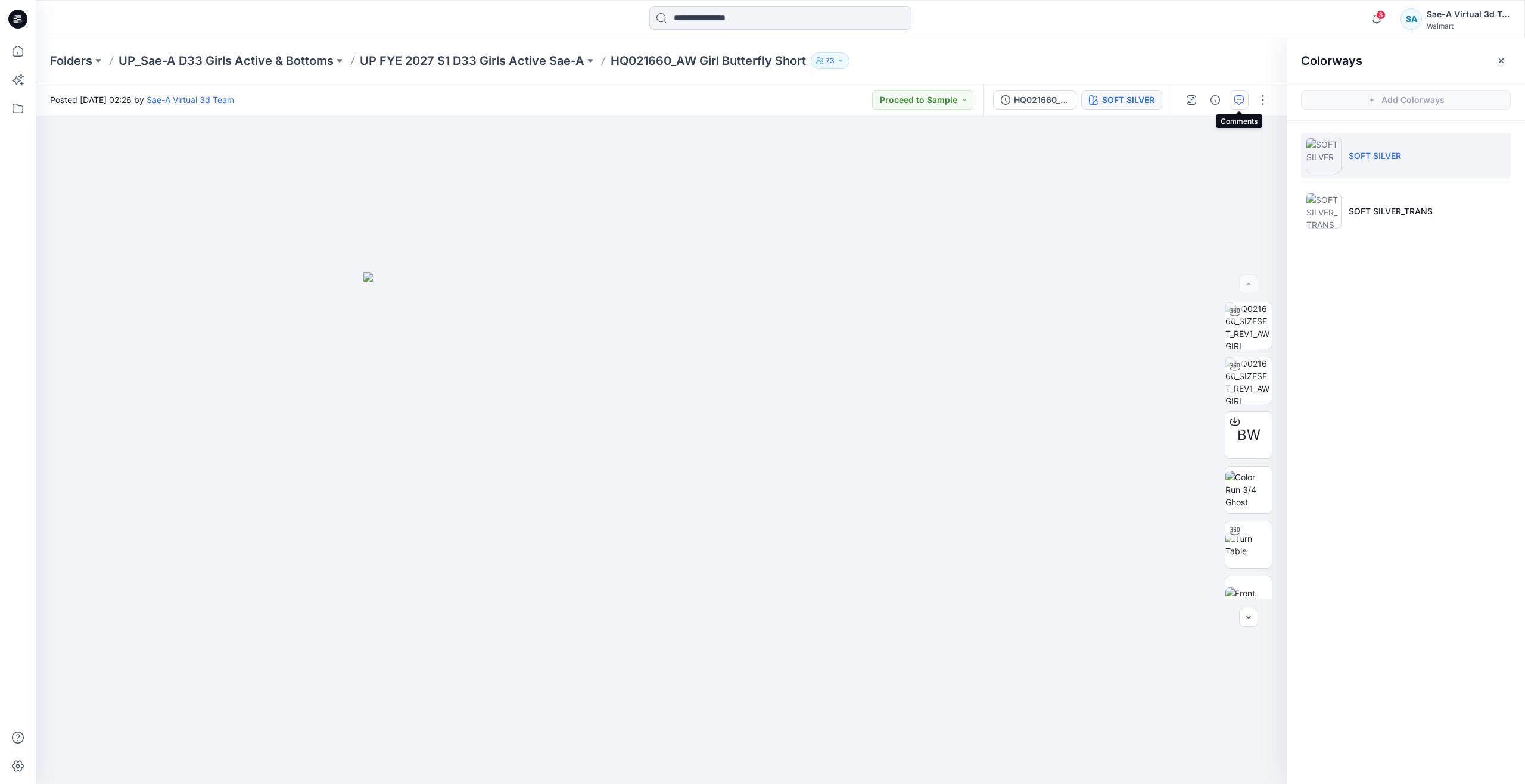
click at [1238, 100] on icon "button" at bounding box center [1239, 100] width 9 height 9
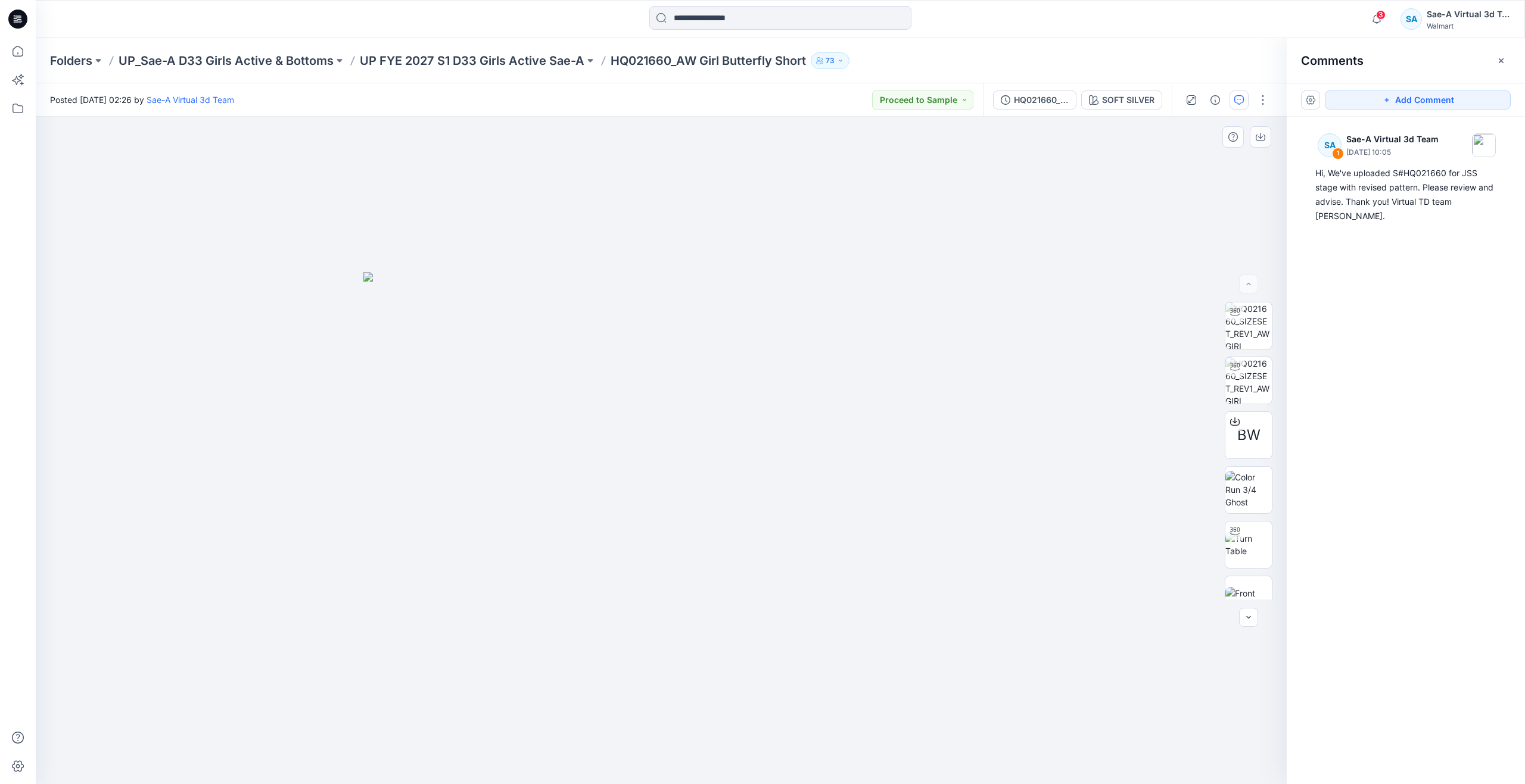
click at [337, 330] on div at bounding box center [662, 450] width 1251 height 667
click at [16, 50] on icon at bounding box center [18, 51] width 27 height 27
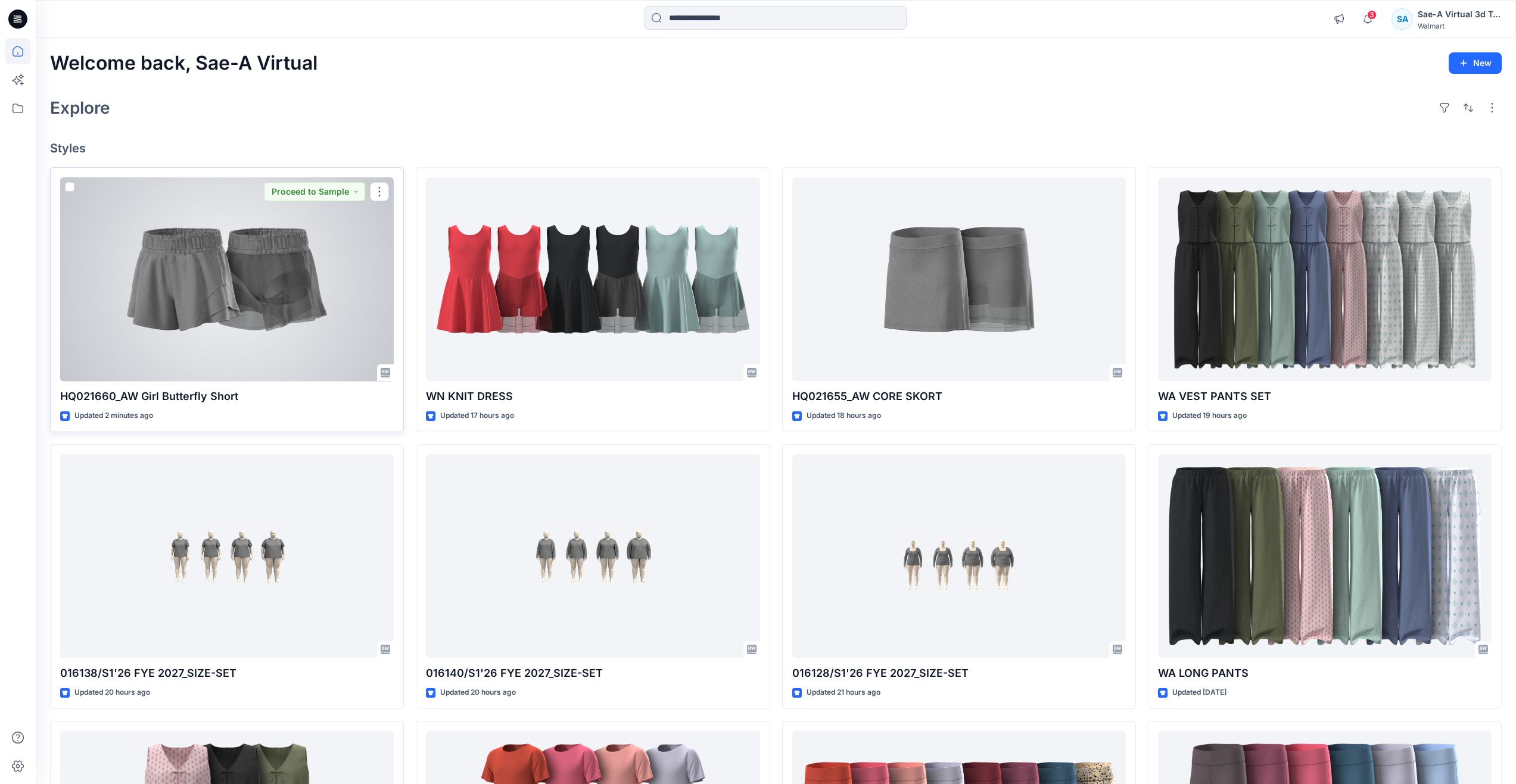
click at [200, 282] on div at bounding box center [226, 280] width 334 height 204
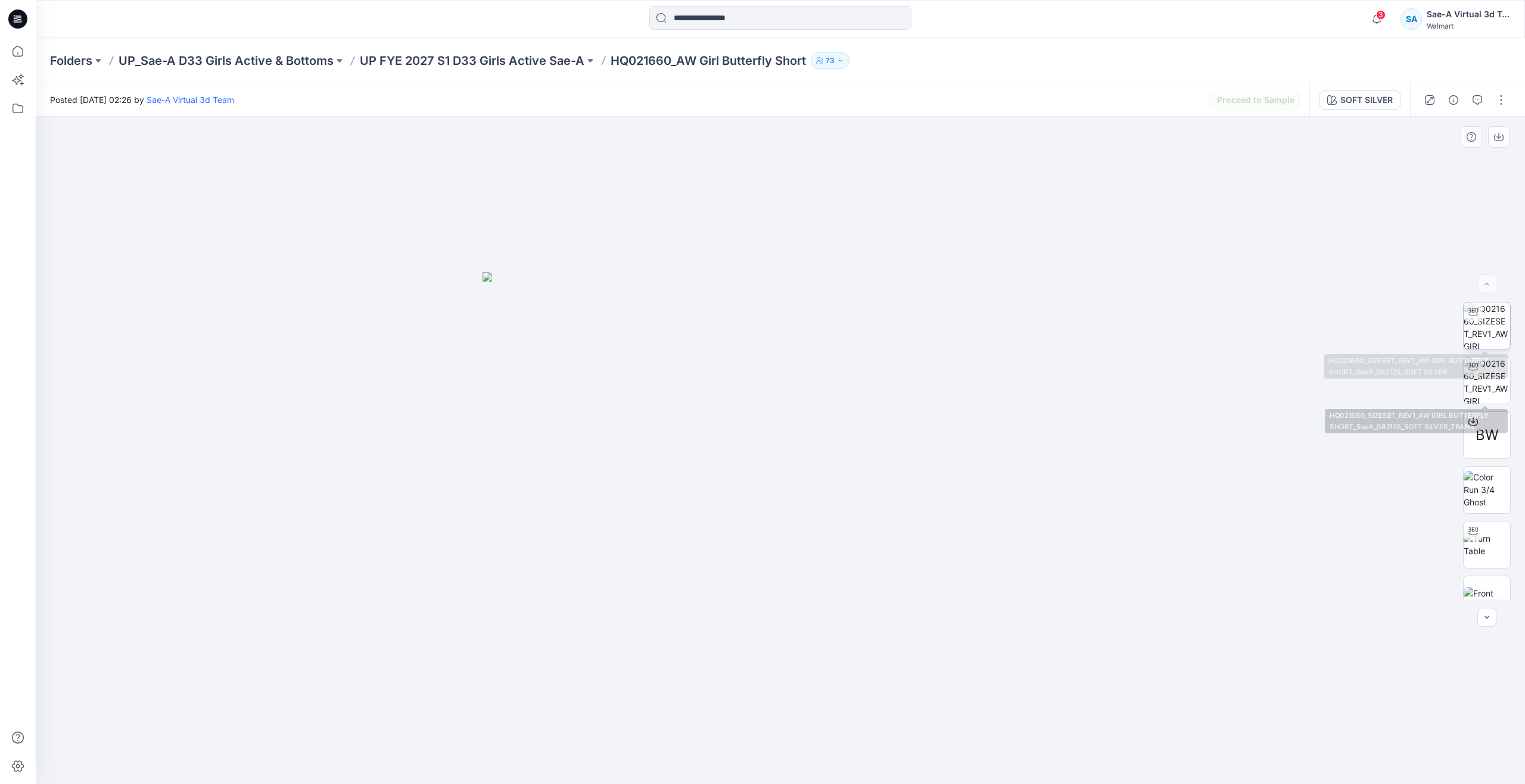
click at [1494, 334] on img at bounding box center [1487, 326] width 46 height 46
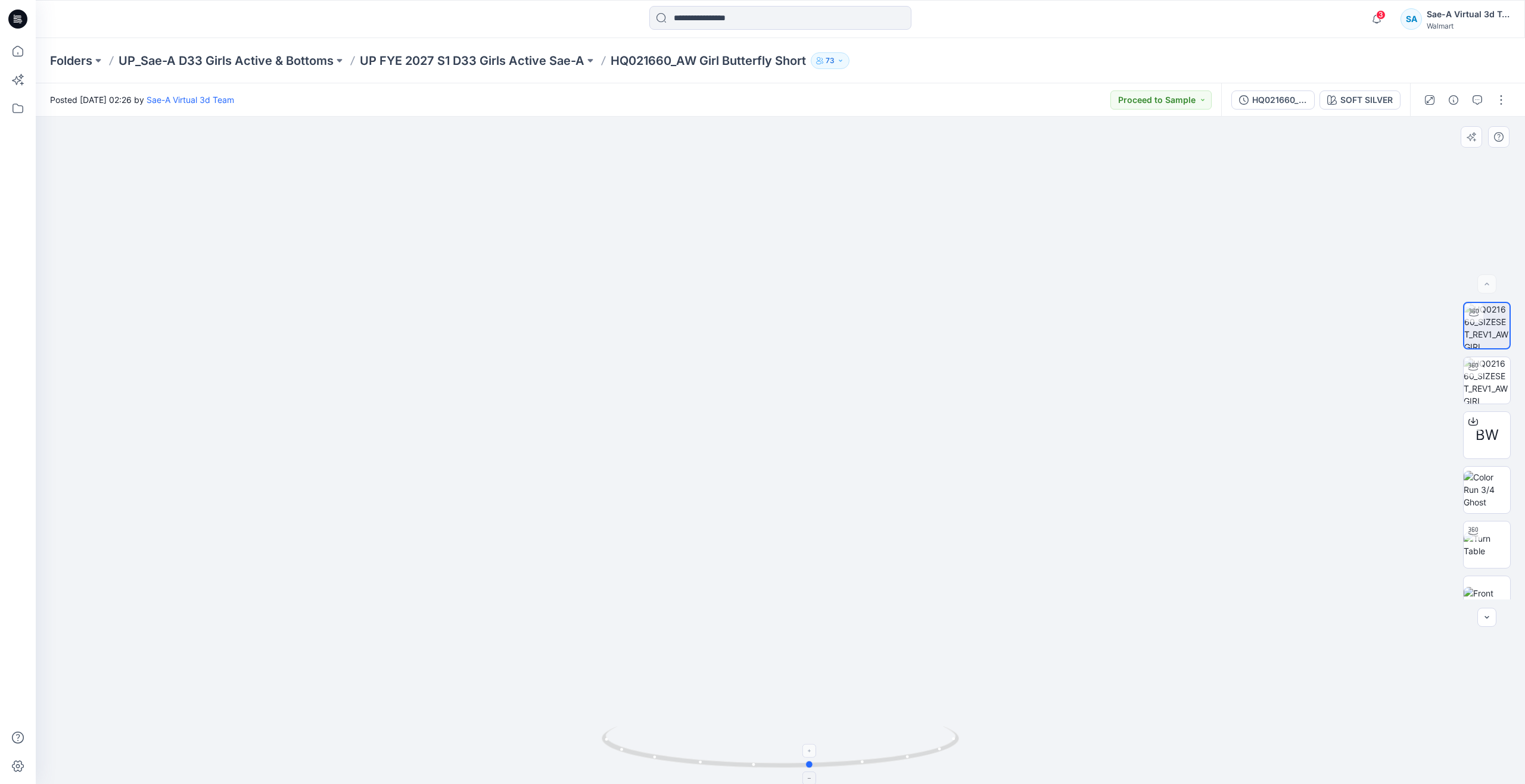
drag, startPoint x: 786, startPoint y: 765, endPoint x: 817, endPoint y: 745, distance: 36.9
click at [817, 745] on icon at bounding box center [782, 749] width 360 height 45
click at [21, 51] on icon at bounding box center [18, 51] width 27 height 27
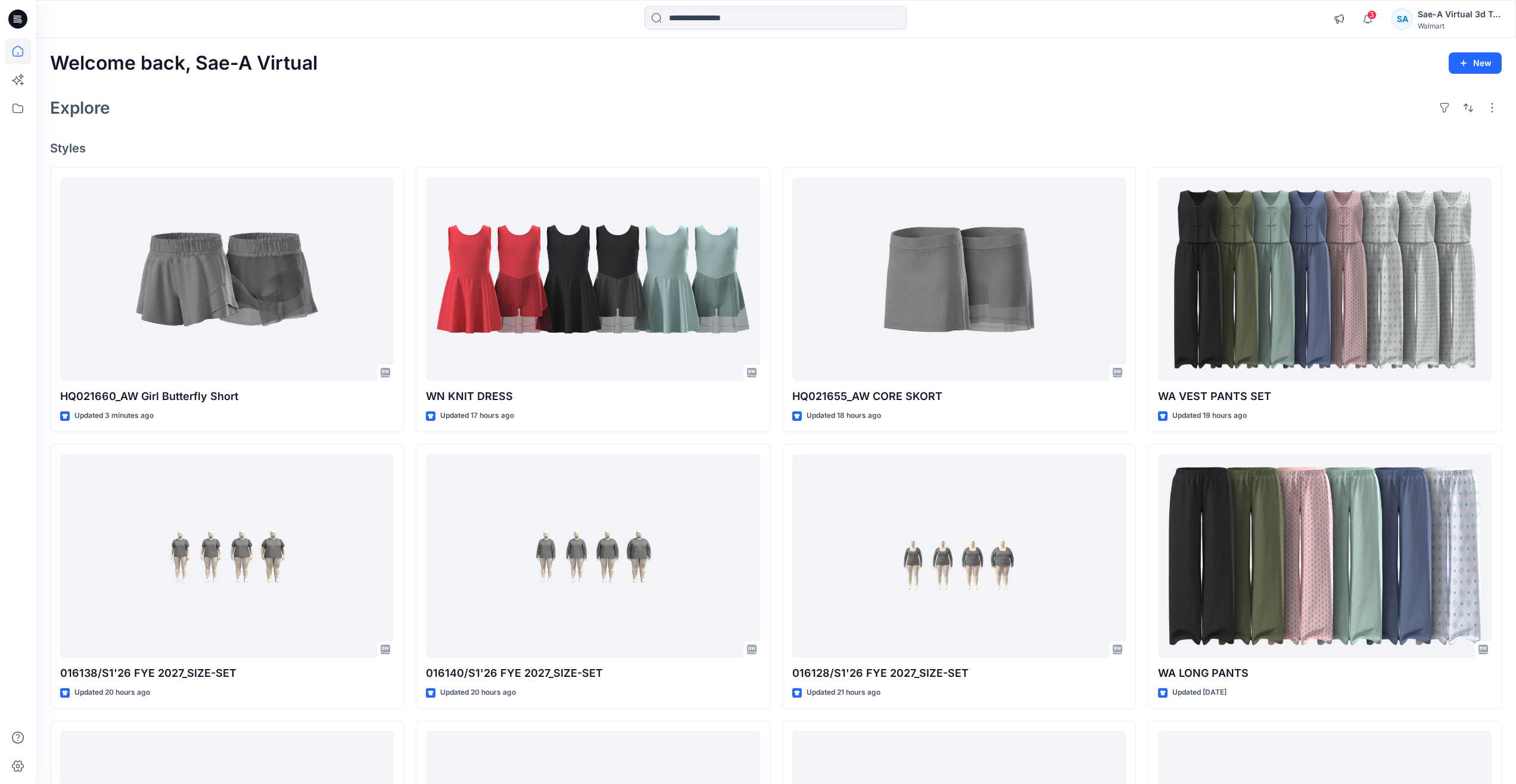
click at [184, 74] on h2 "Welcome back, Sae-A Virtual" at bounding box center [184, 63] width 268 height 22
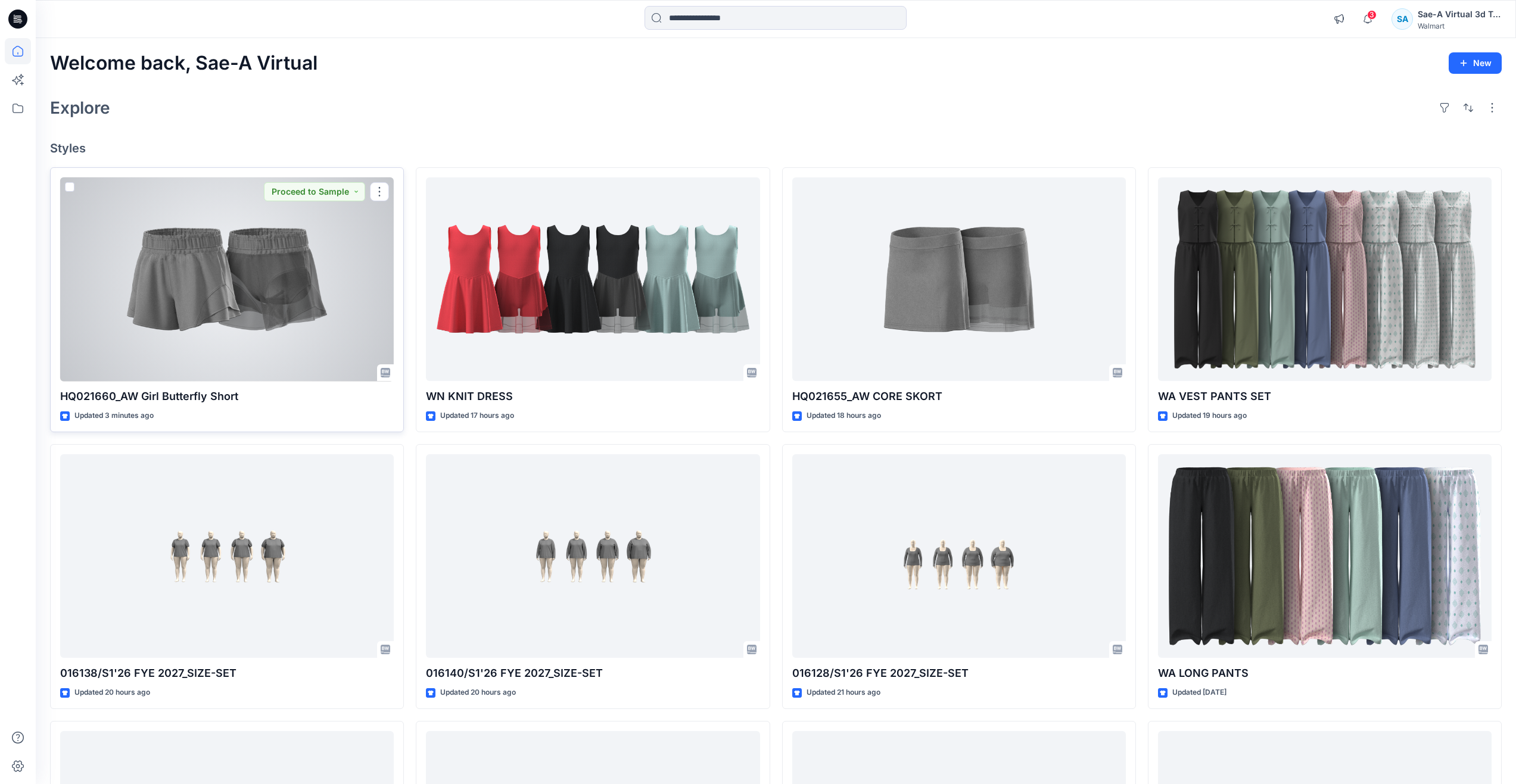
click at [184, 292] on div at bounding box center [226, 280] width 334 height 204
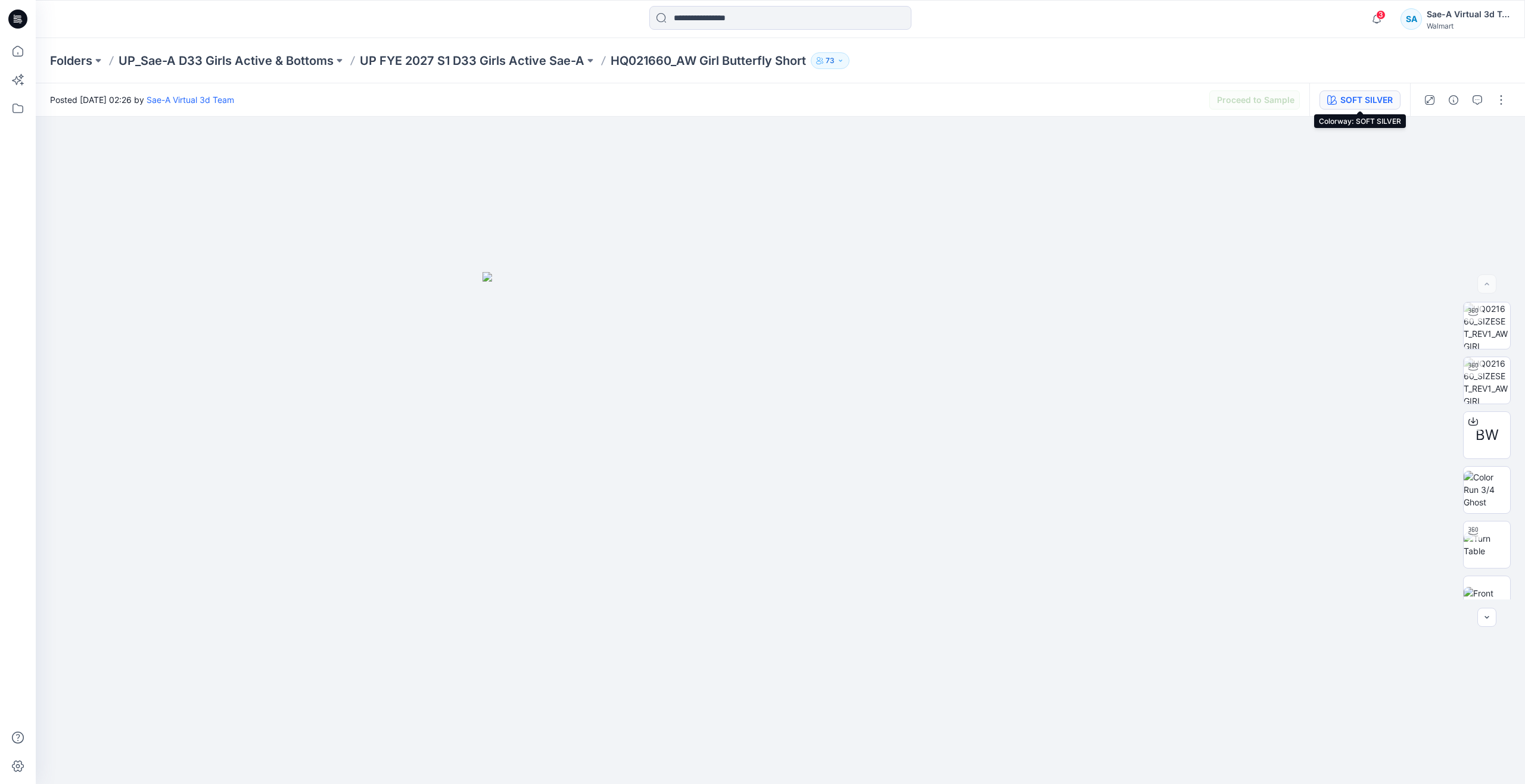
click at [1353, 102] on div "SOFT SILVER" at bounding box center [1366, 100] width 52 height 13
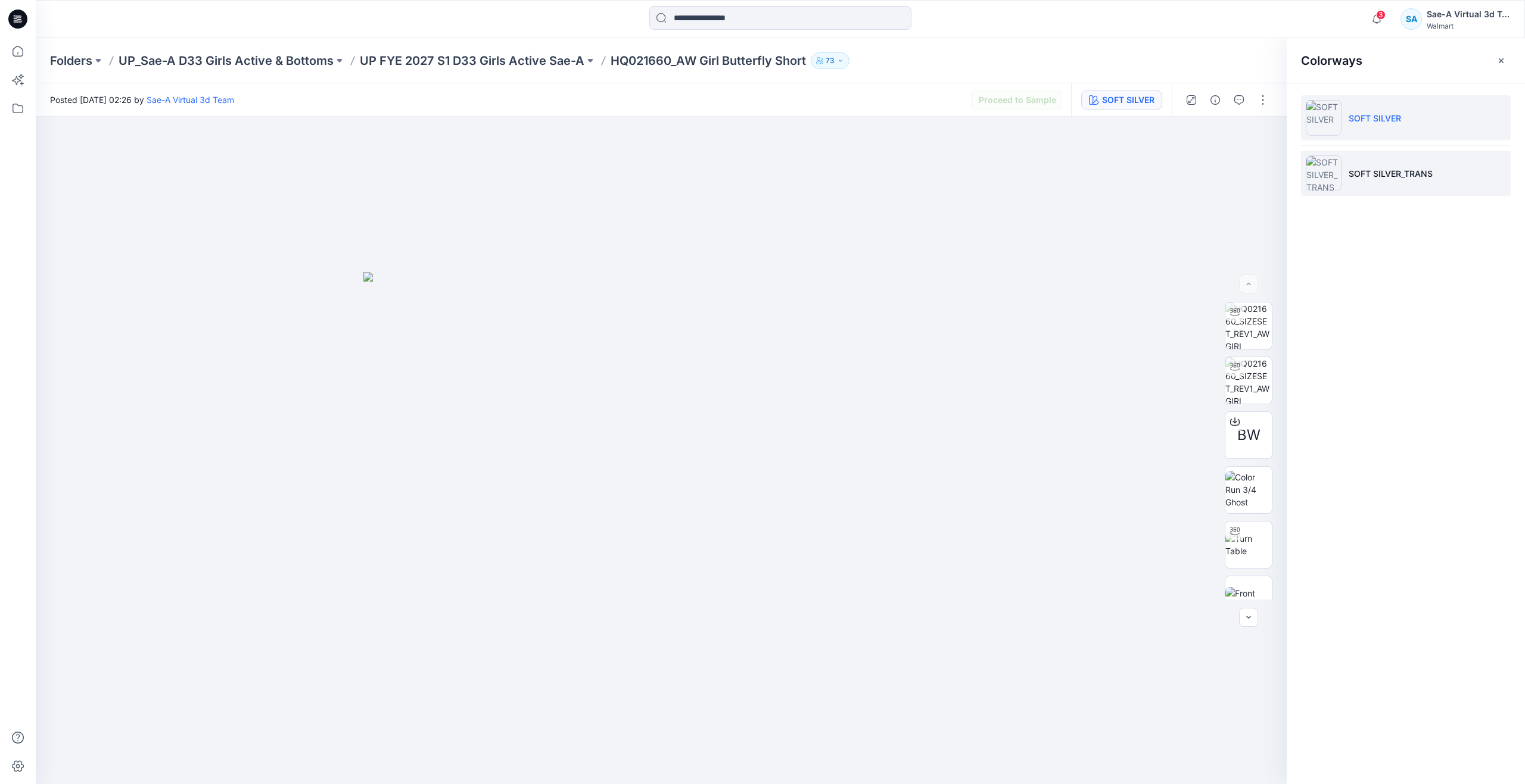
click at [1344, 180] on ul "SOFT SILVER SOFT SILVER_TRANS" at bounding box center [1407, 145] width 239 height 124
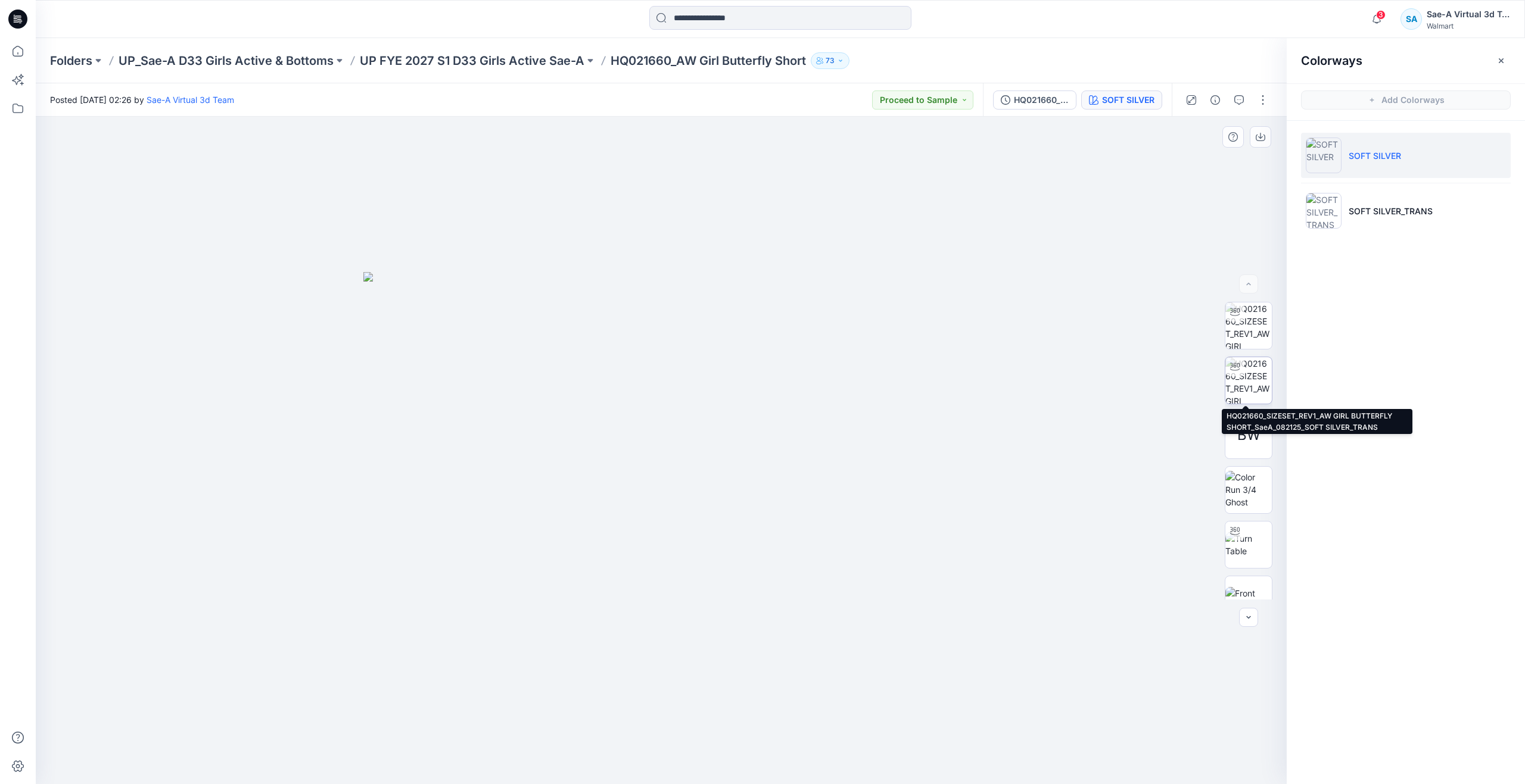
click at [1248, 377] on img at bounding box center [1249, 381] width 46 height 46
drag, startPoint x: 662, startPoint y: 766, endPoint x: 499, endPoint y: 726, distance: 167.8
click at [499, 727] on icon at bounding box center [663, 749] width 360 height 45
click at [16, 45] on icon at bounding box center [18, 51] width 27 height 27
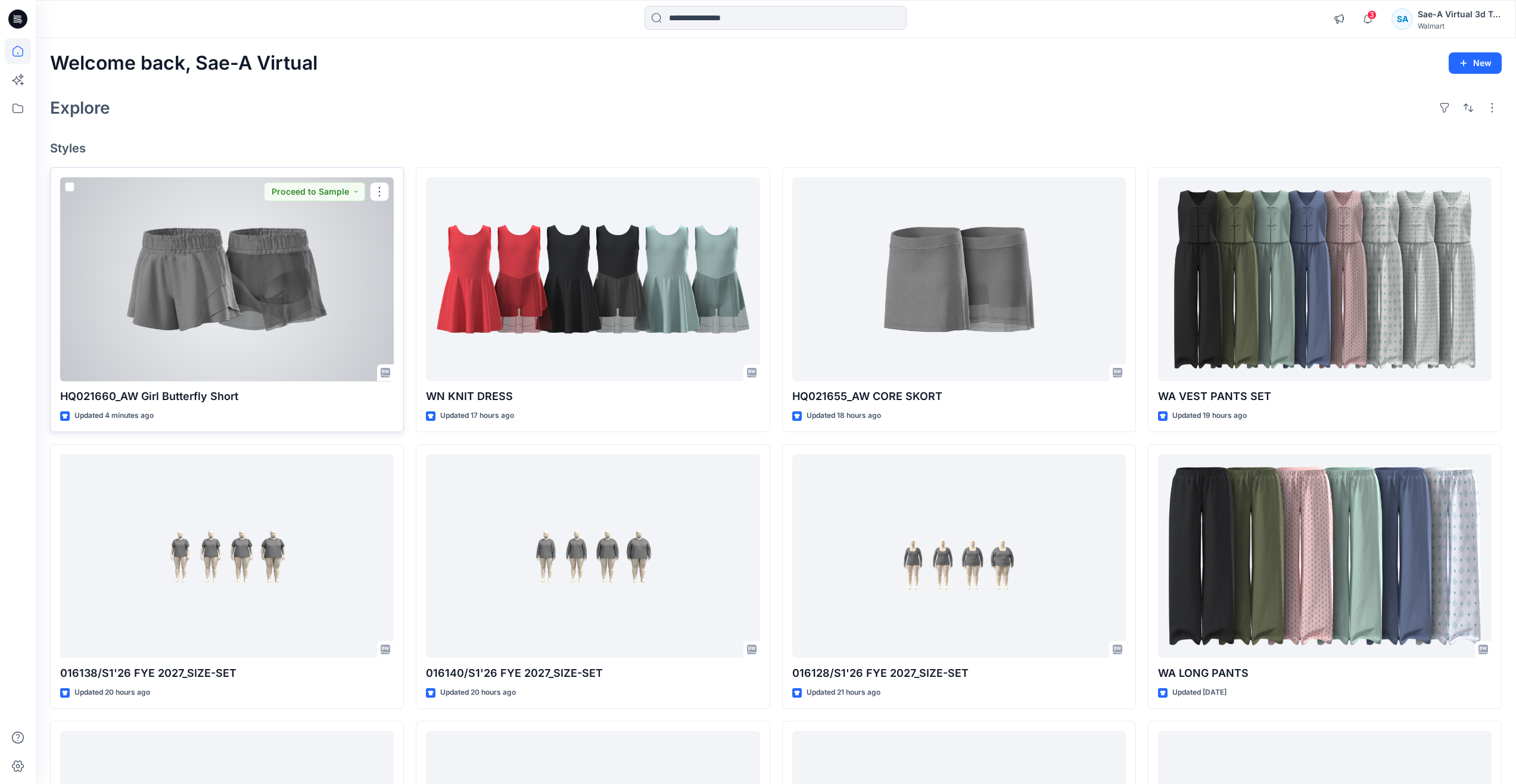
click at [209, 311] on div at bounding box center [226, 280] width 334 height 204
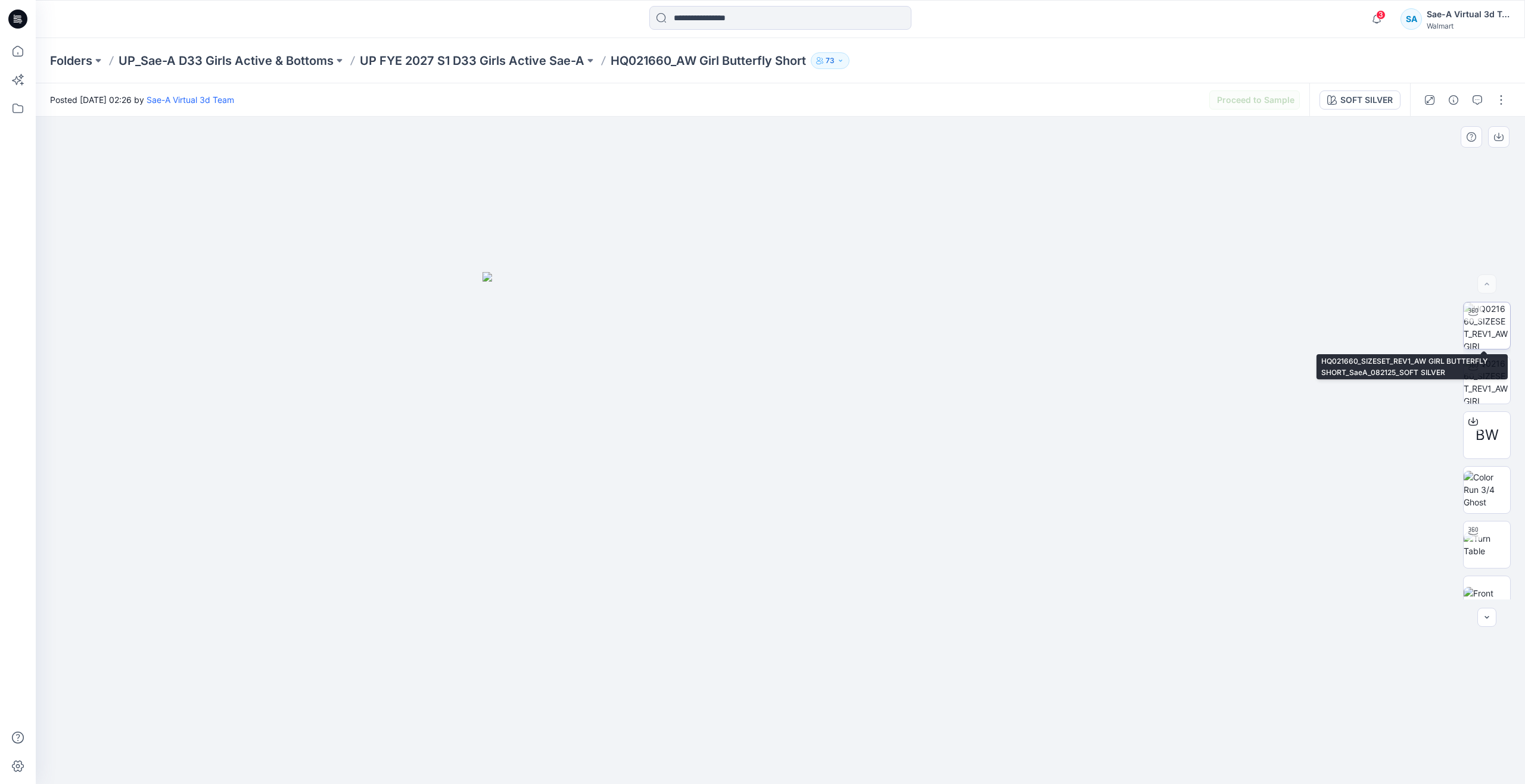
click at [1493, 330] on img at bounding box center [1487, 326] width 46 height 46
drag, startPoint x: 776, startPoint y: 767, endPoint x: 815, endPoint y: 763, distance: 39.2
click at [815, 763] on icon at bounding box center [782, 749] width 360 height 45
drag, startPoint x: 817, startPoint y: 763, endPoint x: 811, endPoint y: 688, distance: 75.2
click at [811, 688] on div at bounding box center [781, 450] width 1490 height 667
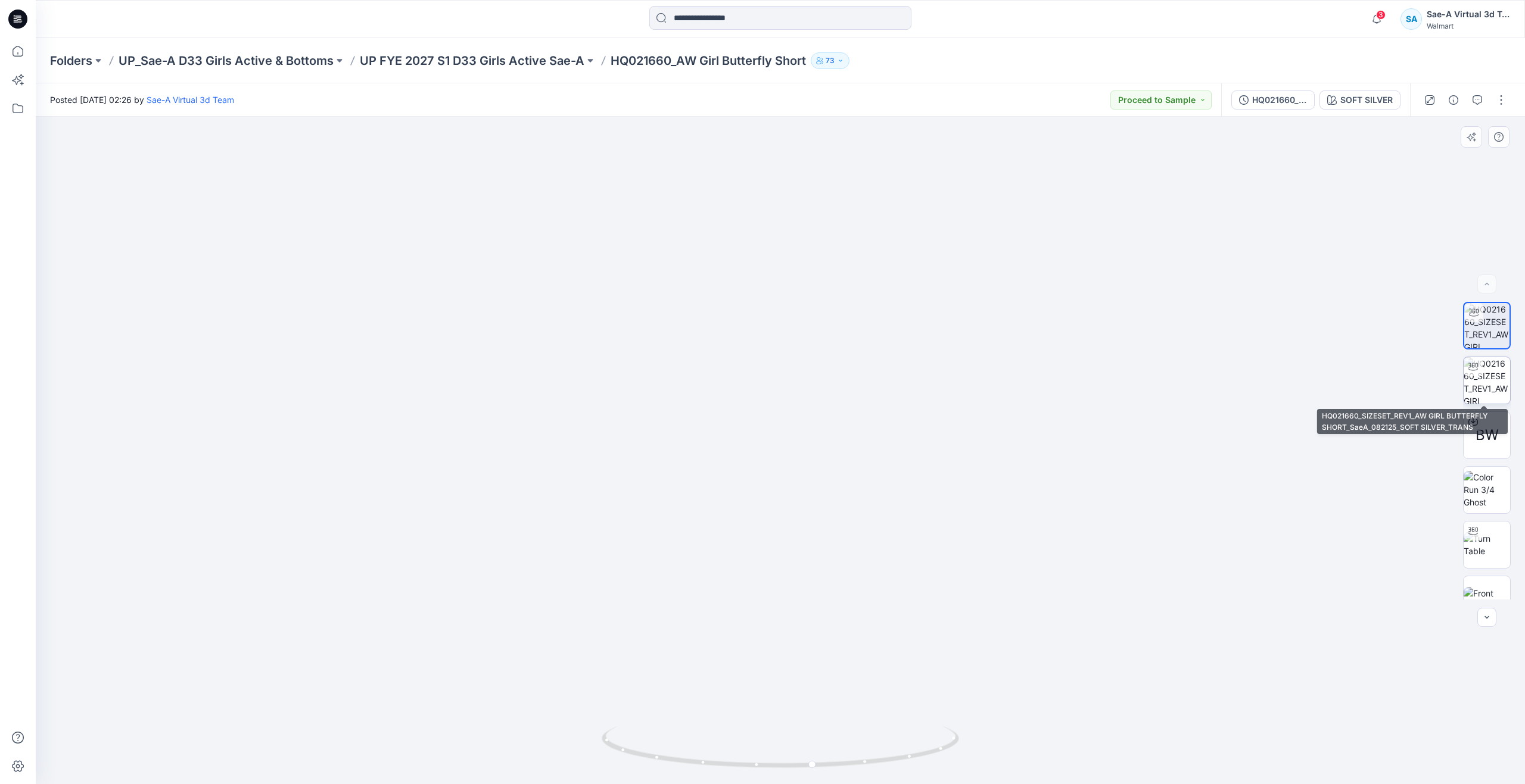
click at [1490, 378] on img at bounding box center [1487, 381] width 46 height 46
drag, startPoint x: 783, startPoint y: 759, endPoint x: 829, endPoint y: 718, distance: 61.6
click at [829, 718] on div at bounding box center [781, 450] width 1490 height 667
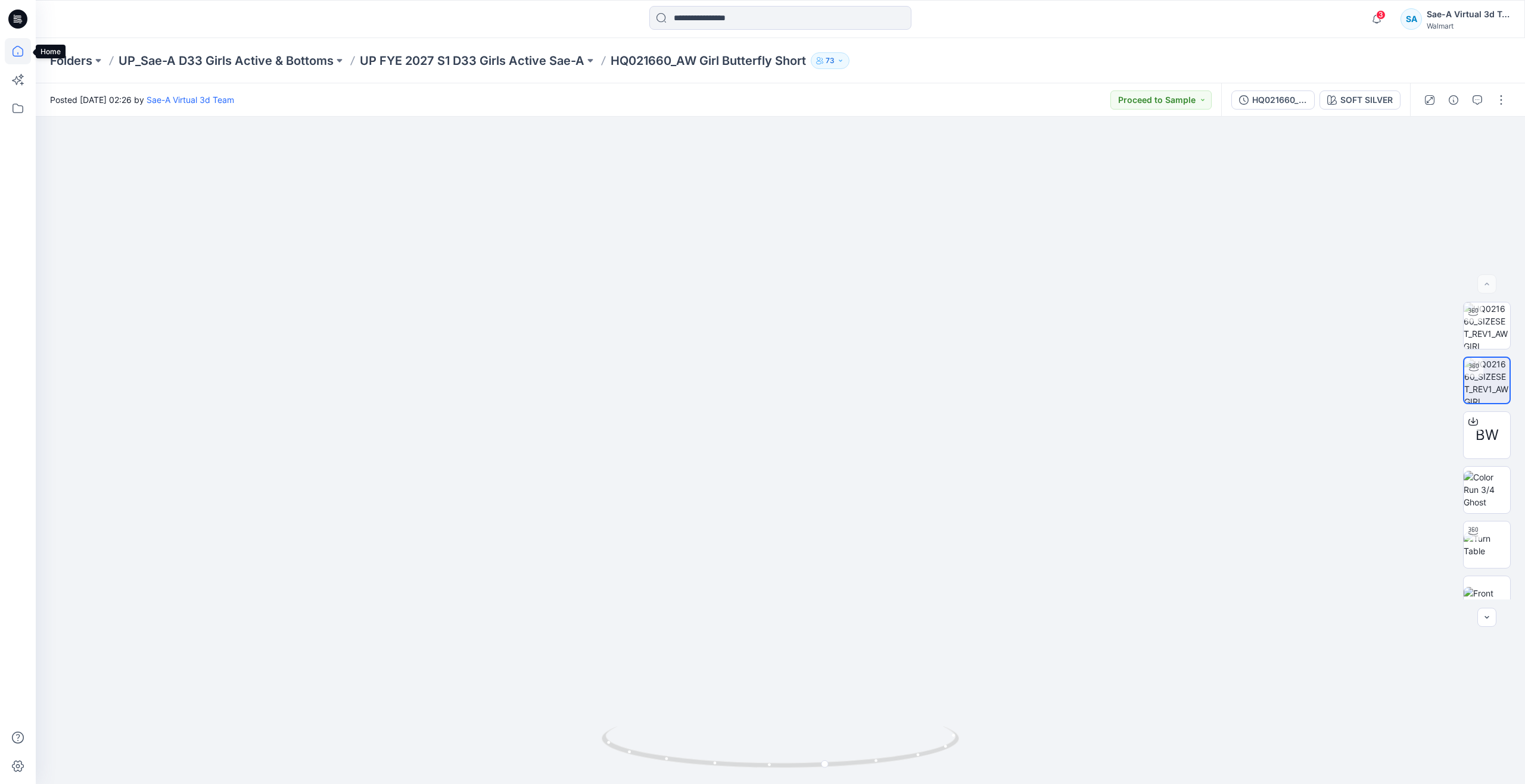
click at [21, 56] on icon at bounding box center [18, 51] width 27 height 27
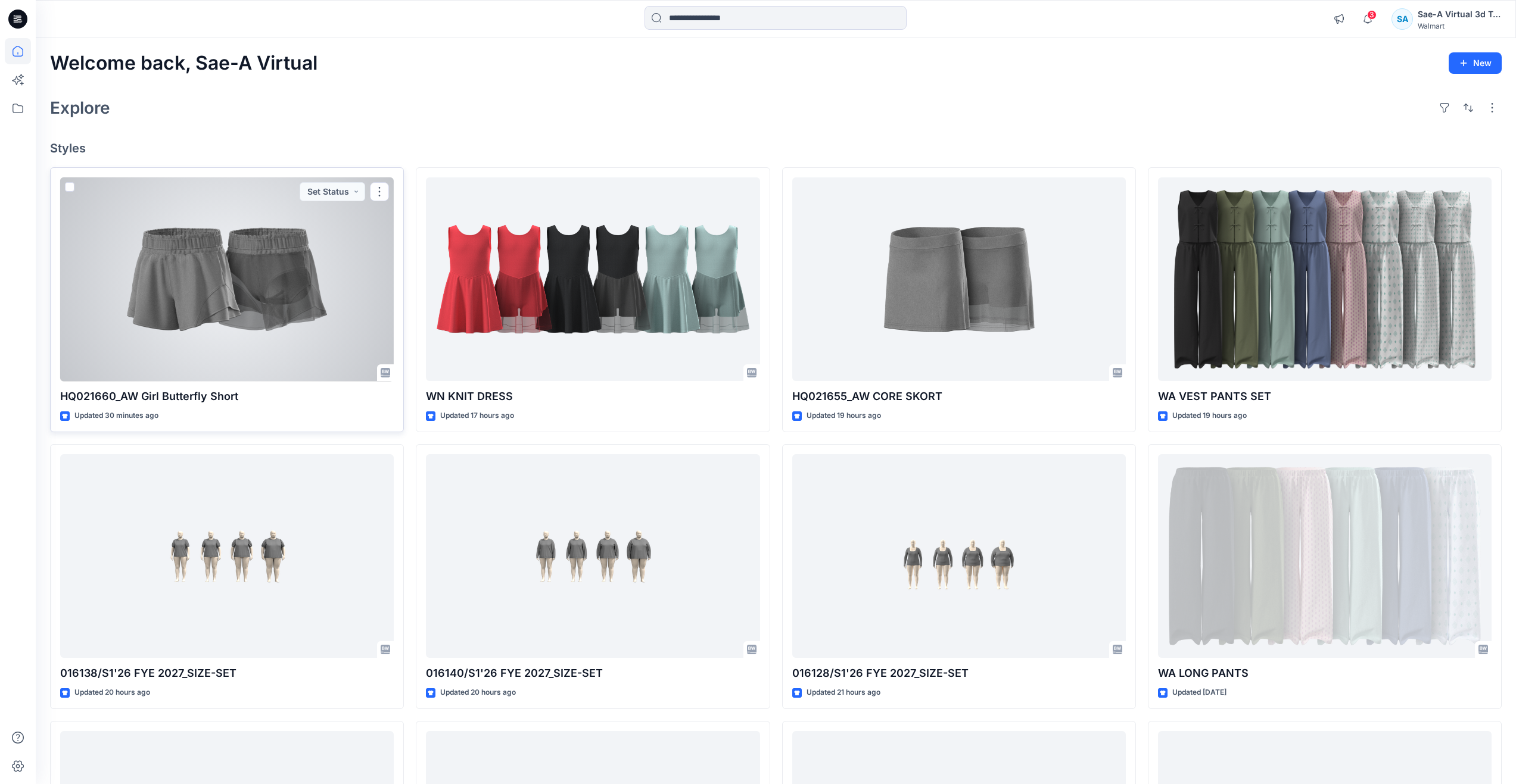
click at [226, 245] on div at bounding box center [226, 280] width 334 height 204
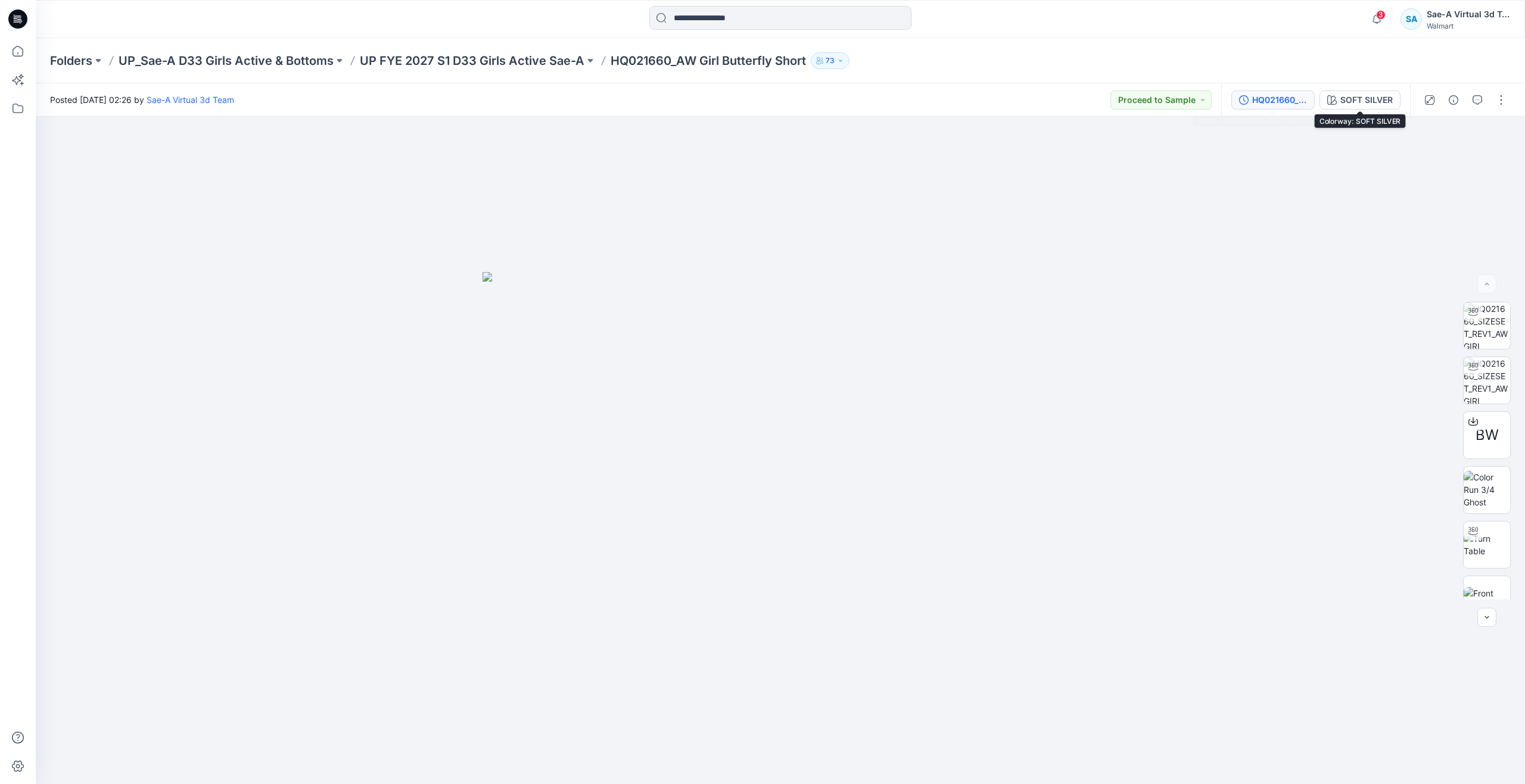
click at [1299, 100] on div "HQ021660_SIZESET_REV1_SOFT SILVER" at bounding box center [1280, 100] width 55 height 13
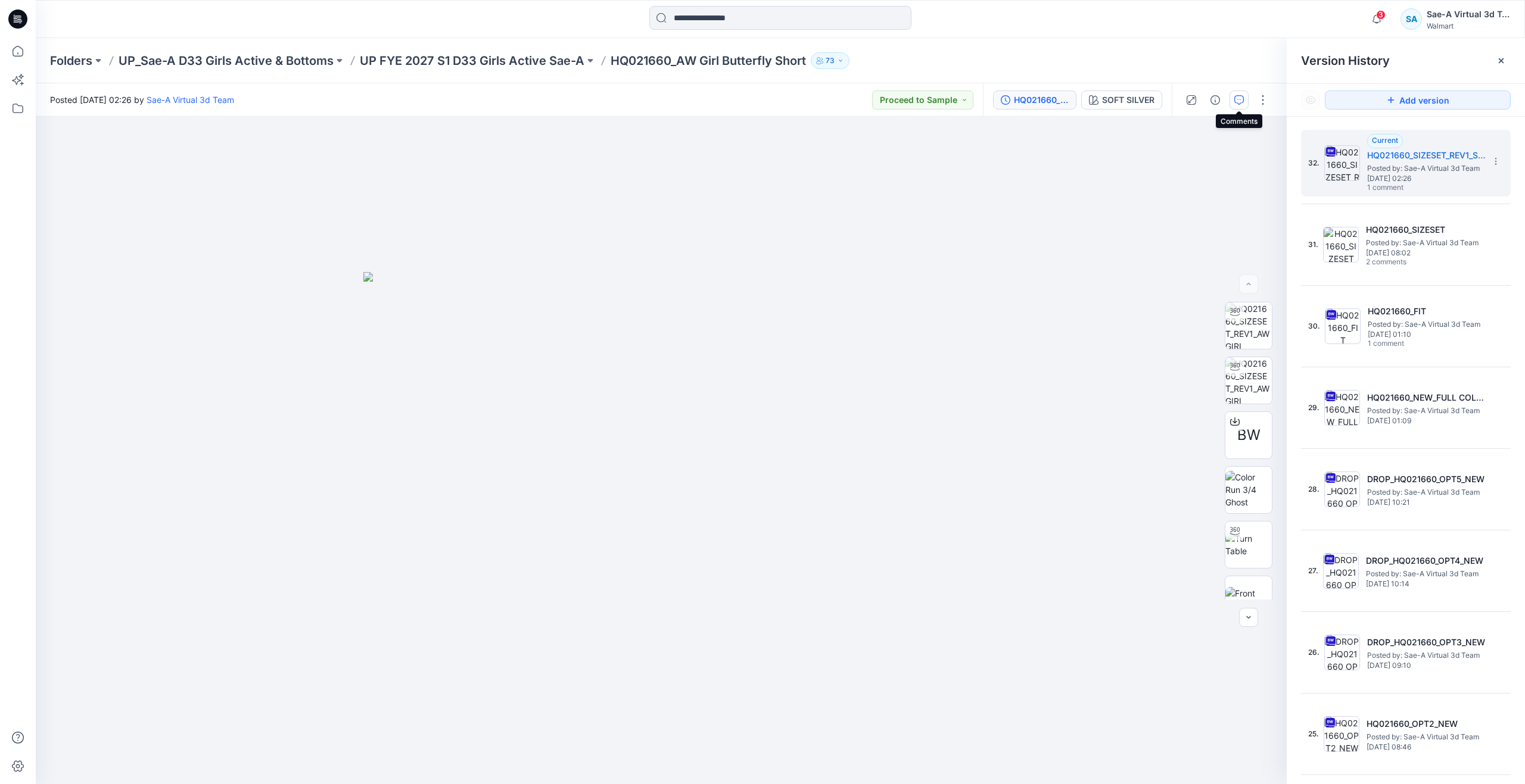
click at [1245, 104] on button "button" at bounding box center [1239, 100] width 19 height 19
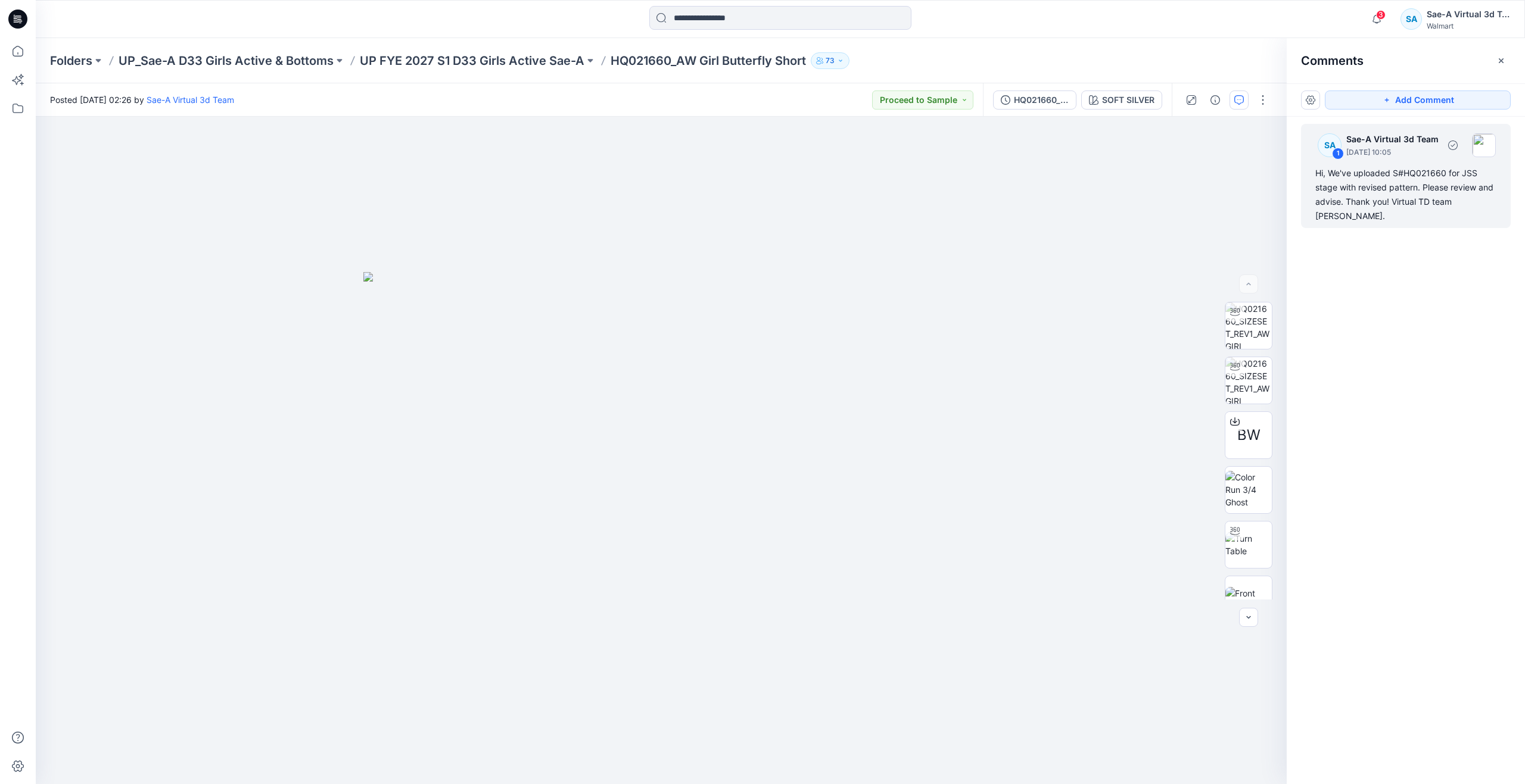
click at [1349, 180] on div "Hi, We've uploaded S#HQ021660 for JSS stage with revised pattern. Please review…" at bounding box center [1406, 195] width 181 height 57
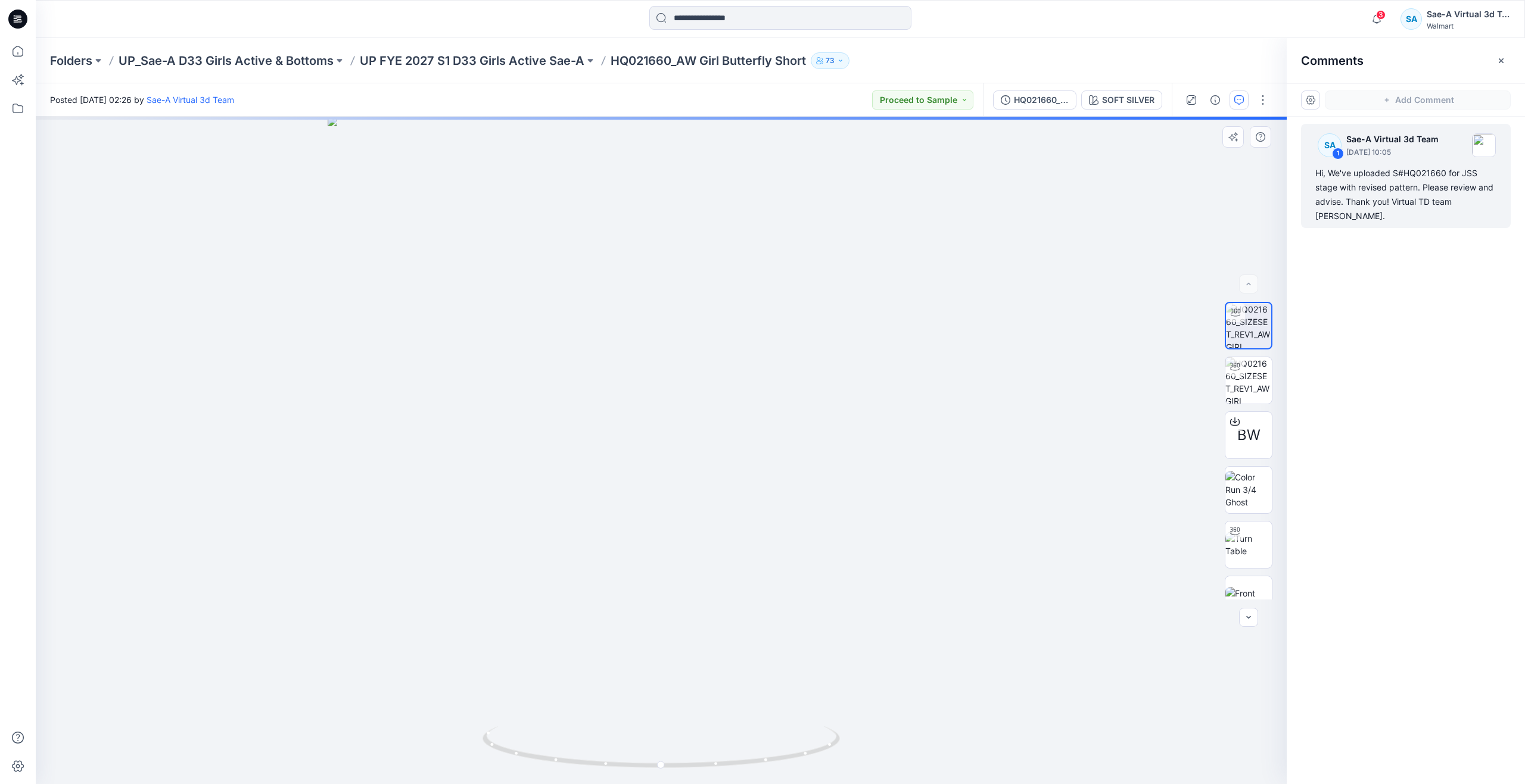
click at [704, 648] on div "SOFT SILVER Loading... Material Properties Loading..." at bounding box center [662, 450] width 1251 height 667
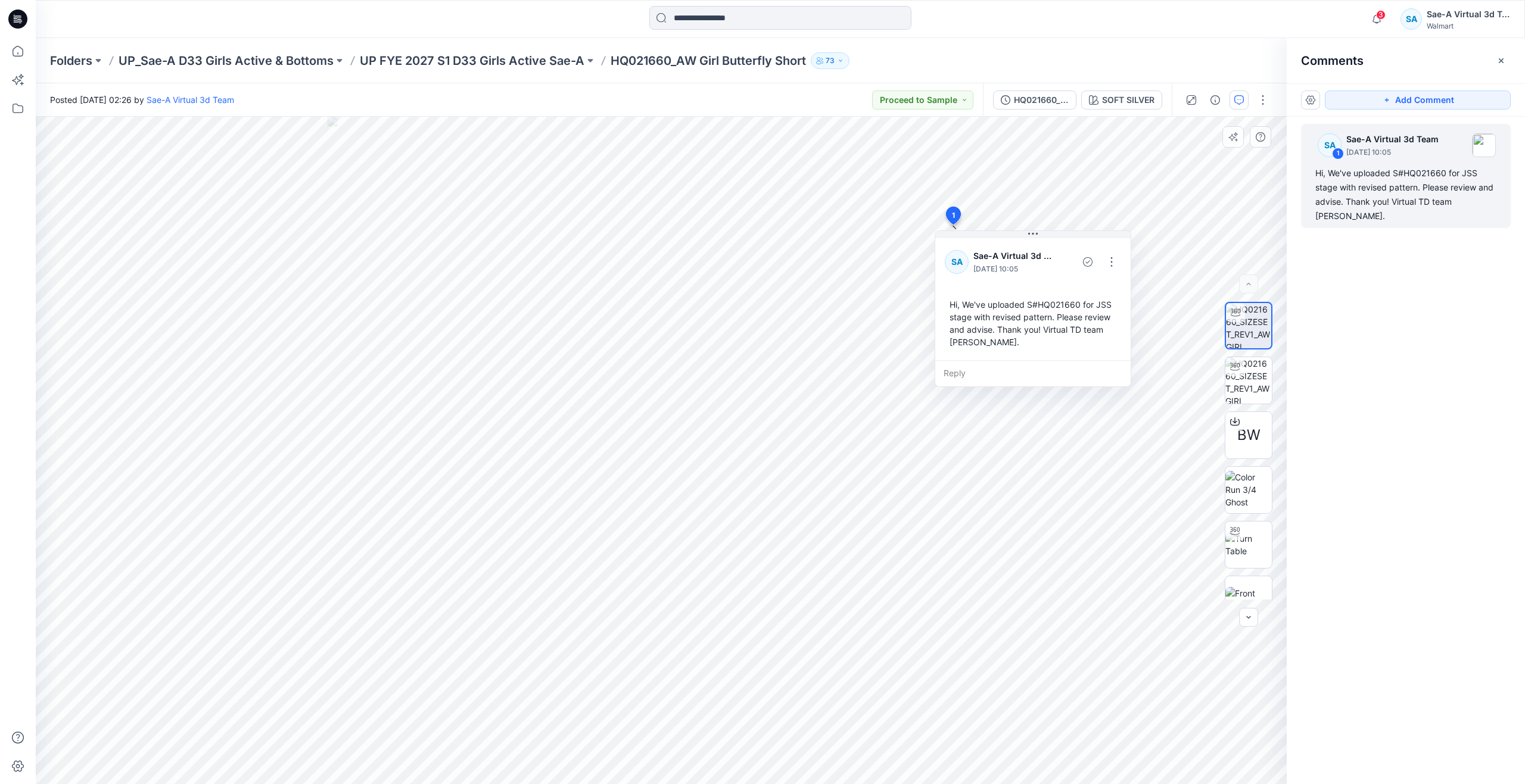
click at [1232, 329] on img at bounding box center [1249, 325] width 45 height 45
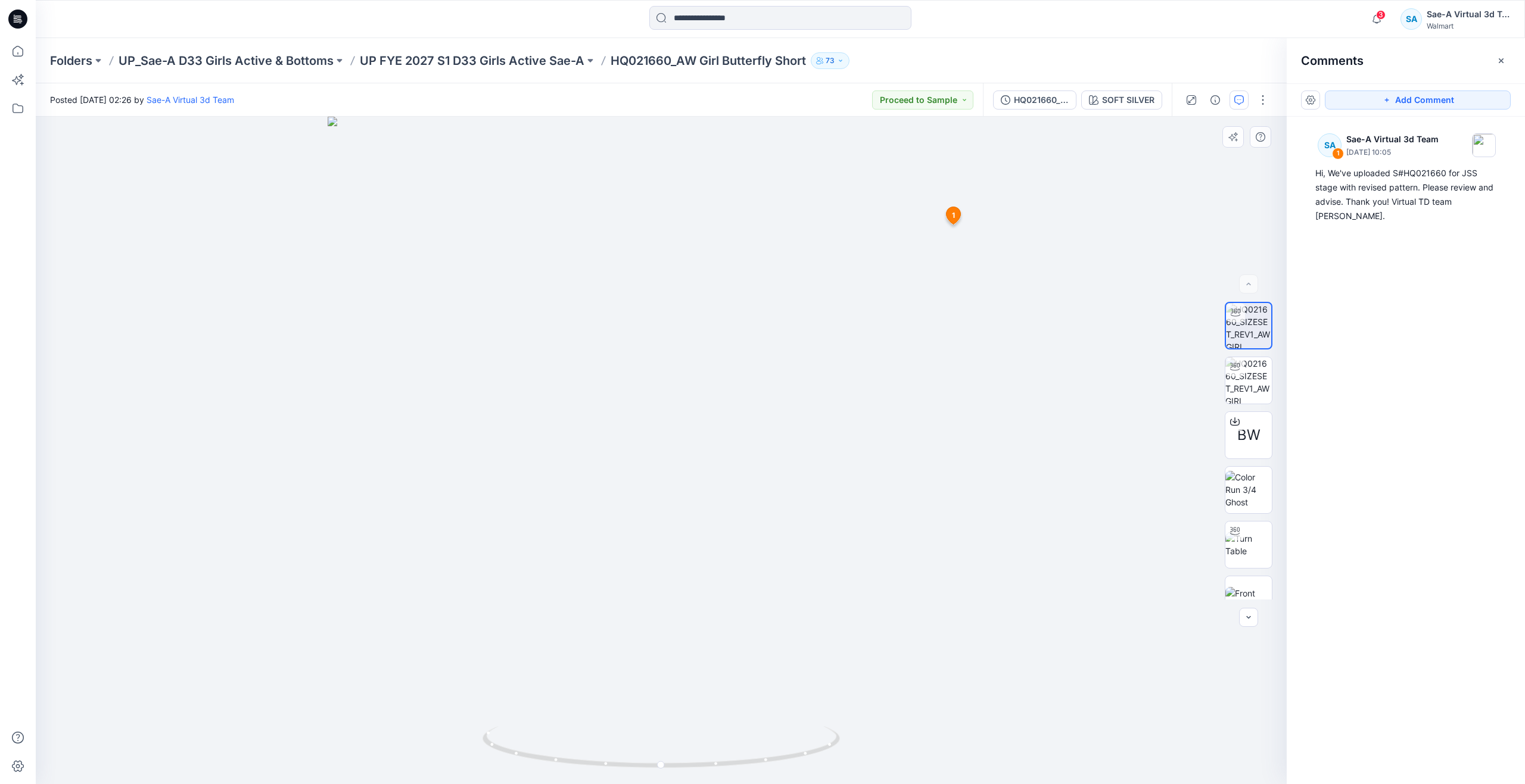
click at [829, 493] on div at bounding box center [662, 450] width 1251 height 667
drag, startPoint x: 662, startPoint y: 762, endPoint x: 720, endPoint y: 743, distance: 61.0
click at [720, 743] on icon at bounding box center [663, 749] width 360 height 45
click at [18, 57] on icon at bounding box center [18, 51] width 27 height 27
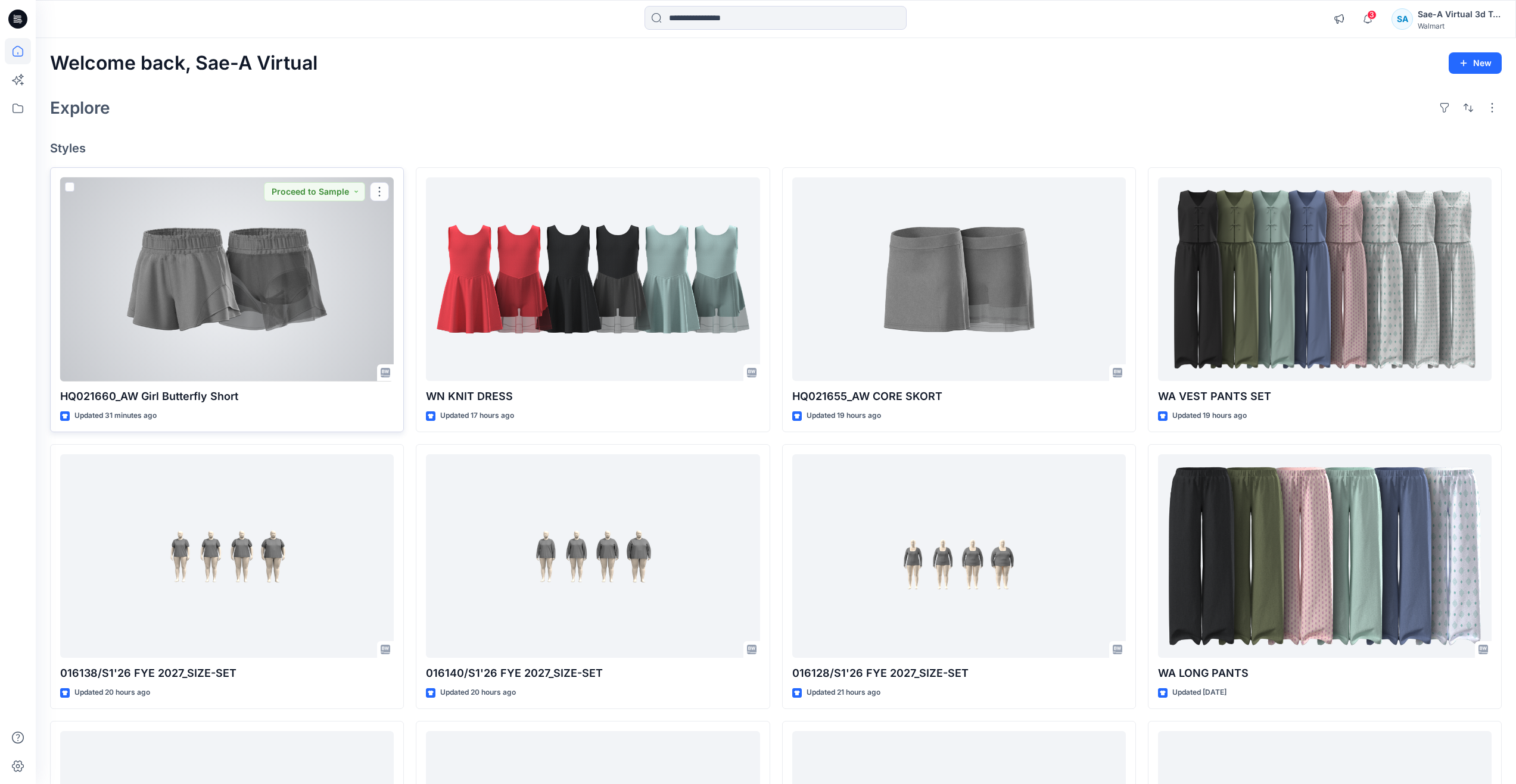
click at [164, 250] on div at bounding box center [226, 280] width 334 height 204
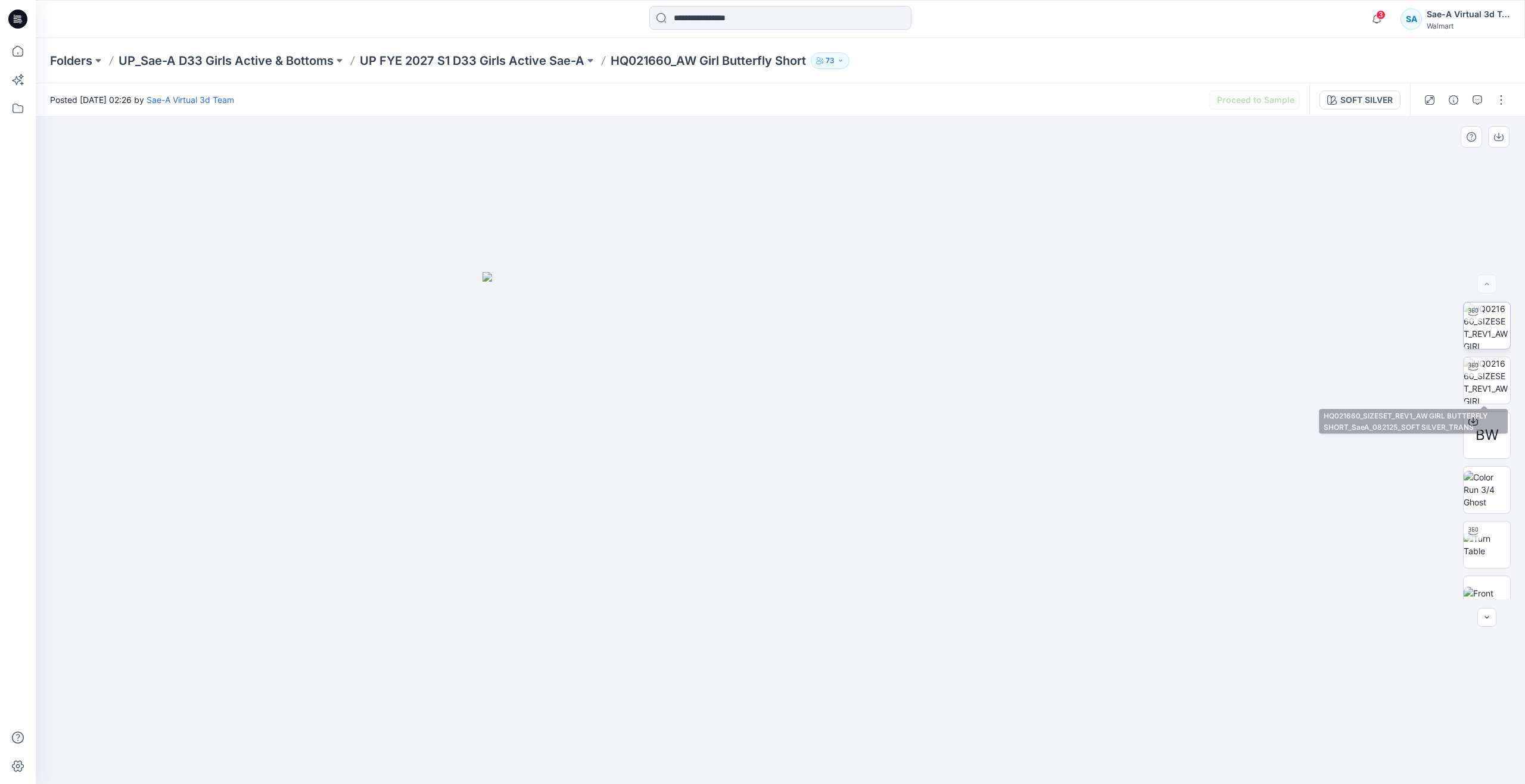
click at [1485, 338] on img at bounding box center [1487, 326] width 46 height 46
drag, startPoint x: 781, startPoint y: 759, endPoint x: 1385, endPoint y: 632, distance: 617.2
click at [1385, 632] on div at bounding box center [781, 450] width 1490 height 667
click at [20, 55] on icon at bounding box center [18, 51] width 27 height 27
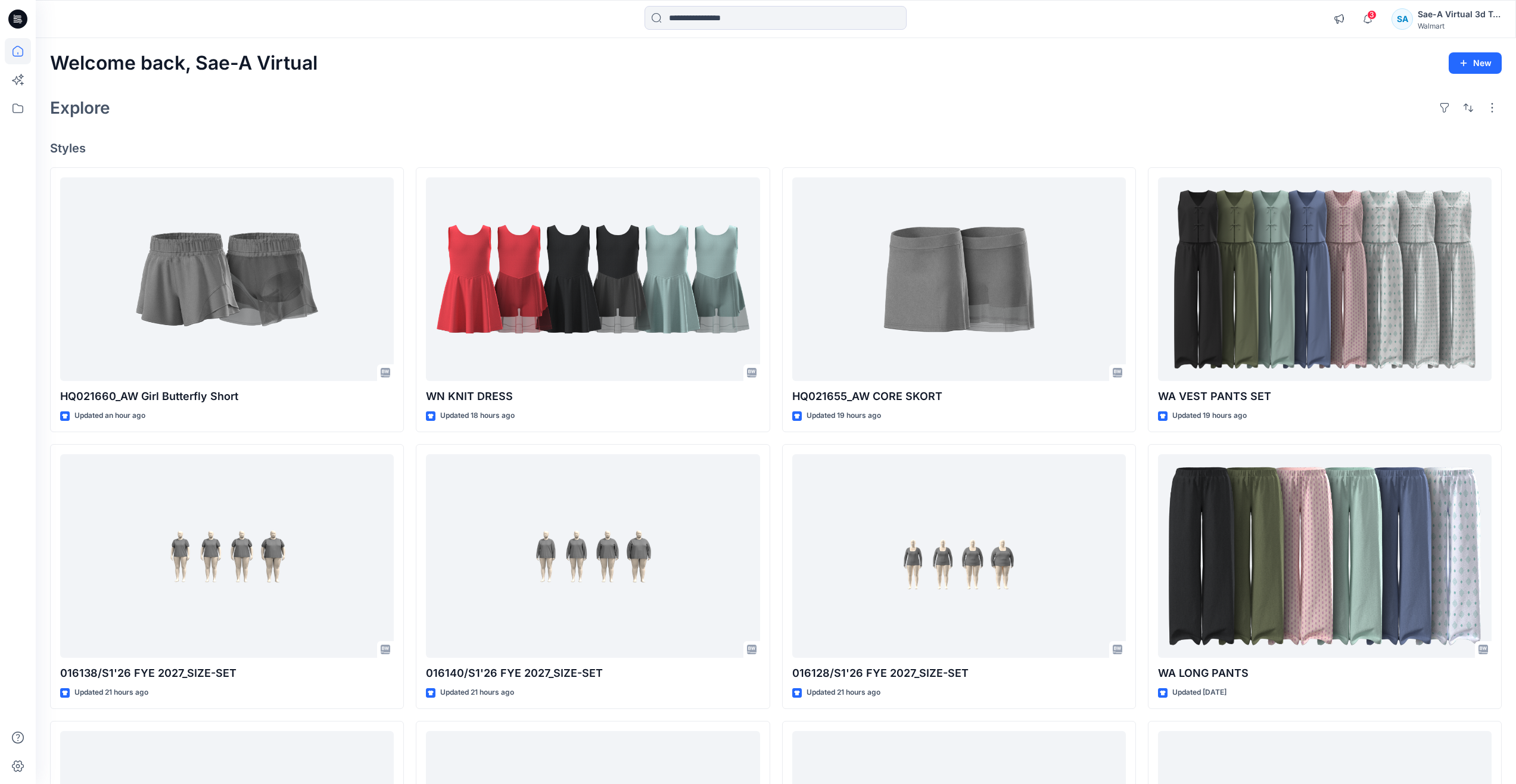
click at [364, 122] on div "Explore" at bounding box center [776, 107] width 1452 height 28
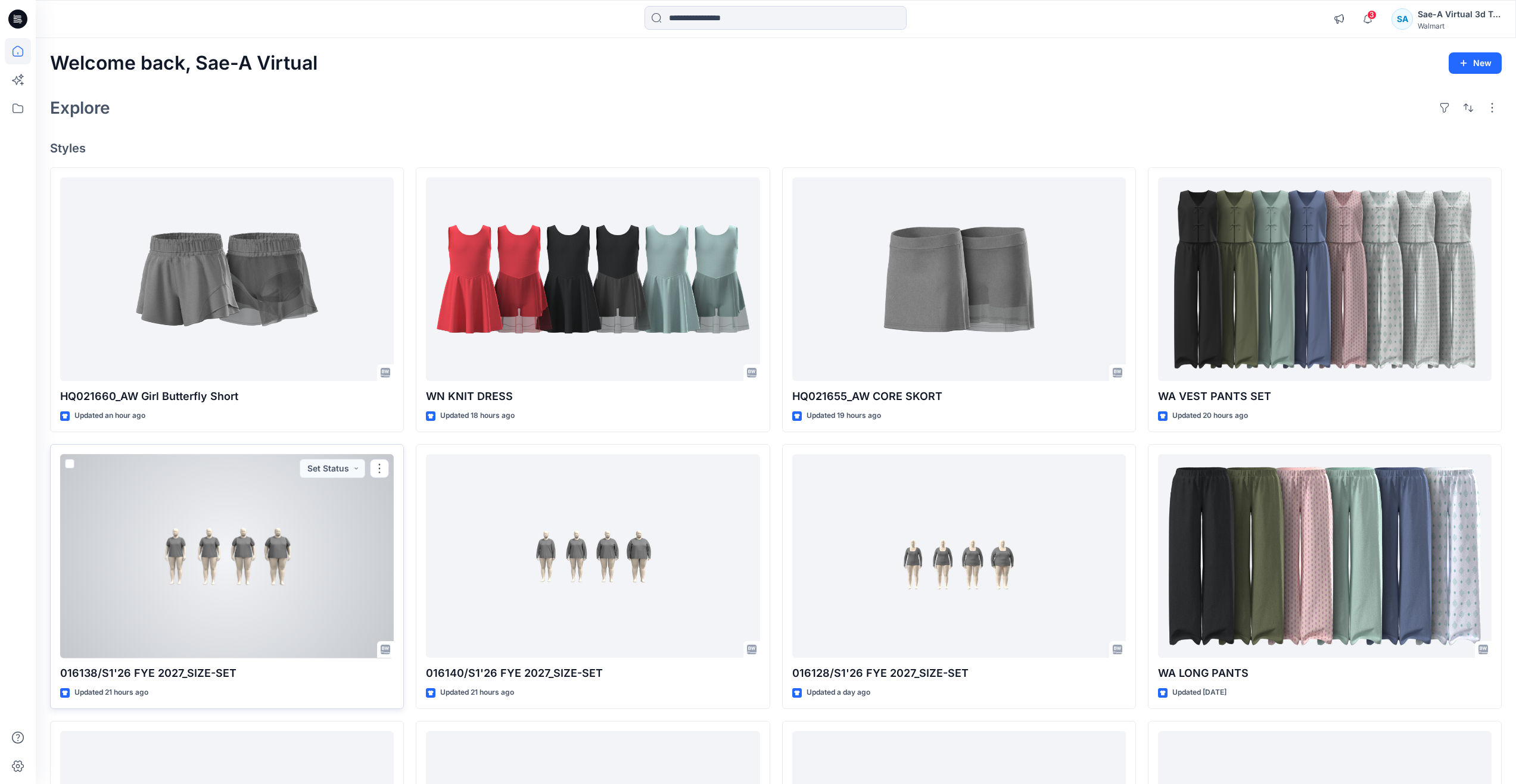
click at [265, 558] on div at bounding box center [226, 557] width 334 height 204
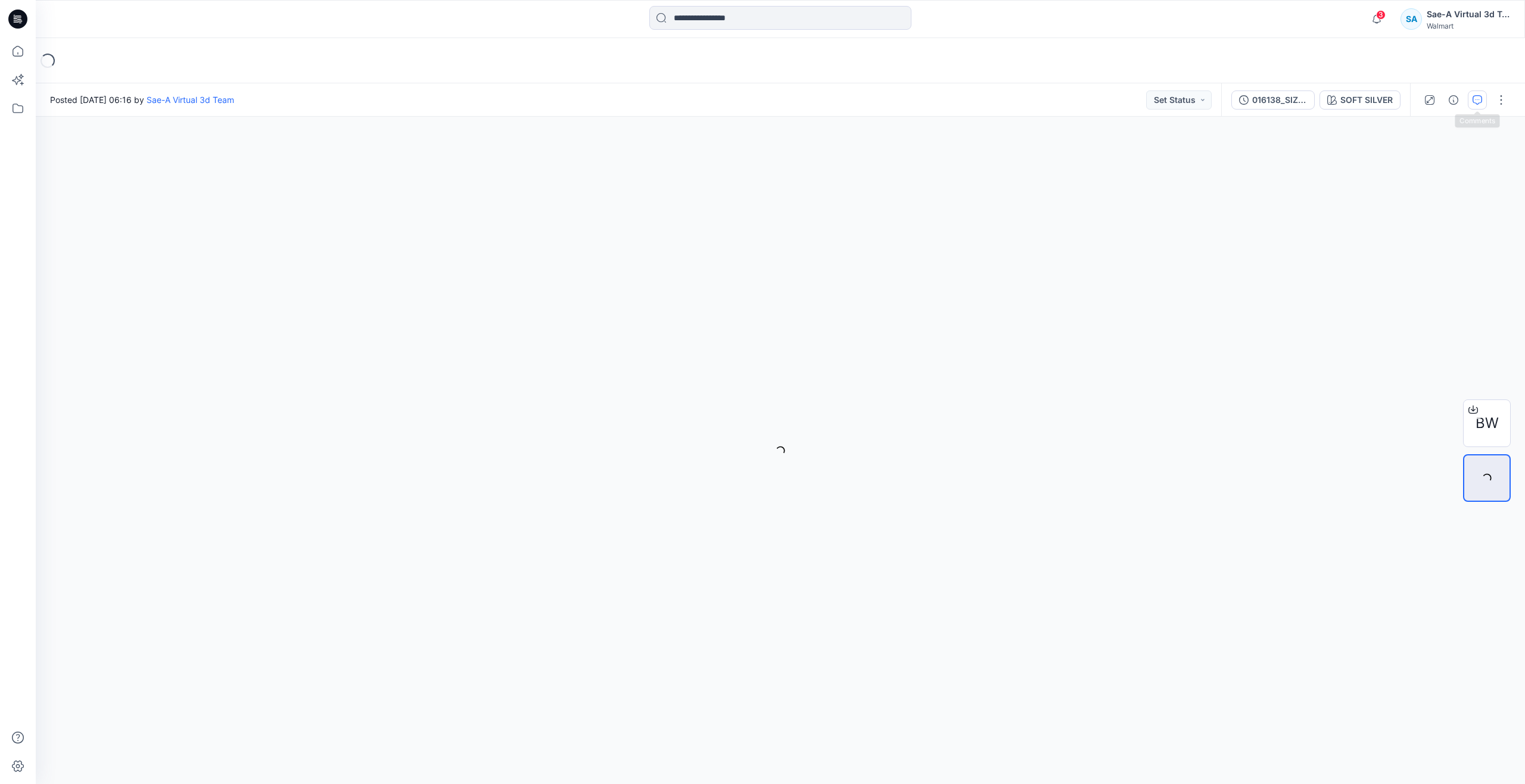
click at [1478, 93] on button "button" at bounding box center [1478, 100] width 19 height 19
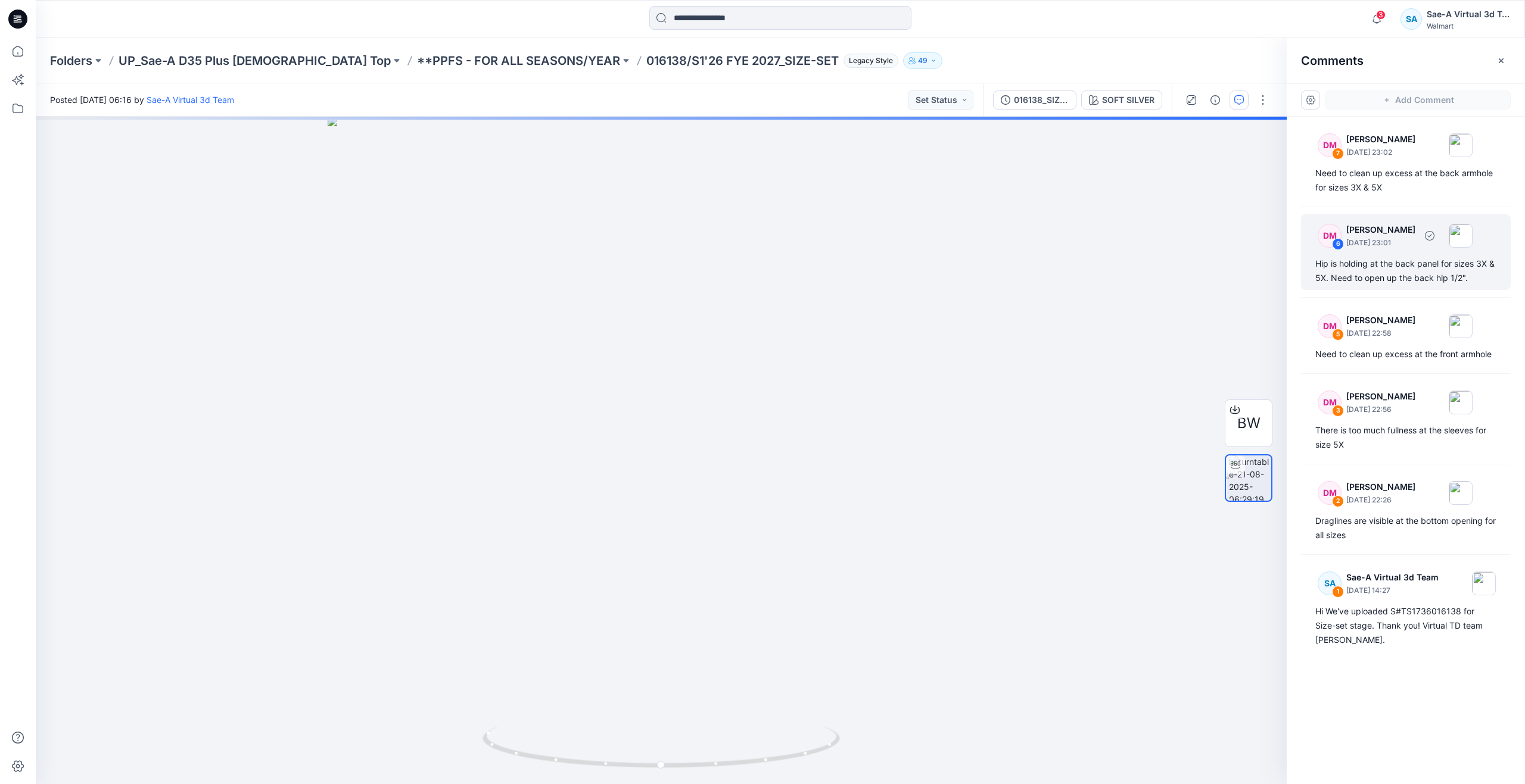
click at [1419, 280] on div "Hip is holding at the back panel for sizes 3X & 5X. Need to open up the back hi…" at bounding box center [1406, 270] width 181 height 28
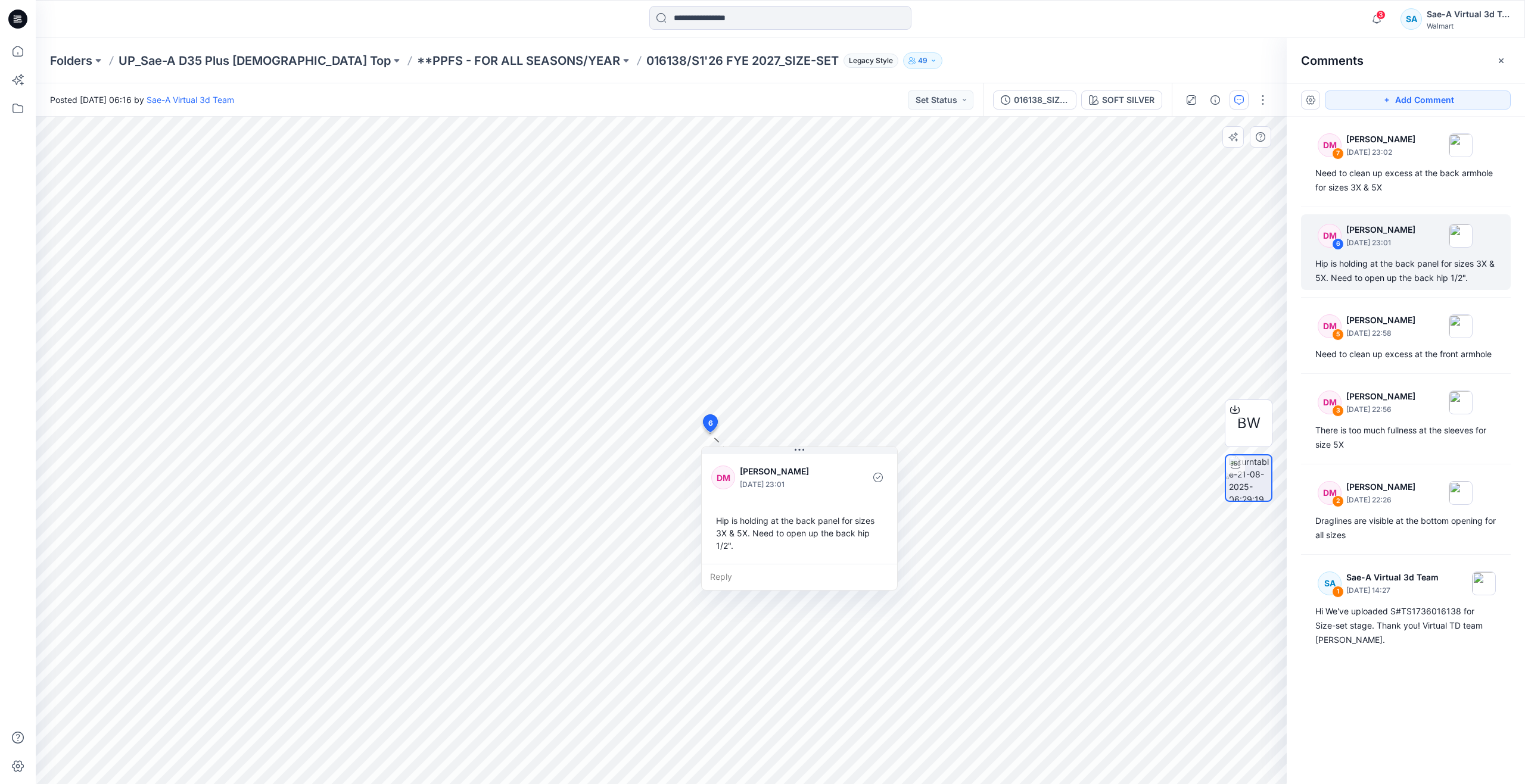
drag, startPoint x: 810, startPoint y: 445, endPoint x: 926, endPoint y: 498, distance: 127.5
click at [898, 455] on button at bounding box center [800, 450] width 196 height 7
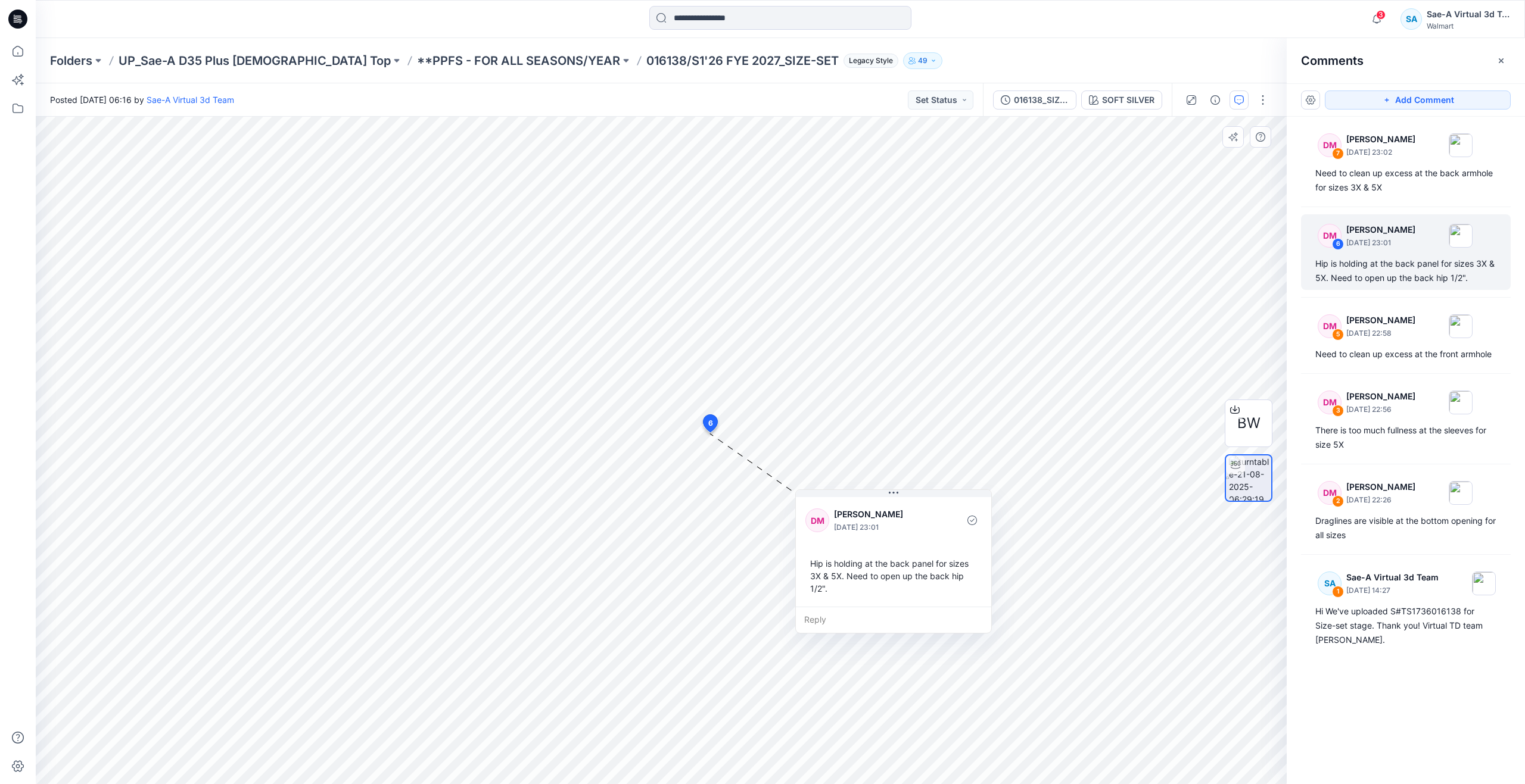
click at [838, 396] on img at bounding box center [661, 415] width 809 height 738
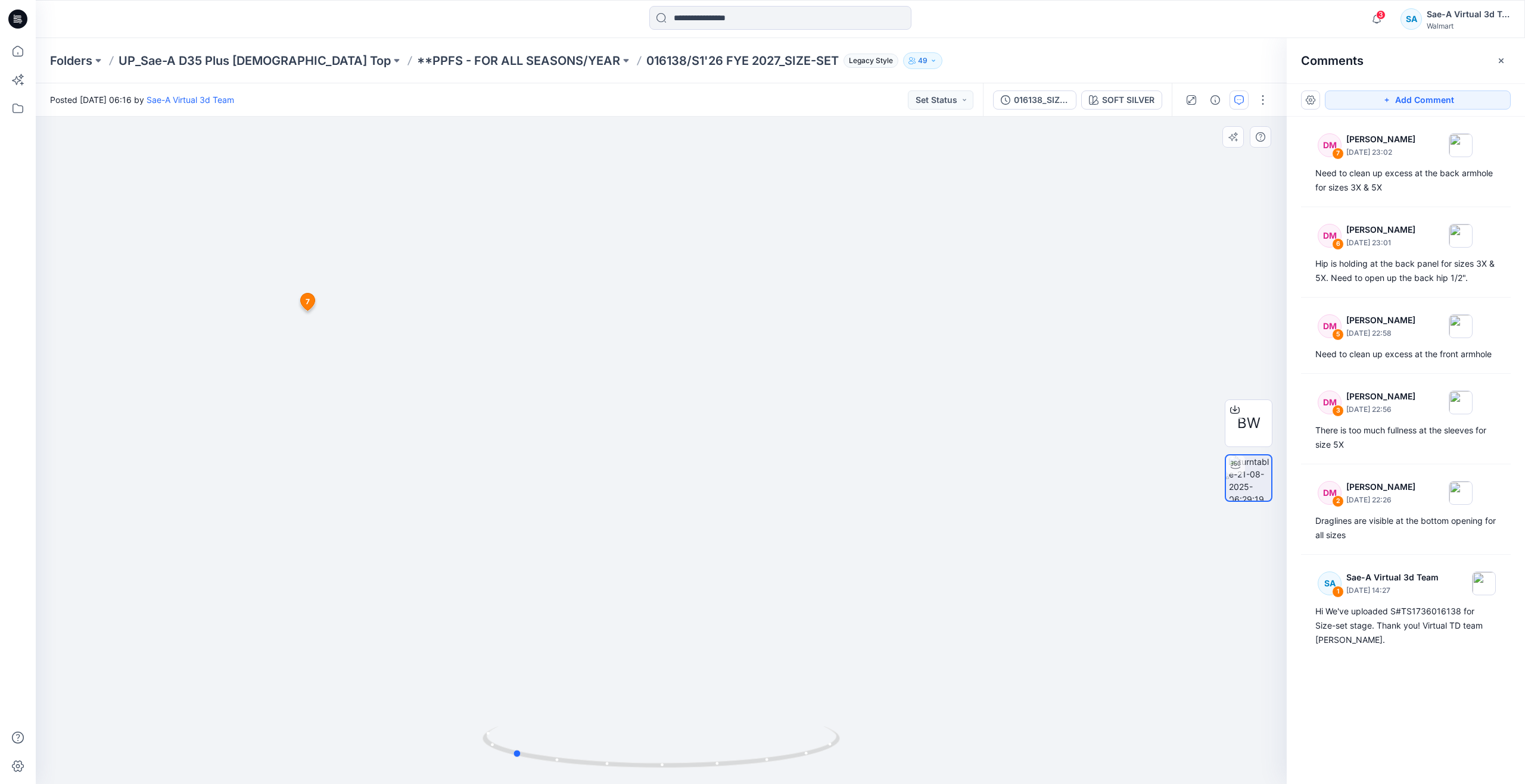
drag, startPoint x: 666, startPoint y: 763, endPoint x: 517, endPoint y: 718, distance: 155.6
click at [517, 718] on div at bounding box center [662, 450] width 1251 height 667
click at [1328, 359] on div "Need to clean up excess at the front armhole" at bounding box center [1406, 354] width 181 height 15
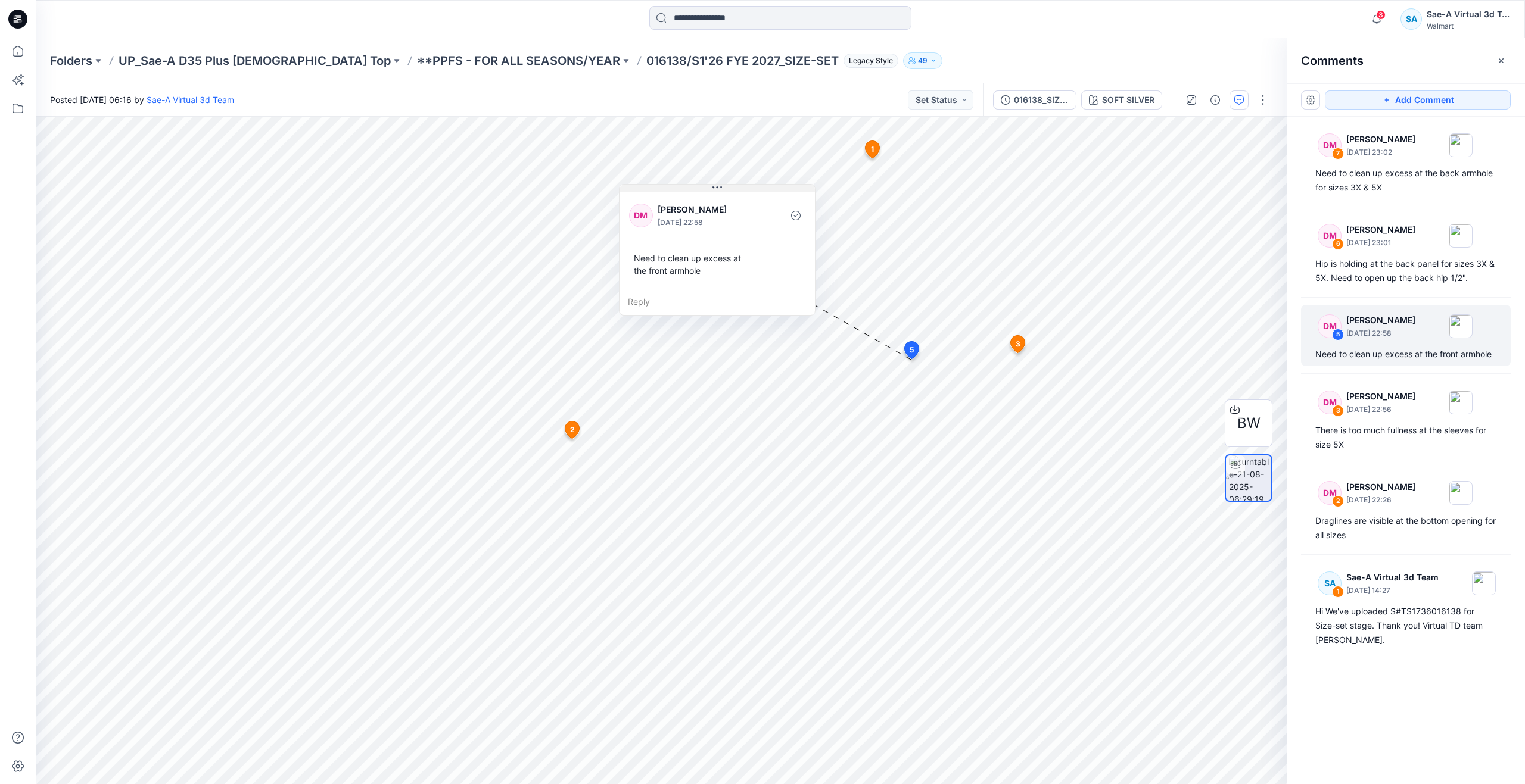
drag, startPoint x: 796, startPoint y: 238, endPoint x: 703, endPoint y: 190, distance: 104.7
click at [703, 190] on button at bounding box center [717, 188] width 196 height 7
click at [1250, 476] on img at bounding box center [1250, 478] width 42 height 45
click at [935, 476] on img at bounding box center [662, 407] width 839 height 753
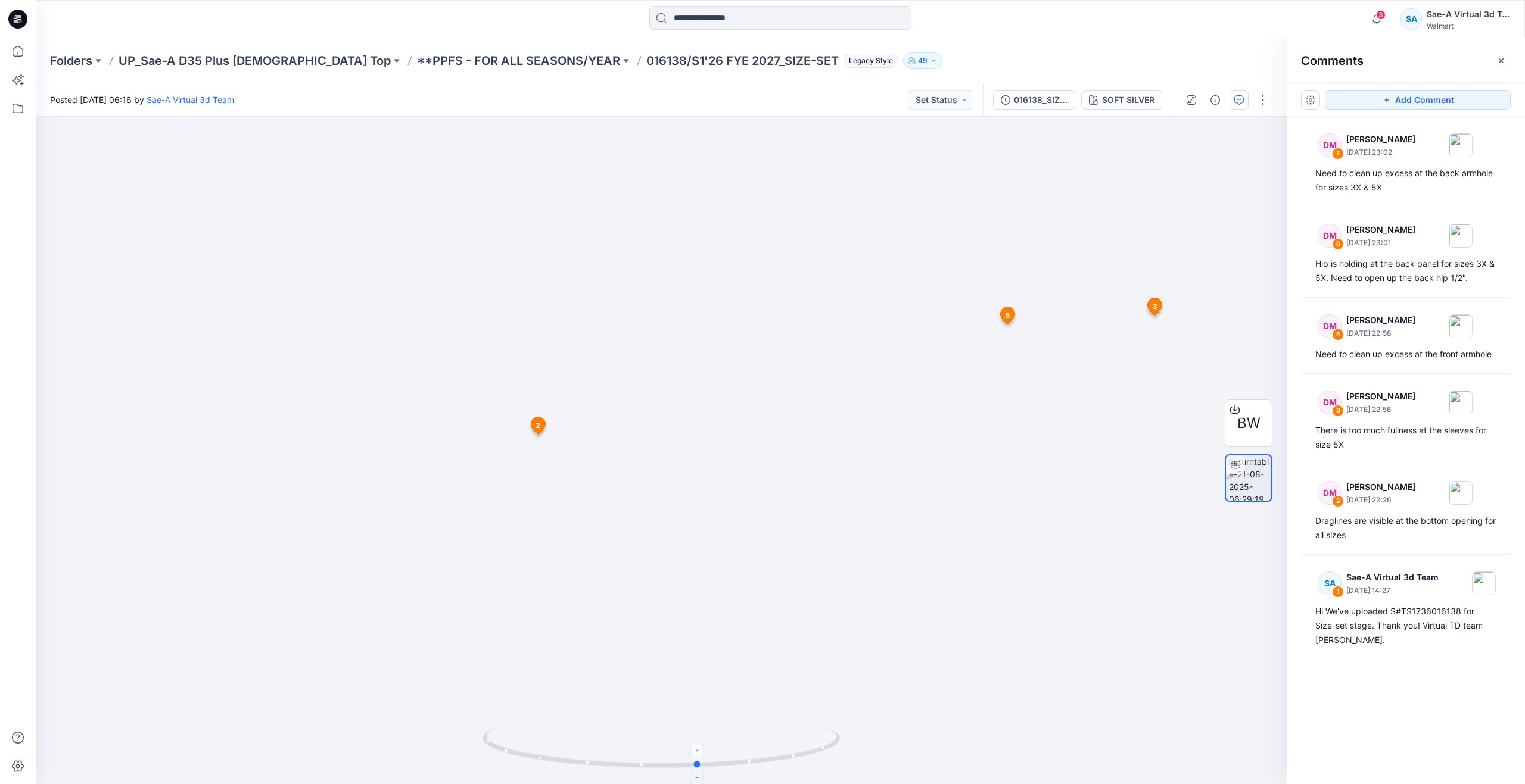
drag, startPoint x: 669, startPoint y: 769, endPoint x: 707, endPoint y: 737, distance: 49.7
click at [707, 737] on icon at bounding box center [663, 749] width 360 height 45
drag, startPoint x: 697, startPoint y: 767, endPoint x: 514, endPoint y: 727, distance: 187.3
click at [514, 727] on icon at bounding box center [663, 749] width 360 height 45
click at [1342, 528] on div "Draglines are visible at the bottom opening for all sizes" at bounding box center [1406, 528] width 181 height 28
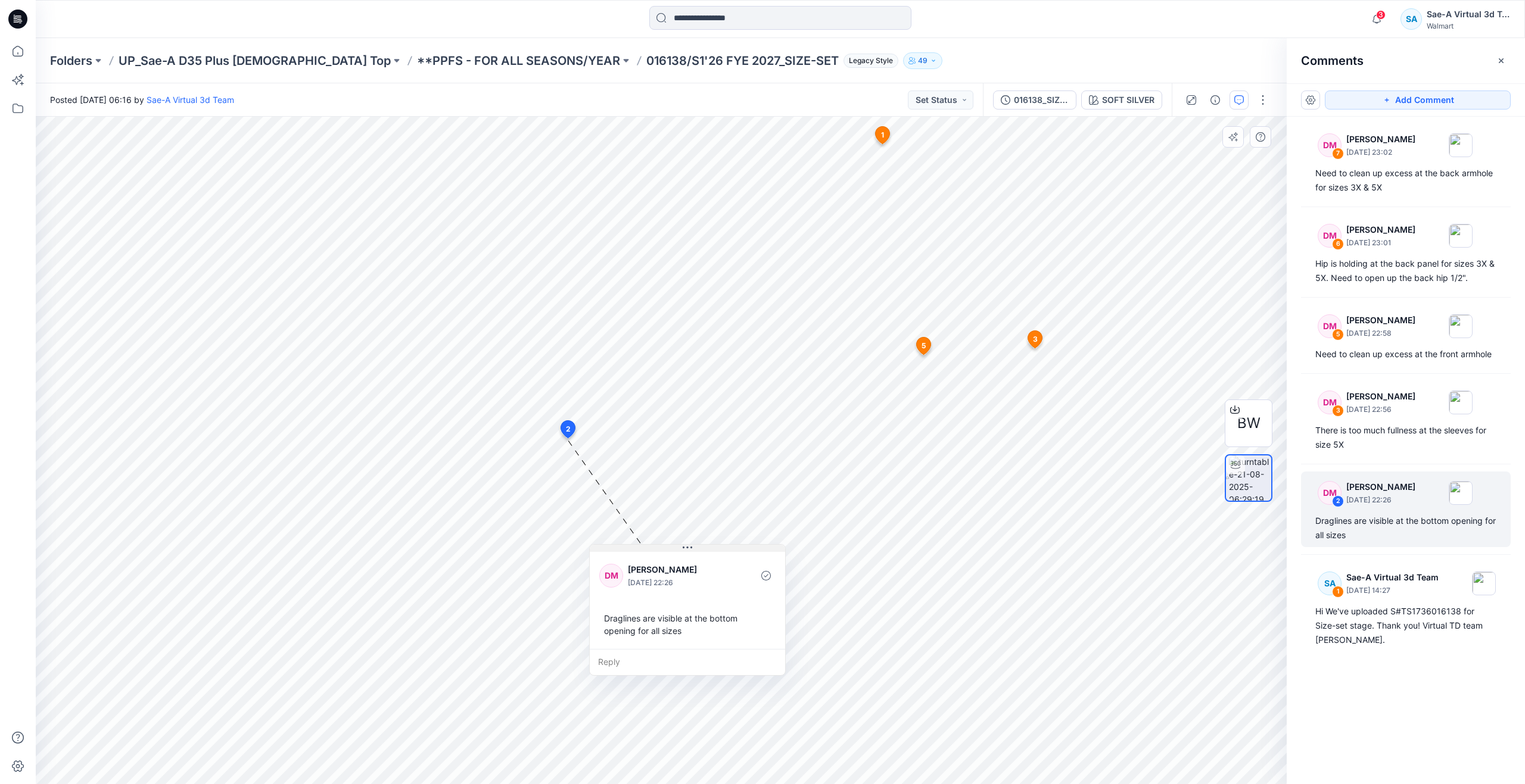
drag, startPoint x: 656, startPoint y: 450, endPoint x: 696, endPoint y: 551, distance: 108.6
click at [696, 551] on button at bounding box center [687, 548] width 196 height 7
click at [1338, 189] on div "Need to clean up excess at the back armhole for sizes 3X & 5X" at bounding box center [1406, 180] width 181 height 28
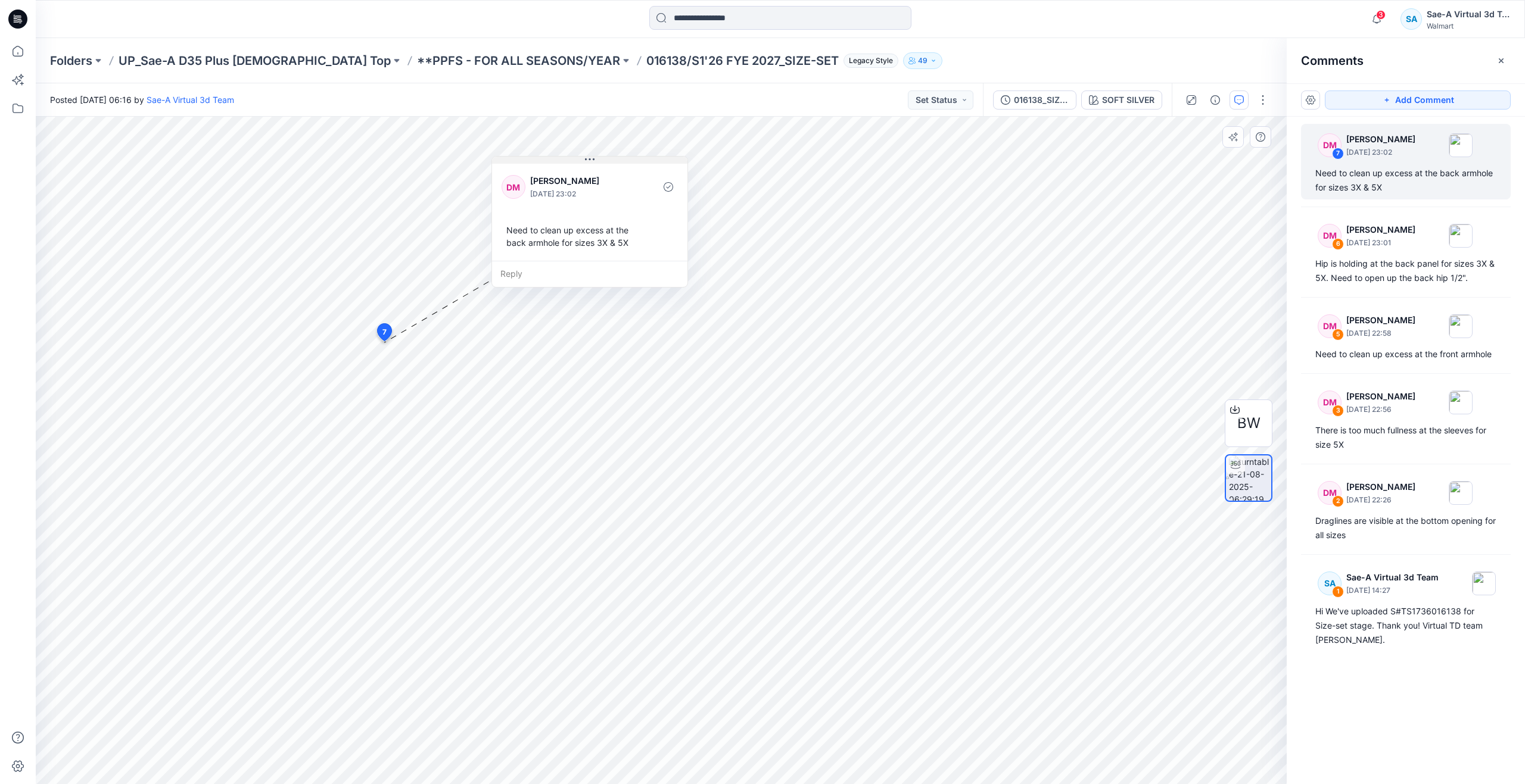
drag, startPoint x: 482, startPoint y: 353, endPoint x: 608, endPoint y: 160, distance: 230.5
click at [608, 160] on button at bounding box center [590, 160] width 196 height 7
click at [27, 51] on icon at bounding box center [18, 51] width 27 height 27
